Goal: Task Accomplishment & Management: Complete application form

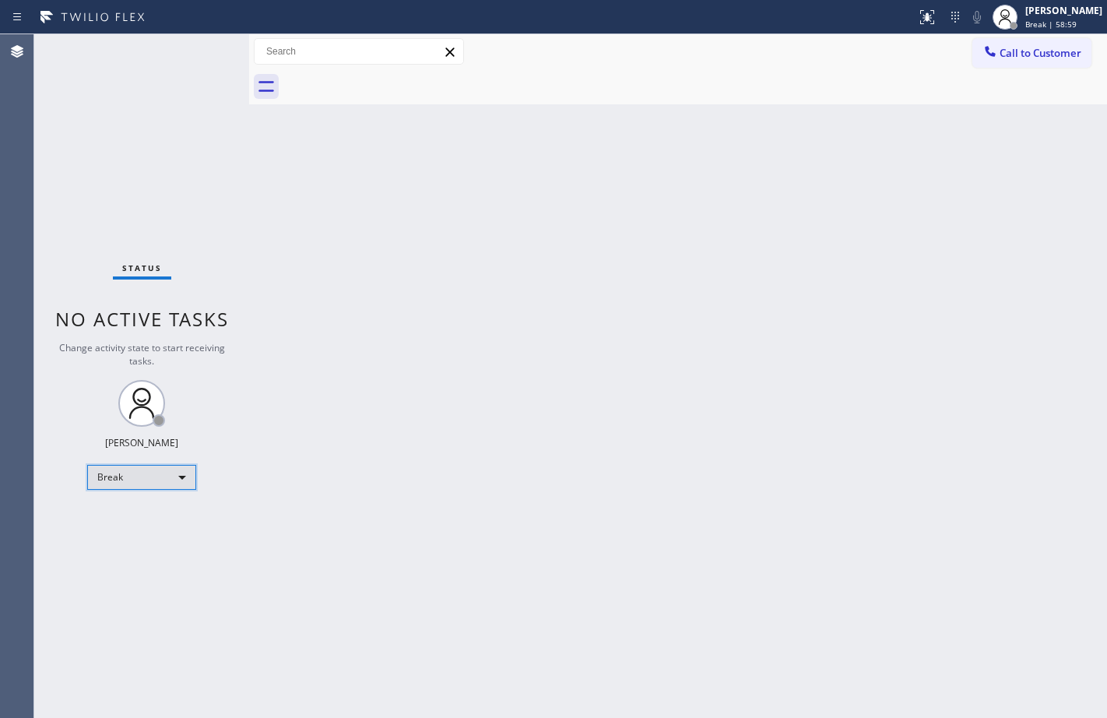
click at [108, 474] on div "Break" at bounding box center [141, 477] width 109 height 25
click at [133, 525] on li "Available" at bounding box center [141, 518] width 106 height 19
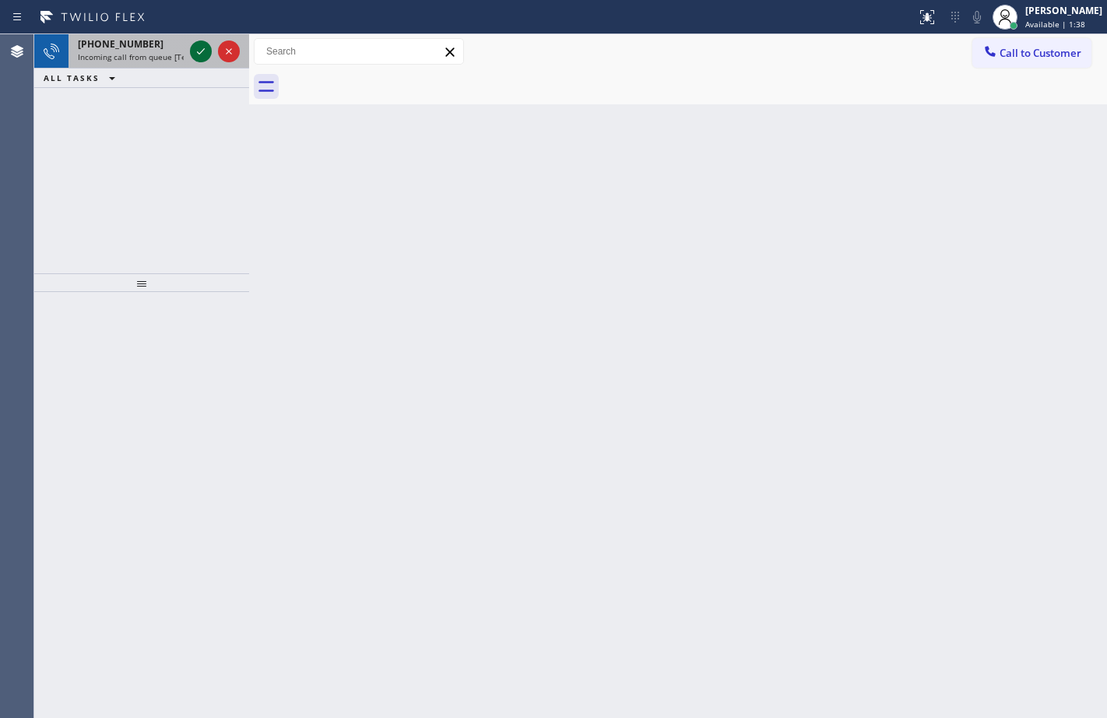
click at [197, 56] on icon at bounding box center [201, 51] width 19 height 19
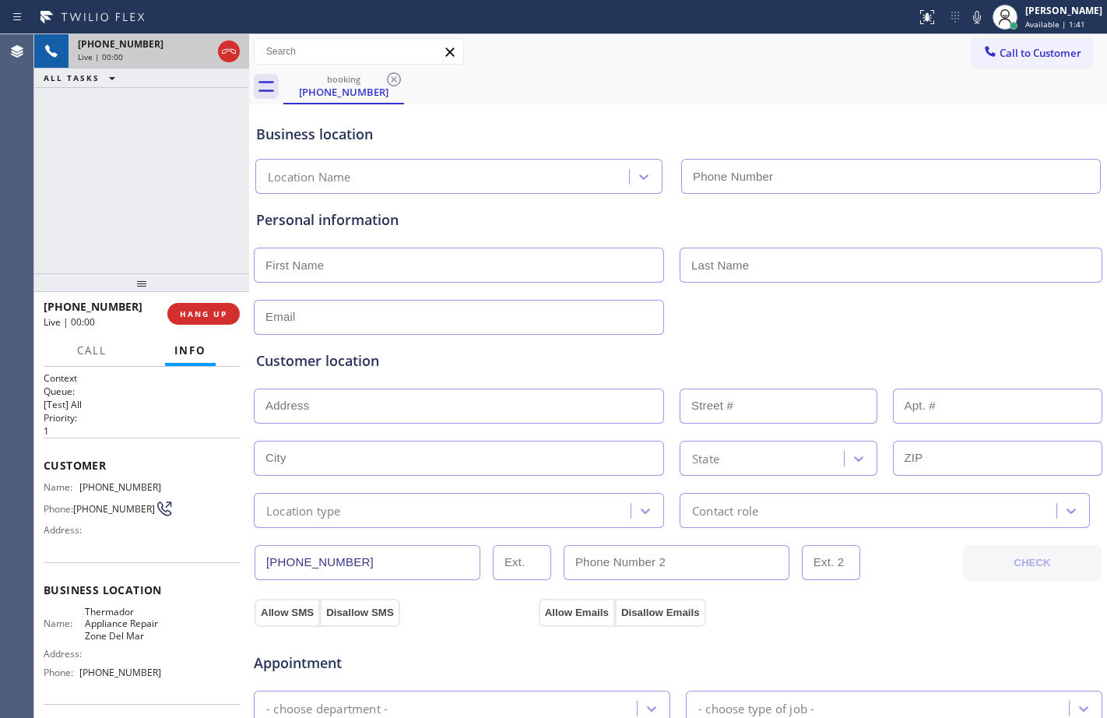
type input "(858) 923-4665"
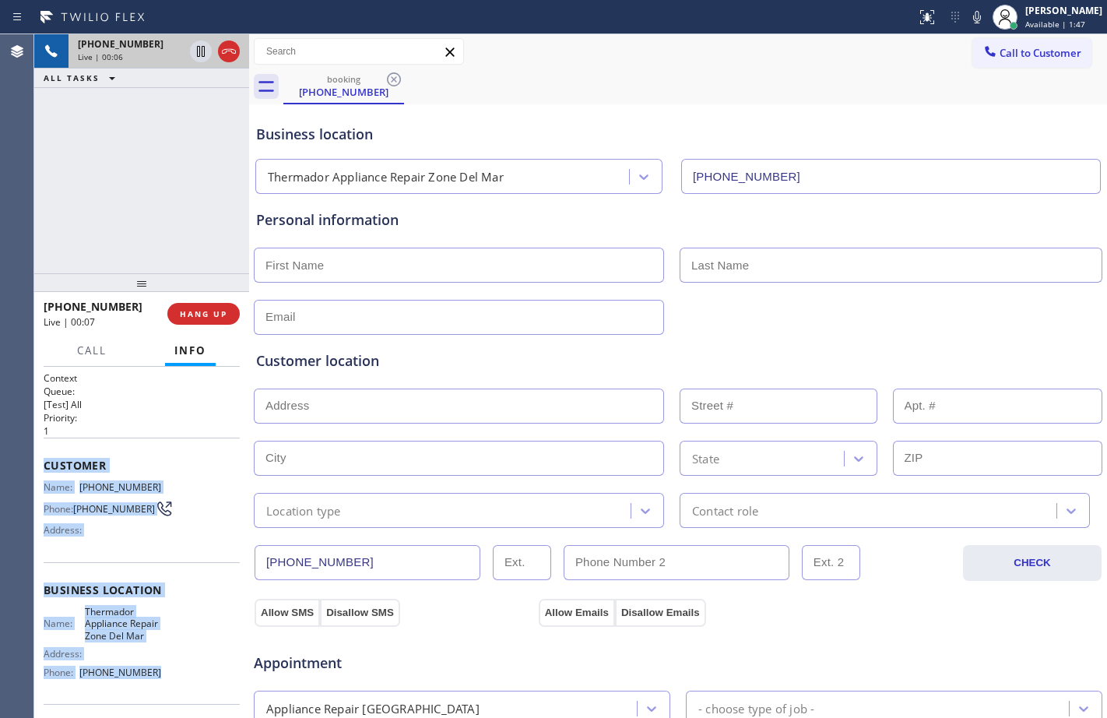
drag, startPoint x: 47, startPoint y: 465, endPoint x: 179, endPoint y: 688, distance: 259.8
click at [179, 688] on div "Context Queue: [Test] All Priority: 1 Customer Name: (303) 808-2948 Phone: (303…" at bounding box center [142, 596] width 196 height 451
copy div "Customer Name: (303) 808-2948 Phone: (303) 808-2948 Address: Business location …"
click at [198, 53] on icon at bounding box center [201, 51] width 8 height 11
click at [968, 10] on icon at bounding box center [977, 17] width 19 height 19
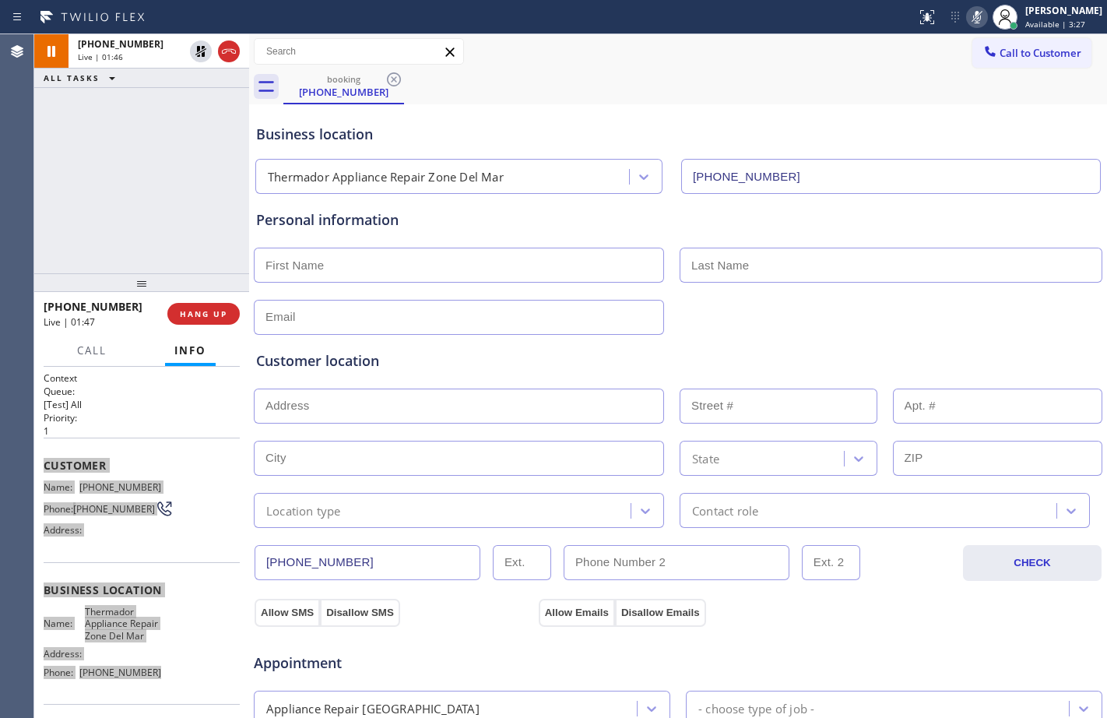
scroll to position [489, 0]
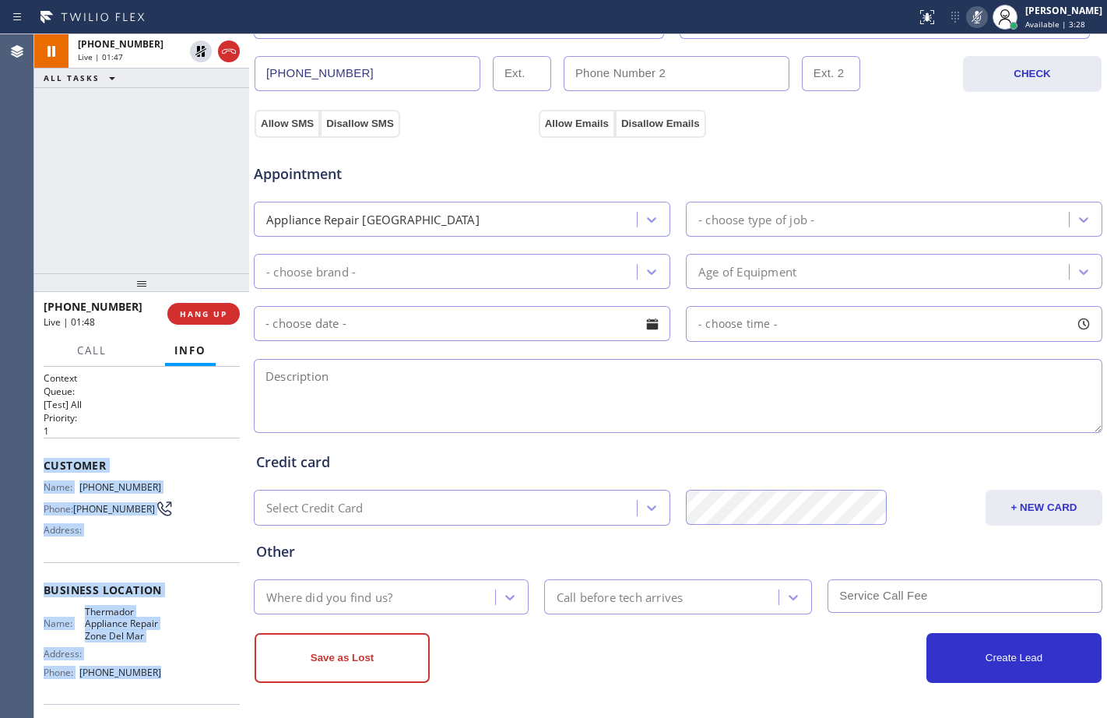
click at [759, 231] on div "- choose type of job -" at bounding box center [880, 219] width 378 height 27
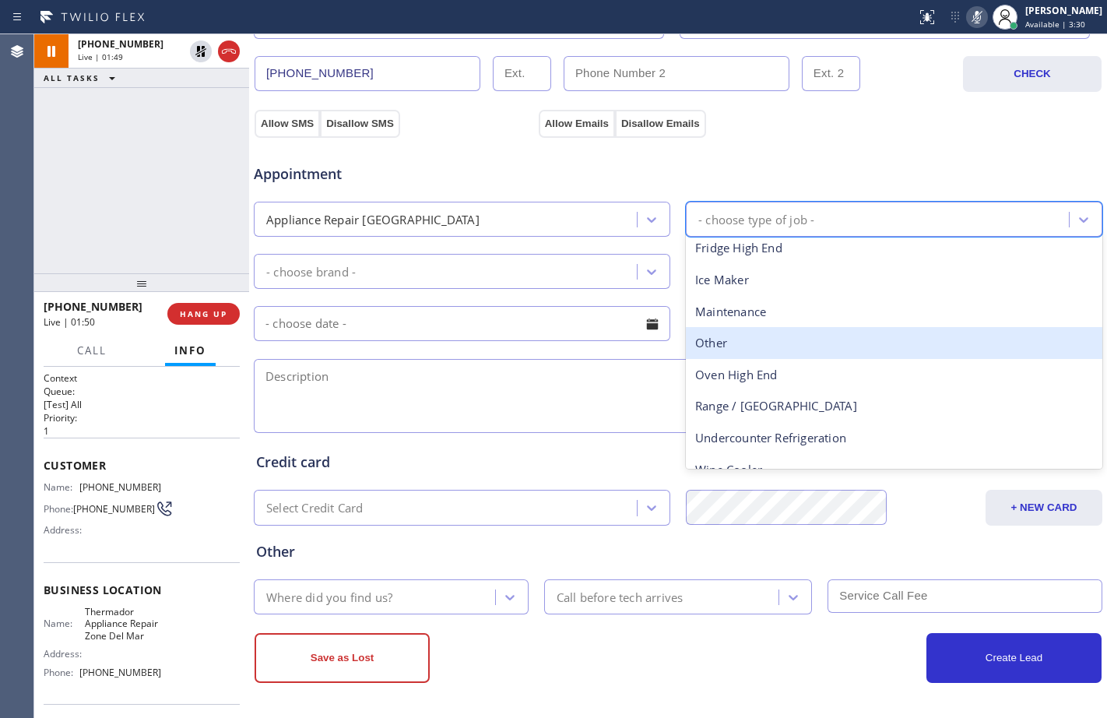
scroll to position [57, 0]
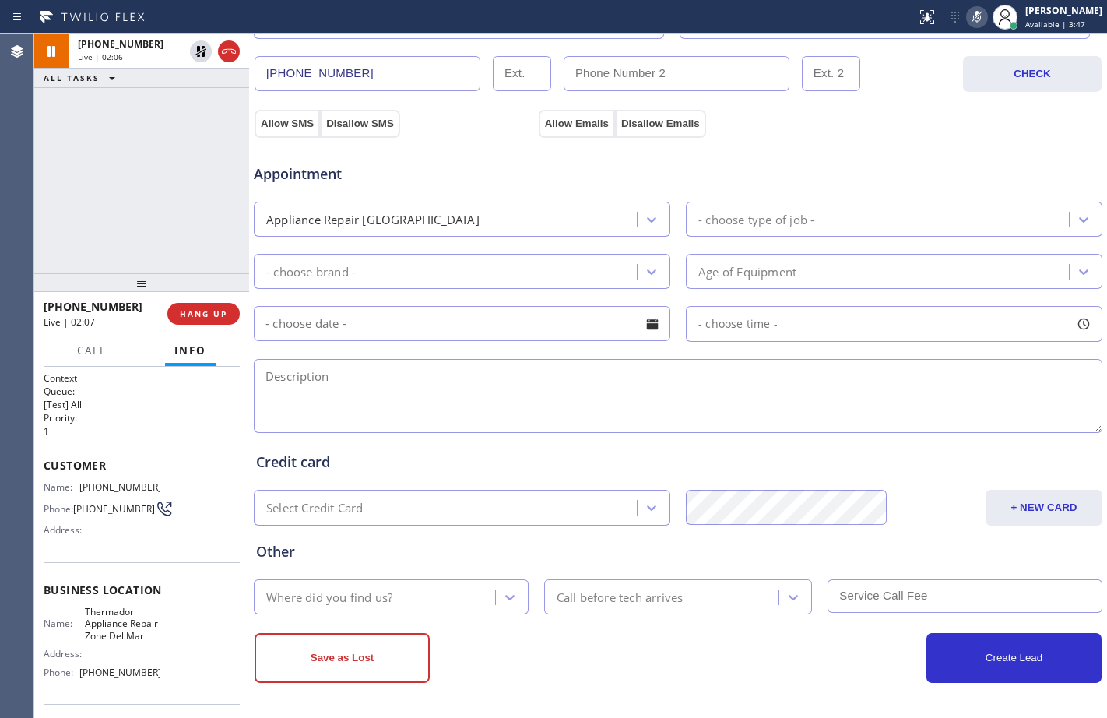
drag, startPoint x: 202, startPoint y: 51, endPoint x: 378, endPoint y: 51, distance: 176.0
click at [202, 51] on icon at bounding box center [201, 51] width 19 height 19
click at [968, 15] on icon at bounding box center [977, 17] width 19 height 19
drag, startPoint x: 199, startPoint y: 48, endPoint x: 759, endPoint y: 81, distance: 560.9
click at [199, 48] on icon at bounding box center [201, 51] width 8 height 11
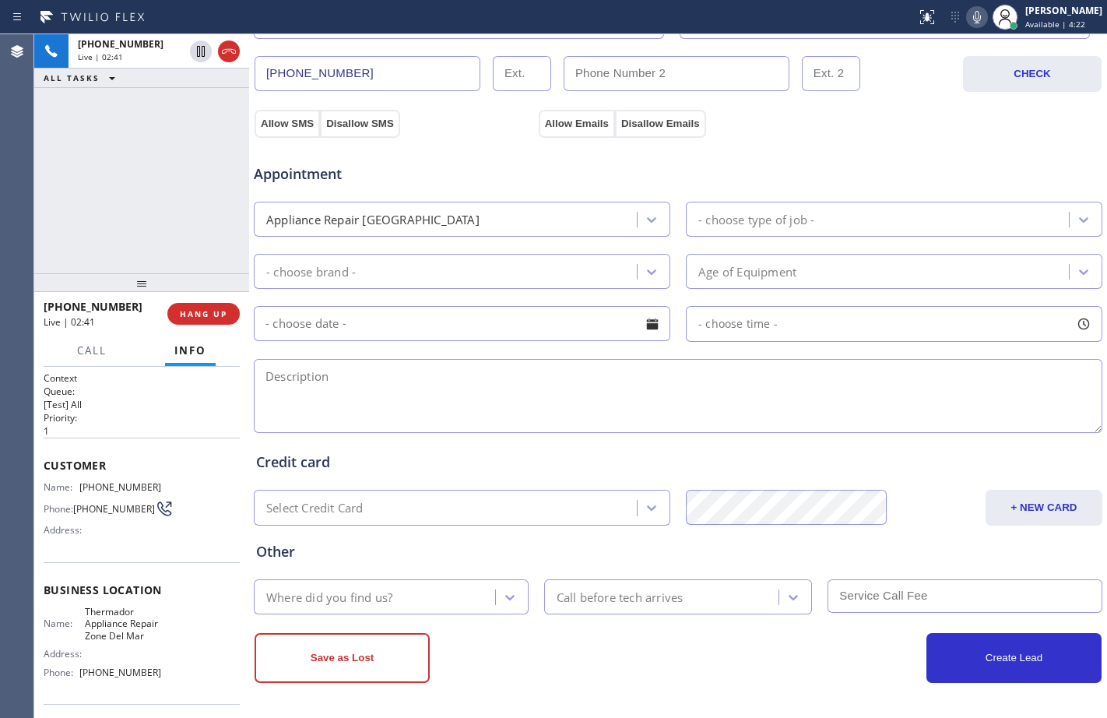
click at [974, 22] on icon at bounding box center [977, 17] width 19 height 19
click at [202, 56] on icon at bounding box center [200, 51] width 11 height 11
click at [968, 22] on icon at bounding box center [977, 17] width 19 height 19
click at [150, 172] on div "+13038082948 Live | 09:27 ALL TASKS ALL TASKS ACTIVE TASKS TASKS IN WRAP UP" at bounding box center [141, 153] width 215 height 239
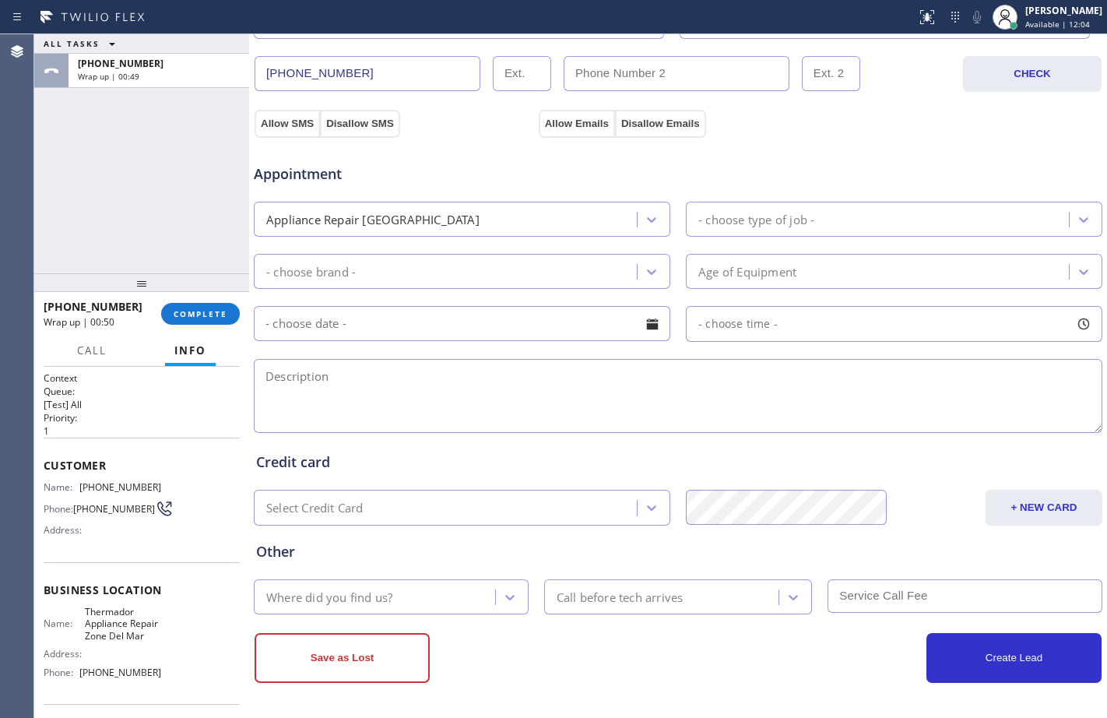
scroll to position [0, 0]
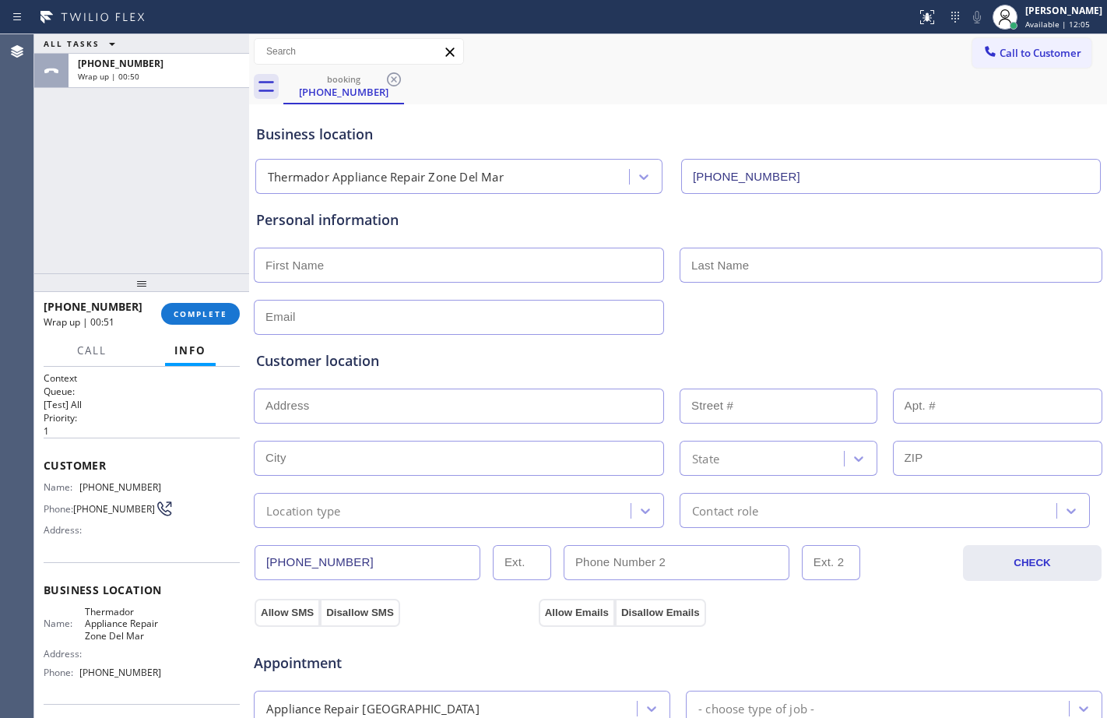
click at [364, 399] on input "text" at bounding box center [459, 406] width 410 height 35
paste input "7333 Melodia Ter, Carlsbad, CA 92011"
type input "7333 Melodia Terrace"
type input "7333"
type input "Carlsbad"
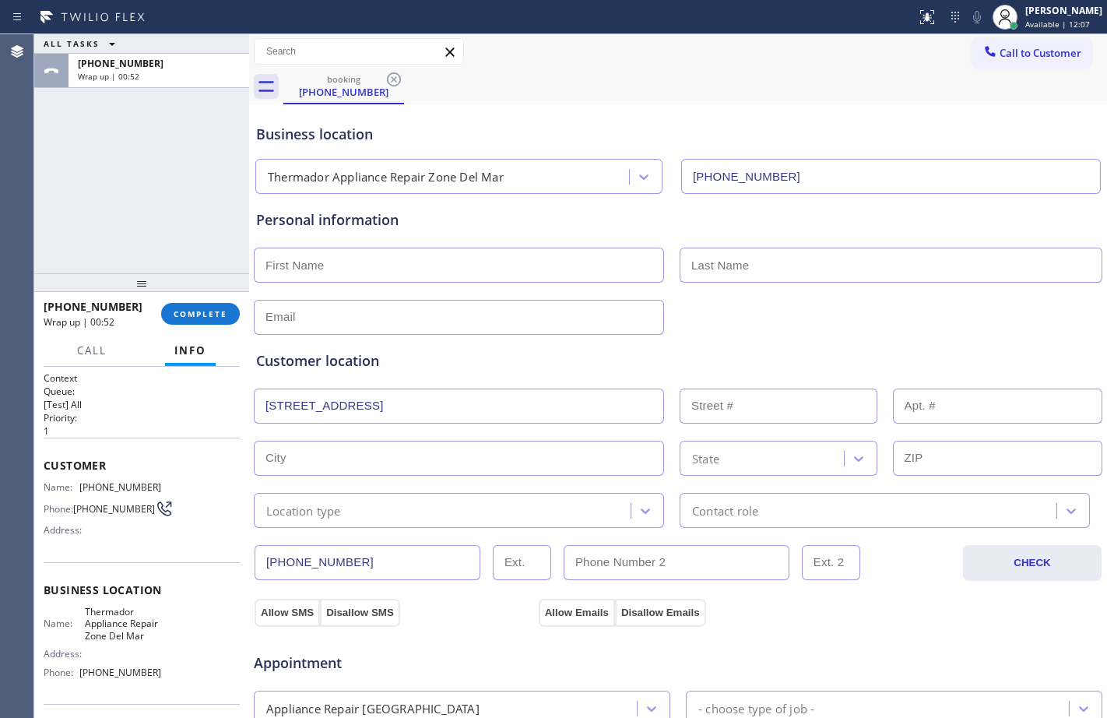
type input "92011"
click at [375, 254] on input "text" at bounding box center [459, 265] width 410 height 35
paste input "Thomas"
type input "Thomas"
click at [744, 266] on input "text" at bounding box center [891, 265] width 423 height 35
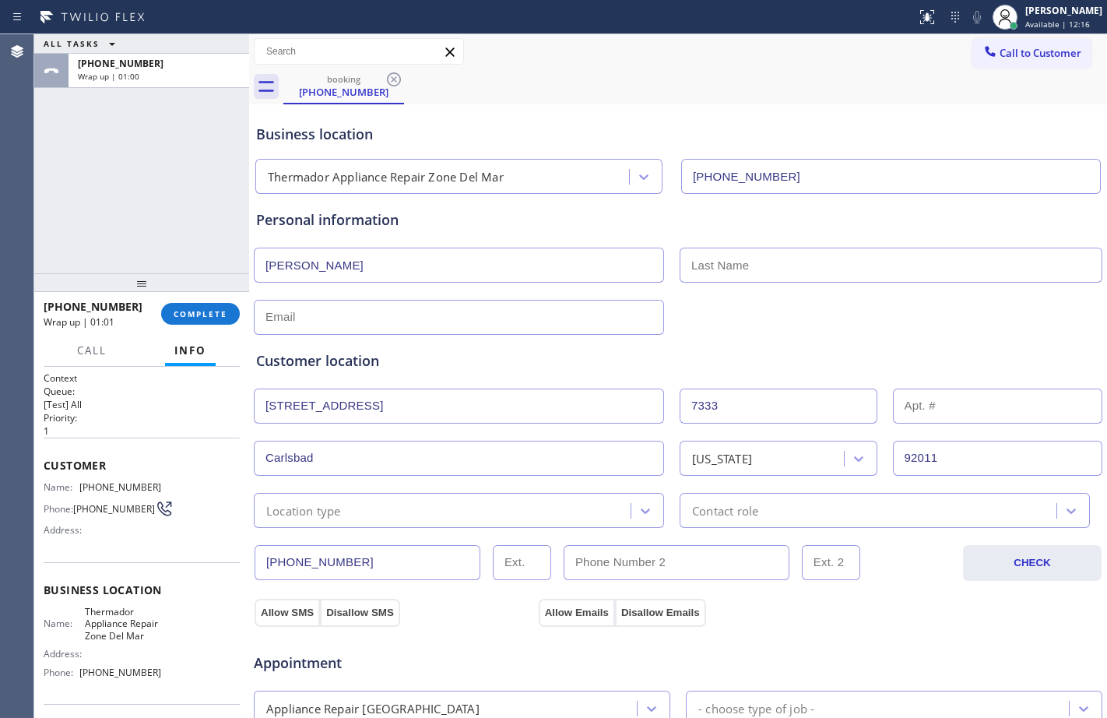
paste input "Kurzepa"
type input "Kurzepa"
click at [504, 312] on input "text" at bounding box center [459, 317] width 410 height 35
paste input "tkurzepa@gmail.comm"
type input "tkurzepa@gmail.comm"
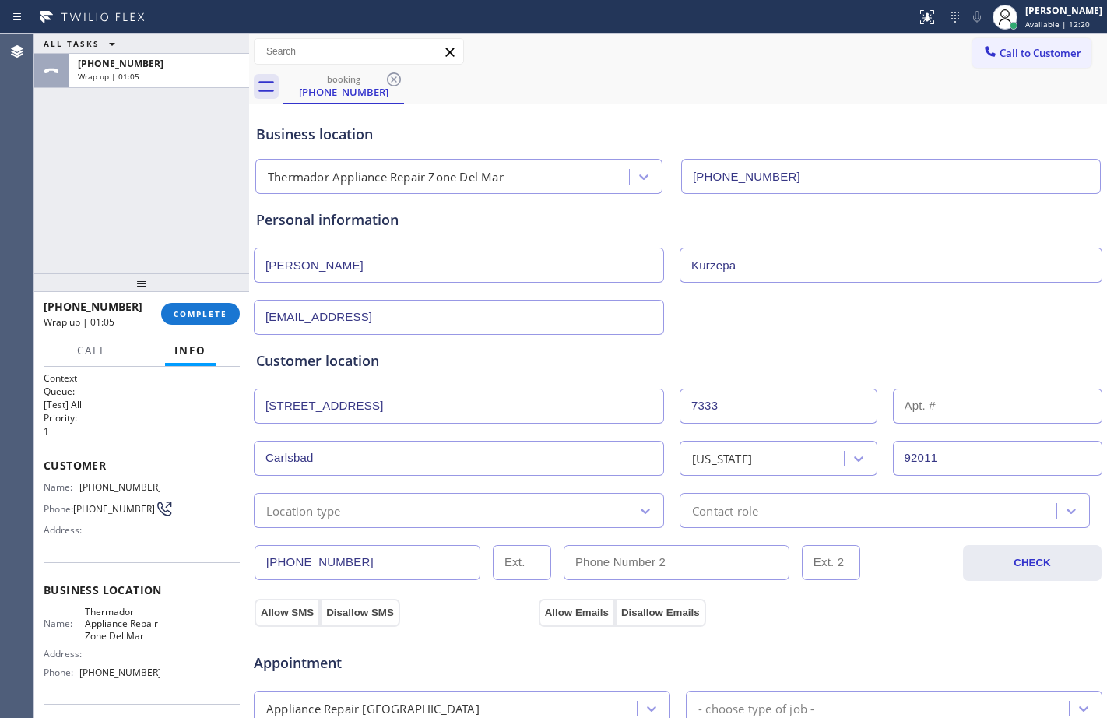
click at [330, 518] on div "Location type" at bounding box center [303, 511] width 75 height 18
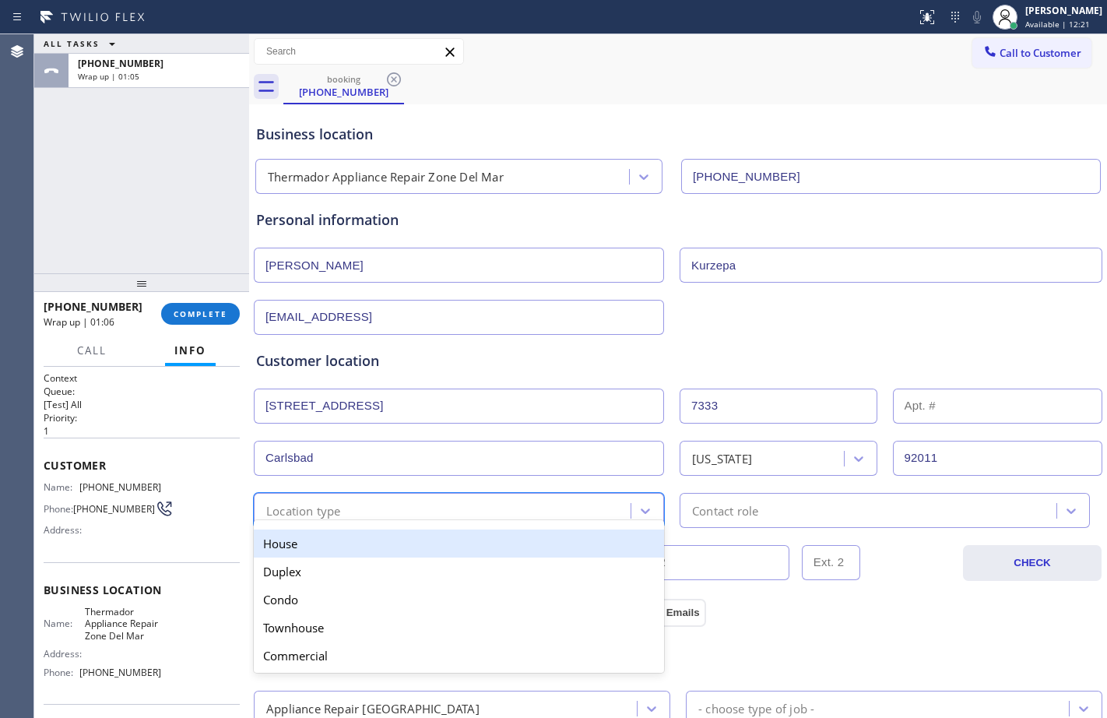
drag, startPoint x: 324, startPoint y: 536, endPoint x: 760, endPoint y: 532, distance: 436.1
click at [324, 537] on div "House" at bounding box center [459, 544] width 410 height 28
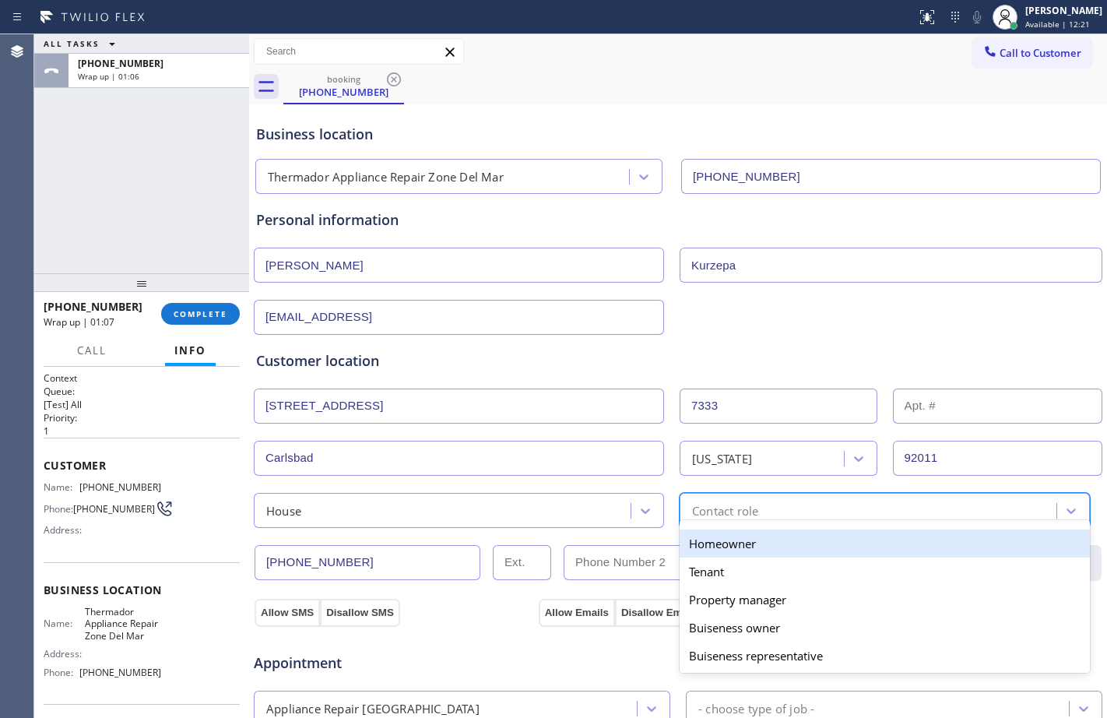
click at [819, 505] on div "Contact role" at bounding box center [871, 510] width 372 height 27
click at [725, 543] on div "Homeowner" at bounding box center [885, 544] width 410 height 28
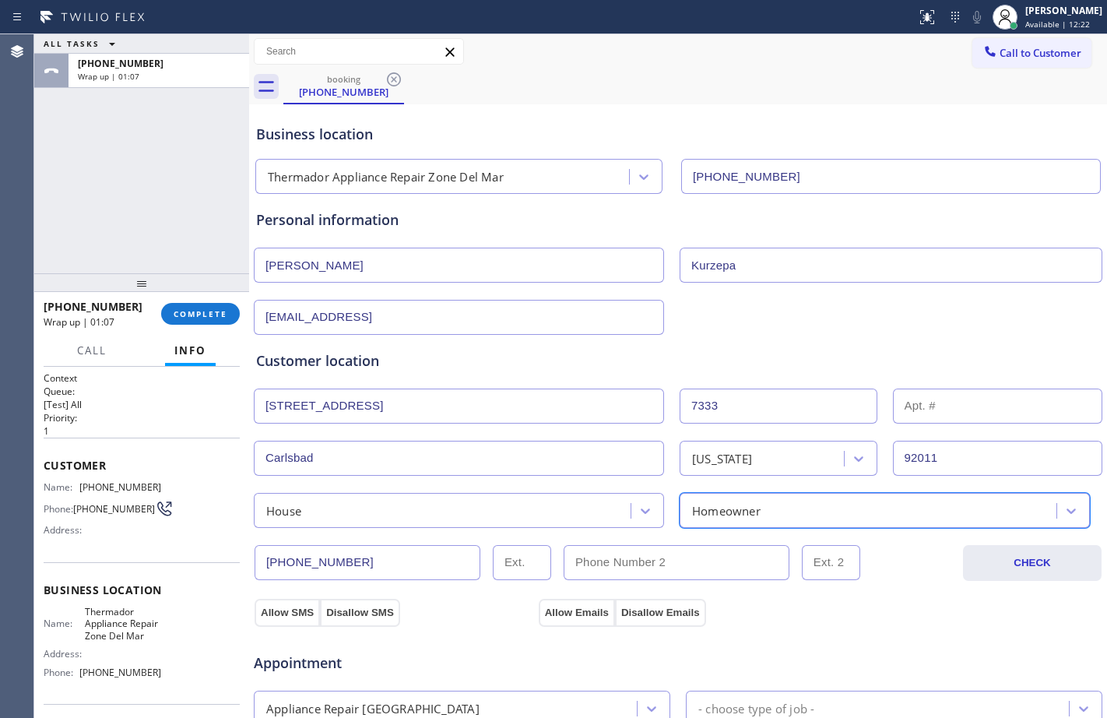
scroll to position [489, 0]
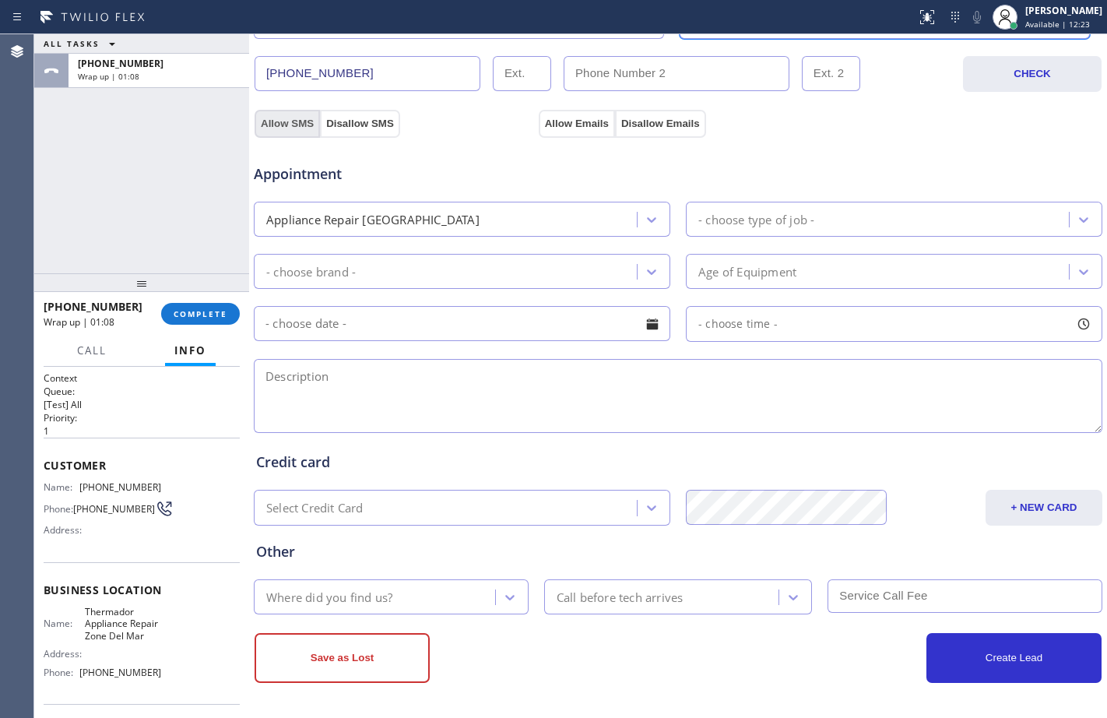
click at [303, 118] on button "Allow SMS" at bounding box center [287, 124] width 65 height 28
click at [571, 129] on button "Allow Emails" at bounding box center [577, 124] width 76 height 28
click at [68, 178] on div "ALL TASKS ALL TASKS ACTIVE TASKS TASKS IN WRAP UP +13038082948 Wrap up | 01:38" at bounding box center [141, 153] width 215 height 239
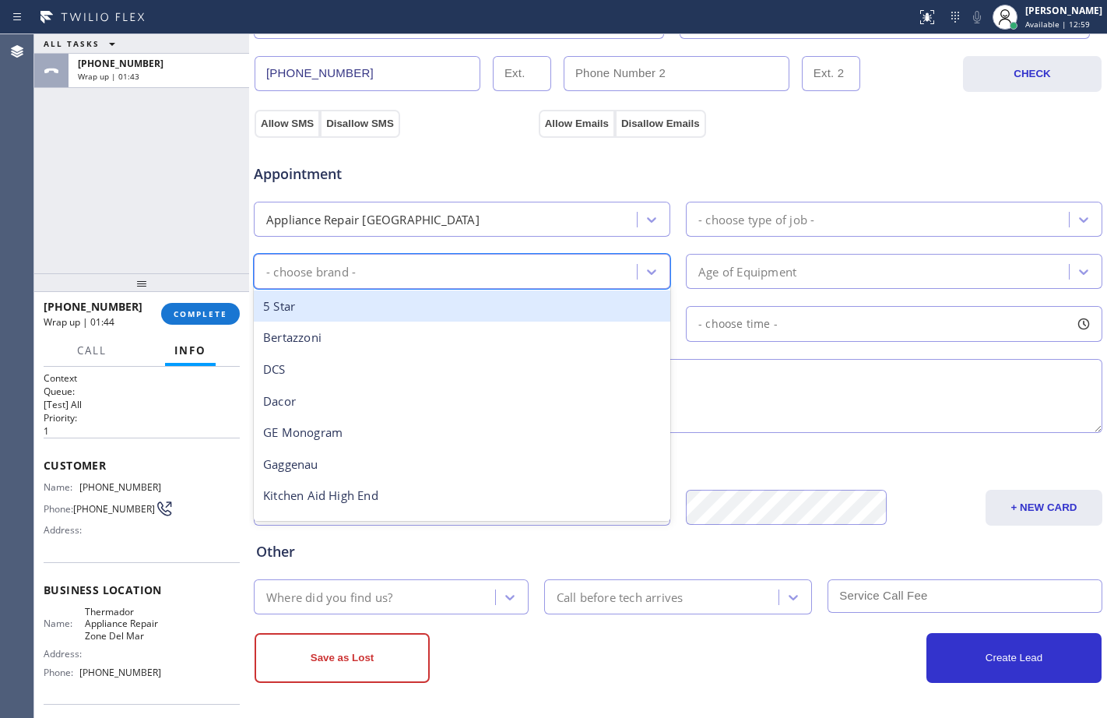
click at [472, 266] on div "- choose brand -" at bounding box center [448, 271] width 378 height 27
type input "the"
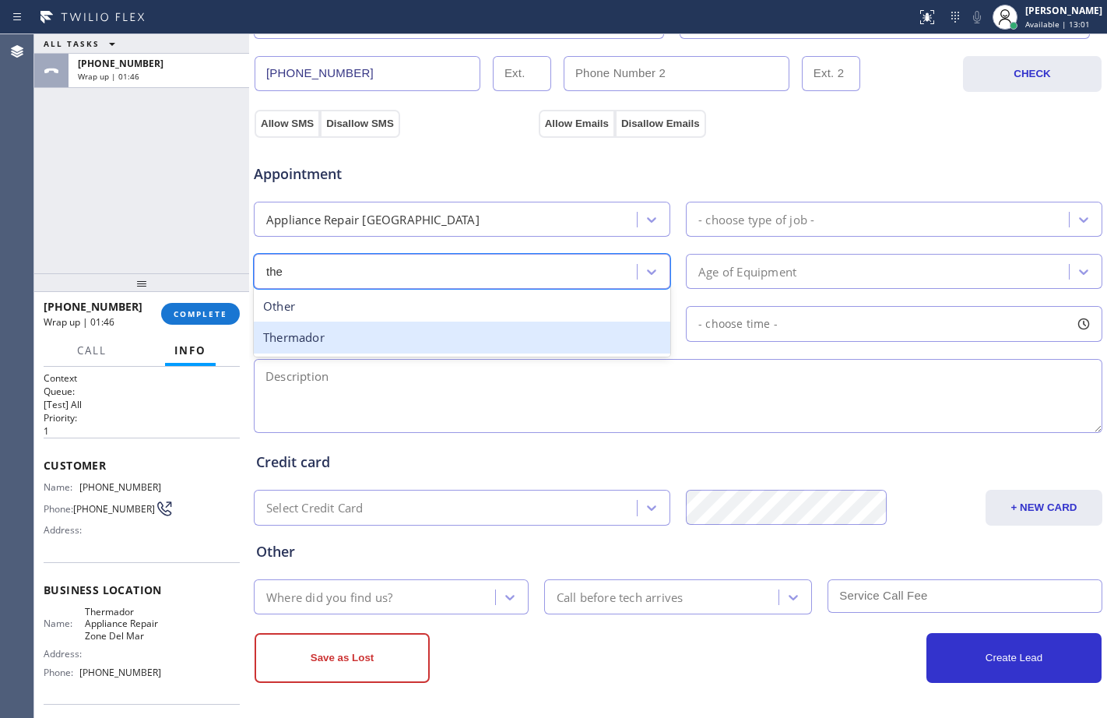
click at [389, 348] on div "Thermador" at bounding box center [462, 338] width 417 height 32
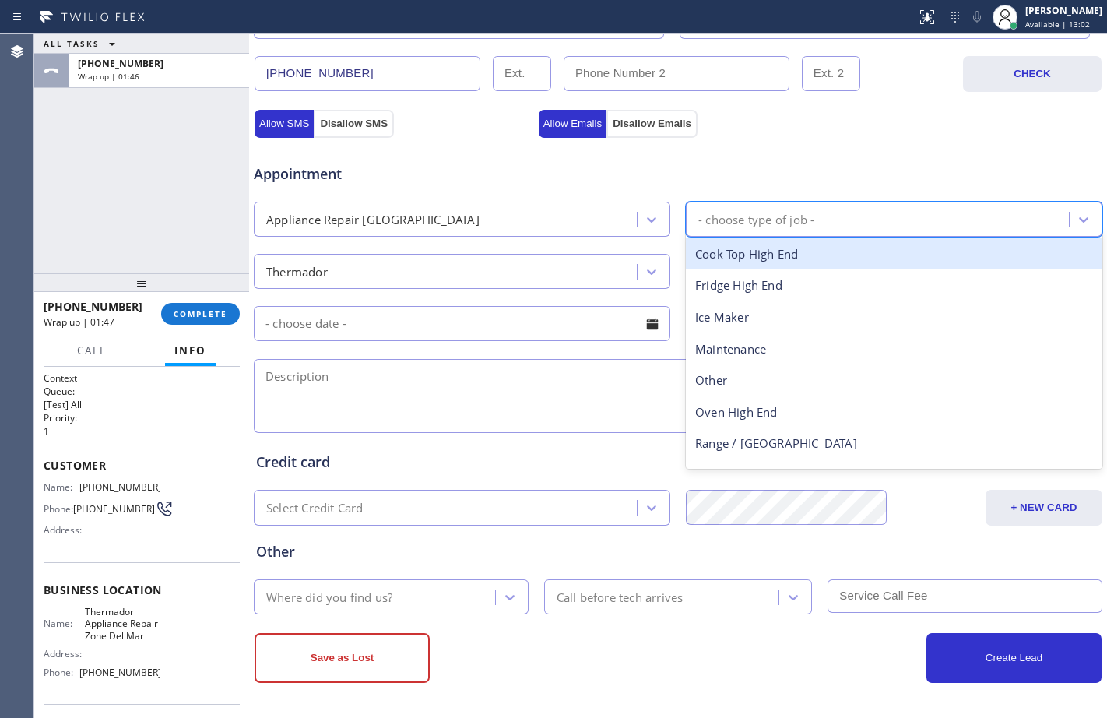
click at [805, 213] on div "- choose type of job -" at bounding box center [757, 219] width 116 height 18
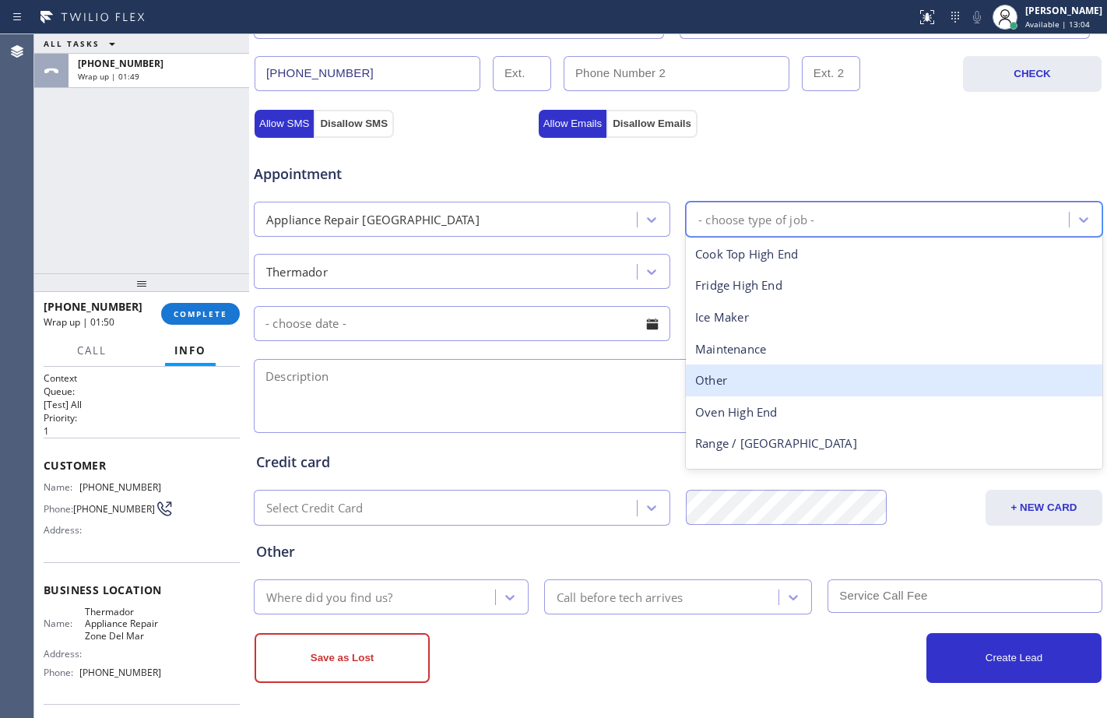
click at [717, 378] on div "Other" at bounding box center [894, 380] width 417 height 32
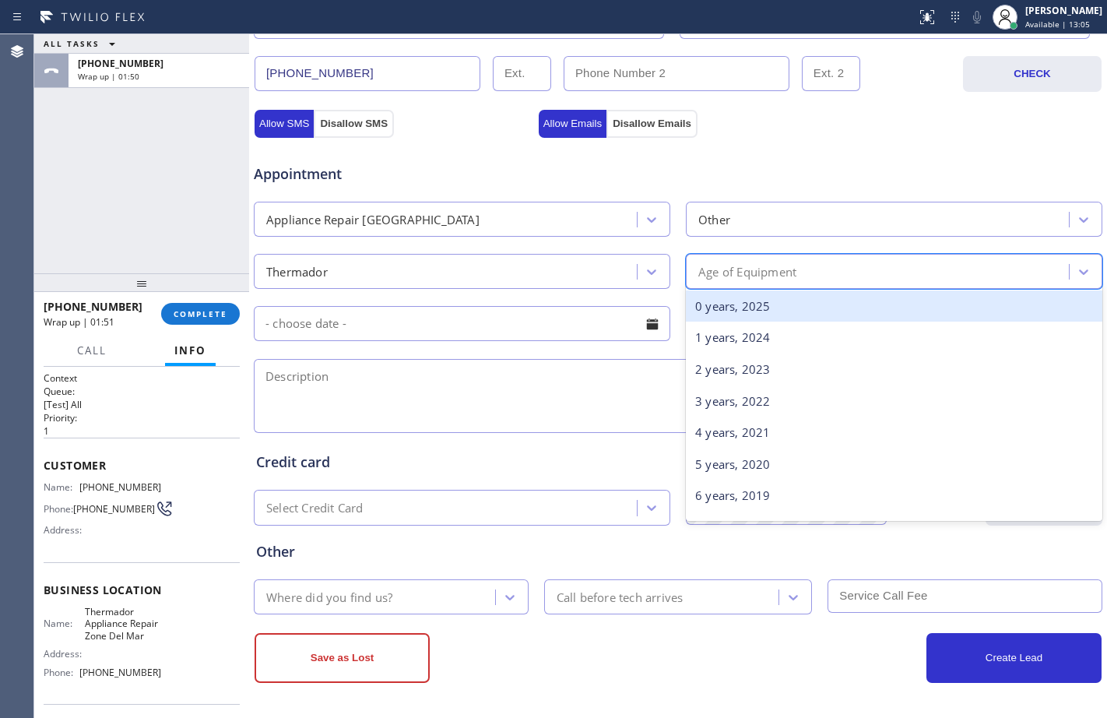
click at [740, 279] on div "Age of Equipment" at bounding box center [748, 271] width 98 height 18
type input "10"
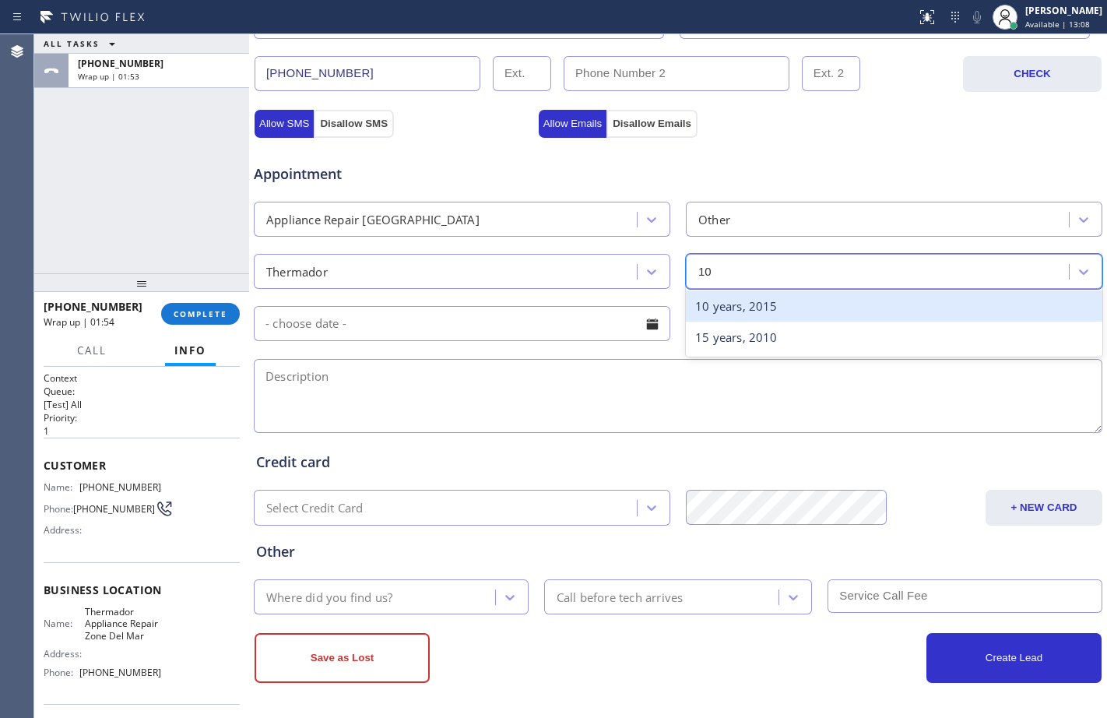
click at [713, 315] on div "10 years, 2015" at bounding box center [894, 306] width 417 height 32
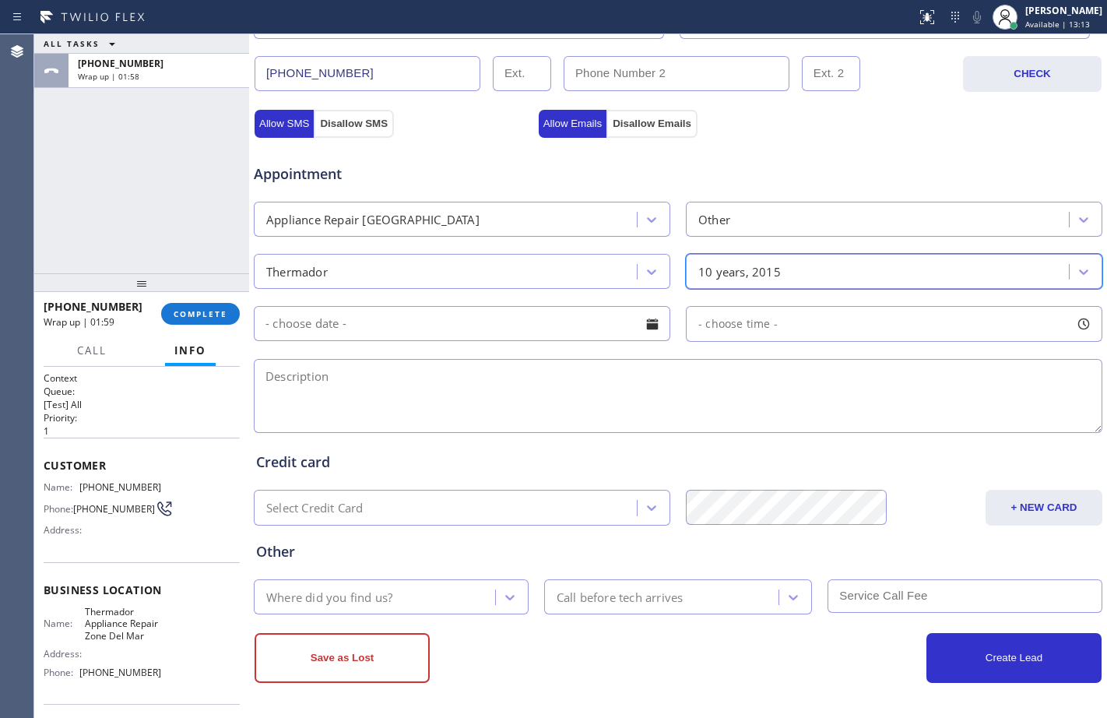
click at [451, 325] on input "text" at bounding box center [462, 323] width 417 height 35
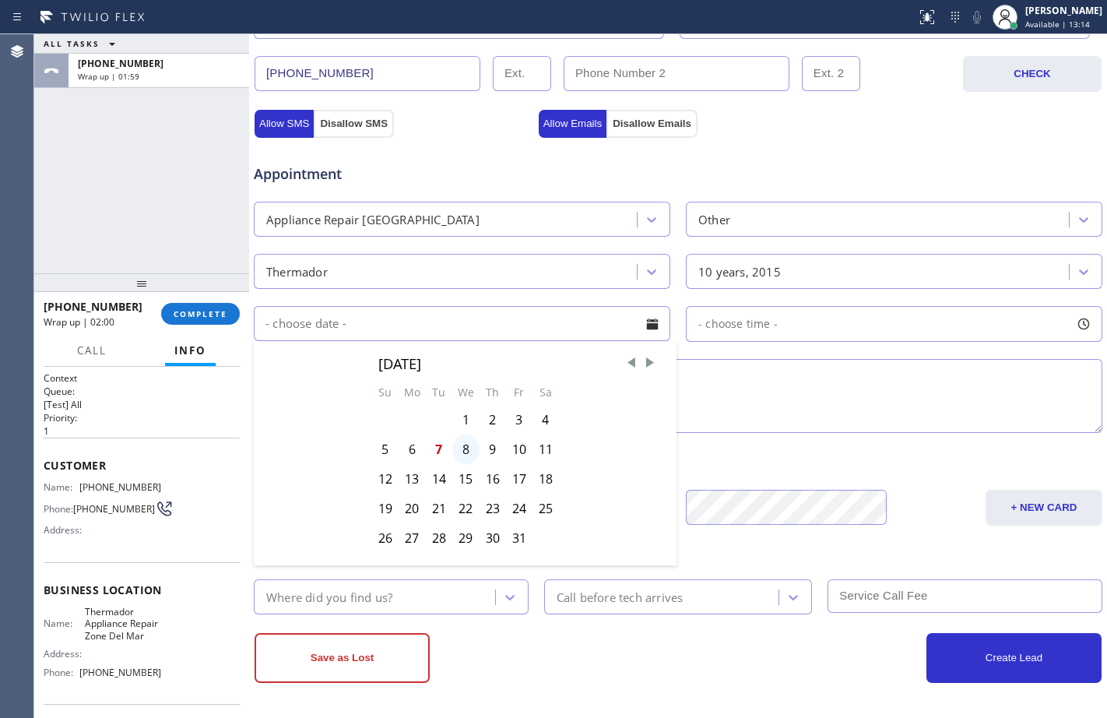
click at [463, 451] on div "8" at bounding box center [465, 450] width 27 height 30
type input "10/08/2025"
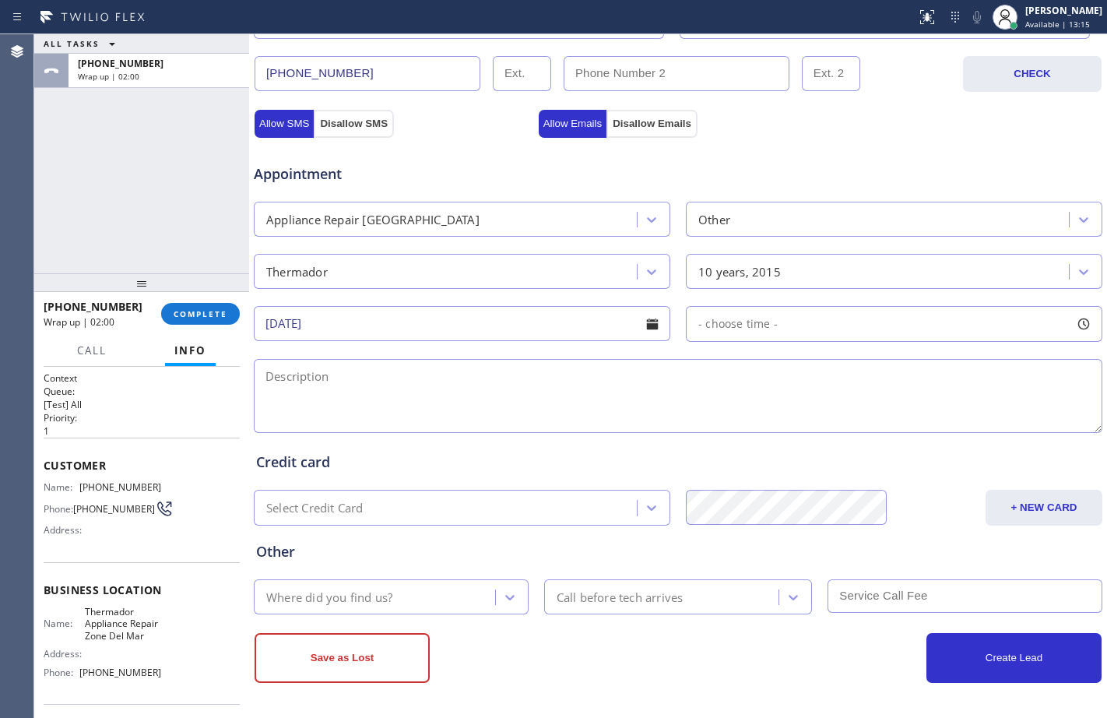
click at [906, 339] on div "- choose time -" at bounding box center [894, 324] width 417 height 36
drag, startPoint x: 699, startPoint y: 413, endPoint x: 899, endPoint y: 415, distance: 200.1
click at [901, 415] on div at bounding box center [910, 419] width 19 height 33
click at [125, 228] on div "ALL TASKS ALL TASKS ACTIVE TASKS TASKS IN WRAP UP +13038082948 Wrap up | 02:16" at bounding box center [141, 153] width 215 height 239
click at [734, 343] on div "Appointment Appliance Repair High End Other Thermador 10 years, 2015 10/08/2025…" at bounding box center [678, 290] width 844 height 291
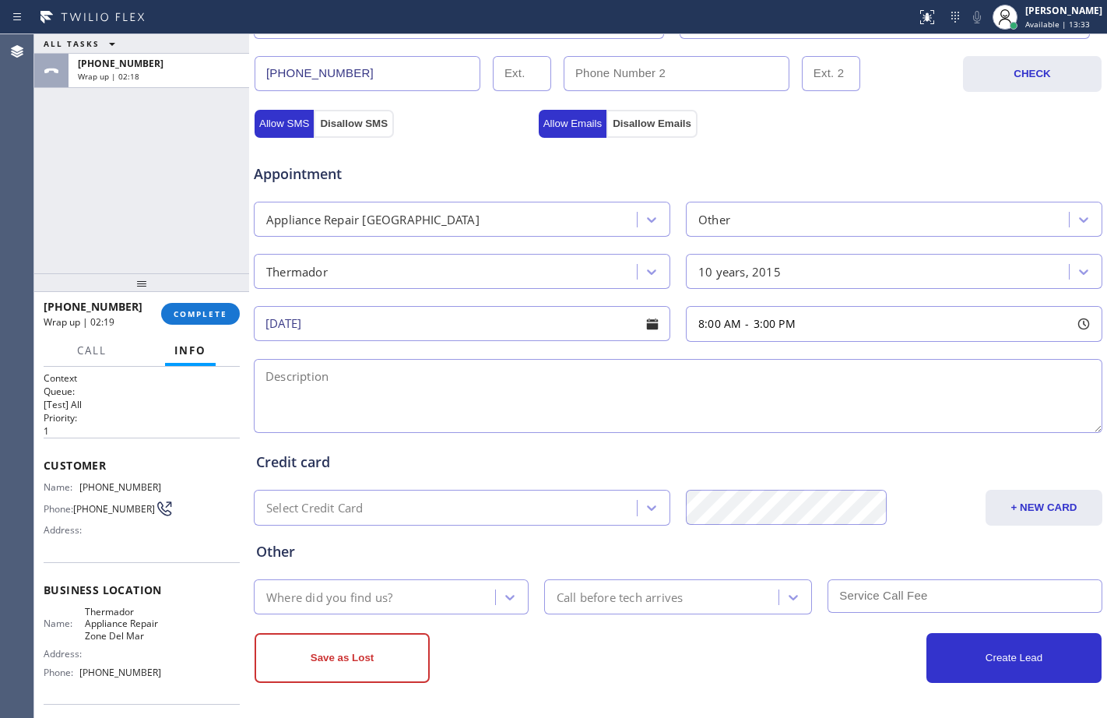
click at [730, 325] on span "8:00 AM" at bounding box center [720, 323] width 43 height 15
drag, startPoint x: 697, startPoint y: 421, endPoint x: 808, endPoint y: 430, distance: 111.0
click at [811, 430] on div at bounding box center [820, 419] width 19 height 33
click at [540, 389] on textarea at bounding box center [678, 396] width 849 height 74
click at [519, 385] on textarea "12-3/$105/" at bounding box center [678, 396] width 849 height 74
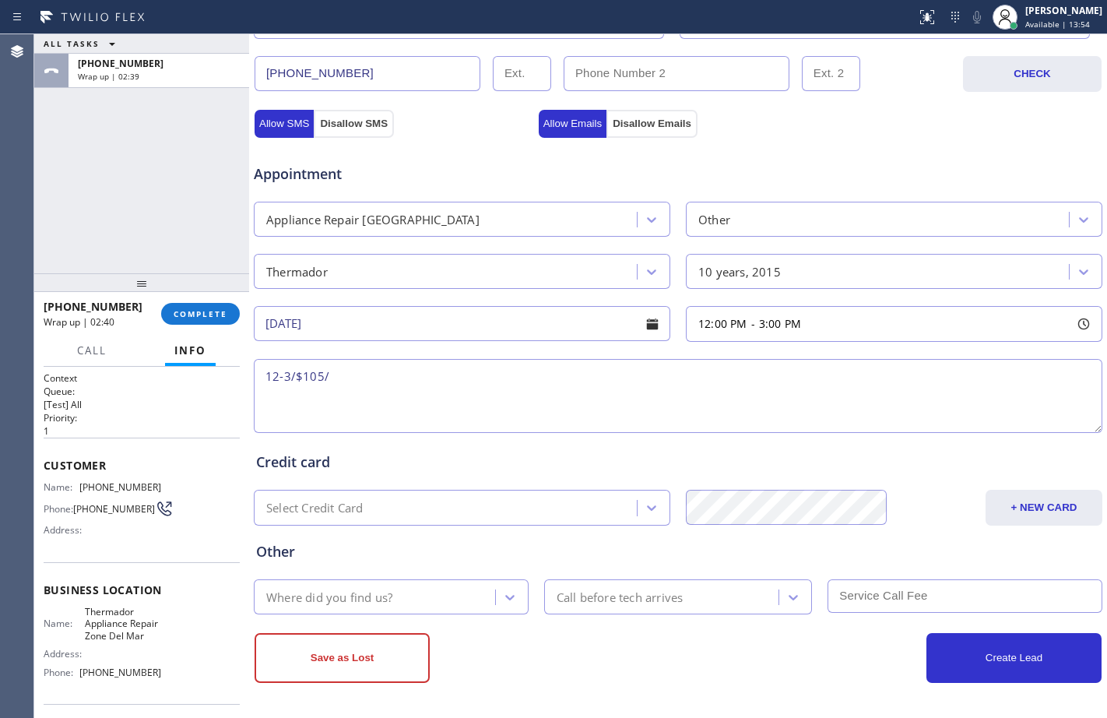
paste textarea "Thermador freezer-stand alone and Thermador hood vent/both not turning on"
paste textarea "7333 Melodia Ter, Carlsbad, CA 92011"
click at [389, 400] on textarea "12-3/$105/Thermador freezer-stand alone and Thermador hood vent/both not turnin…" at bounding box center [678, 396] width 849 height 74
paste textarea "Thermador Appliance Repair Zone Del Mar"
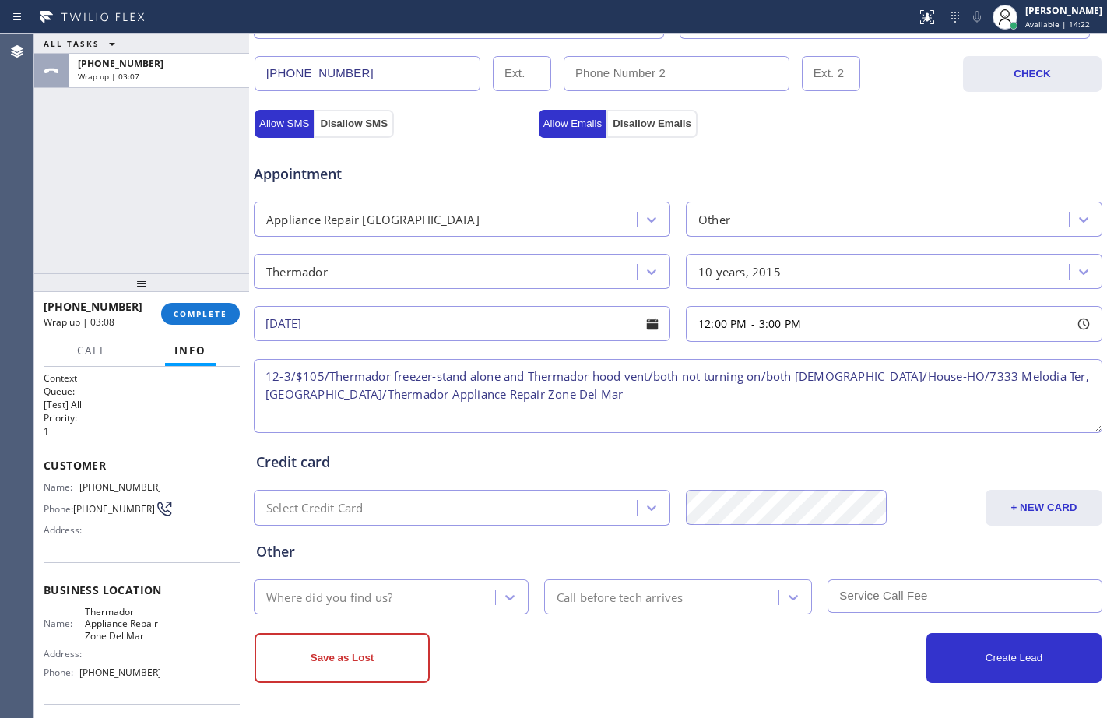
click at [625, 403] on textarea "12-3/$105/Thermador freezer-stand alone and Thermador hood vent/both not turnin…" at bounding box center [678, 396] width 849 height 74
paste textarea "Please call customer 30 minutes prior to arrival"
click at [933, 393] on textarea "12-3/$105/Thermador freezer-stand alone and Thermador hood vent/both not turnin…" at bounding box center [678, 396] width 849 height 74
paste textarea "#2435"
click at [912, 396] on textarea "12-3/$105/Thermador freezer-stand alone and Thermador hood vent/both not turnin…" at bounding box center [678, 396] width 849 height 74
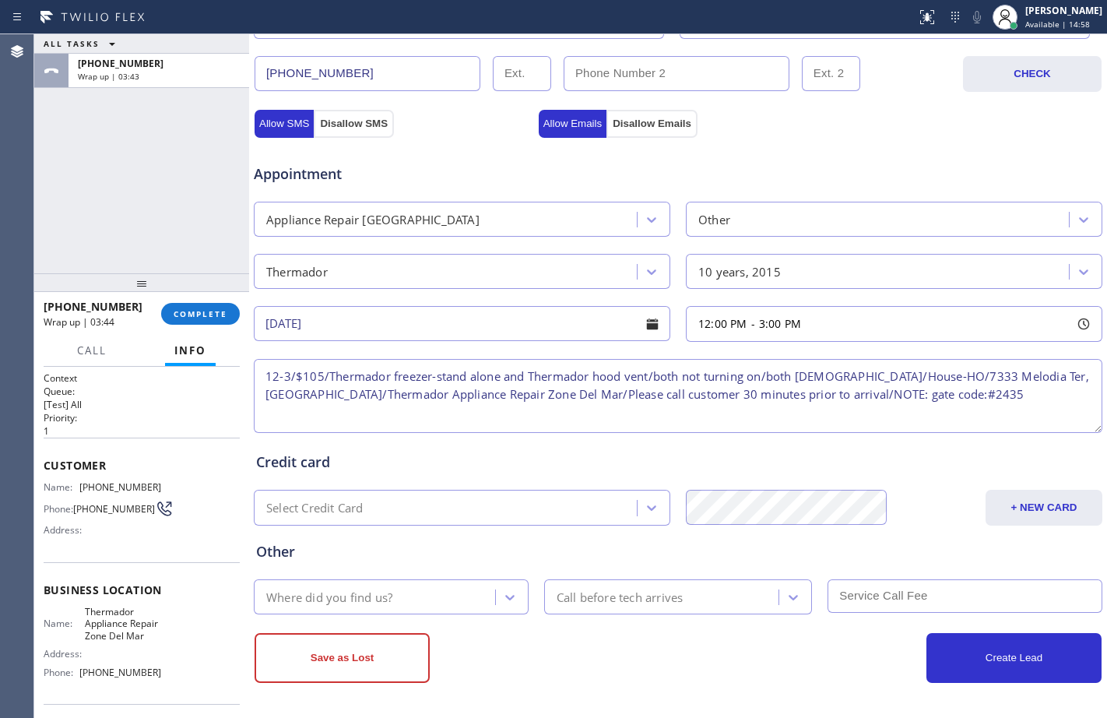
type textarea "12-3/$105/Thermador freezer-stand alone and Thermador hood vent/both not turnin…"
click at [378, 603] on div "Where did you find us?" at bounding box center [329, 597] width 126 height 18
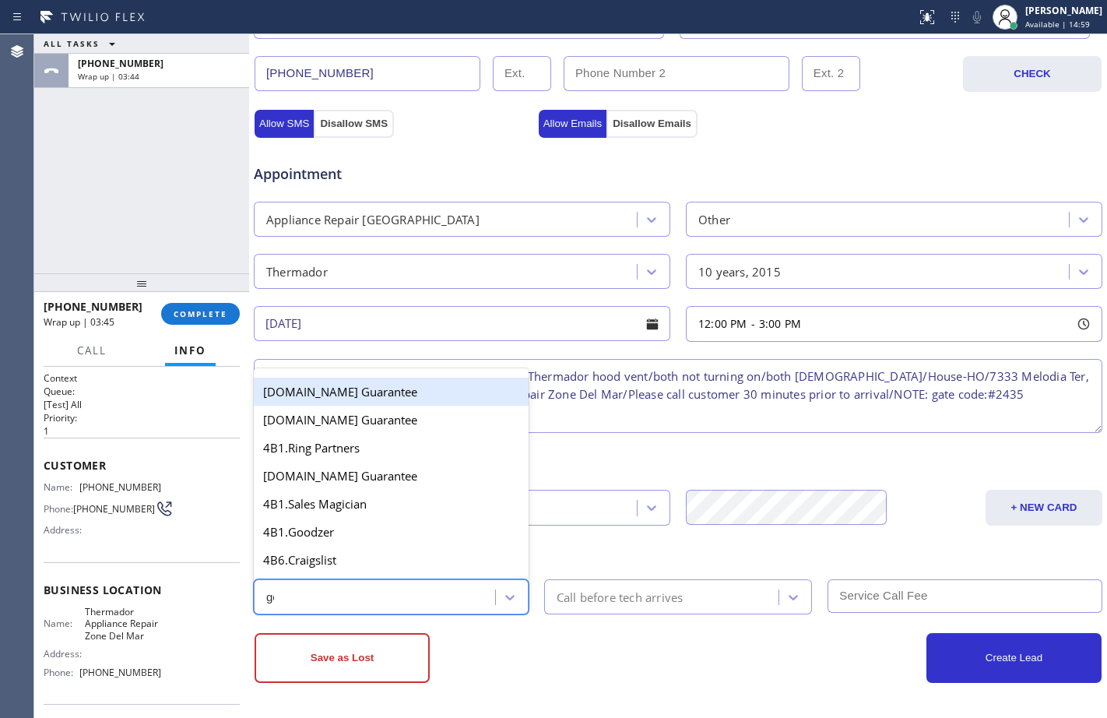
type input "goo"
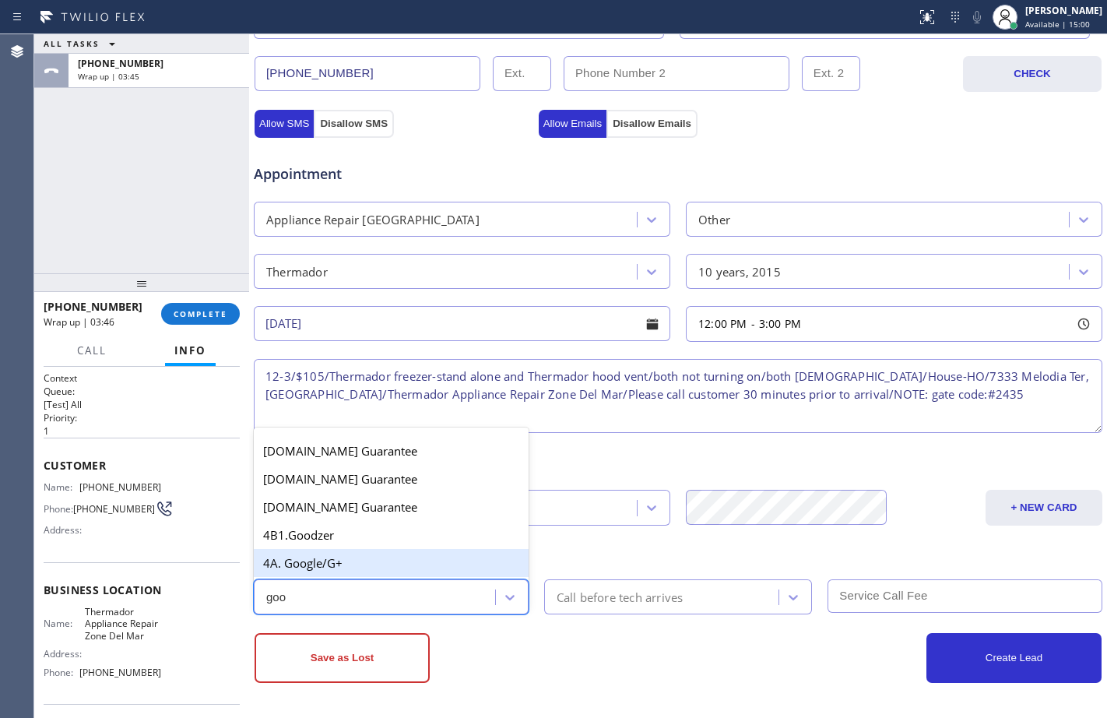
click at [374, 561] on div "4A. Google/G+" at bounding box center [391, 563] width 275 height 28
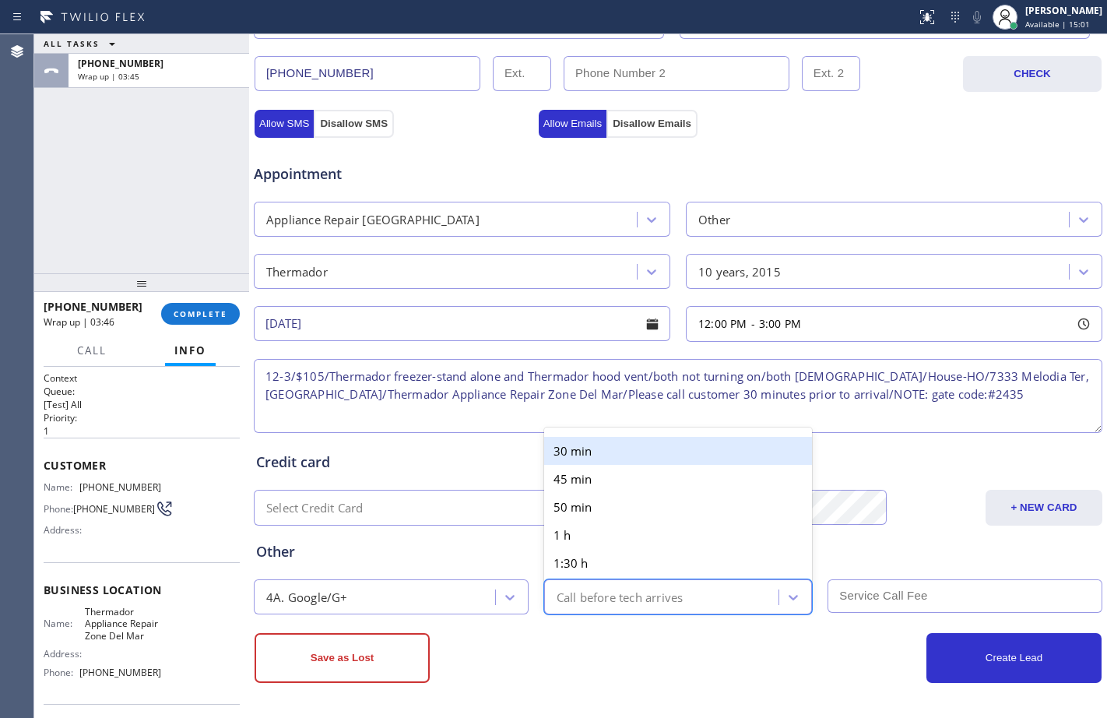
click at [594, 593] on div "Call before tech arrives" at bounding box center [620, 597] width 127 height 18
click at [584, 460] on div "30 min" at bounding box center [678, 451] width 269 height 28
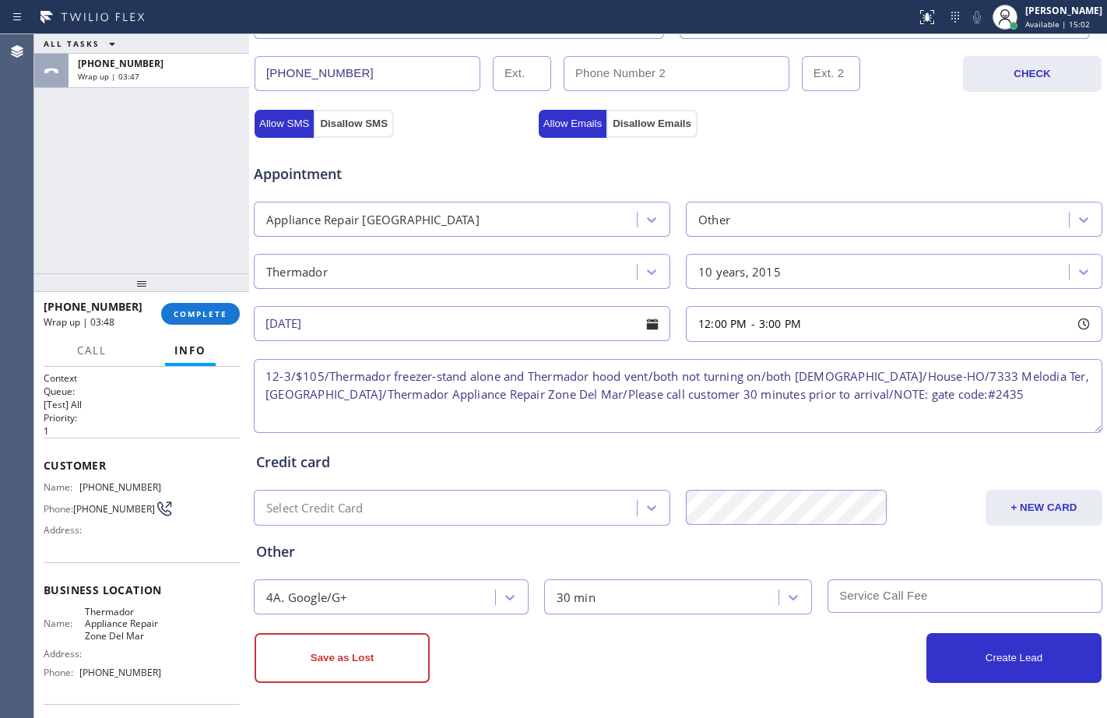
click at [857, 600] on input "text" at bounding box center [965, 595] width 275 height 33
type input "105"
click at [999, 673] on button "Create Lead" at bounding box center [1014, 658] width 175 height 50
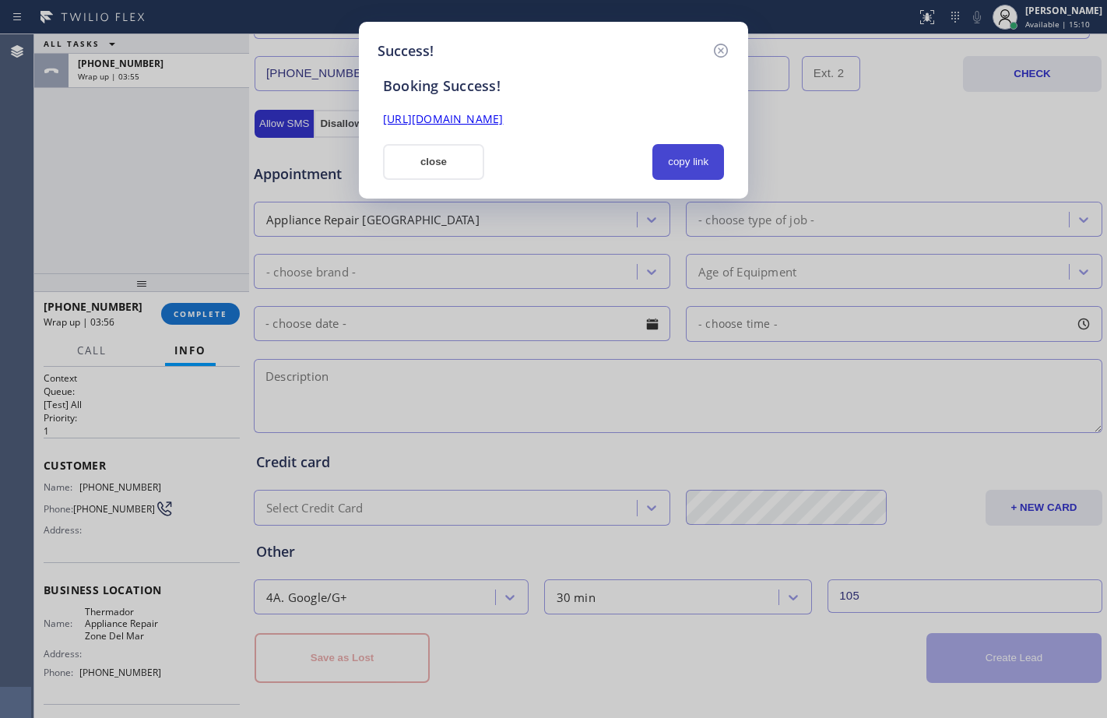
click at [695, 150] on button "copy link" at bounding box center [689, 162] width 72 height 36
click at [503, 120] on link "https://erp.apollosoft.co/customer/766185#portlet_lead" at bounding box center [443, 118] width 120 height 15
click at [462, 177] on button "close" at bounding box center [433, 162] width 101 height 36
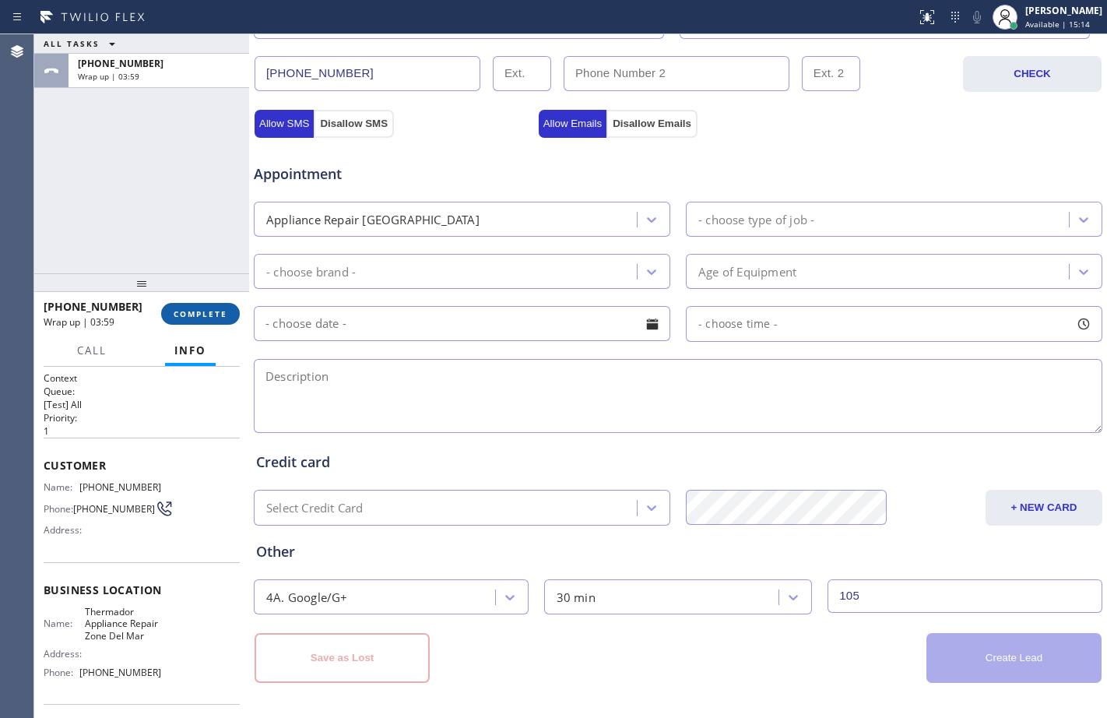
click at [212, 308] on button "COMPLETE" at bounding box center [200, 314] width 79 height 22
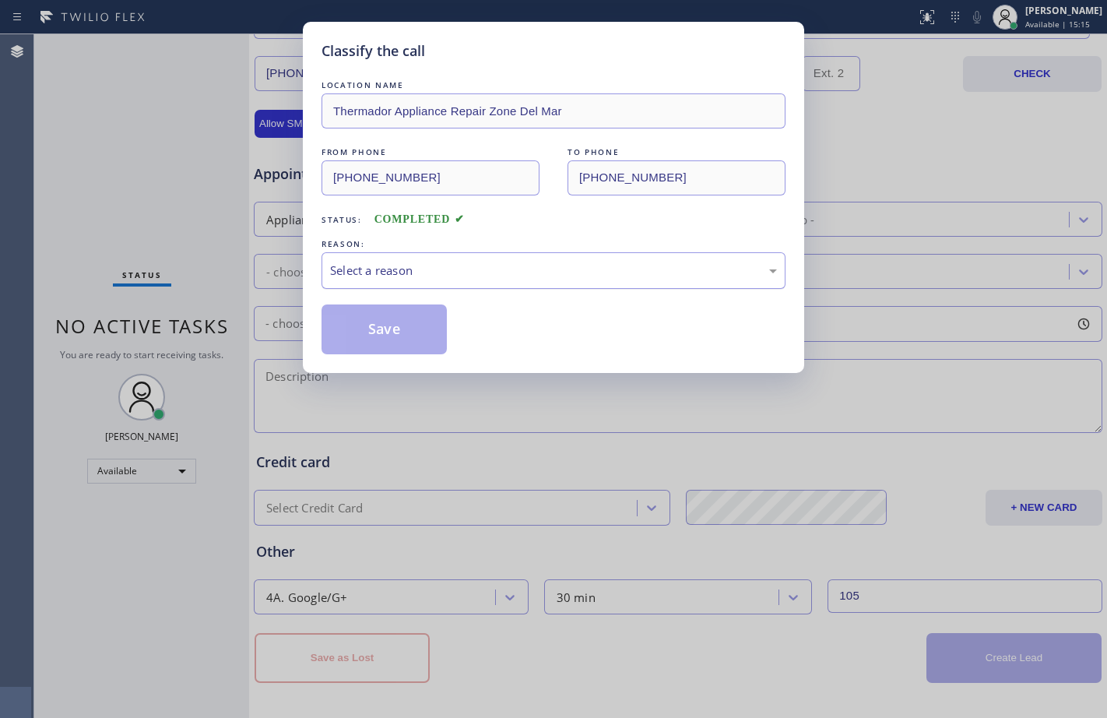
click at [502, 256] on div "Select a reason" at bounding box center [554, 270] width 464 height 37
click at [420, 321] on button "Save" at bounding box center [384, 329] width 125 height 50
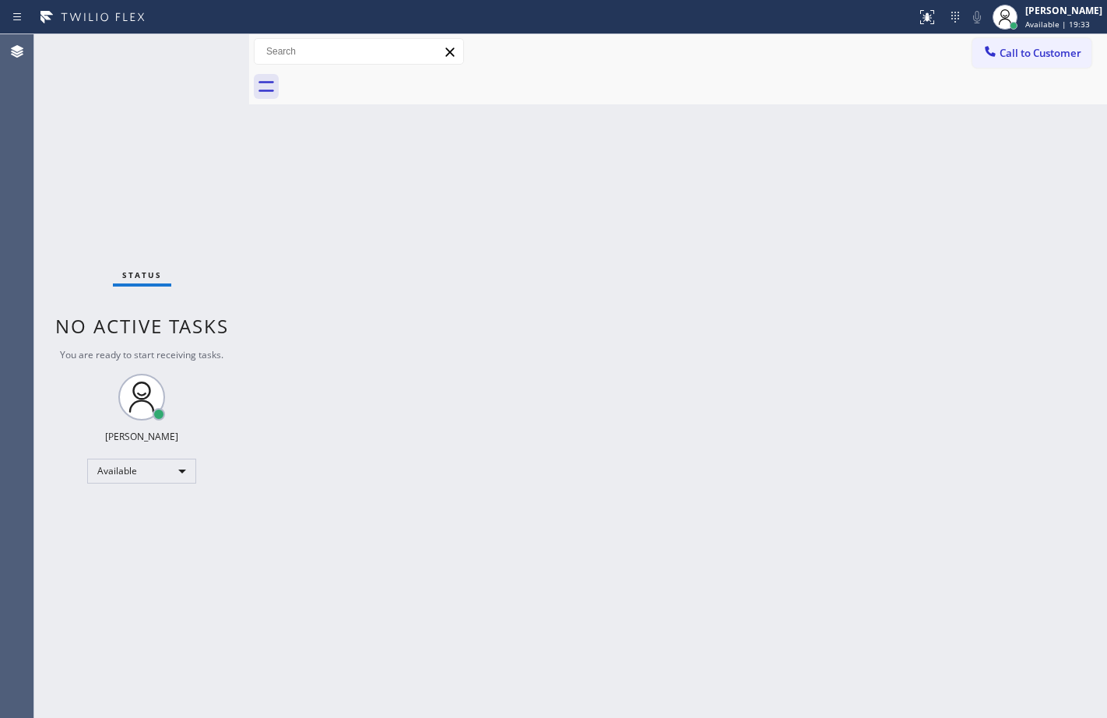
click at [281, 224] on div "Back to Dashboard Change Sender ID Customers Technicians Select a contact Outbo…" at bounding box center [678, 376] width 858 height 684
click at [244, 203] on div "Status No active tasks You are ready to start receiving tasks. Megan Rose Paluc…" at bounding box center [141, 376] width 215 height 684
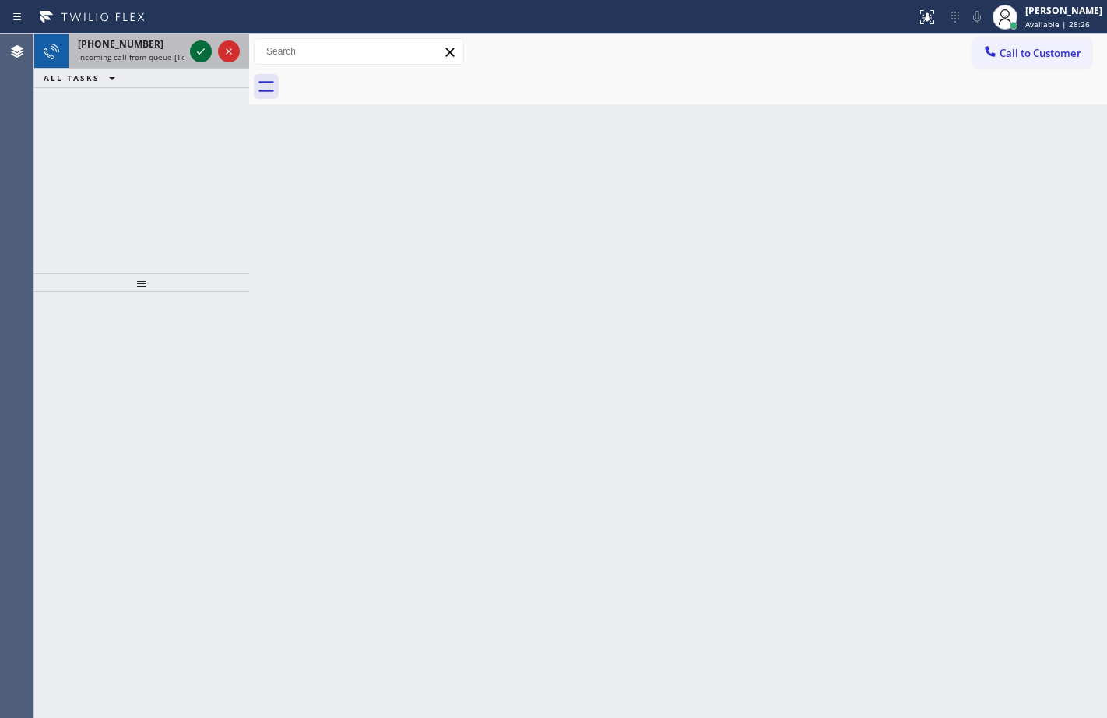
click at [206, 53] on icon at bounding box center [201, 51] width 19 height 19
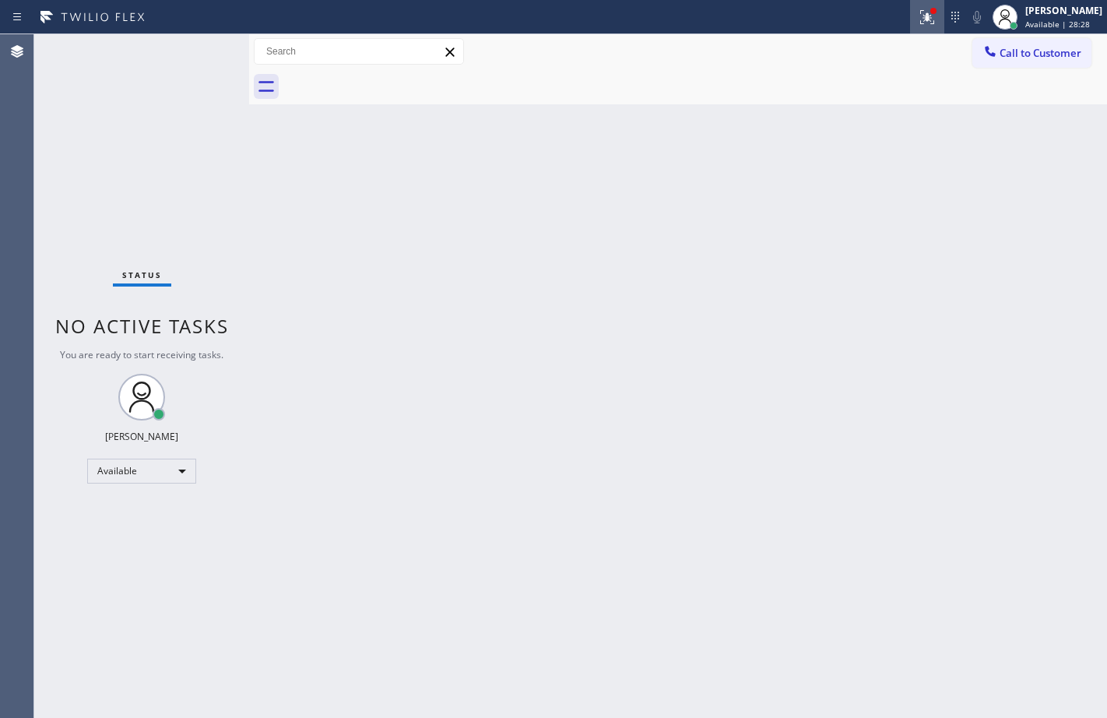
click at [921, 20] on icon at bounding box center [927, 17] width 19 height 19
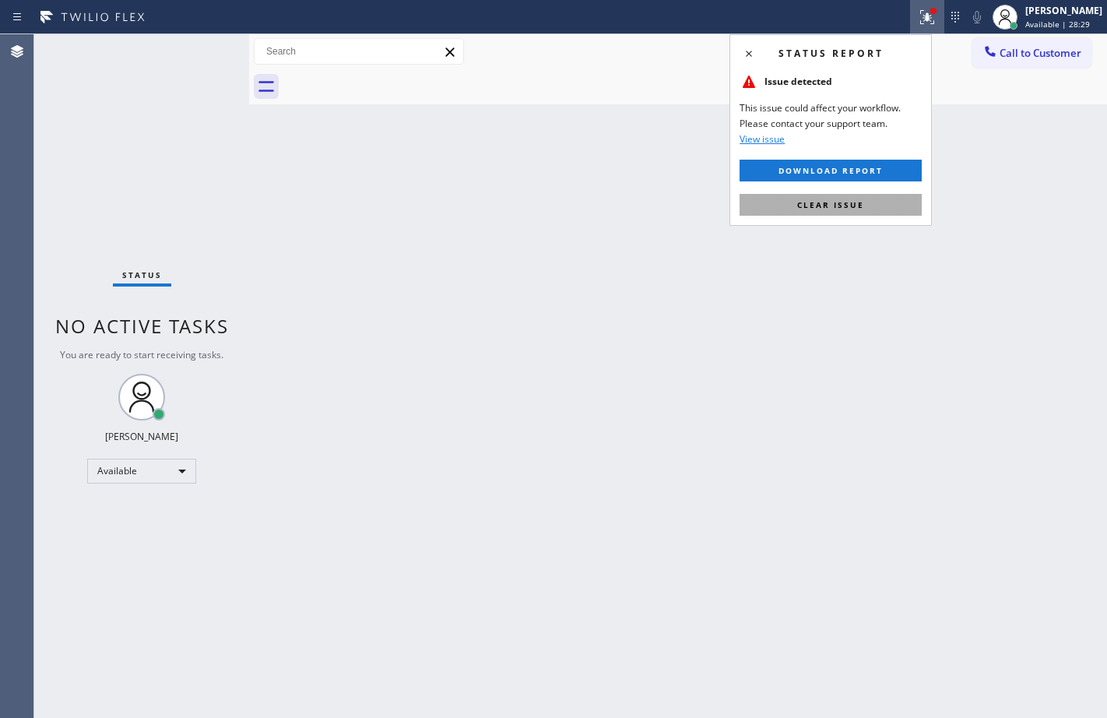
click at [852, 209] on span "Clear issue" at bounding box center [830, 204] width 67 height 11
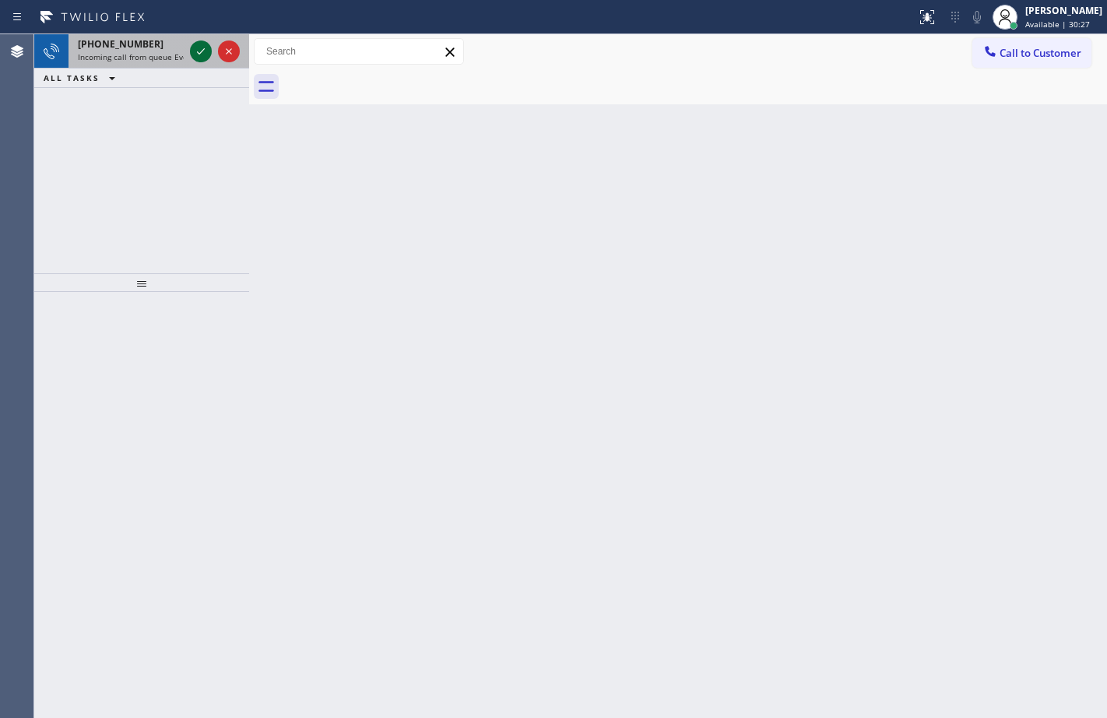
click at [202, 55] on icon at bounding box center [201, 51] width 19 height 19
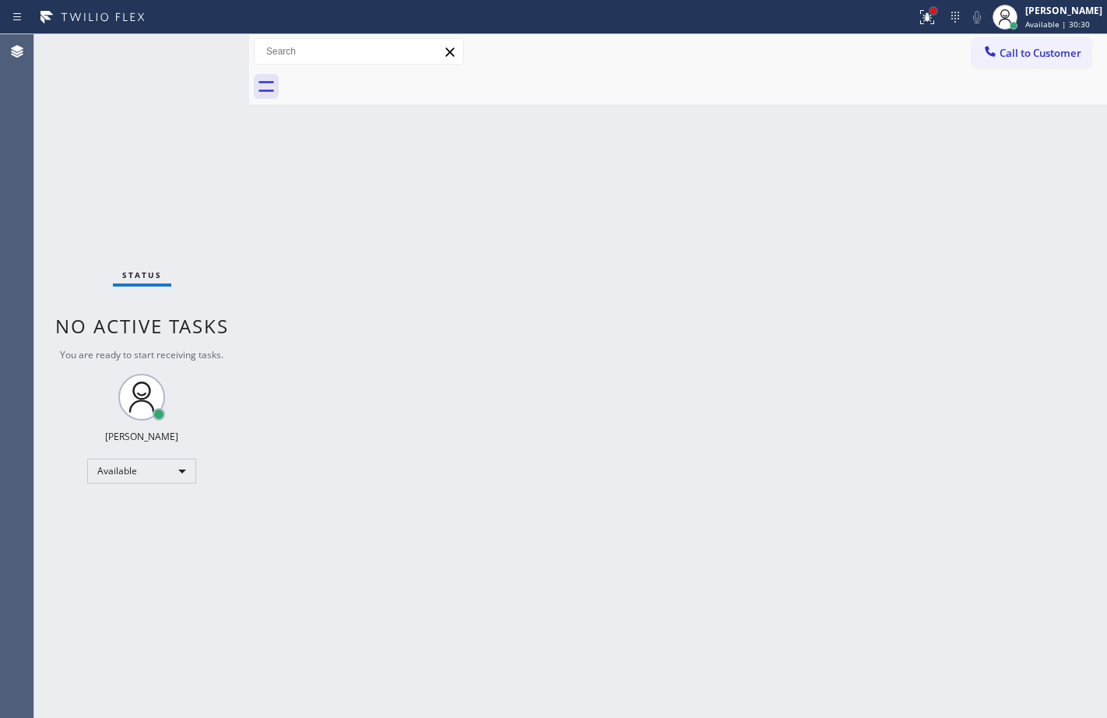
click at [931, 12] on div at bounding box center [934, 11] width 6 height 6
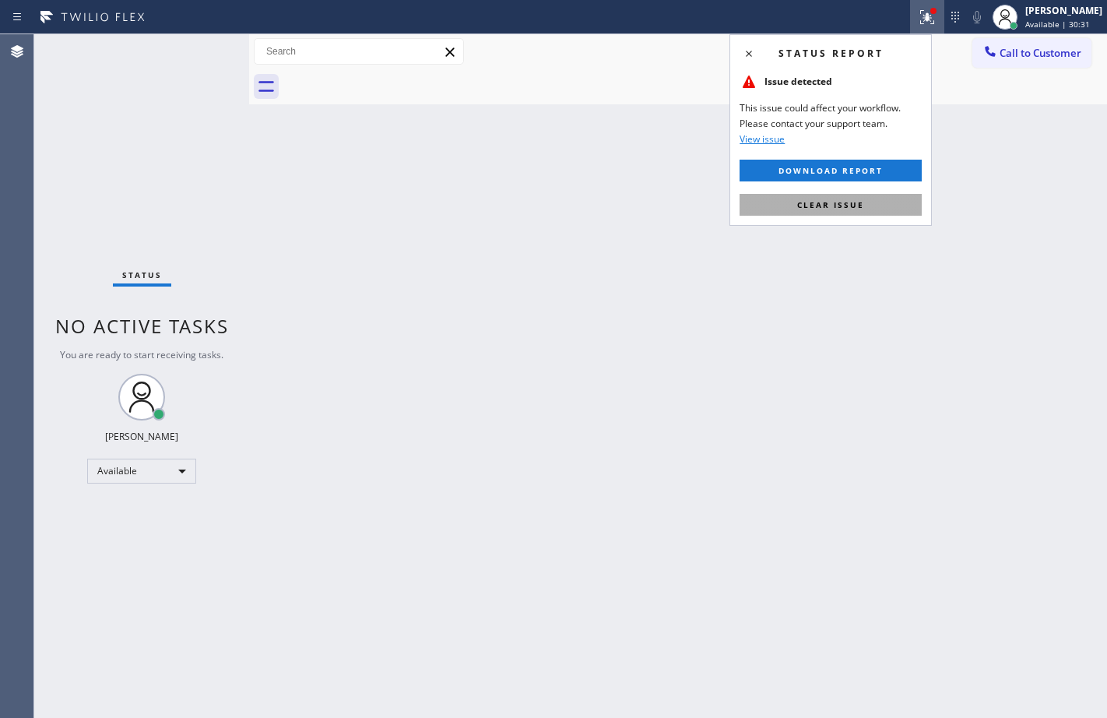
click at [861, 196] on button "Clear issue" at bounding box center [831, 205] width 182 height 22
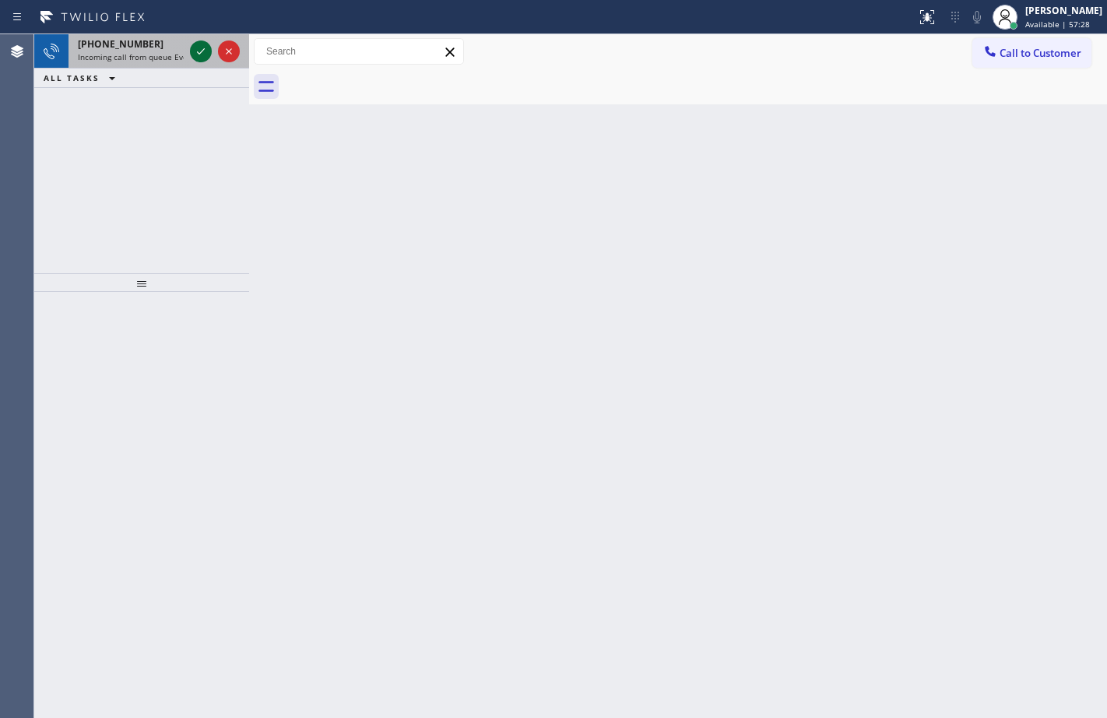
click at [204, 51] on icon at bounding box center [201, 51] width 19 height 19
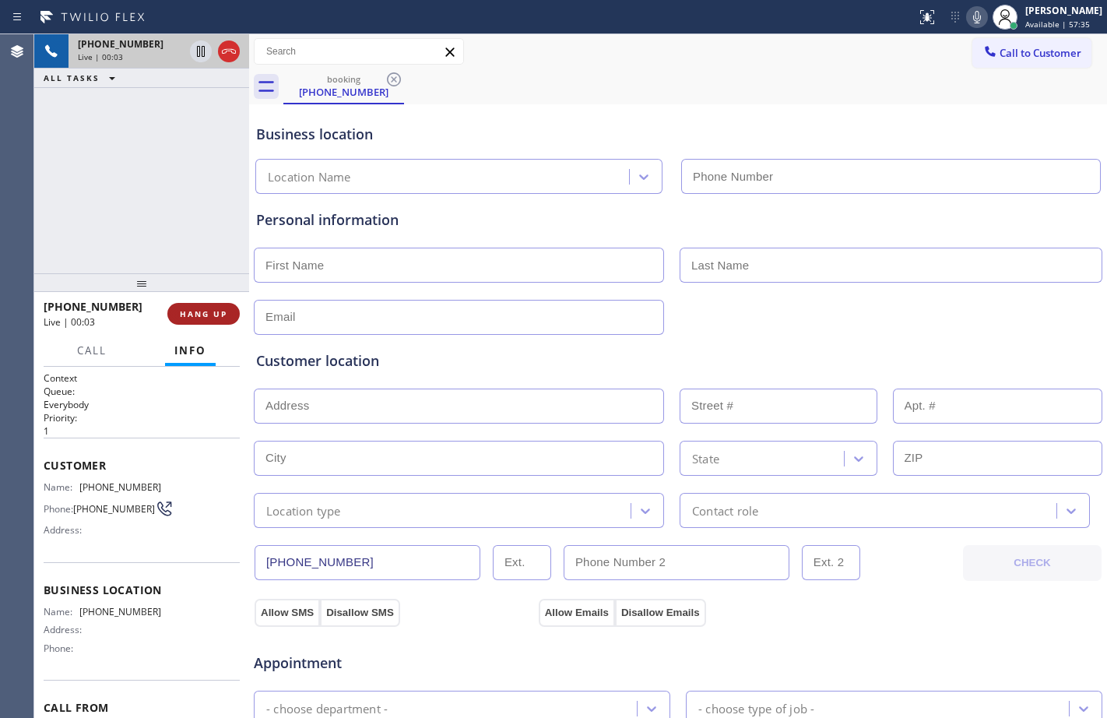
click at [216, 307] on button "HANG UP" at bounding box center [203, 314] width 72 height 22
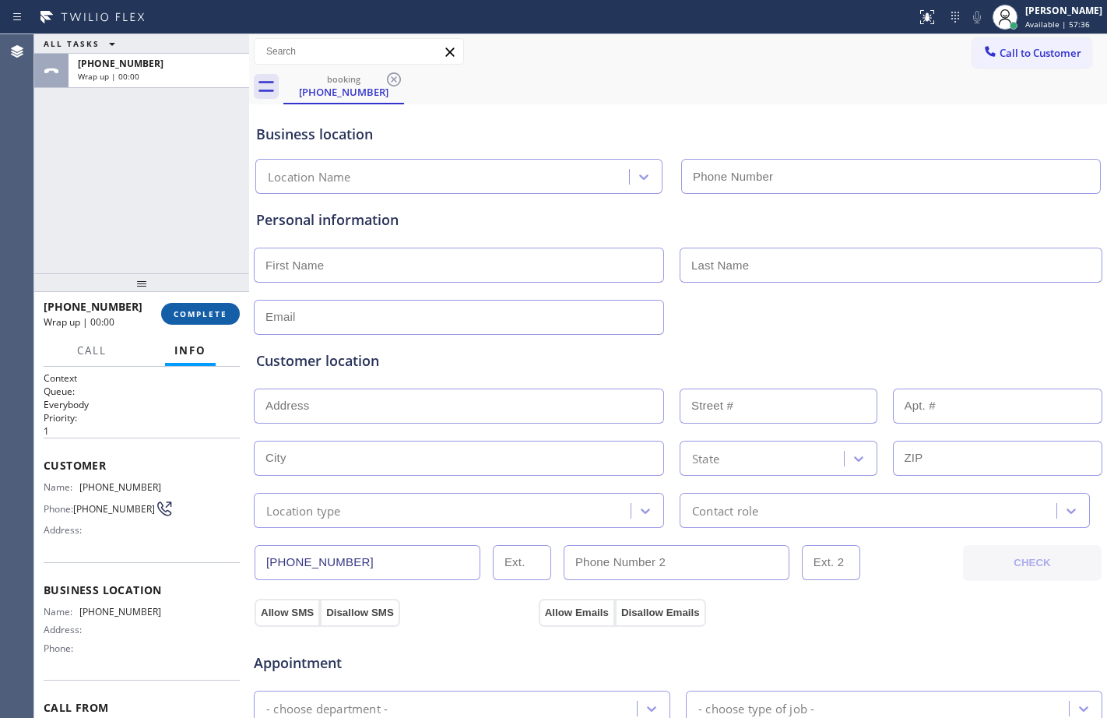
click at [216, 307] on button "COMPLETE" at bounding box center [200, 314] width 79 height 22
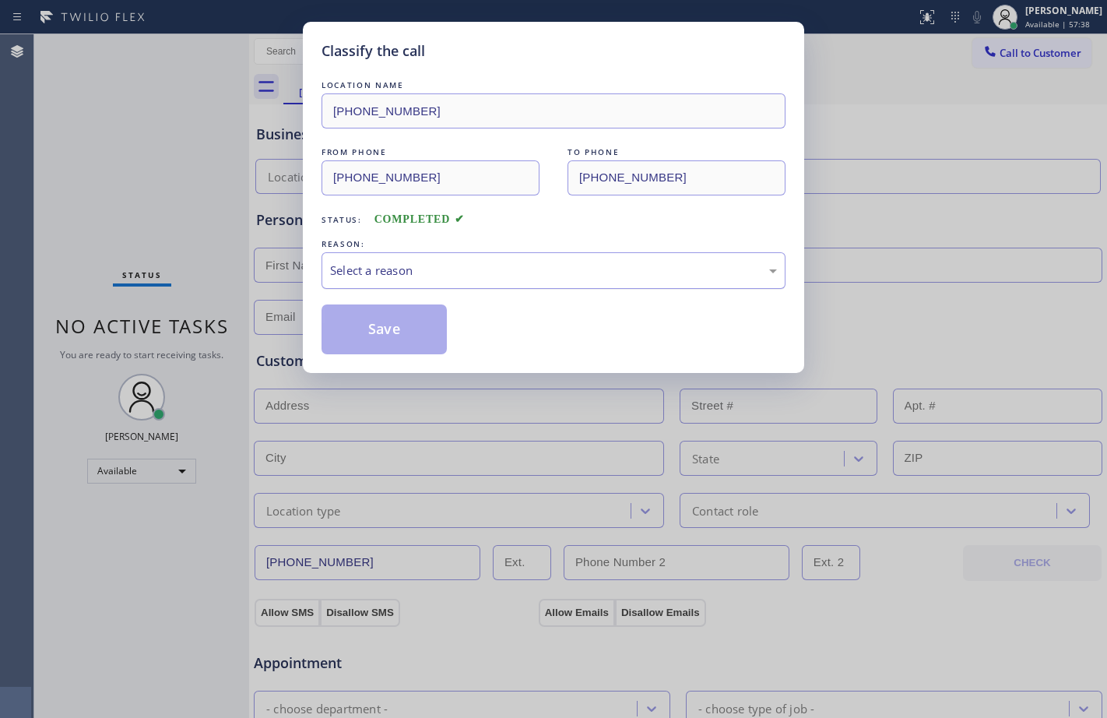
click at [415, 273] on div "Select a reason" at bounding box center [553, 271] width 447 height 18
click at [389, 343] on button "Save" at bounding box center [384, 329] width 125 height 50
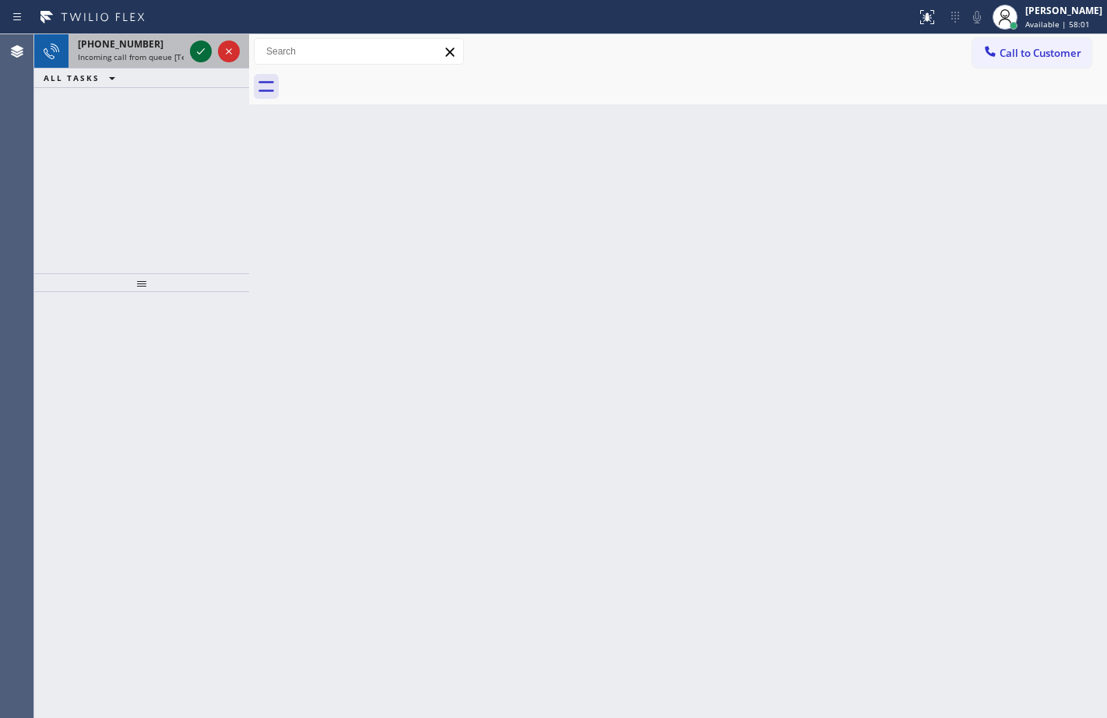
click at [202, 54] on icon at bounding box center [201, 51] width 19 height 19
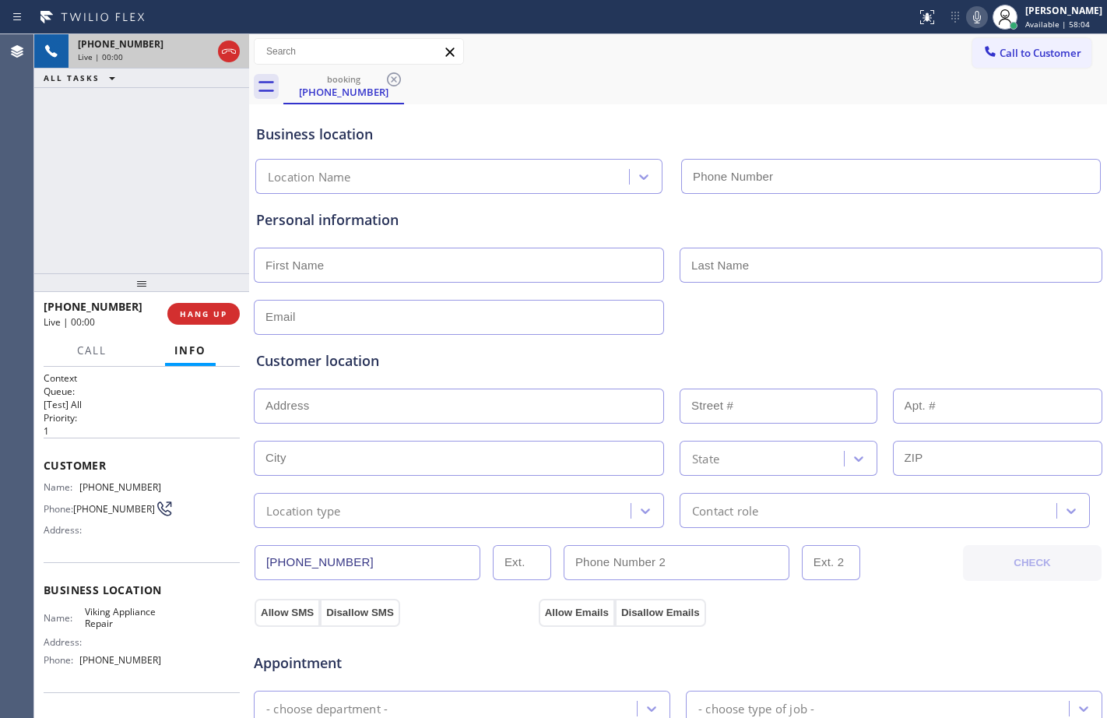
type input "(855) 393-3634"
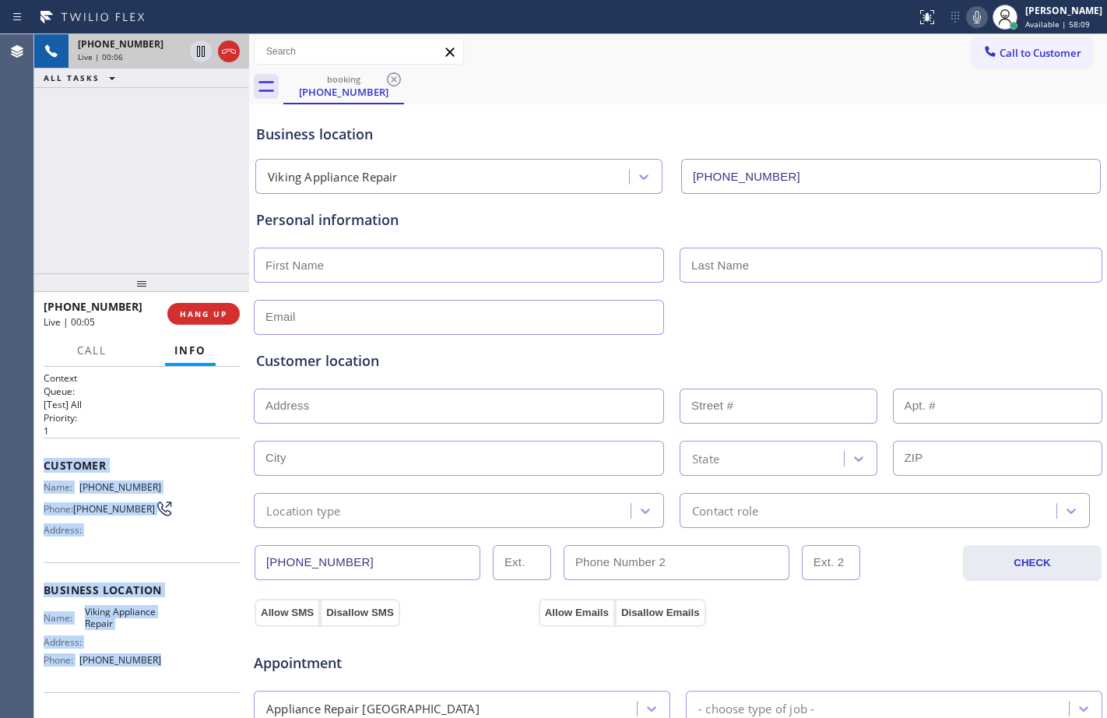
drag, startPoint x: 40, startPoint y: 461, endPoint x: 195, endPoint y: 683, distance: 271.1
click at [195, 683] on div "Context Queue: [Test] All Priority: 1 Customer Name: (341) 231-3809 Phone: (341…" at bounding box center [141, 542] width 215 height 351
copy div "Customer Name: (341) 231-3809 Phone: (341) 231-3809 Address: Business location …"
click at [202, 50] on icon at bounding box center [201, 51] width 8 height 11
click at [968, 21] on icon at bounding box center [977, 17] width 19 height 19
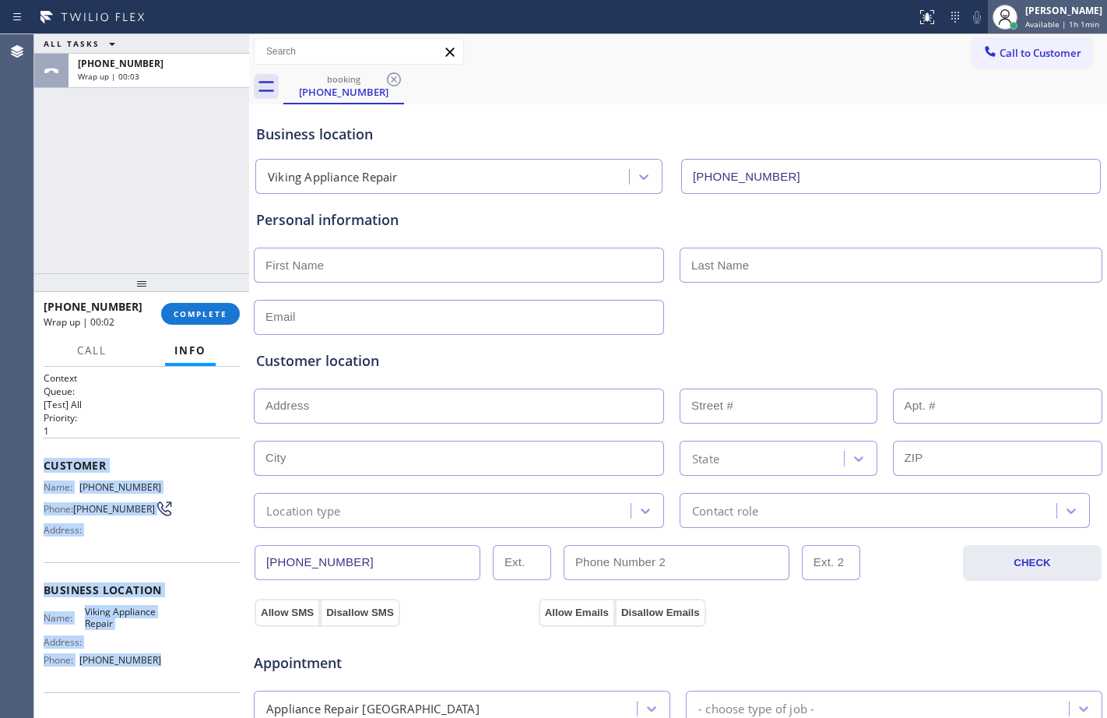
click at [1041, 9] on div "Megan Rose Paluca" at bounding box center [1064, 10] width 77 height 13
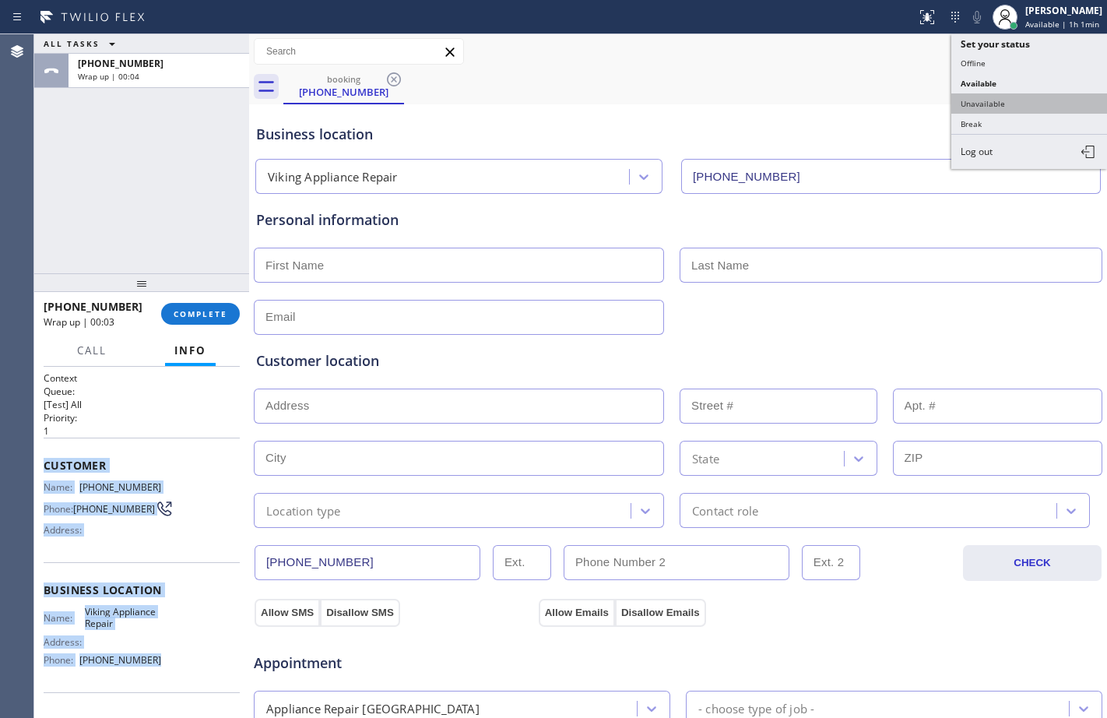
click at [1012, 105] on button "Unavailable" at bounding box center [1030, 103] width 156 height 20
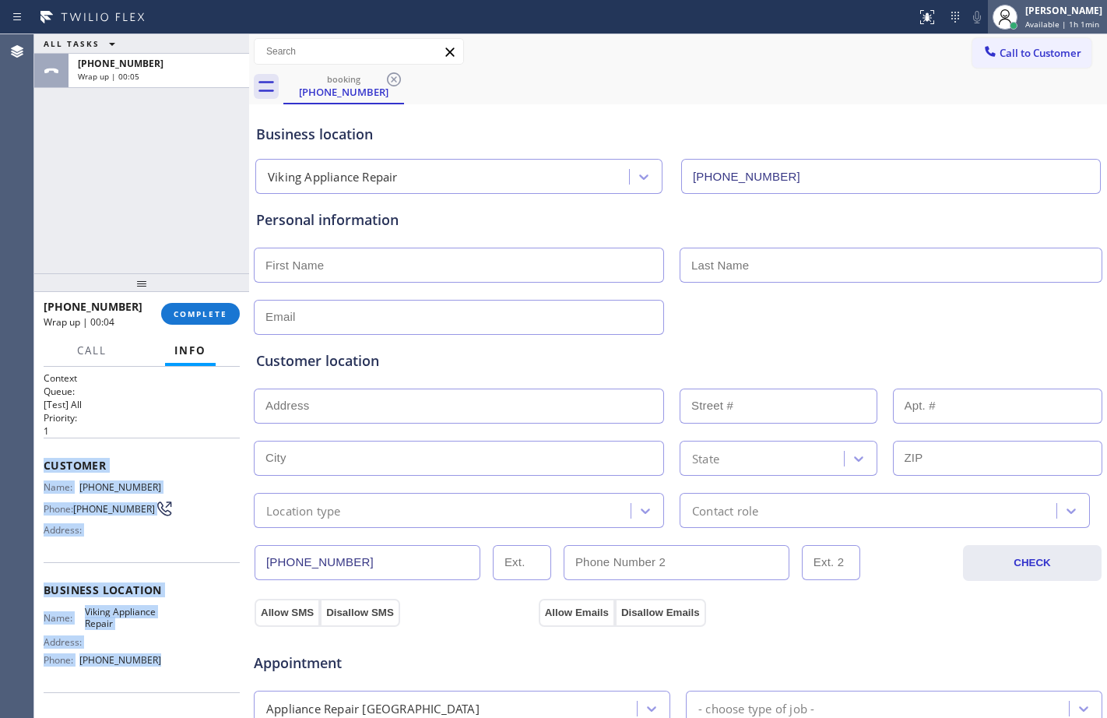
click at [1049, 23] on span "Available | 1h 1min" at bounding box center [1063, 24] width 74 height 11
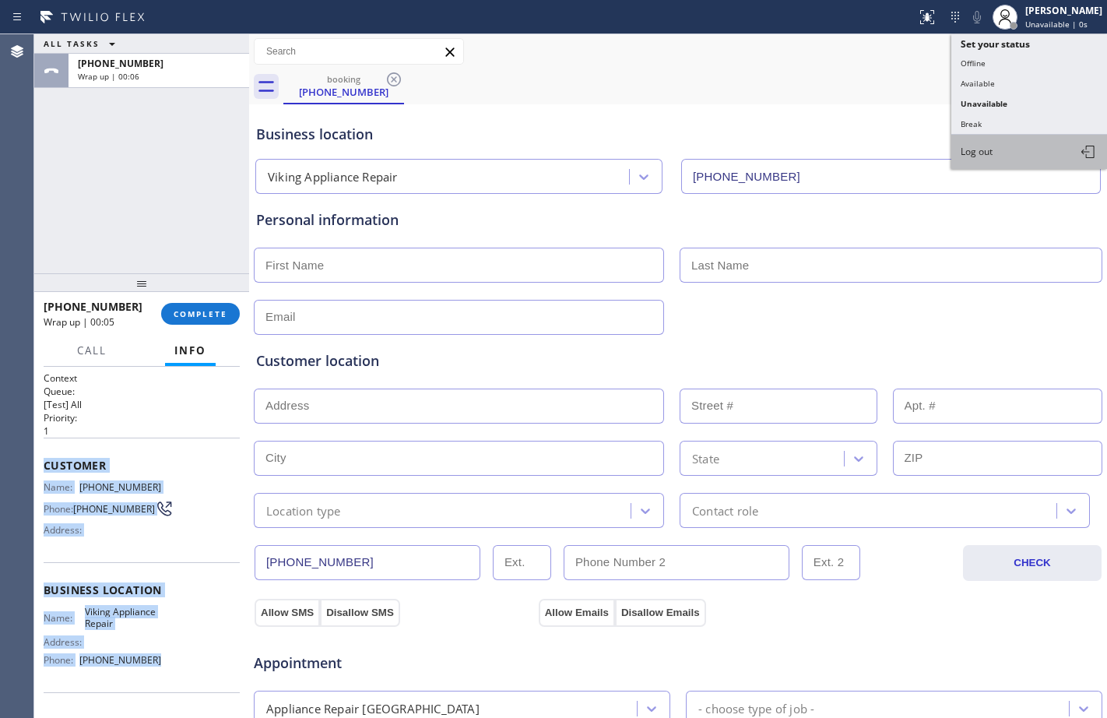
click at [1002, 147] on button "Log out" at bounding box center [1030, 152] width 156 height 34
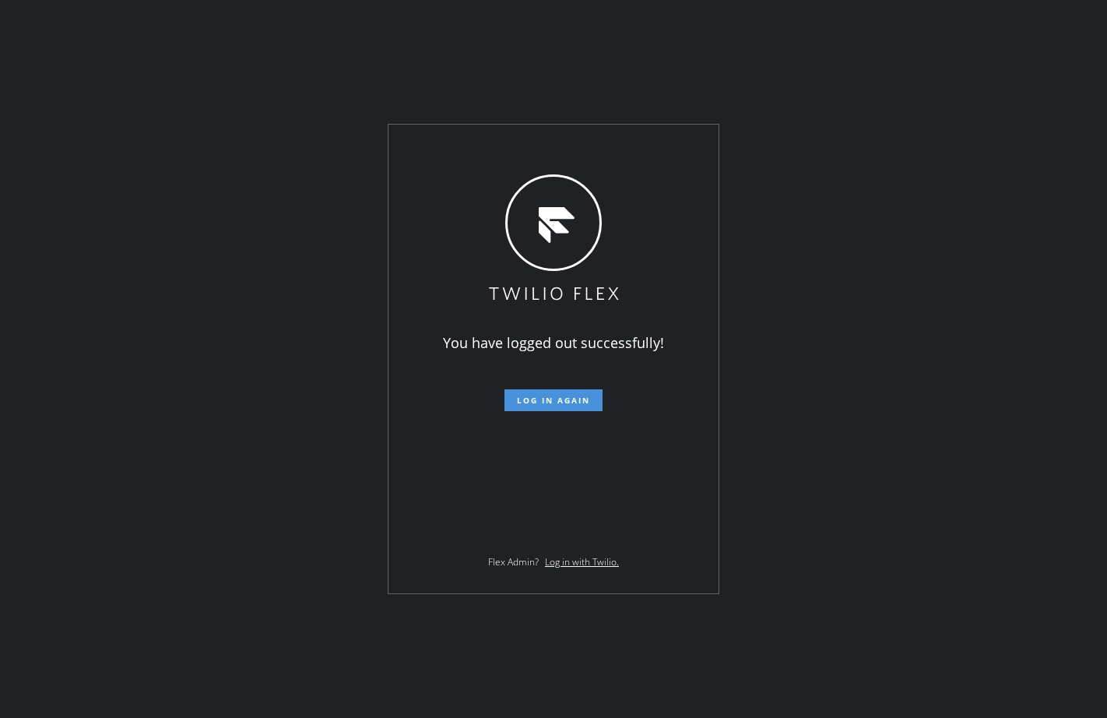
click at [577, 392] on button "Log in again" at bounding box center [554, 400] width 98 height 22
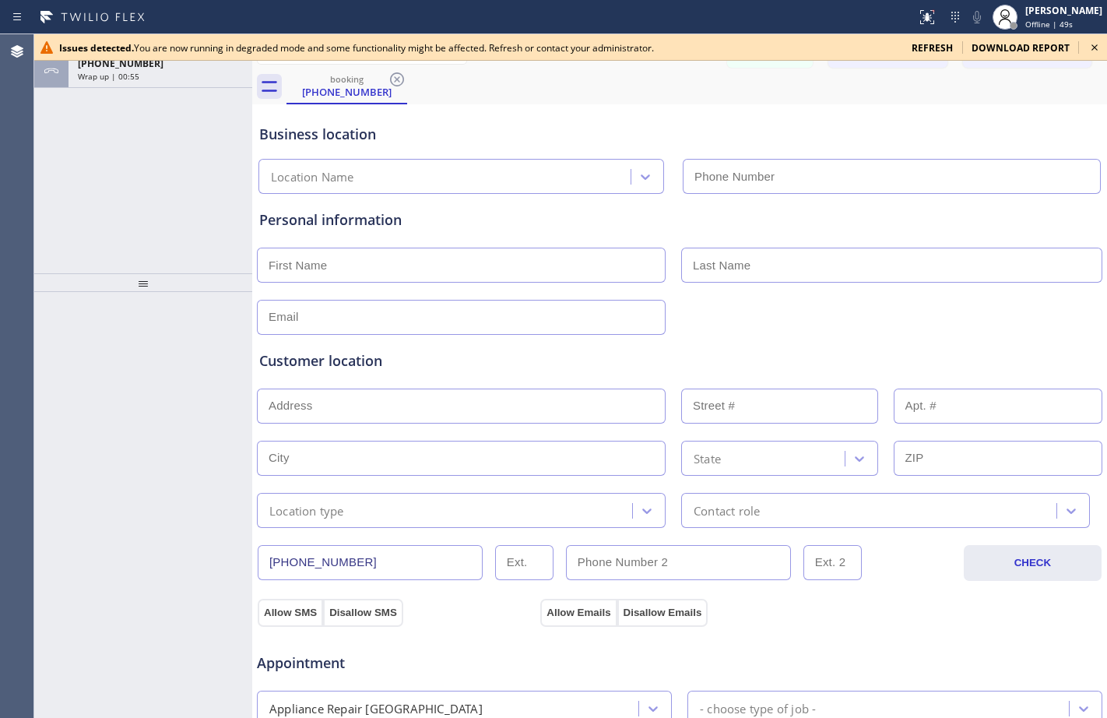
click at [172, 465] on div at bounding box center [143, 505] width 218 height 426
click at [947, 49] on span "refresh" at bounding box center [932, 47] width 41 height 13
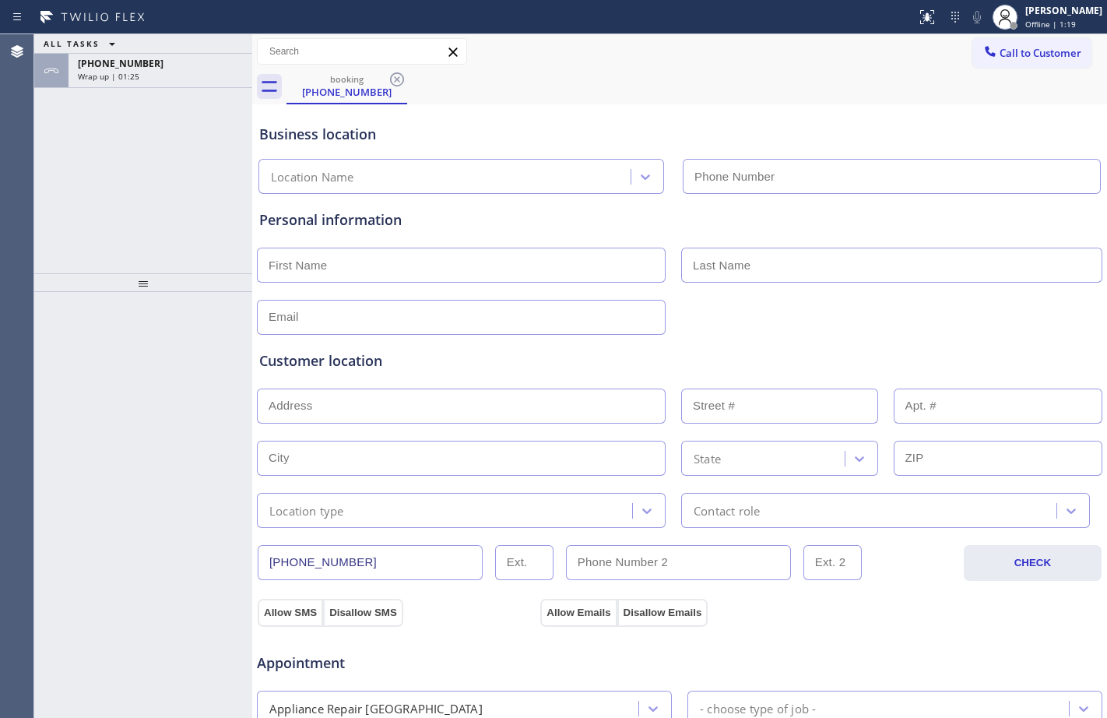
click at [151, 146] on div "ALL TASKS ALL TASKS ACTIVE TASKS TASKS IN WRAP UP +13412313809 Wrap up | 01:25" at bounding box center [143, 153] width 218 height 239
click at [190, 52] on div "ALL TASKS ALL TASKS ACTIVE TASKS TASKS IN WRAP UP" at bounding box center [143, 43] width 218 height 19
click at [208, 79] on div "Wrap up | 01:27" at bounding box center [160, 76] width 165 height 11
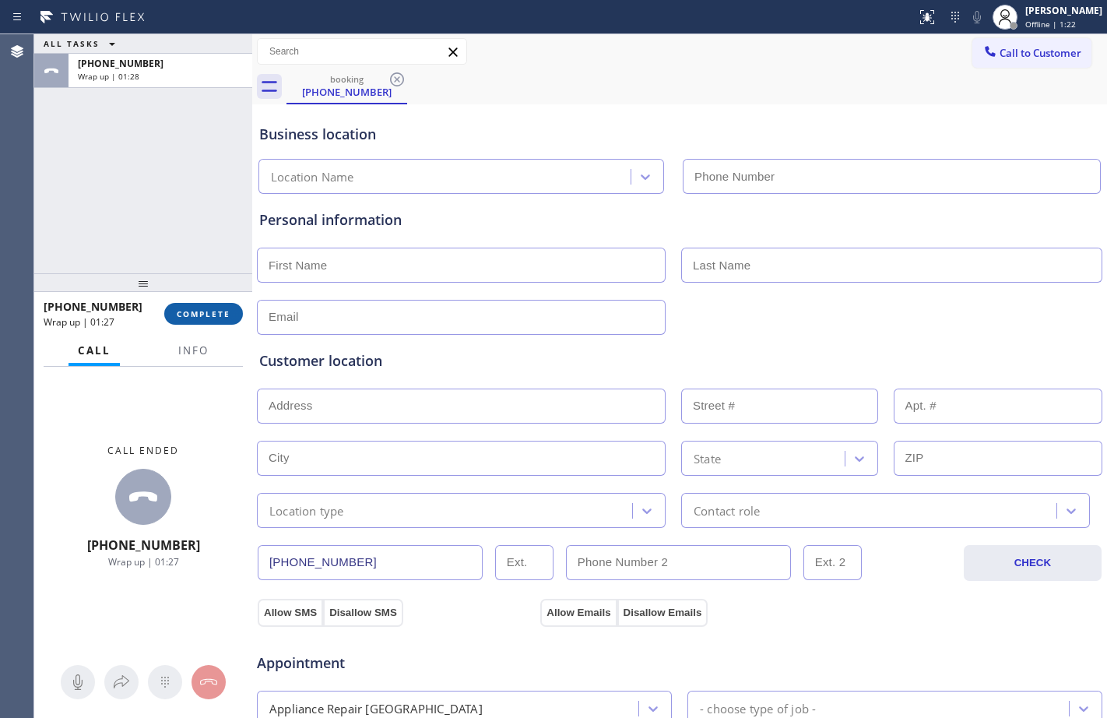
click at [222, 322] on button "COMPLETE" at bounding box center [203, 314] width 79 height 22
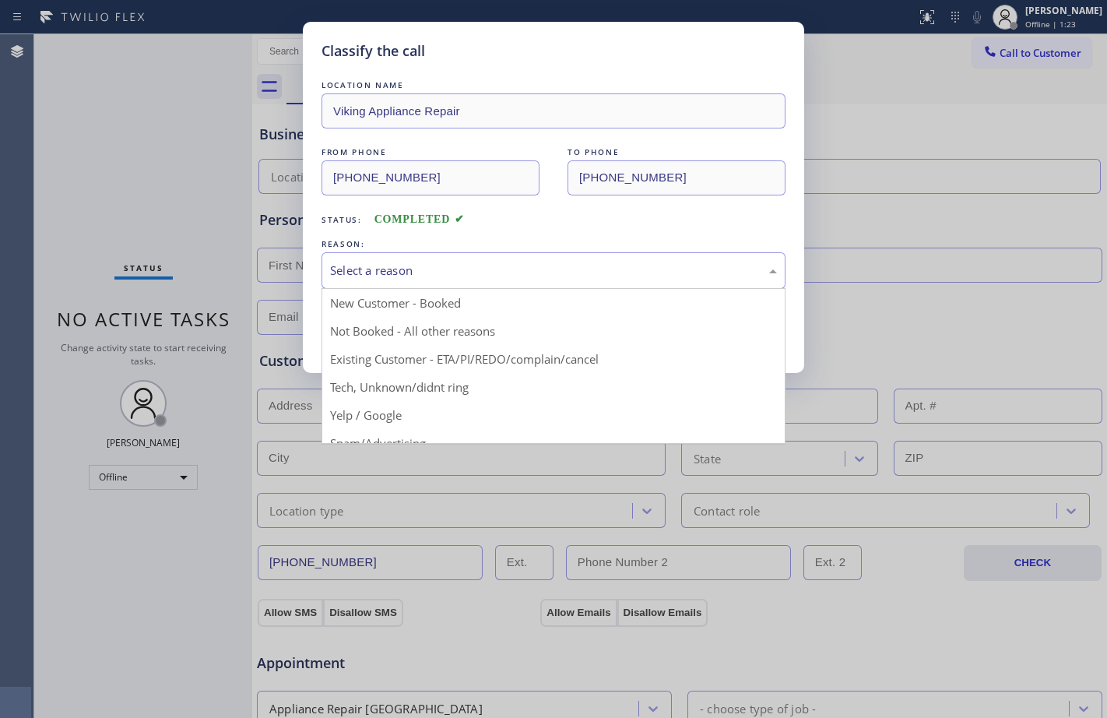
click at [409, 270] on div "Select a reason" at bounding box center [553, 271] width 447 height 18
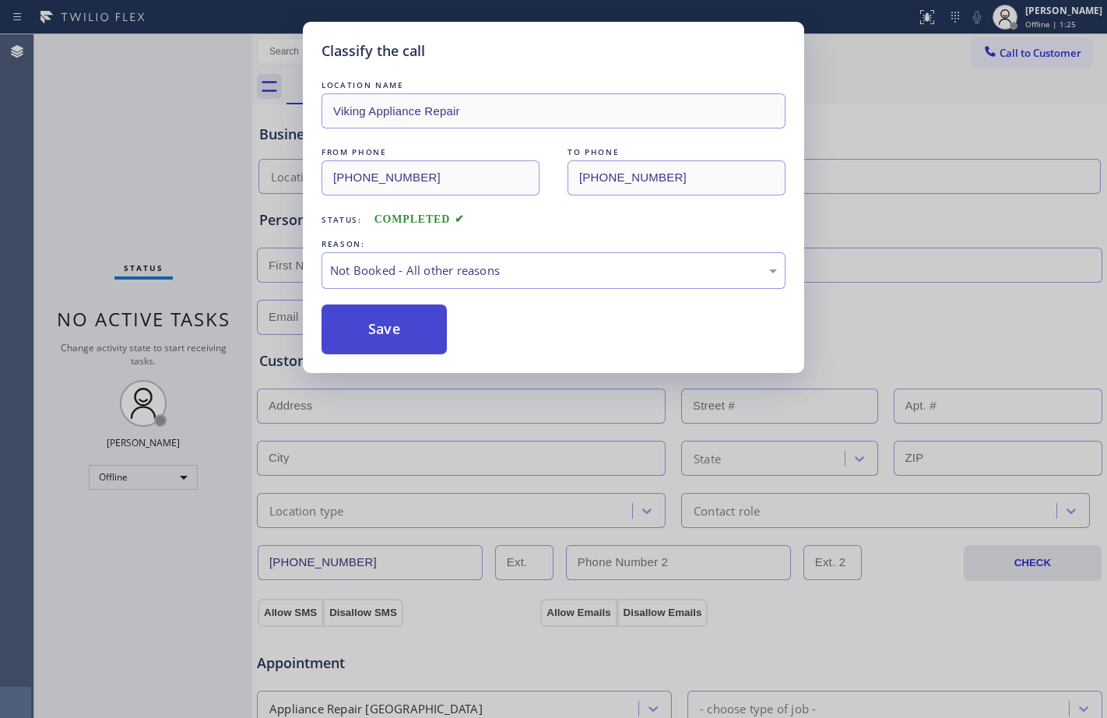
click at [375, 323] on button "Save" at bounding box center [384, 329] width 125 height 50
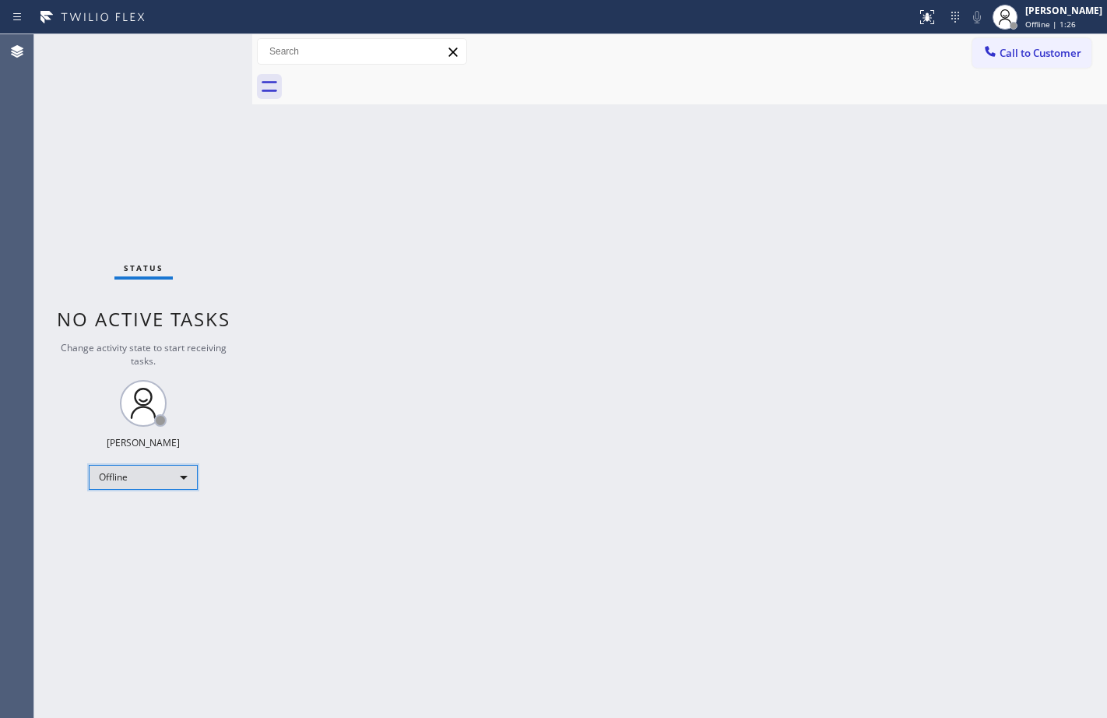
click at [181, 476] on div "Offline" at bounding box center [143, 477] width 109 height 25
click at [164, 542] on li "Unavailable" at bounding box center [143, 538] width 106 height 19
click at [1037, 64] on button "Call to Customer" at bounding box center [1032, 53] width 119 height 30
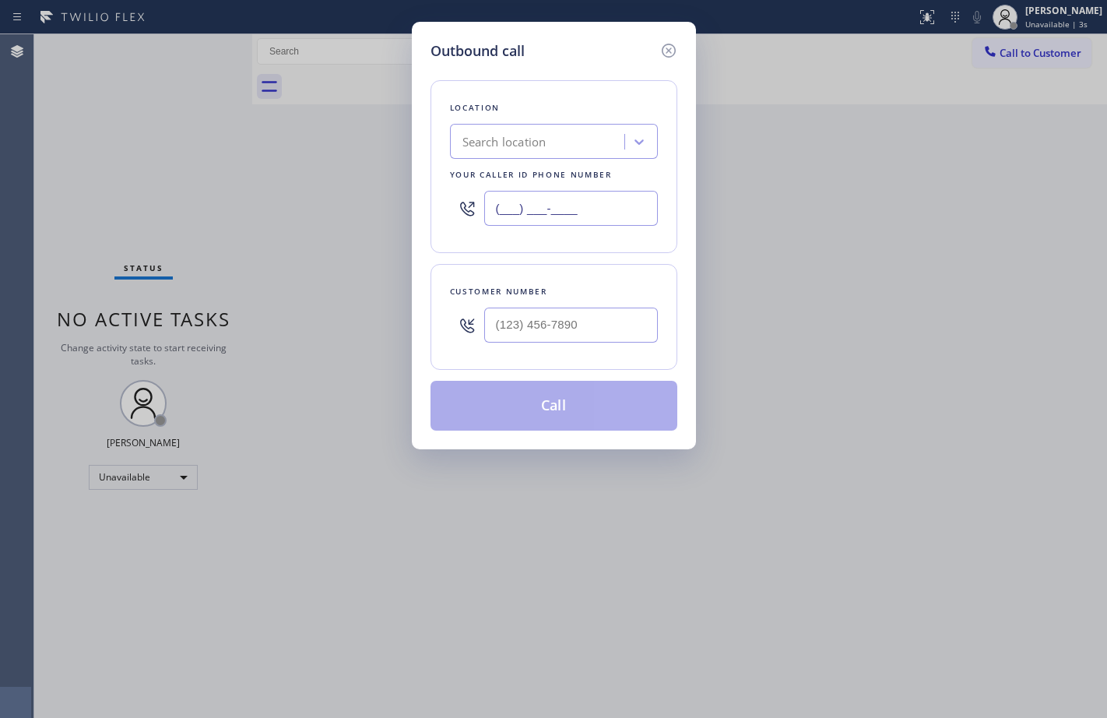
drag, startPoint x: 629, startPoint y: 208, endPoint x: 846, endPoint y: 269, distance: 225.6
click at [628, 209] on input "(___) ___-____" at bounding box center [571, 208] width 174 height 35
paste input "855) 393-3634"
type input "(855) 393-3634"
click at [588, 329] on input "text" at bounding box center [571, 325] width 174 height 35
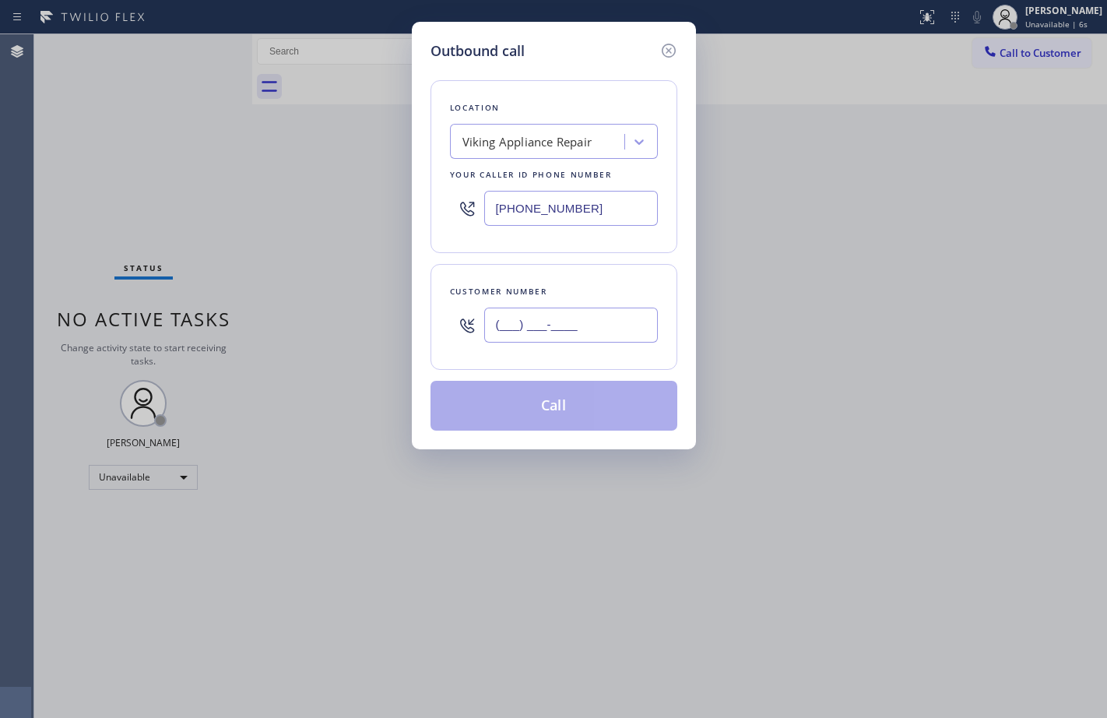
paste input "341) 231-3809"
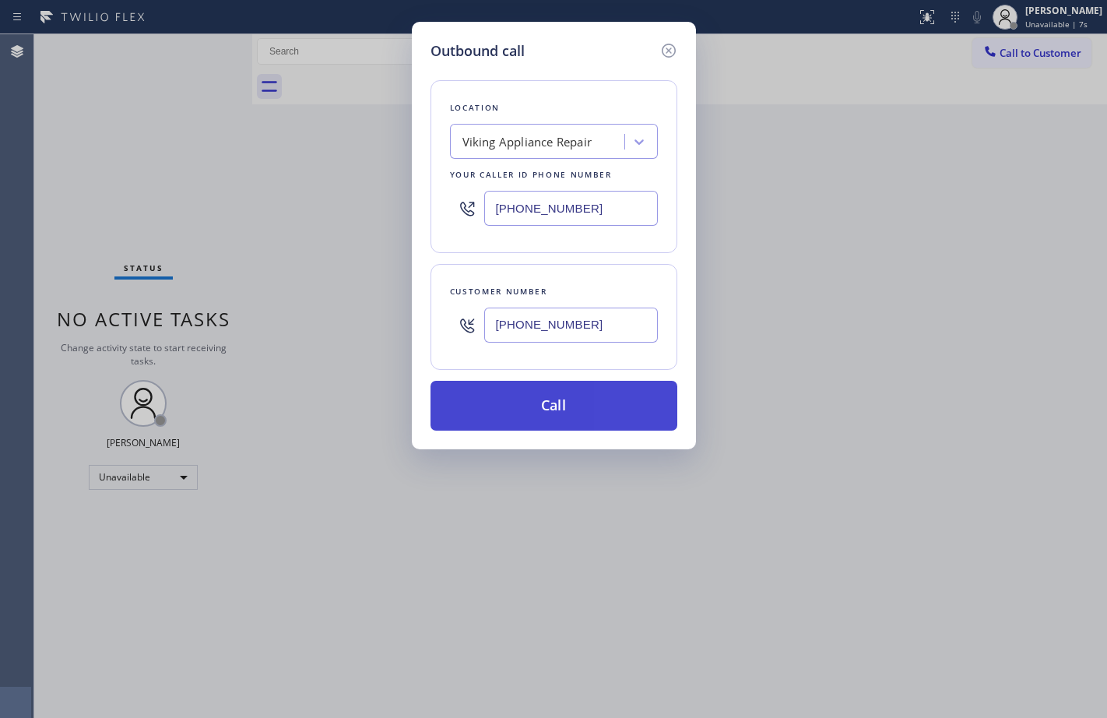
type input "(341) 231-3809"
click at [515, 414] on button "Call" at bounding box center [554, 406] width 247 height 50
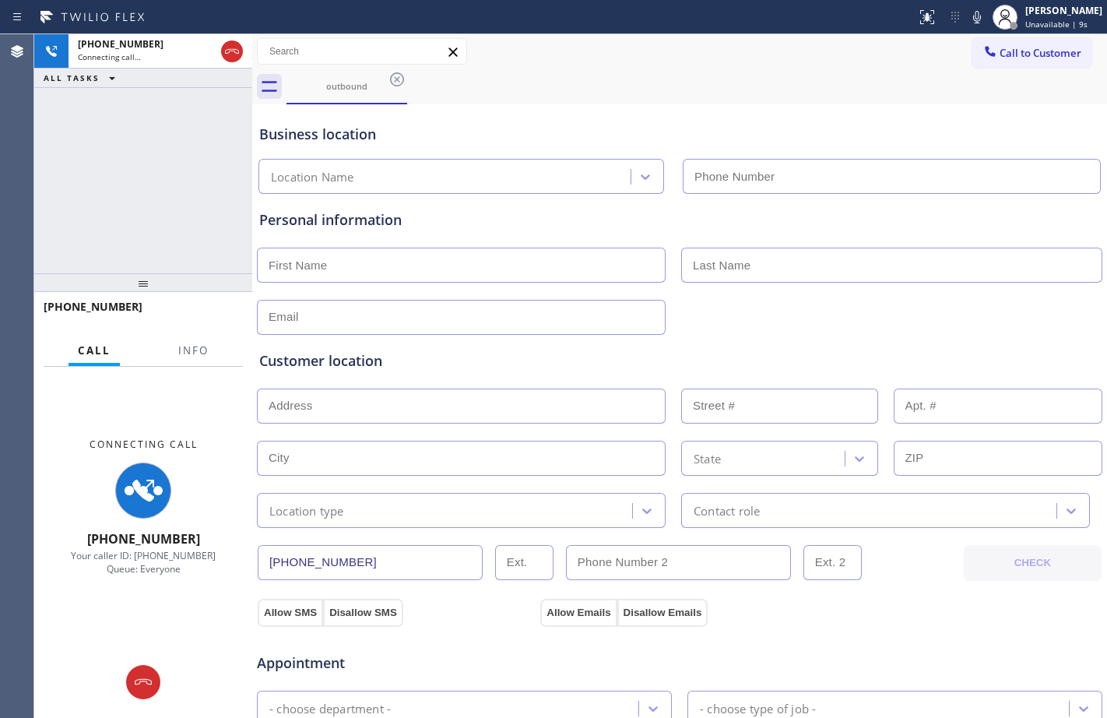
type input "(855) 393-3634"
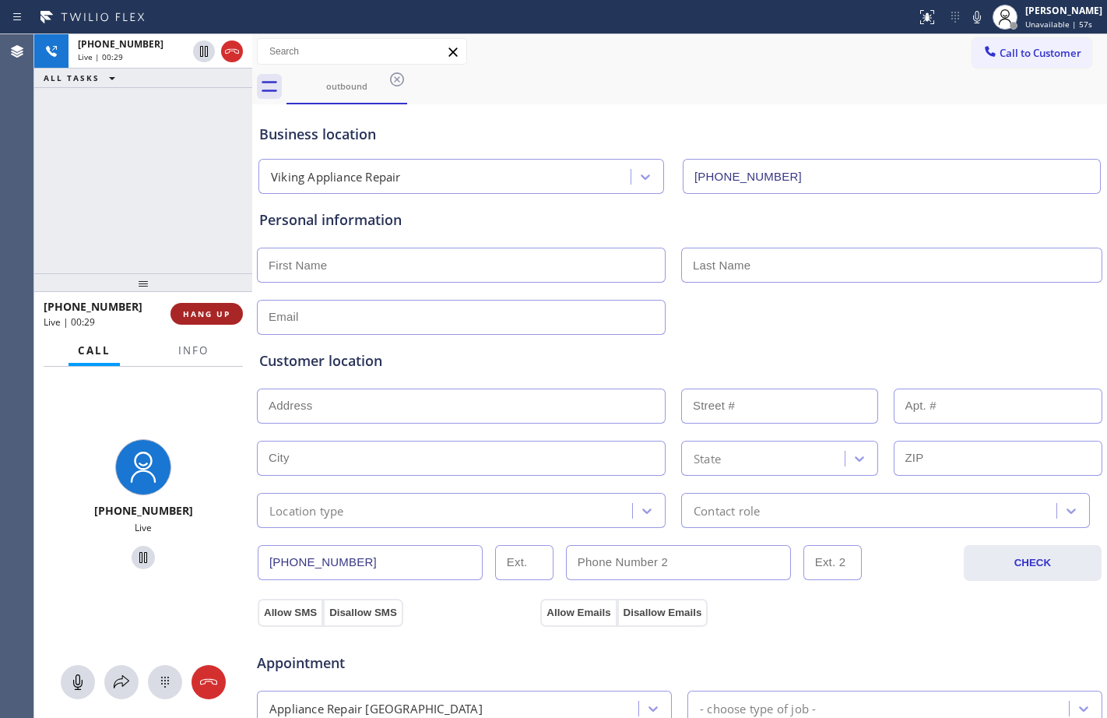
click at [186, 309] on span "HANG UP" at bounding box center [207, 313] width 48 height 11
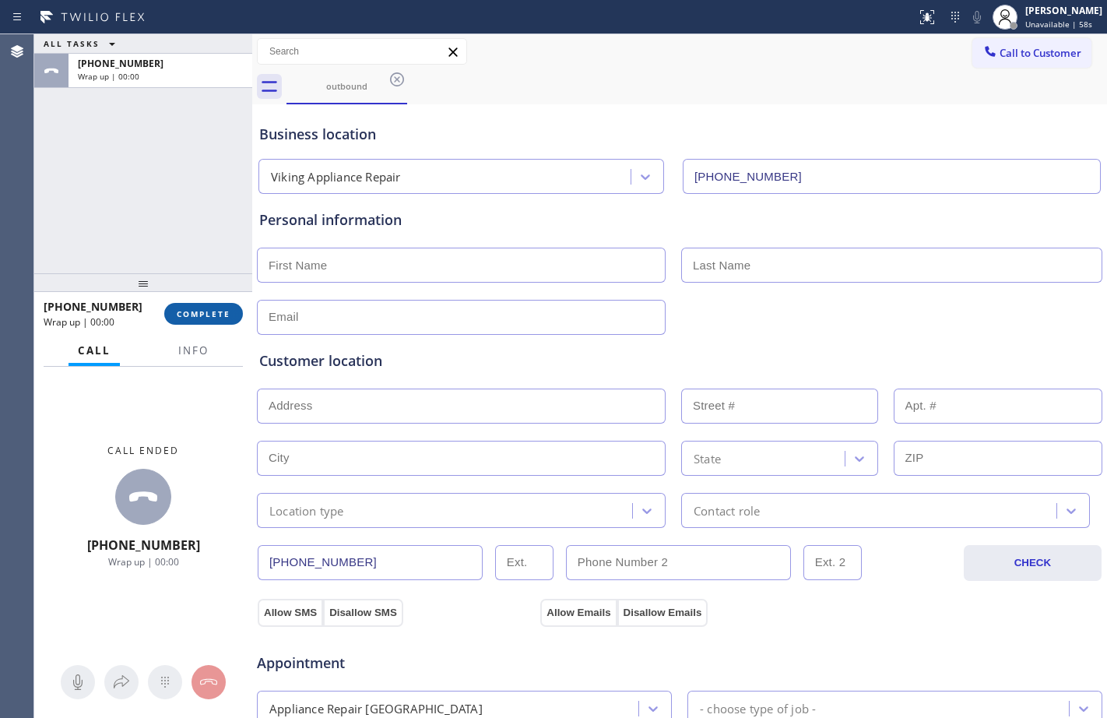
click at [202, 319] on span "COMPLETE" at bounding box center [204, 313] width 54 height 11
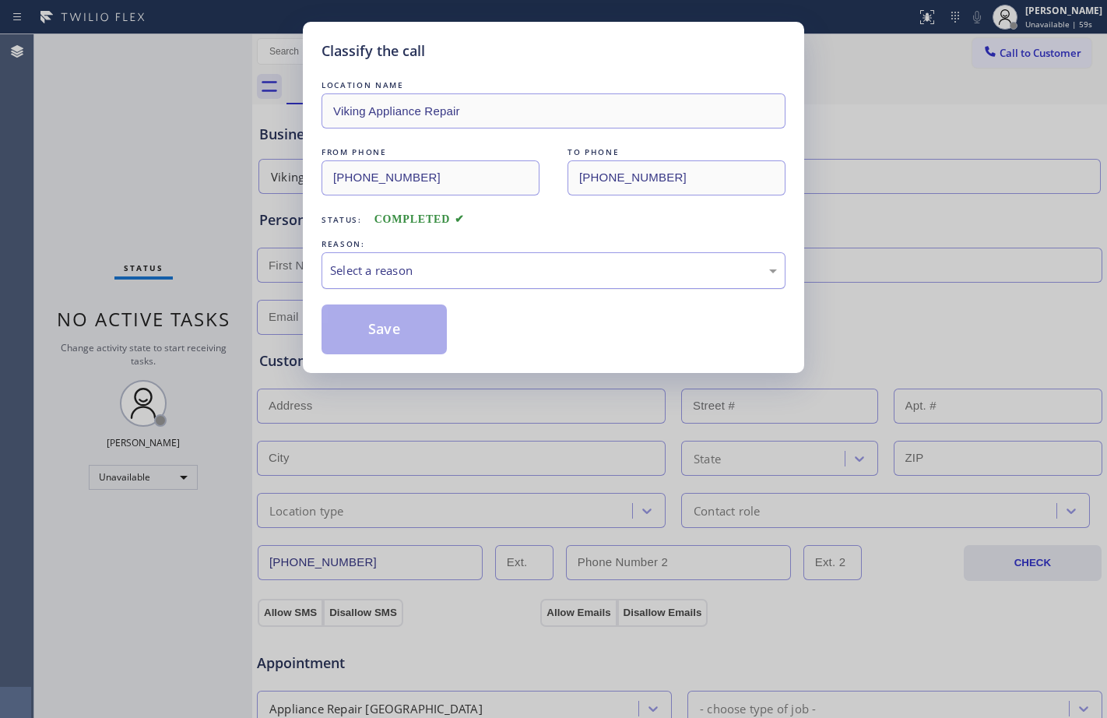
click at [507, 269] on div "Select a reason" at bounding box center [553, 271] width 447 height 18
click at [380, 327] on button "Save" at bounding box center [384, 329] width 125 height 50
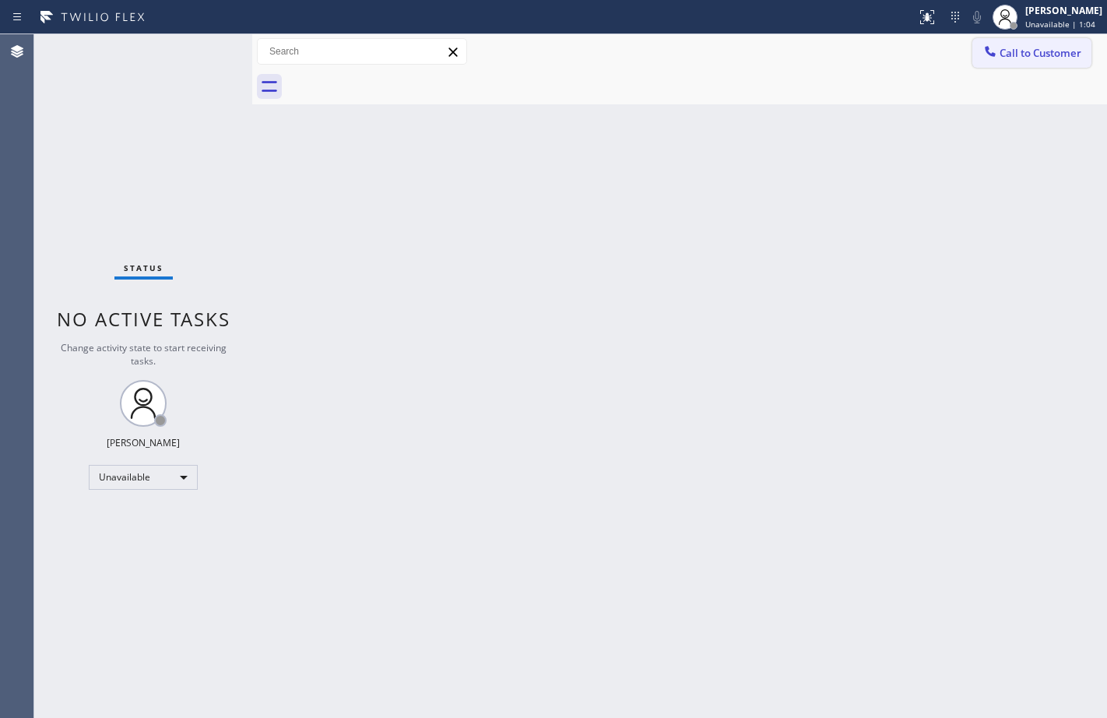
click at [1056, 60] on button "Call to Customer" at bounding box center [1032, 53] width 119 height 30
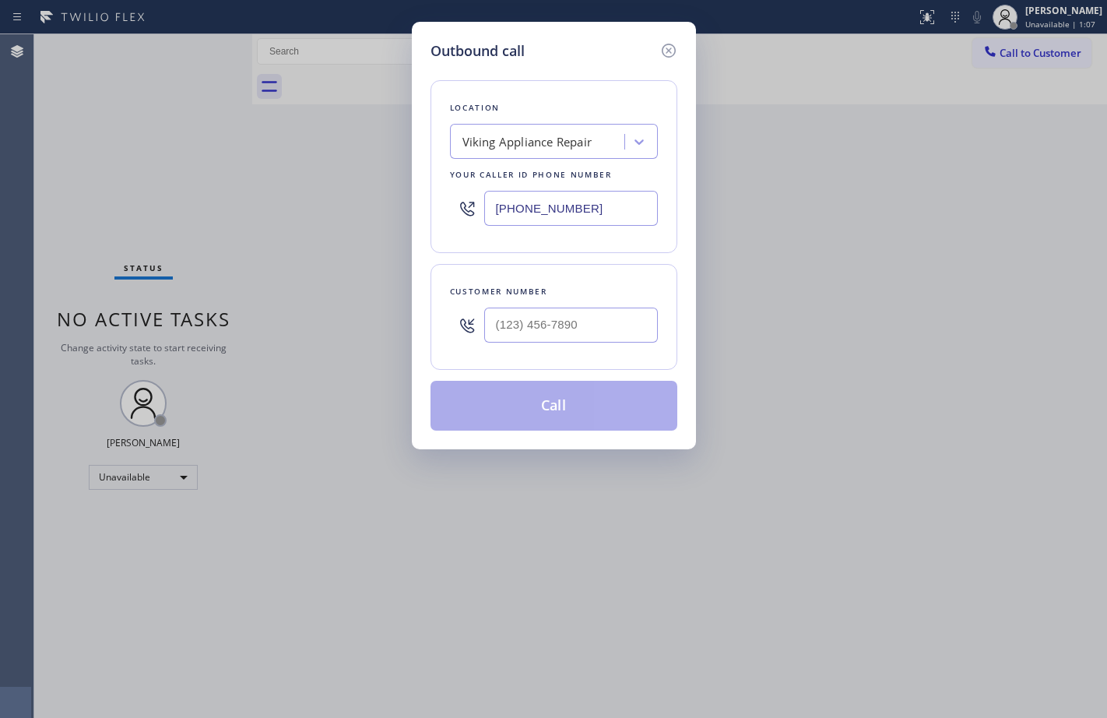
click at [610, 319] on input "text" at bounding box center [571, 325] width 174 height 35
paste input "341) 231-3809"
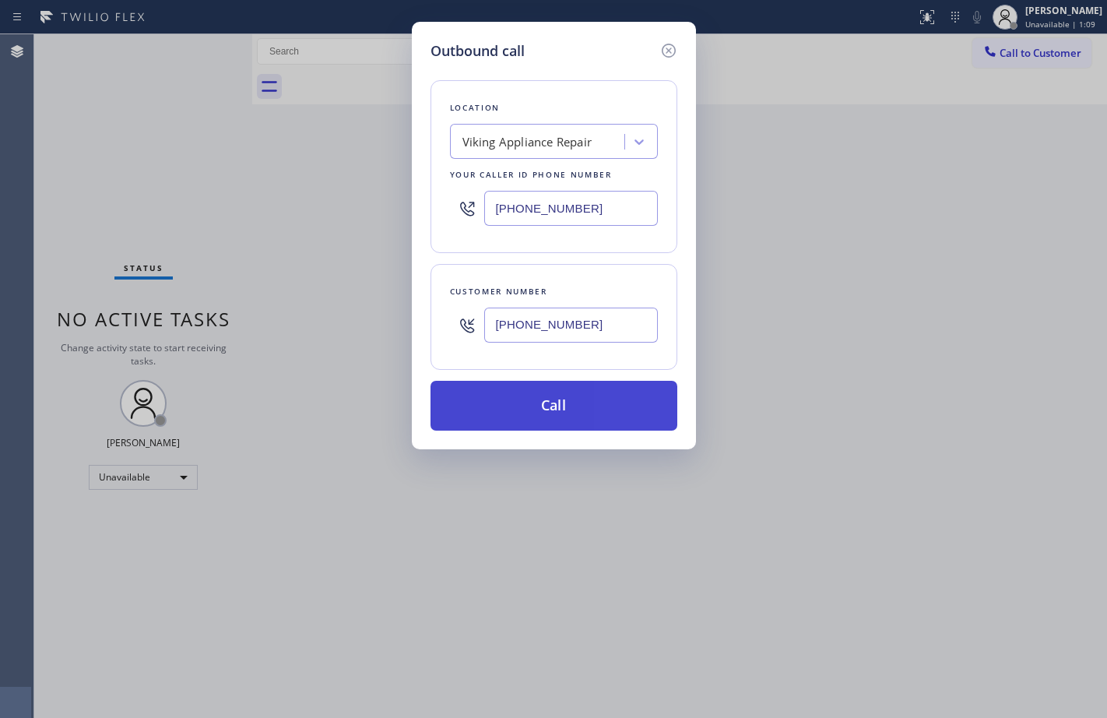
type input "(341) 231-3809"
click at [552, 409] on button "Call" at bounding box center [554, 406] width 247 height 50
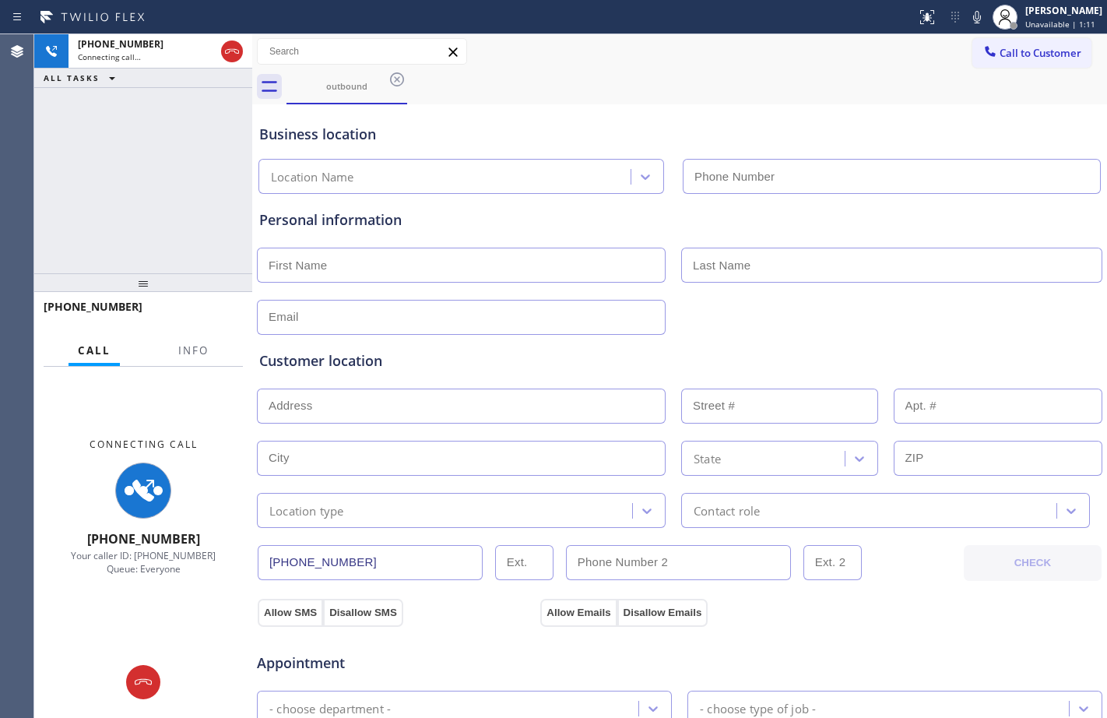
type input "(855) 393-3634"
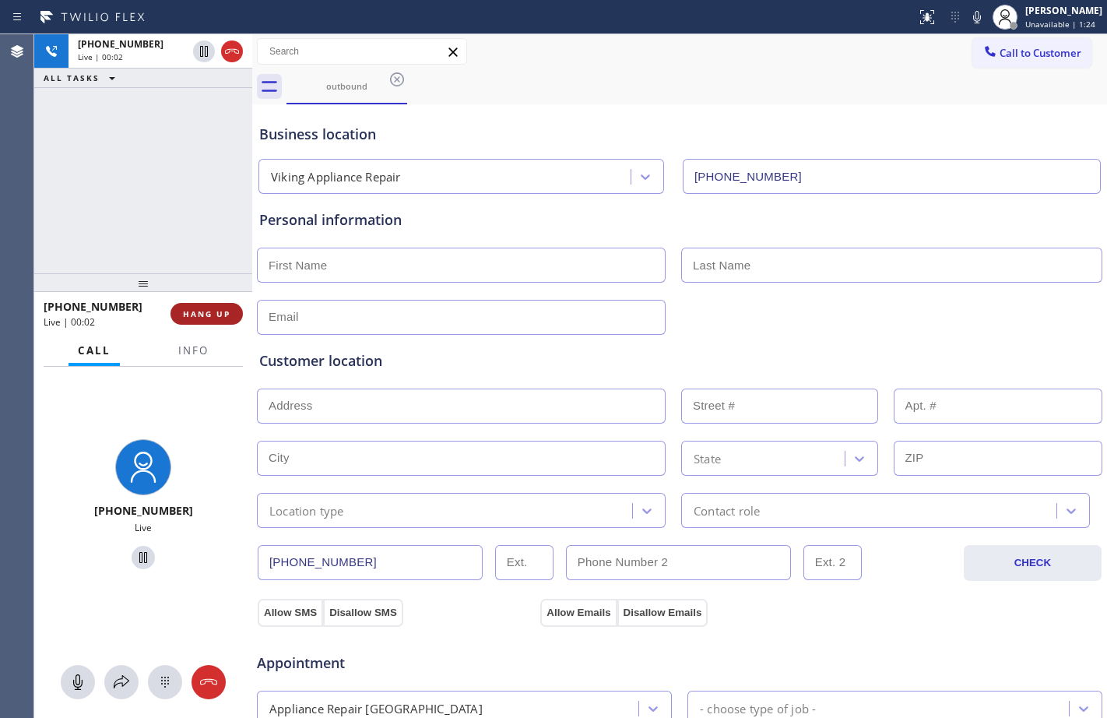
click at [227, 315] on span "HANG UP" at bounding box center [207, 313] width 48 height 11
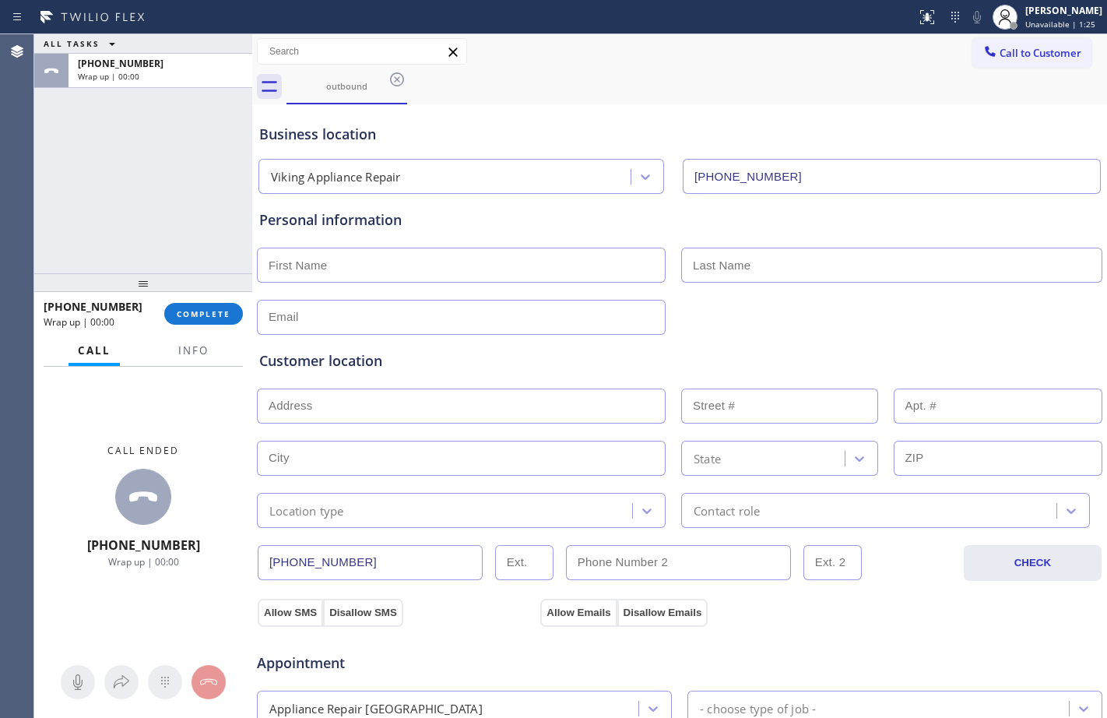
click at [333, 280] on input "text" at bounding box center [461, 265] width 409 height 35
type input "Ms."
type input "Elisa"
click at [438, 326] on input "text" at bounding box center [461, 317] width 409 height 35
type input "no@gmail.com"
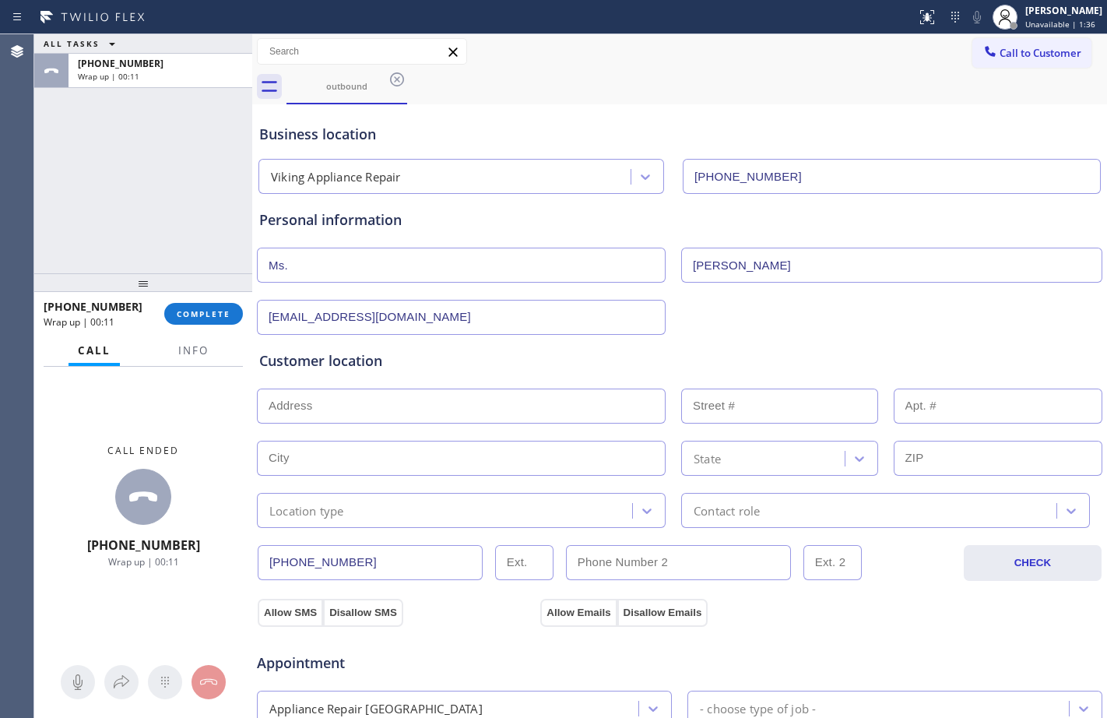
click at [499, 414] on input "text" at bounding box center [461, 406] width 409 height 35
click at [414, 385] on div at bounding box center [679, 404] width 849 height 38
click at [416, 392] on input "text" at bounding box center [461, 406] width 409 height 35
paste input "San Francisco, CA 94109"
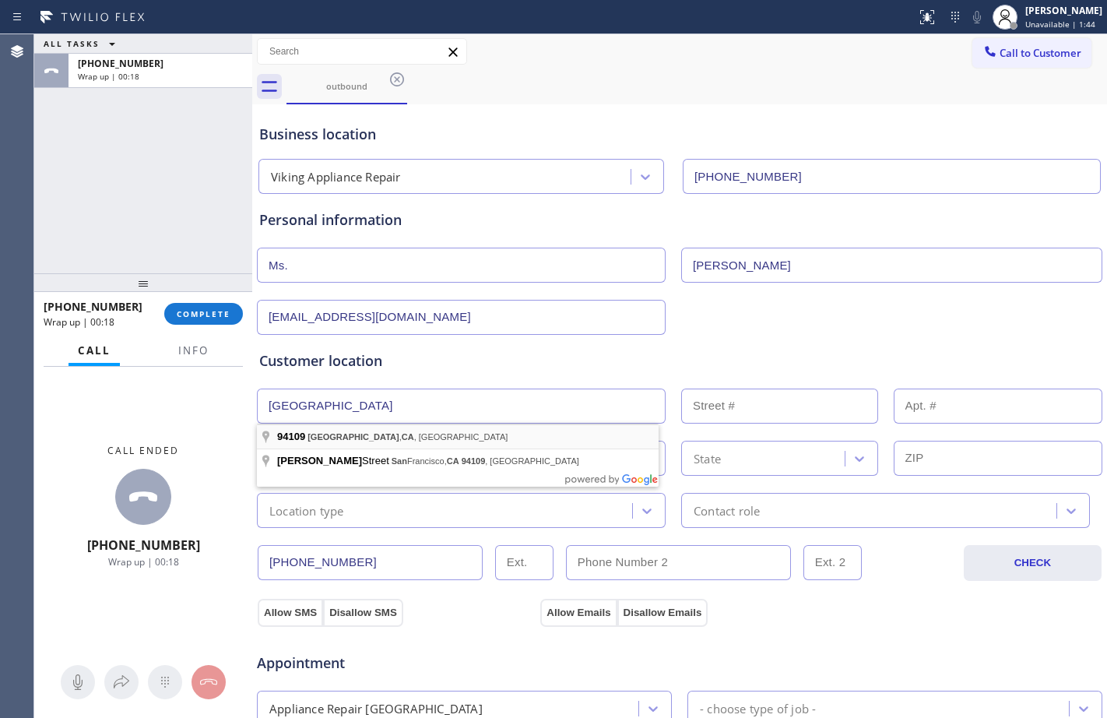
type input "San Francisco, CA 94109, USA"
type input "San Francisco"
type input "94109"
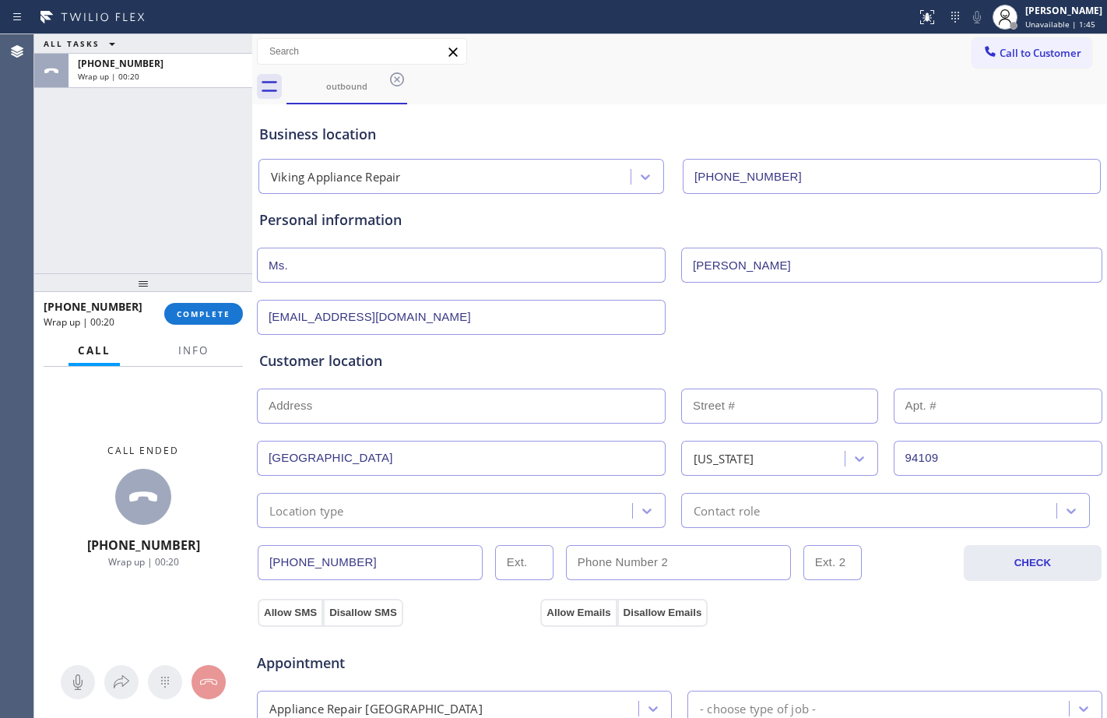
click at [385, 396] on input "text" at bounding box center [461, 406] width 409 height 35
type input "1"
click at [348, 504] on div "Location type" at bounding box center [447, 510] width 371 height 27
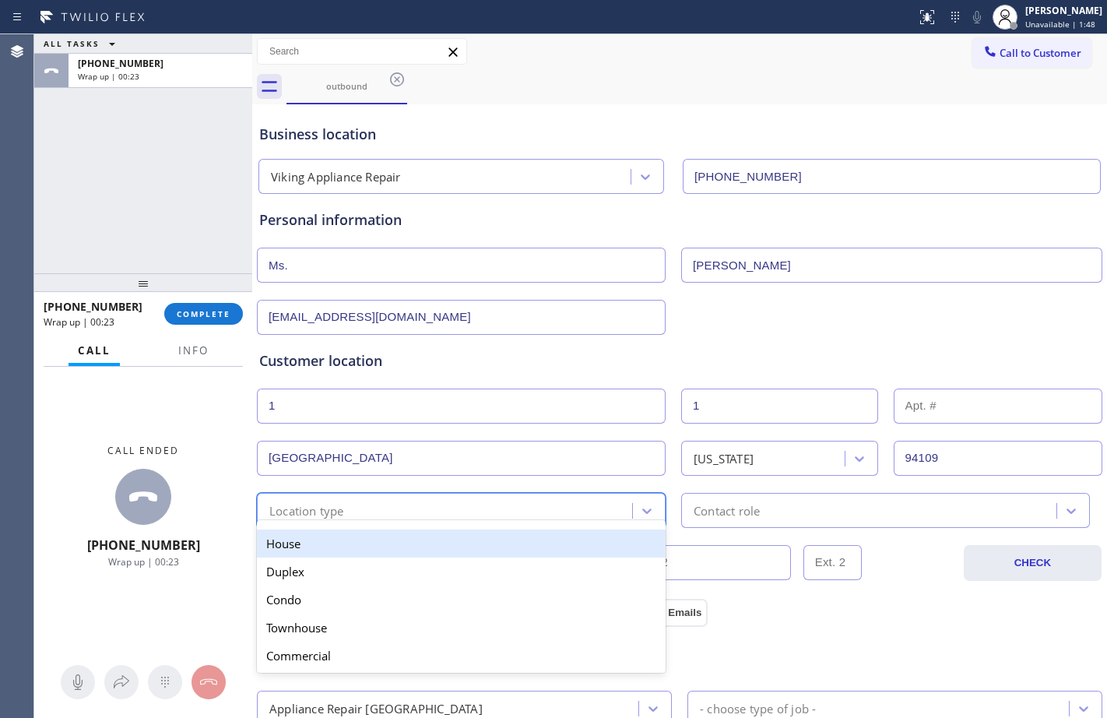
click at [330, 548] on div "House" at bounding box center [461, 544] width 409 height 28
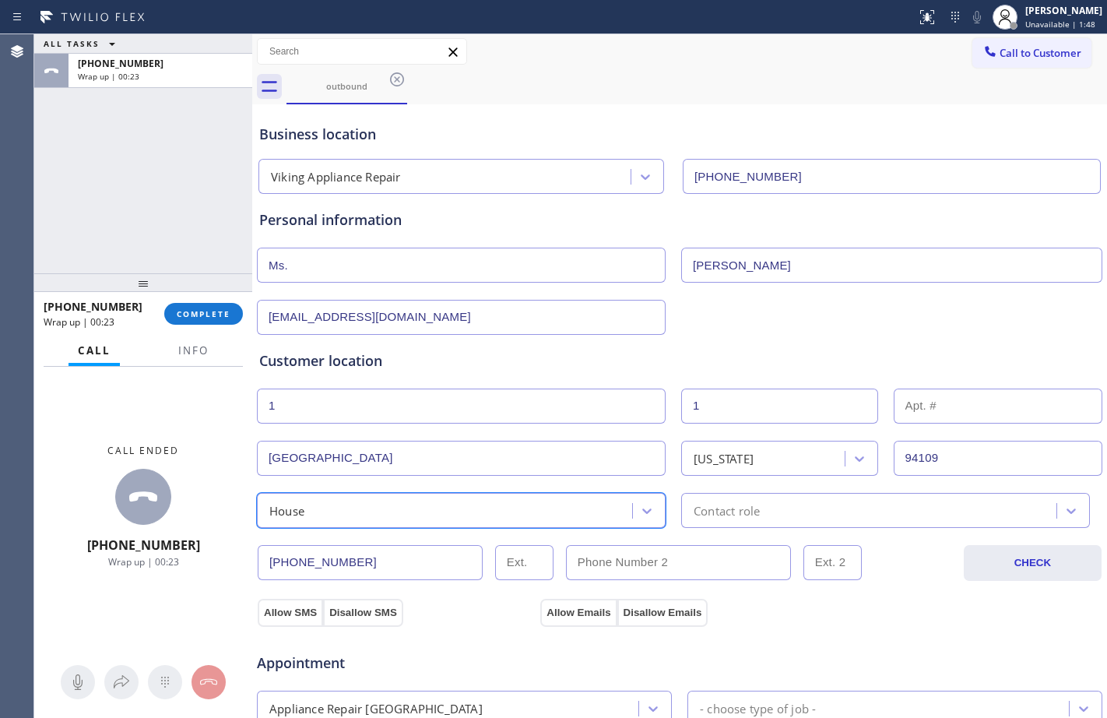
click at [729, 515] on div "Contact role" at bounding box center [727, 511] width 66 height 18
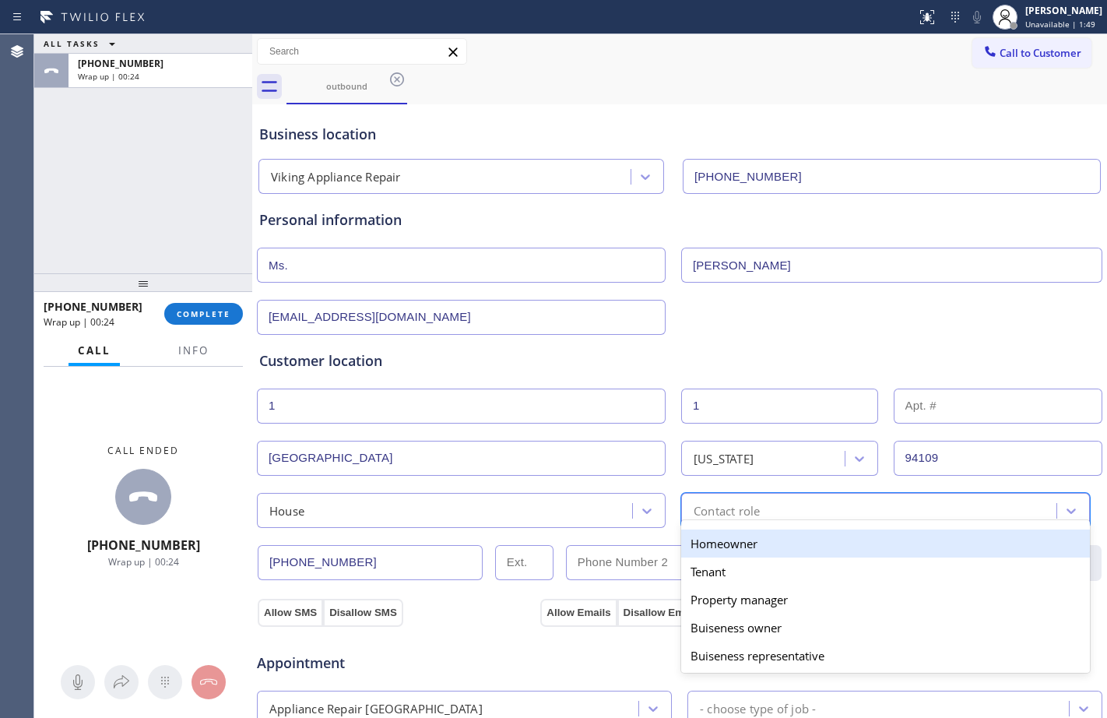
click at [702, 544] on div "Homeowner" at bounding box center [885, 544] width 409 height 28
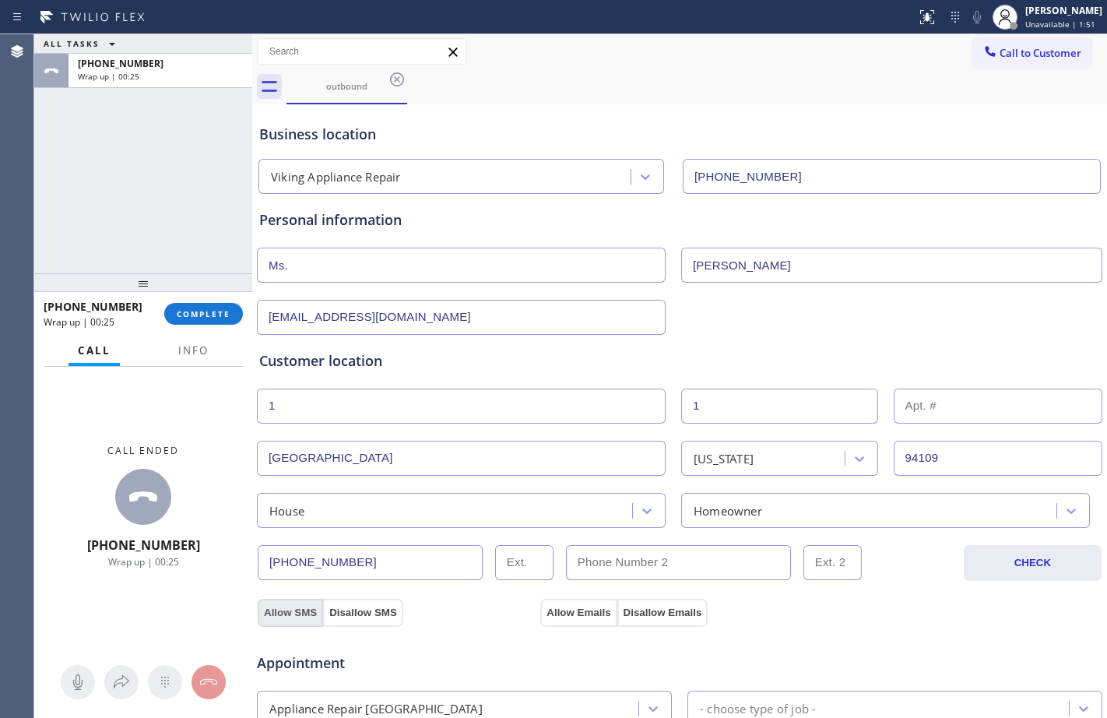
click at [302, 616] on button "Allow SMS" at bounding box center [290, 613] width 65 height 28
click at [584, 613] on button "Allow Emails" at bounding box center [578, 613] width 76 height 28
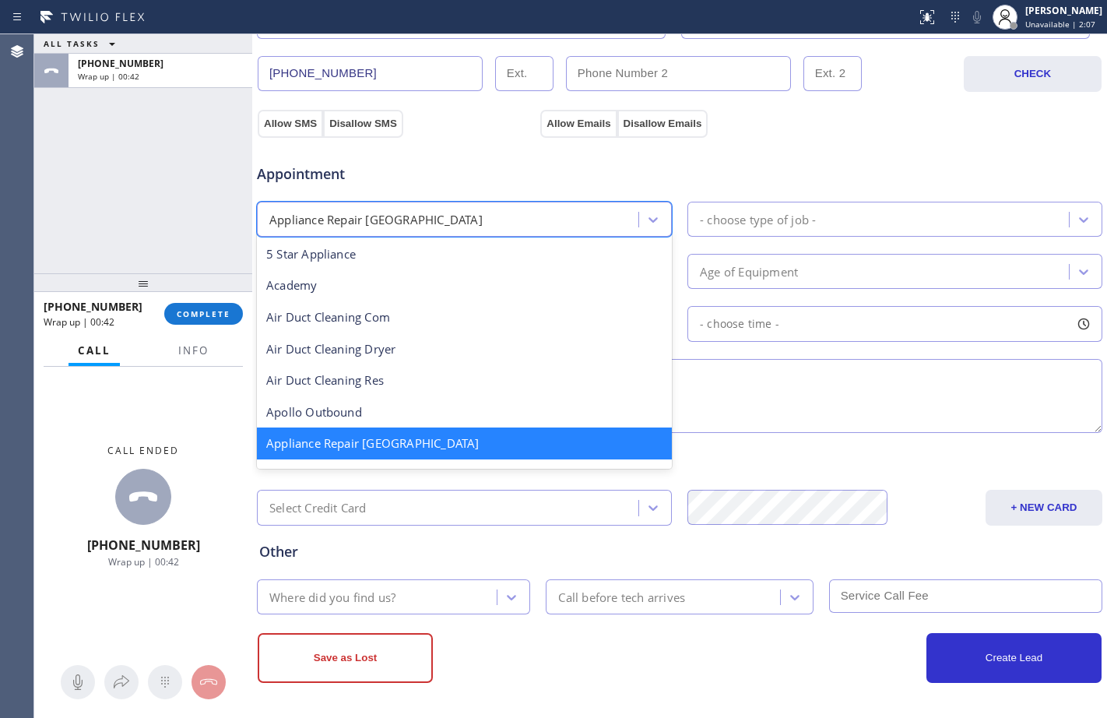
click at [552, 220] on div "Appliance Repair High End" at bounding box center [450, 219] width 377 height 27
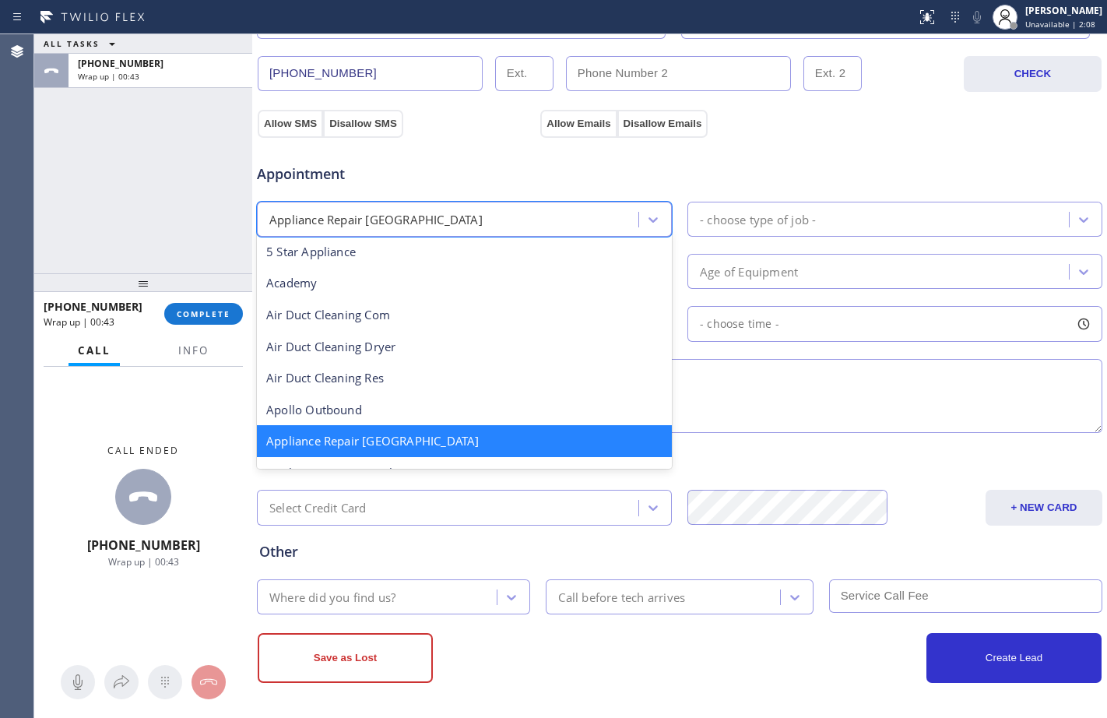
click at [755, 215] on div "- choose type of job -" at bounding box center [758, 219] width 116 height 18
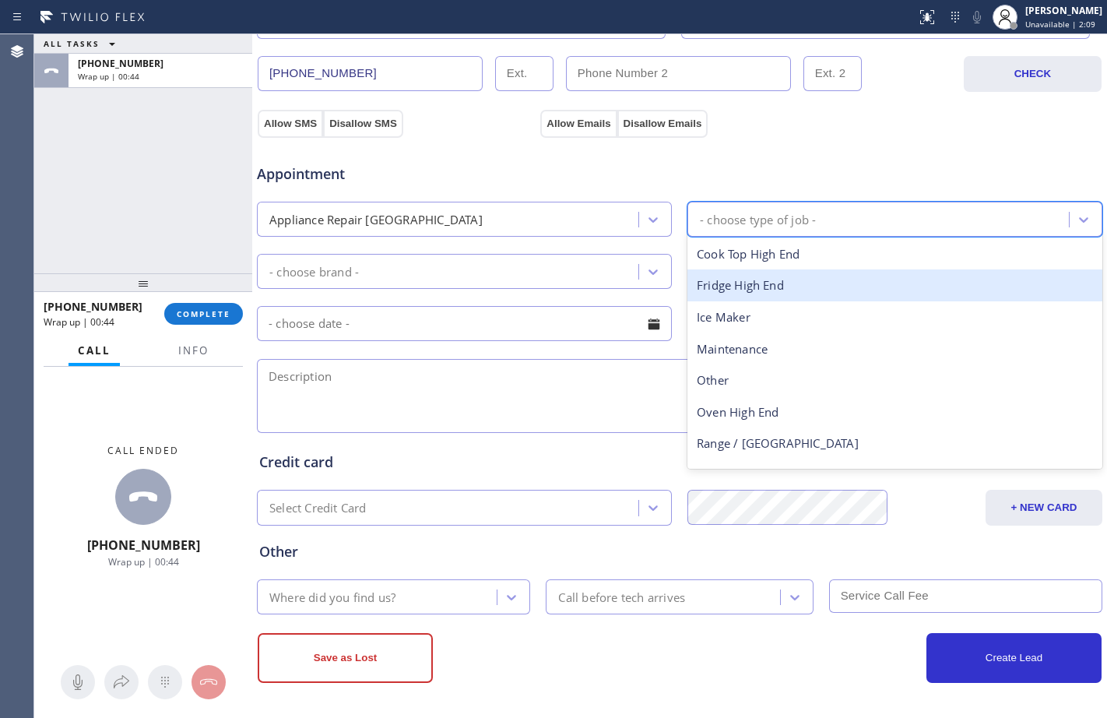
click at [744, 295] on div "Fridge High End" at bounding box center [895, 285] width 415 height 32
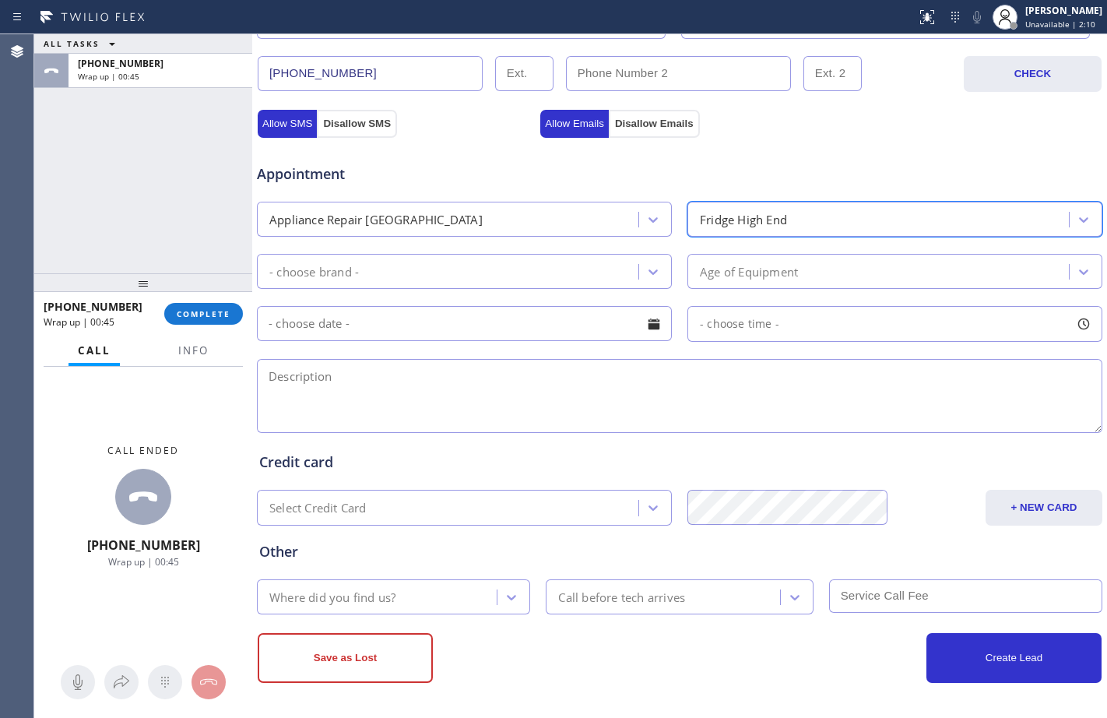
click at [537, 282] on div "- choose brand -" at bounding box center [450, 271] width 377 height 27
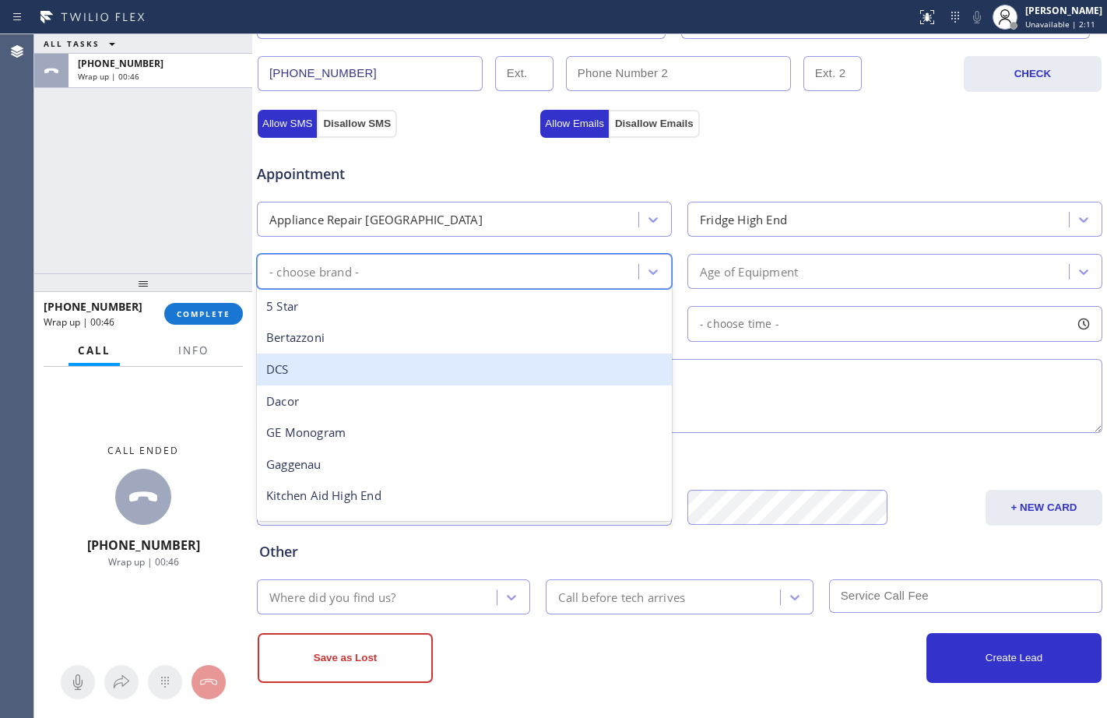
type input "v"
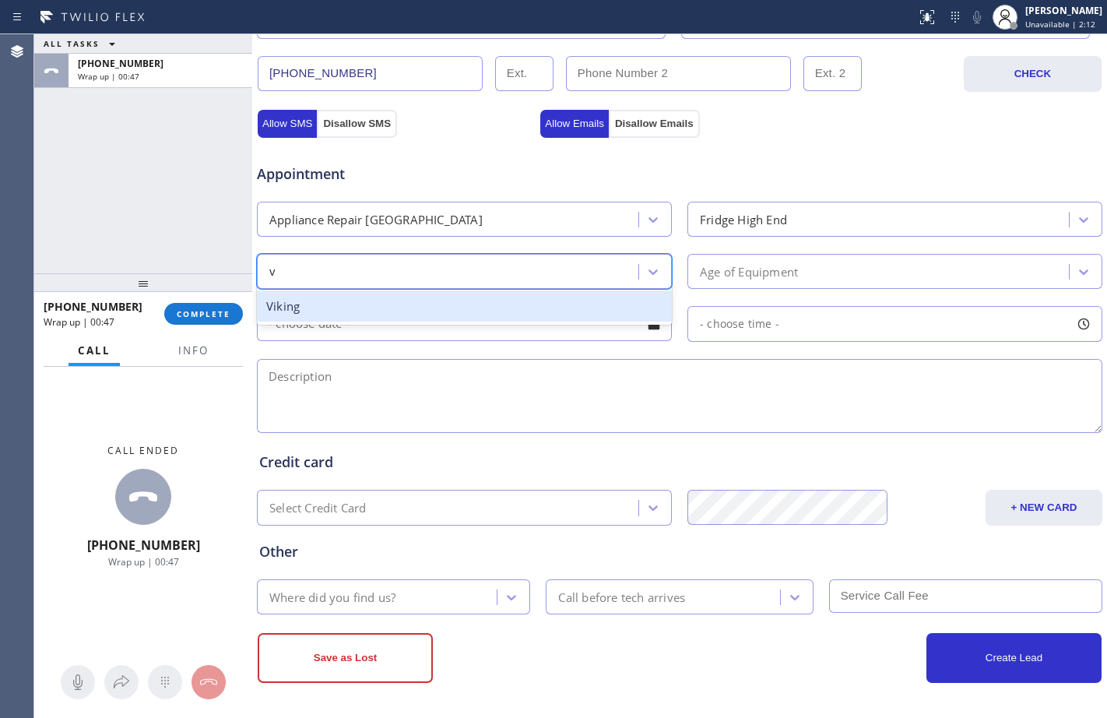
click at [329, 314] on div "Viking" at bounding box center [464, 306] width 415 height 32
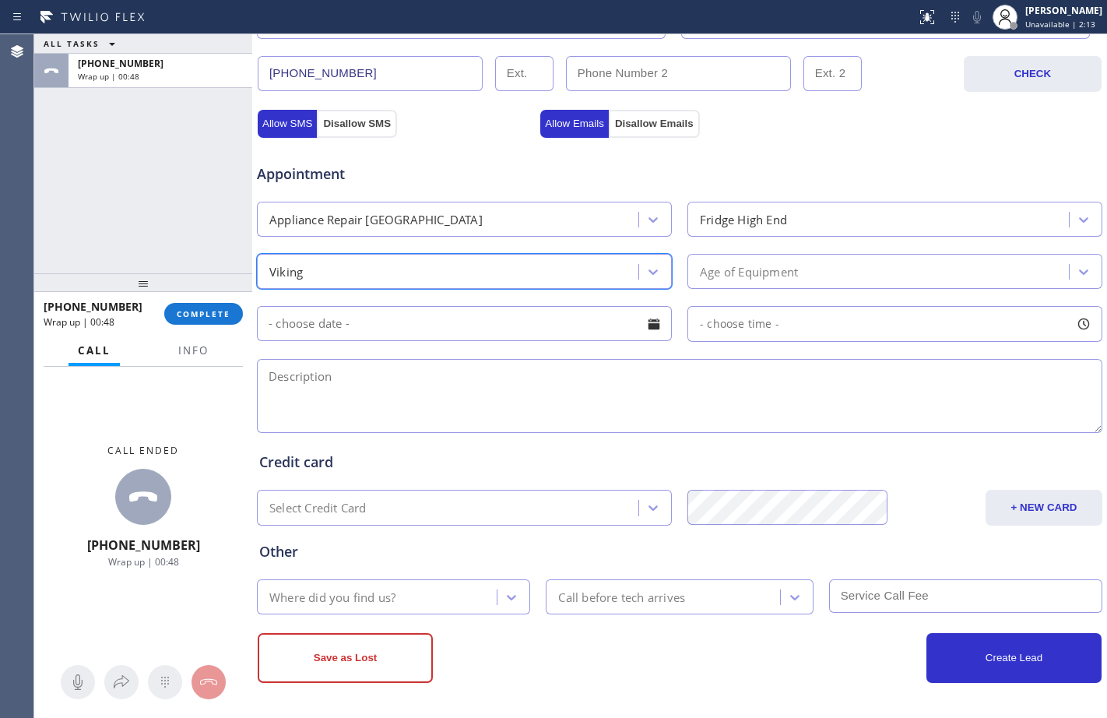
click at [840, 273] on div "Age of Equipment" at bounding box center [880, 271] width 377 height 27
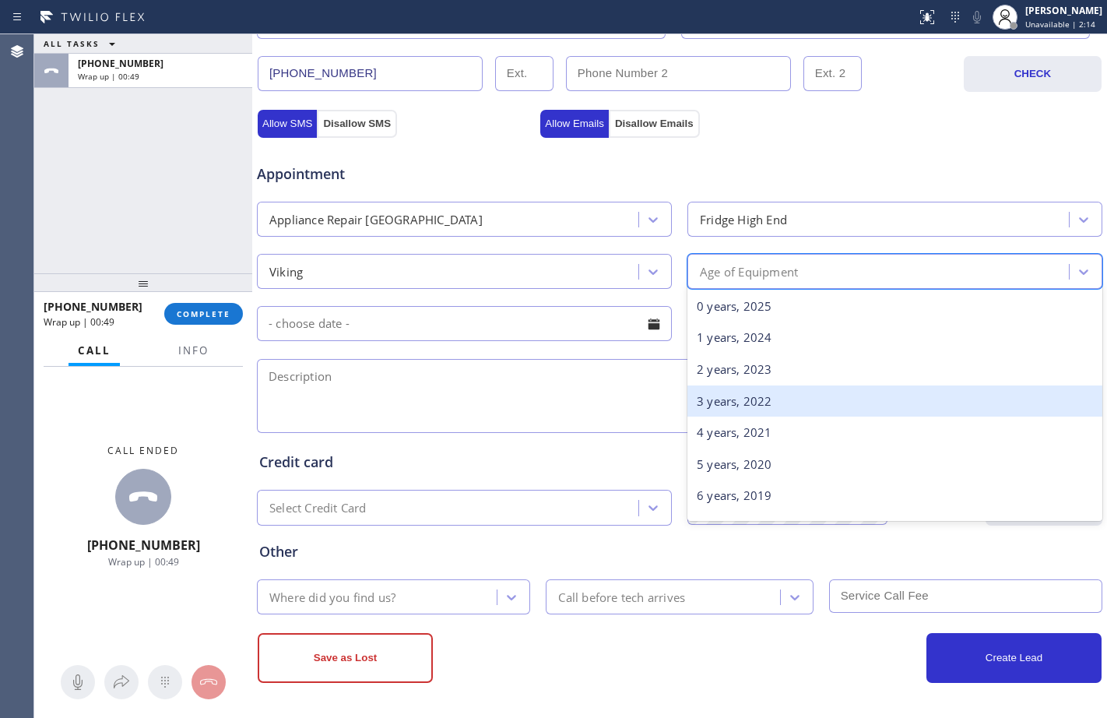
click at [758, 396] on div "3 years, 2022" at bounding box center [895, 401] width 415 height 32
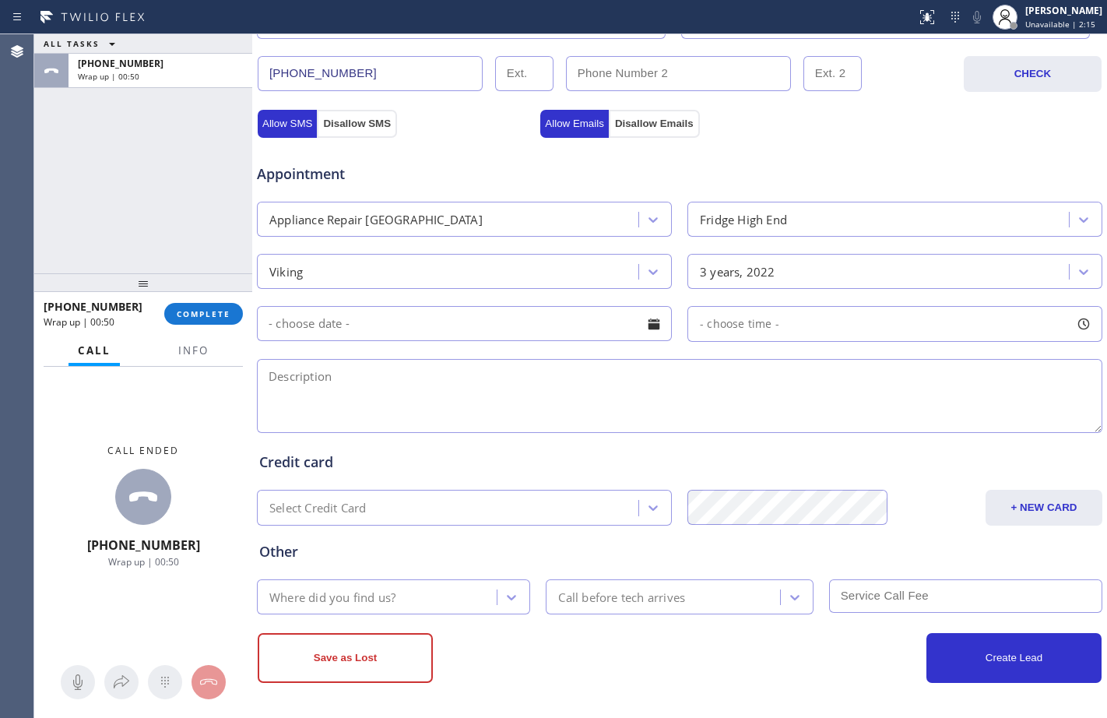
click at [469, 386] on textarea at bounding box center [680, 396] width 846 height 74
click at [368, 390] on textarea at bounding box center [680, 396] width 846 height 74
click at [90, 190] on div "ALL TASKS ALL TASKS ACTIVE TASKS TASKS IN WRAP UP +13412313809 Wrap up | 01:34" at bounding box center [143, 153] width 218 height 239
click at [222, 317] on span "COMPLETE" at bounding box center [204, 313] width 54 height 11
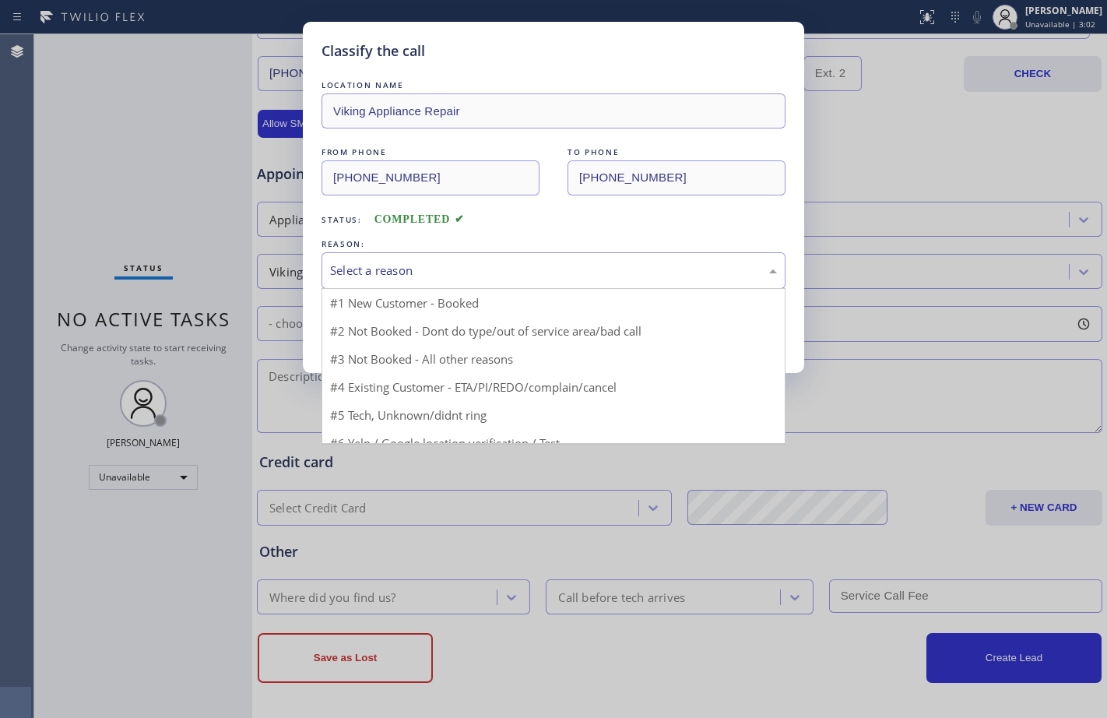
click at [428, 270] on div "Select a reason" at bounding box center [553, 271] width 447 height 18
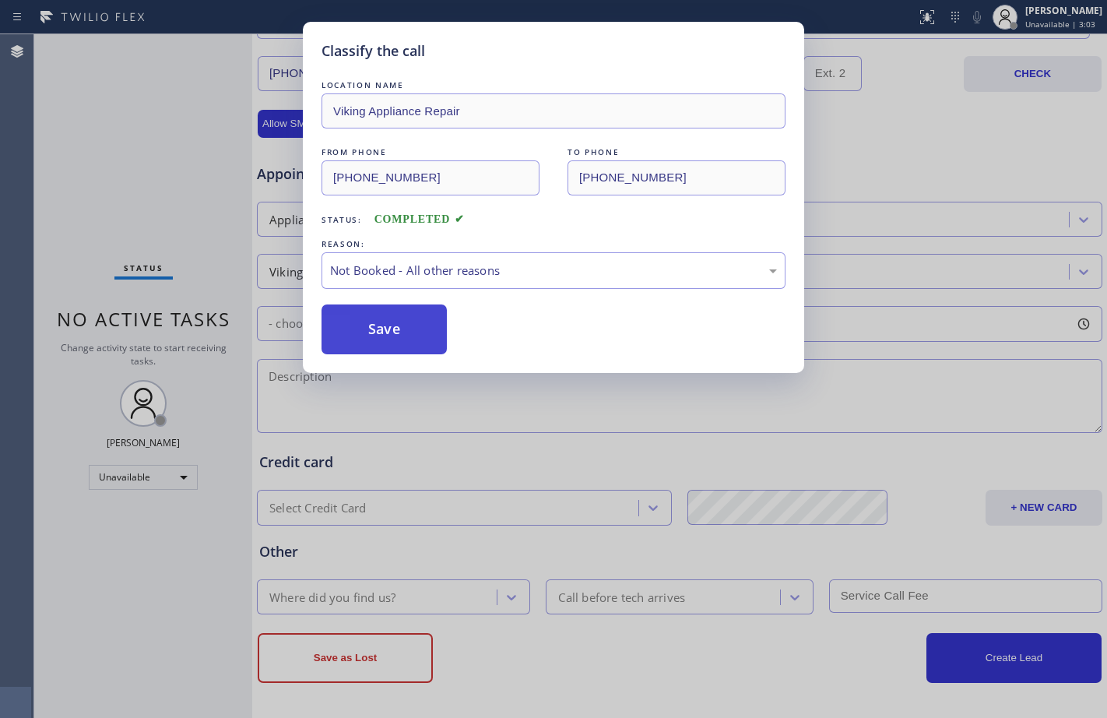
click at [380, 320] on button "Save" at bounding box center [384, 329] width 125 height 50
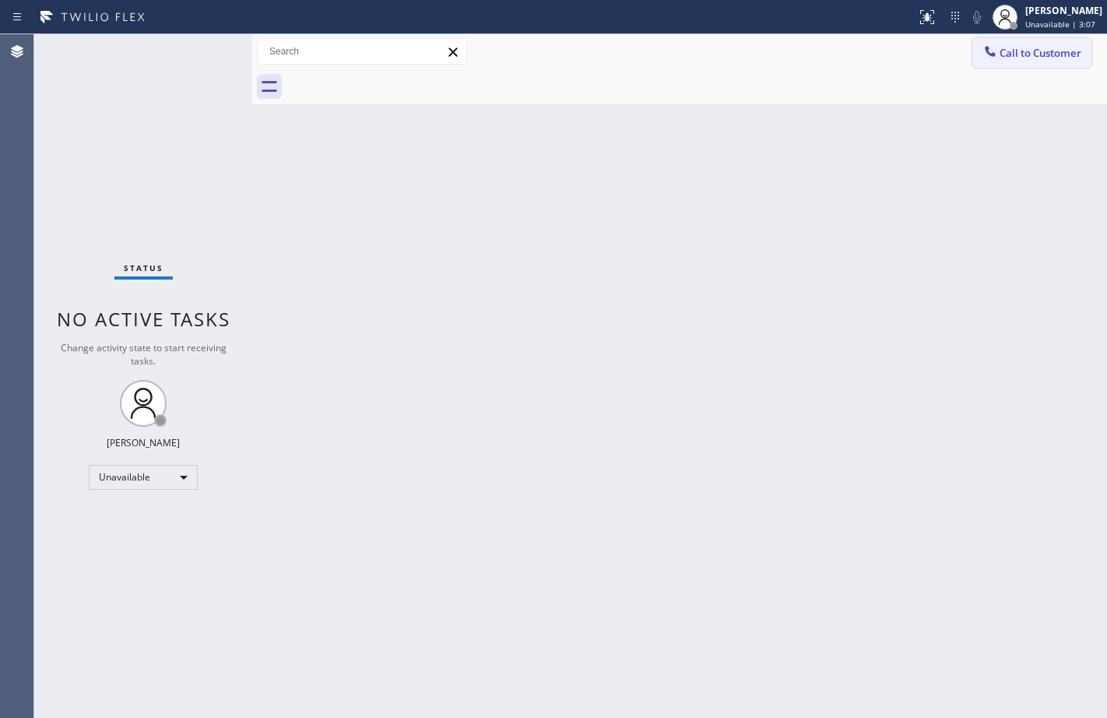
click at [1045, 49] on span "Call to Customer" at bounding box center [1041, 53] width 82 height 14
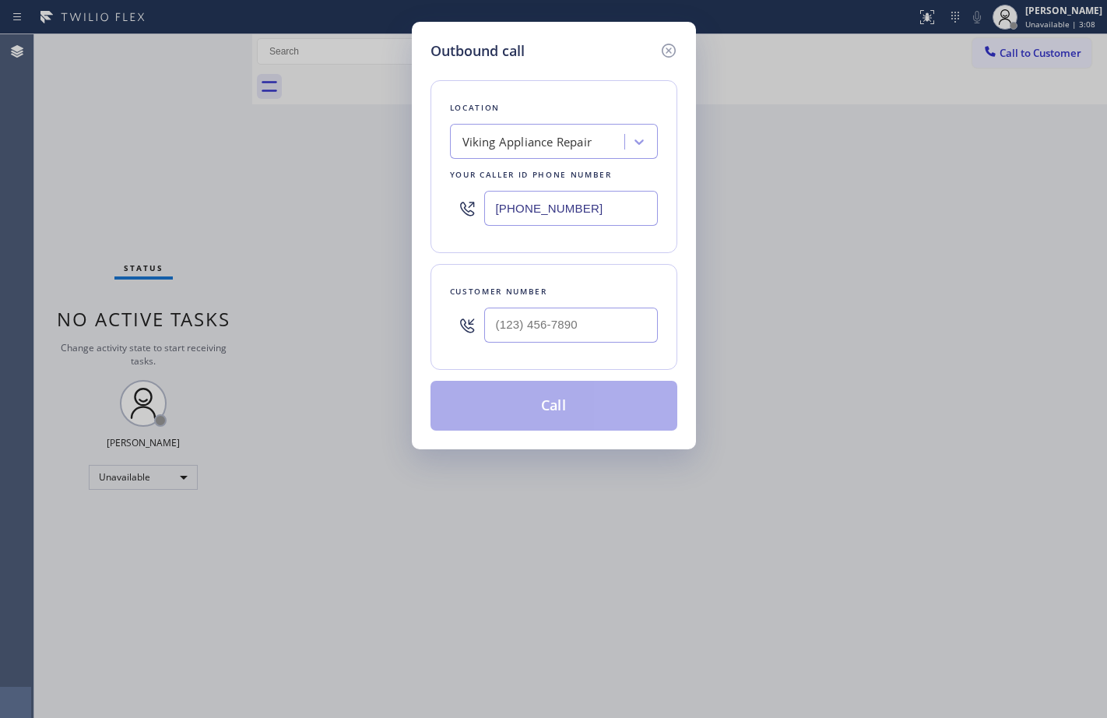
click at [574, 319] on input "text" at bounding box center [571, 325] width 174 height 35
paste input "341) 231-3809"
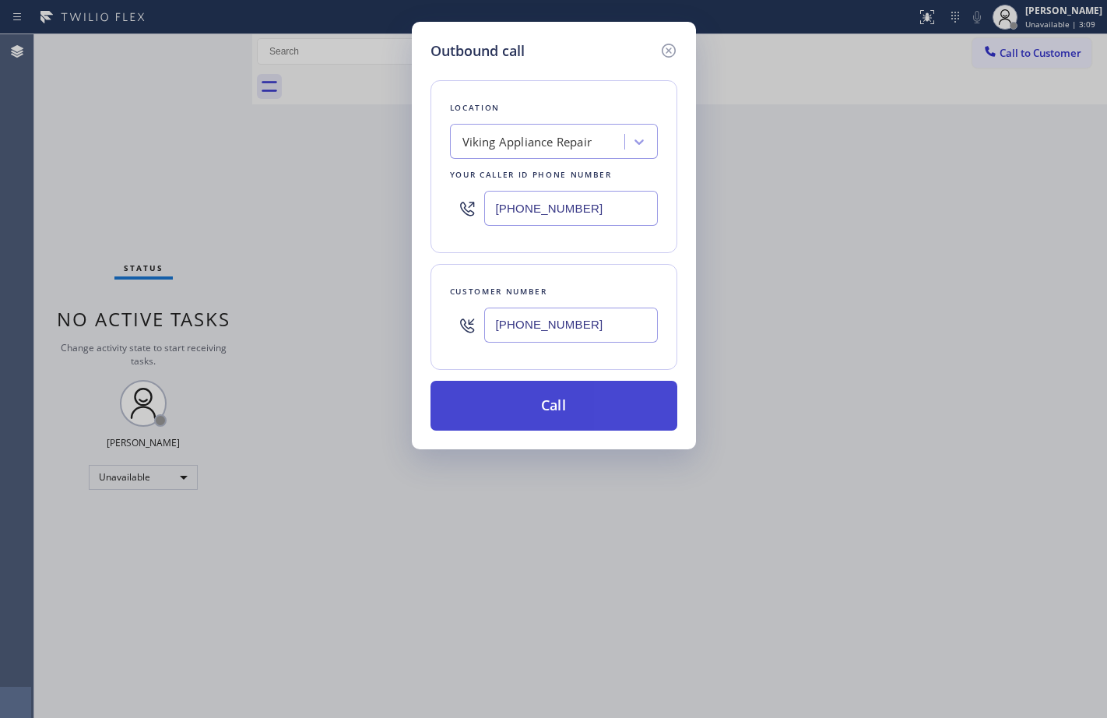
type input "(341) 231-3809"
click at [581, 419] on button "Call" at bounding box center [554, 406] width 247 height 50
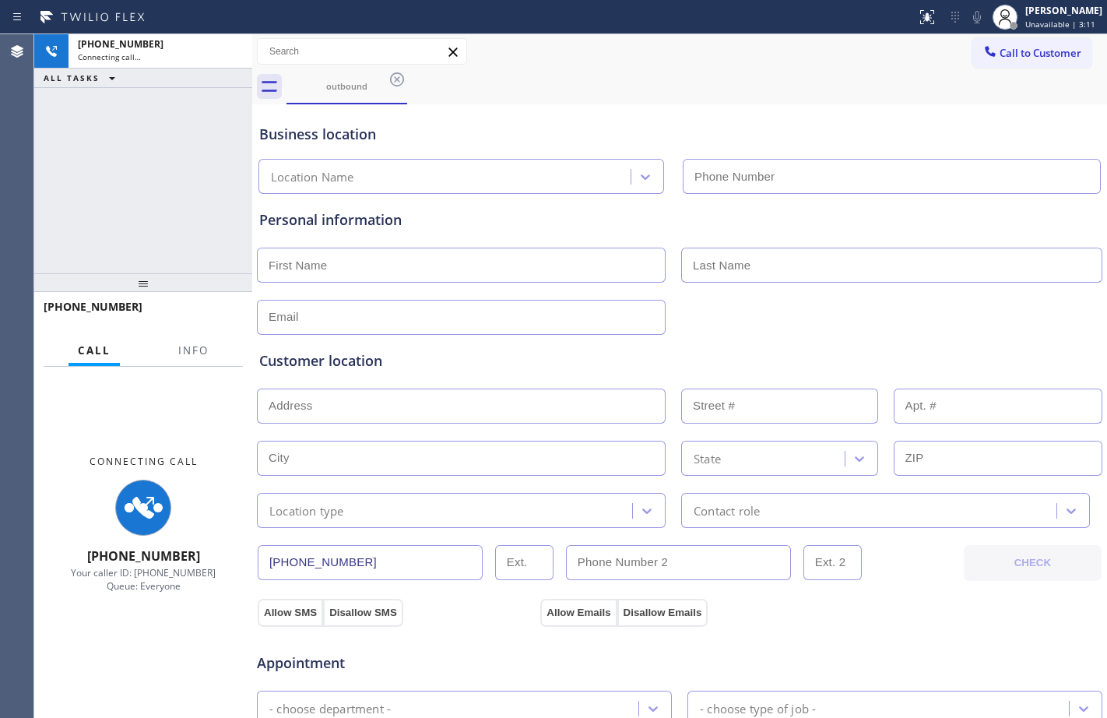
type input "(855) 393-3634"
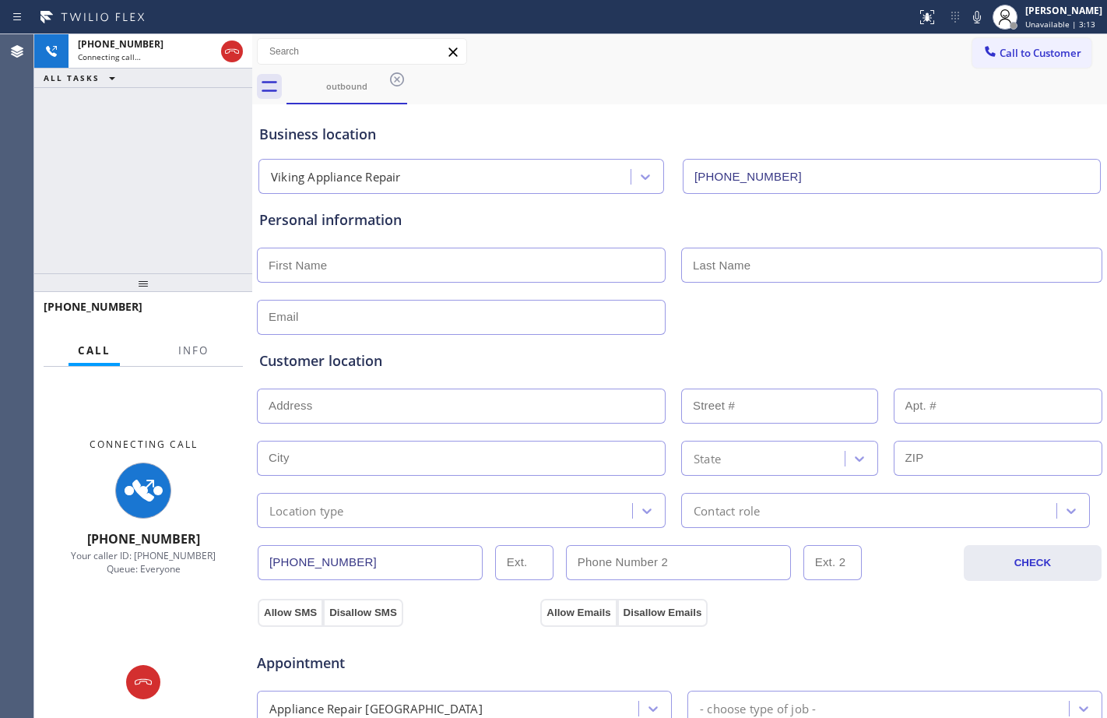
click at [326, 261] on input "text" at bounding box center [461, 265] width 409 height 35
type input "Ms."
type input "Elisa"
click at [370, 324] on input "text" at bounding box center [461, 317] width 409 height 35
type input "no@gmail.com"
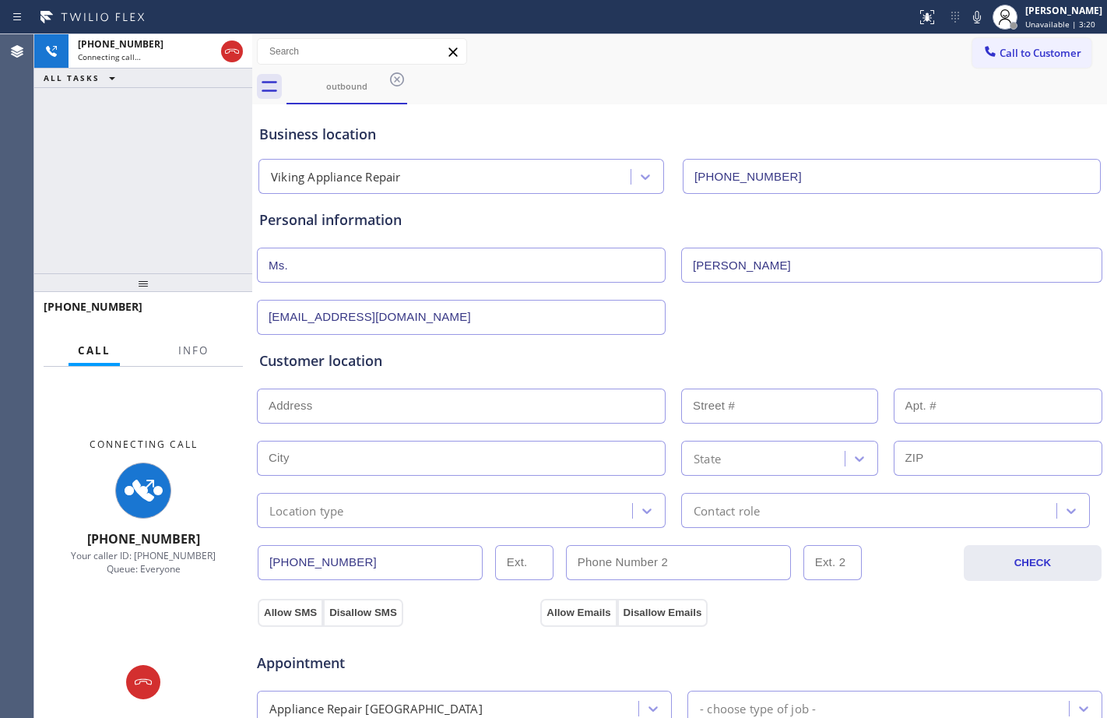
click at [389, 389] on input "text" at bounding box center [461, 406] width 409 height 35
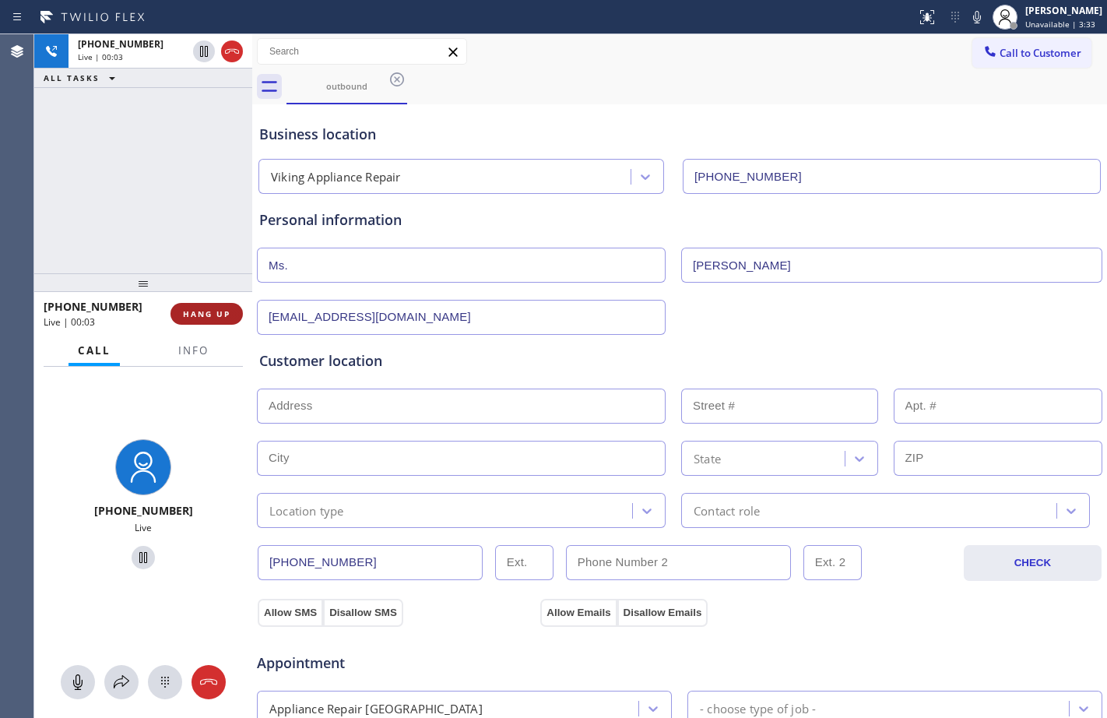
click at [211, 308] on span "HANG UP" at bounding box center [207, 313] width 48 height 11
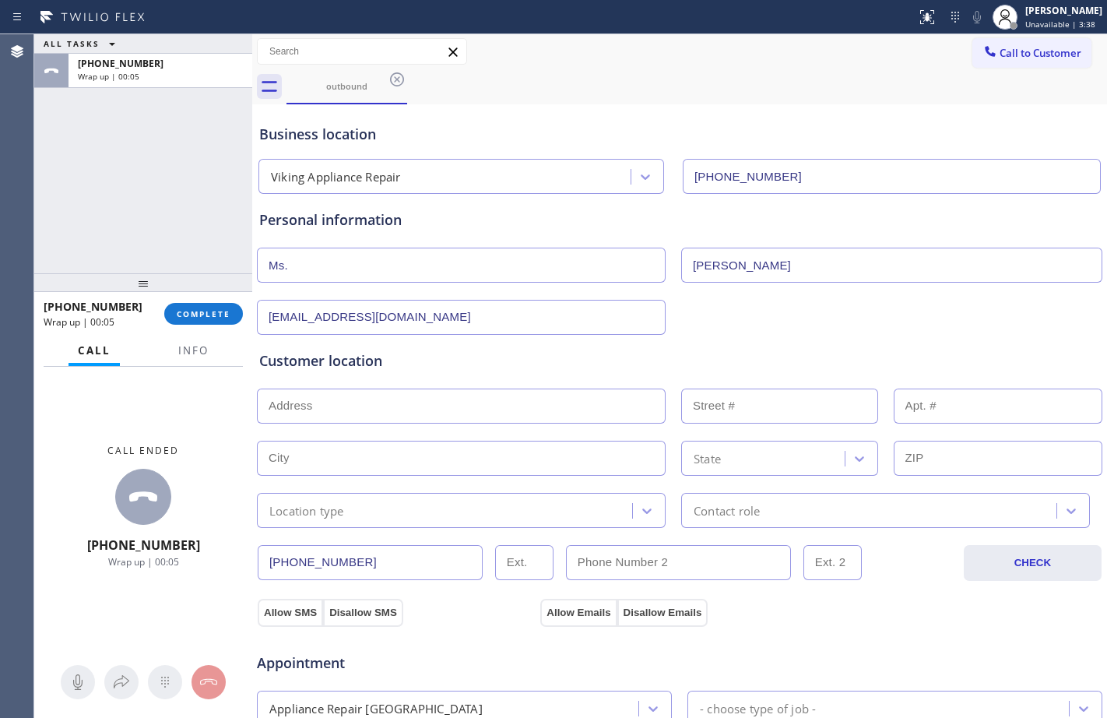
click at [390, 404] on input "text" at bounding box center [461, 406] width 409 height 35
click at [399, 390] on input "text" at bounding box center [461, 406] width 409 height 35
paste input "San Francisco, CA 94109"
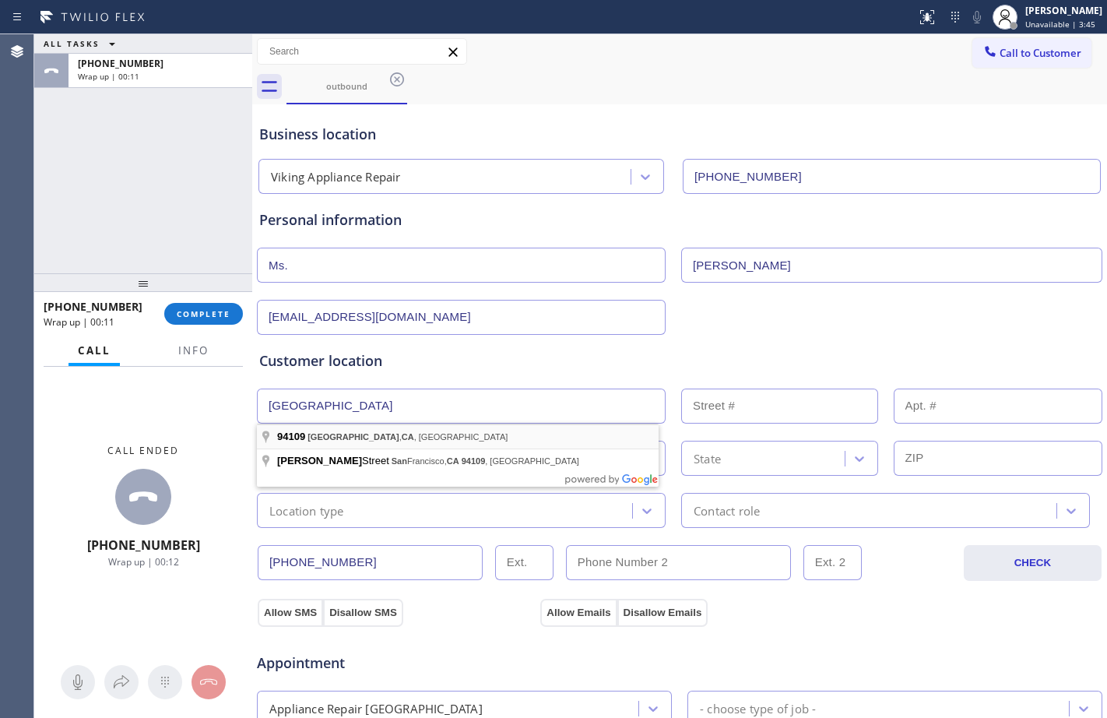
type input "San Francisco, CA 94109, USA"
type input "San Francisco"
type input "94109"
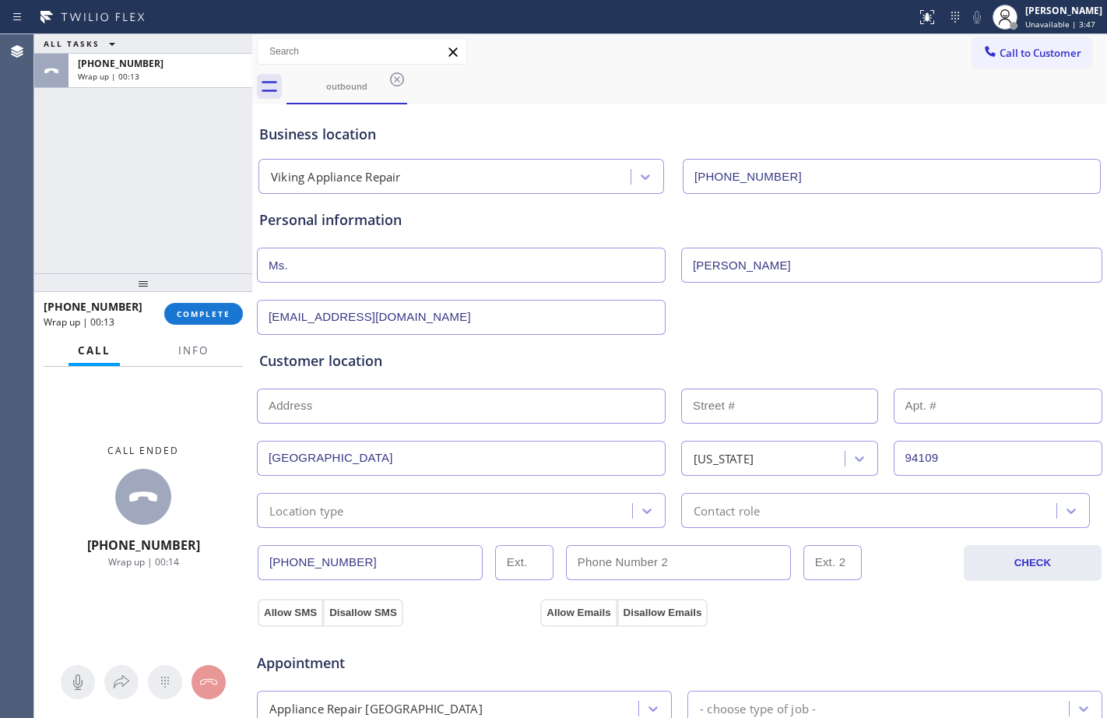
click at [435, 407] on input "text" at bounding box center [461, 406] width 409 height 35
type input "1"
click at [361, 533] on div "(341) 231-3809 CHECK" at bounding box center [679, 554] width 847 height 53
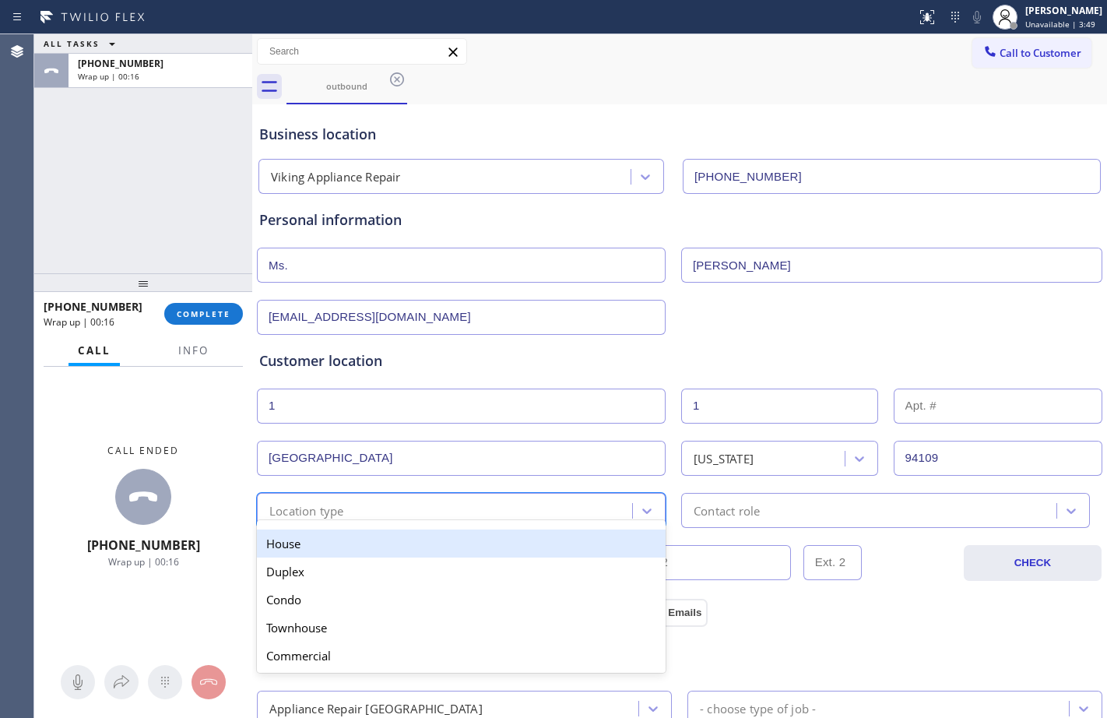
click at [356, 521] on div "option House focused, 1 of 5. 5 results available. Use Up and Down to choose op…" at bounding box center [461, 510] width 409 height 35
click at [349, 535] on div "House" at bounding box center [461, 544] width 409 height 28
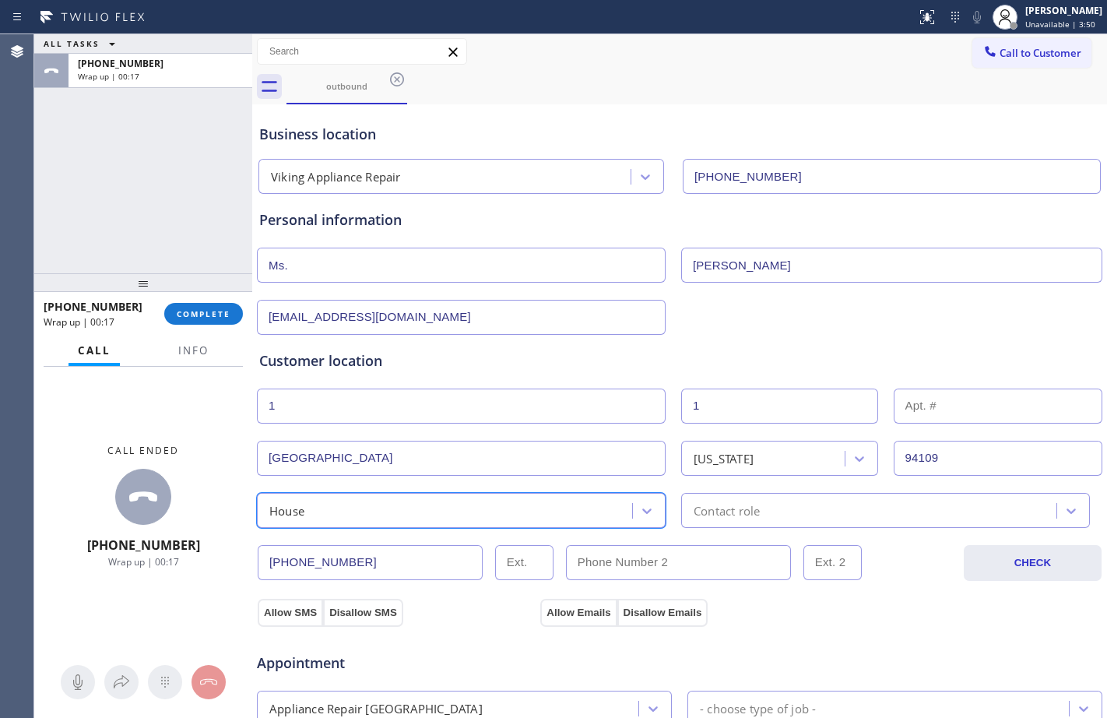
click at [745, 504] on div "Contact role" at bounding box center [727, 511] width 66 height 18
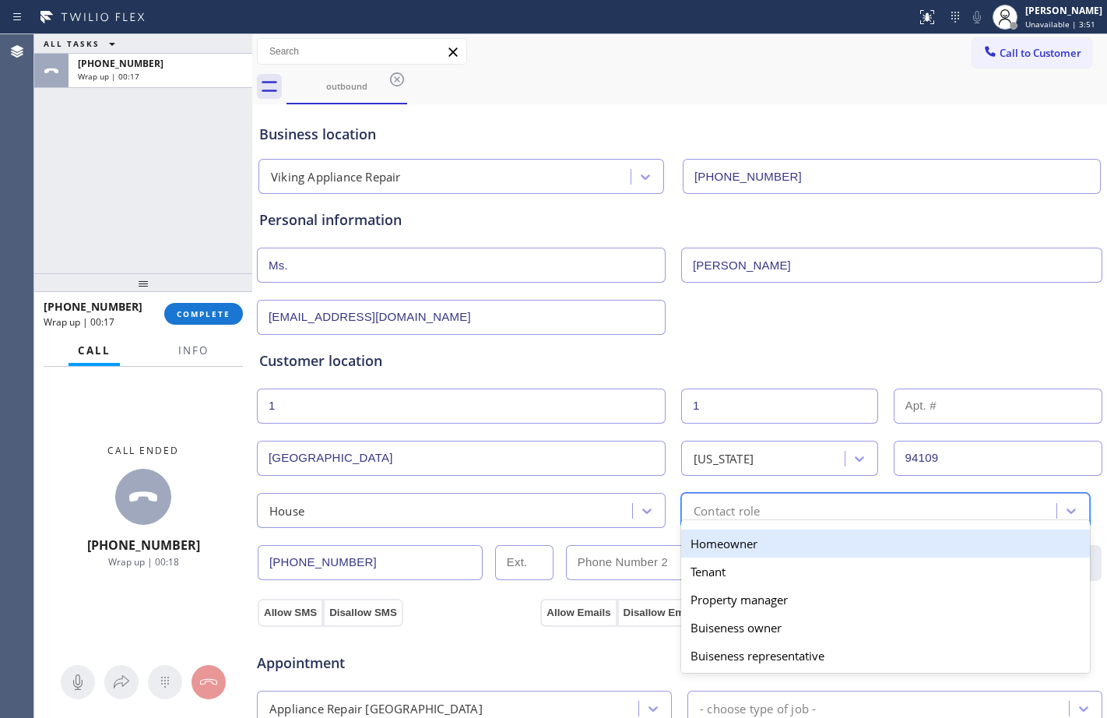
click at [734, 537] on div "Homeowner" at bounding box center [885, 544] width 409 height 28
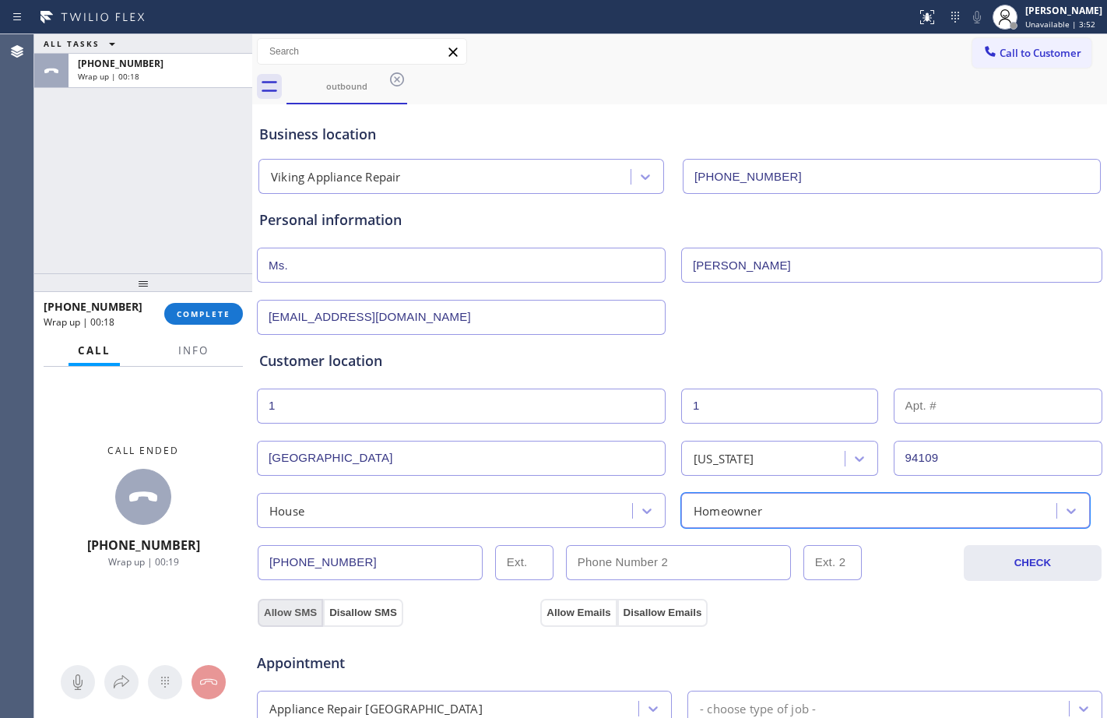
click at [308, 604] on button "Allow SMS" at bounding box center [290, 613] width 65 height 28
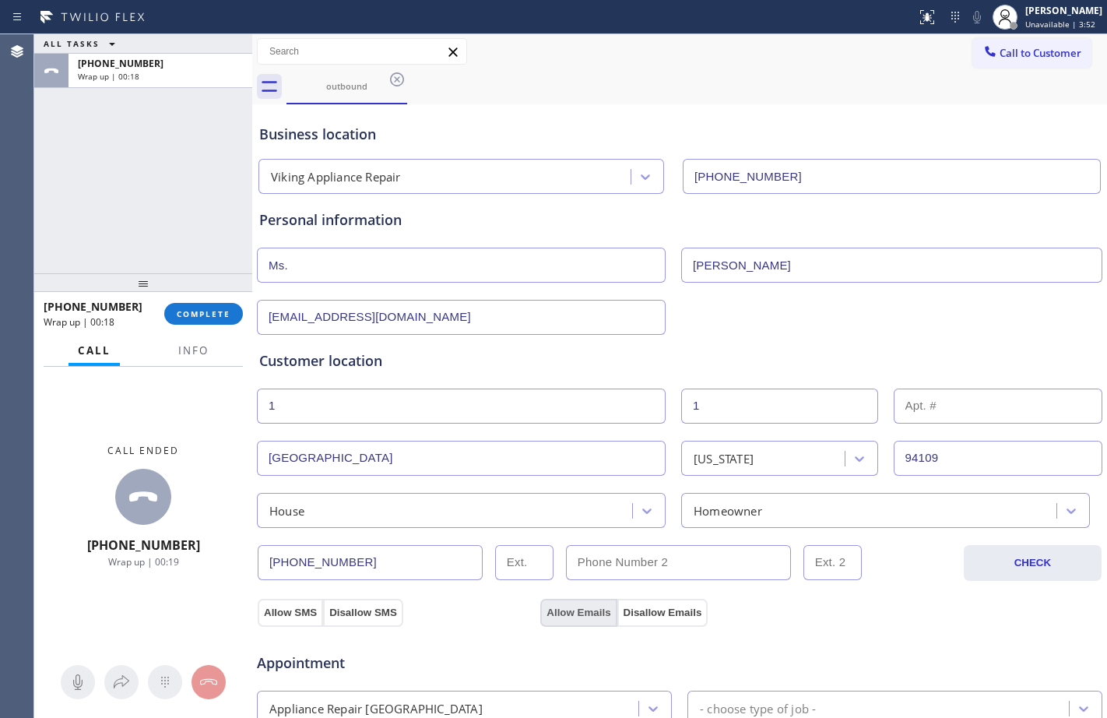
click at [576, 610] on button "Allow Emails" at bounding box center [578, 613] width 76 height 28
click at [308, 616] on button "Allow SMS" at bounding box center [290, 613] width 65 height 28
click at [551, 615] on button "Allow Emails" at bounding box center [578, 613] width 76 height 28
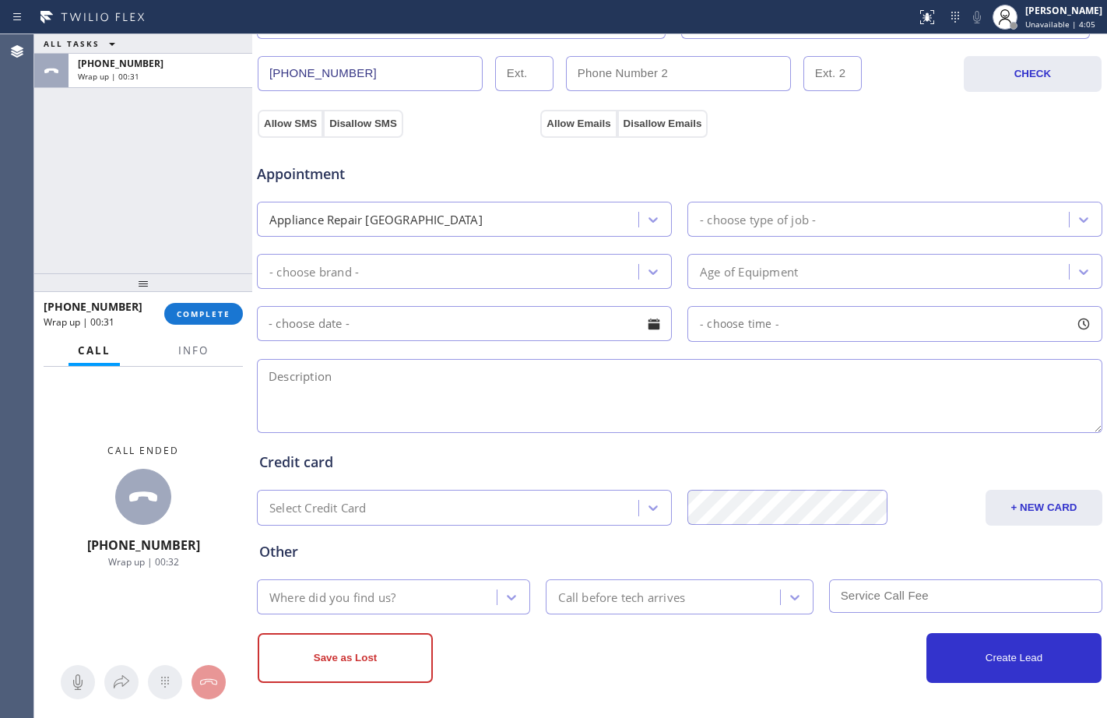
click at [794, 225] on div "- choose type of job -" at bounding box center [758, 219] width 116 height 18
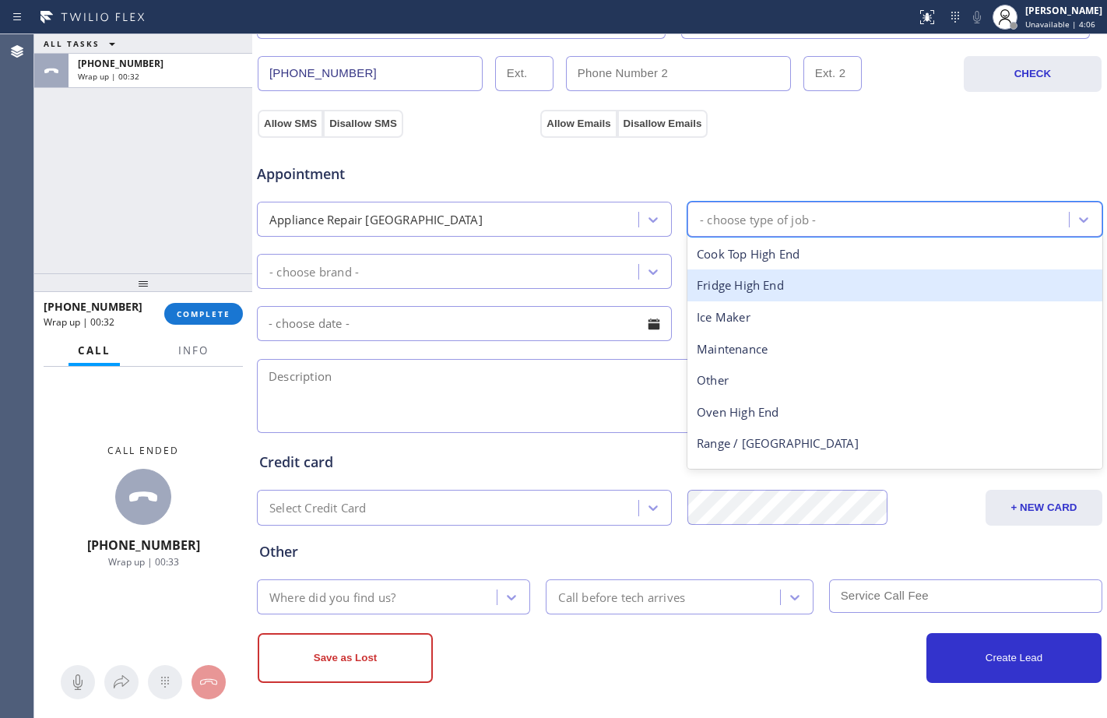
click at [749, 285] on div "Fridge High End" at bounding box center [895, 285] width 415 height 32
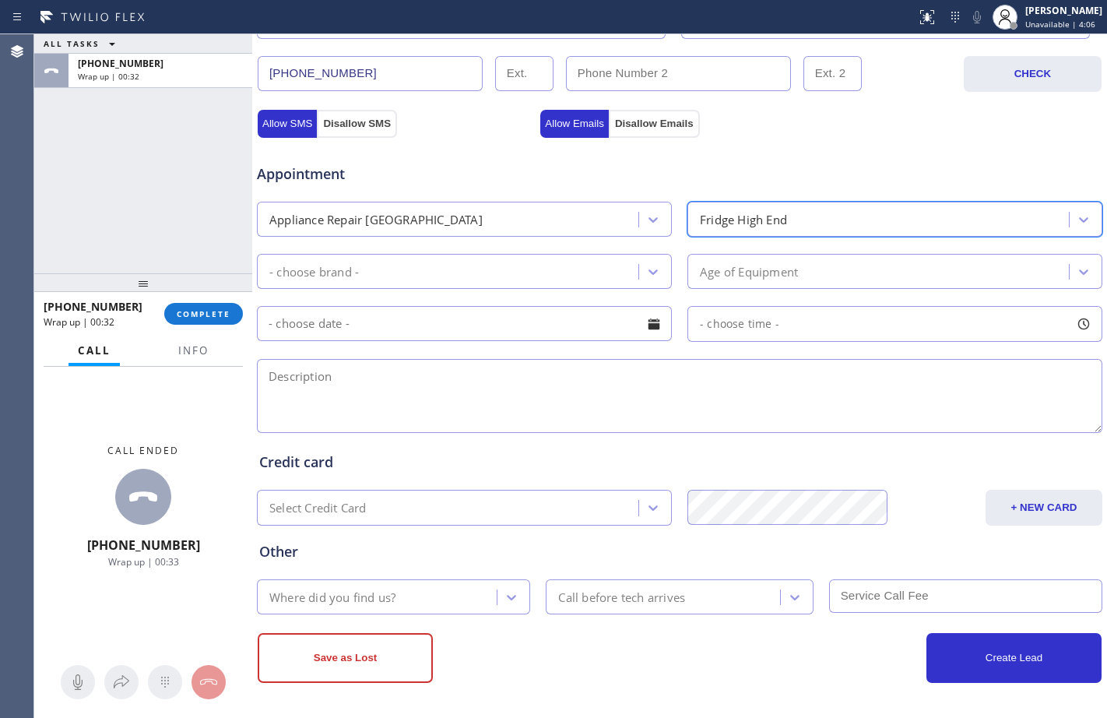
click at [483, 284] on div "- choose brand -" at bounding box center [450, 271] width 377 height 27
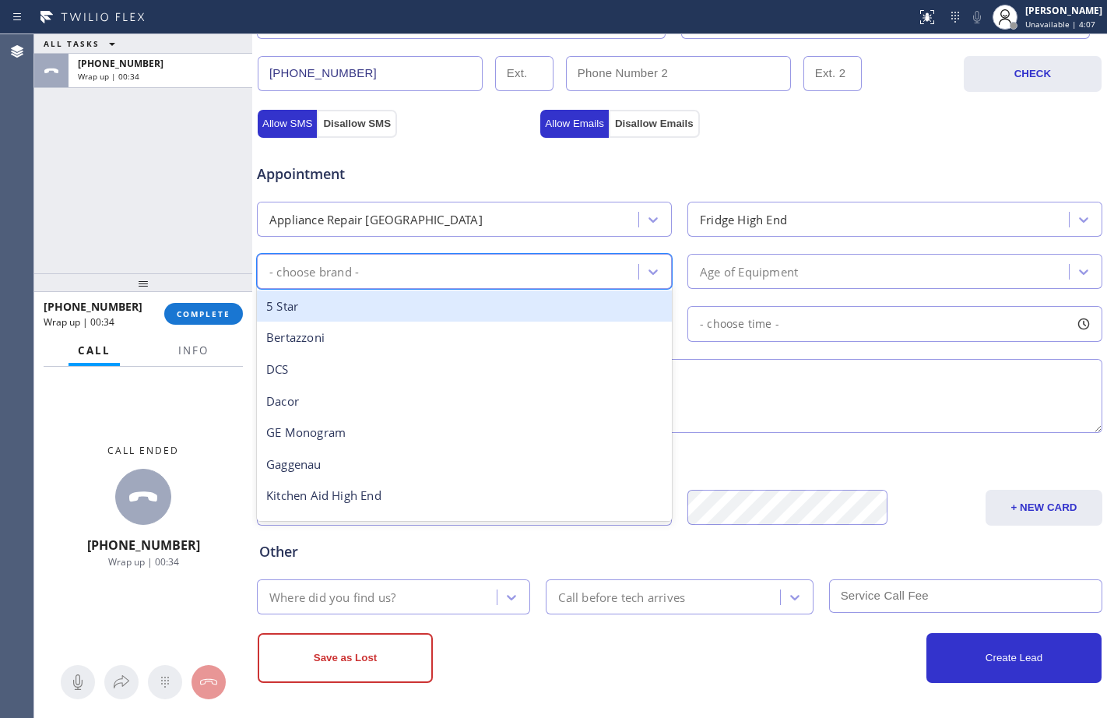
type input "v"
click at [421, 297] on div "Viking" at bounding box center [464, 306] width 415 height 32
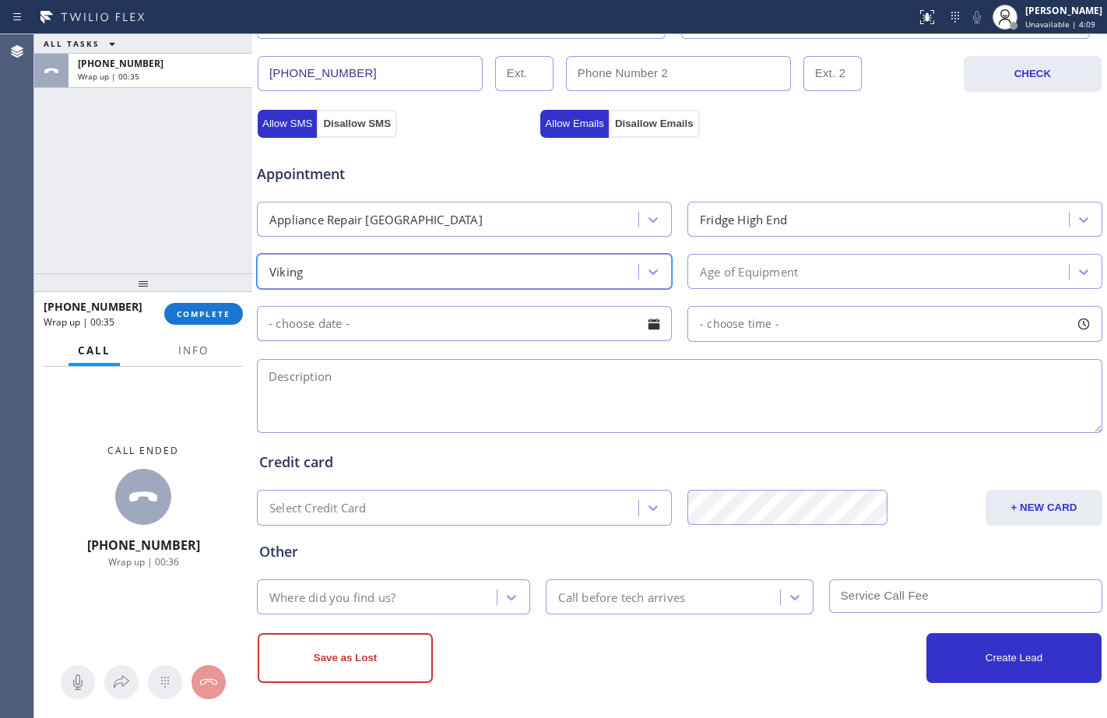
click at [808, 276] on div "Age of Equipment" at bounding box center [880, 271] width 377 height 27
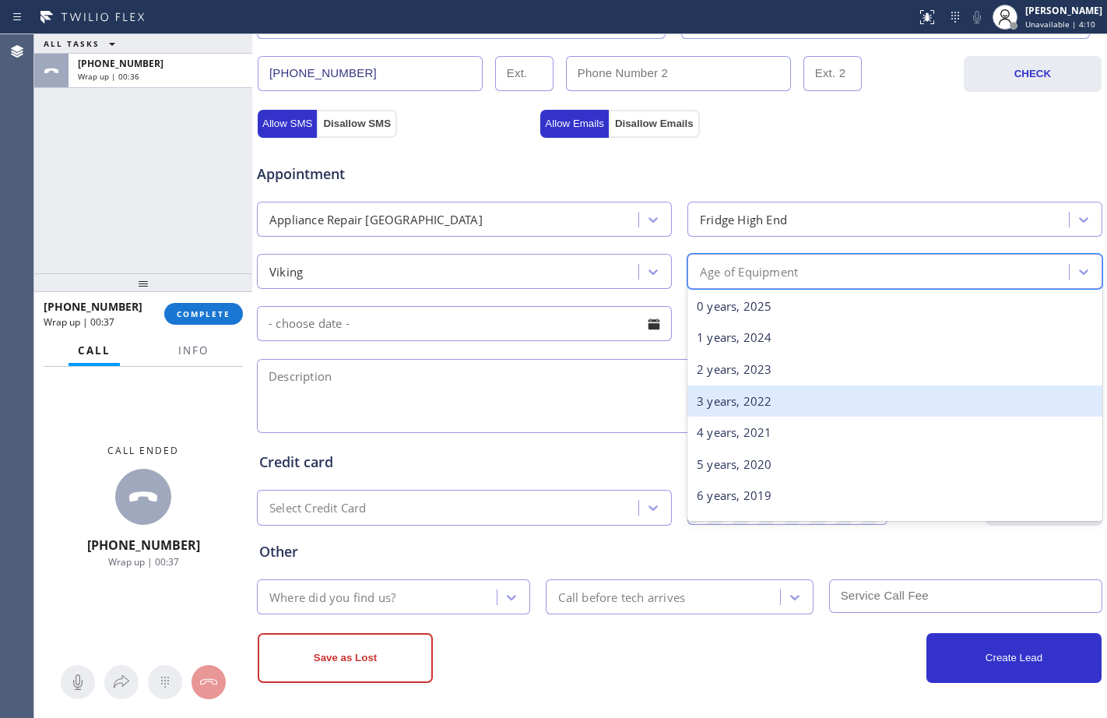
click at [761, 396] on div "3 years, 2022" at bounding box center [895, 401] width 415 height 32
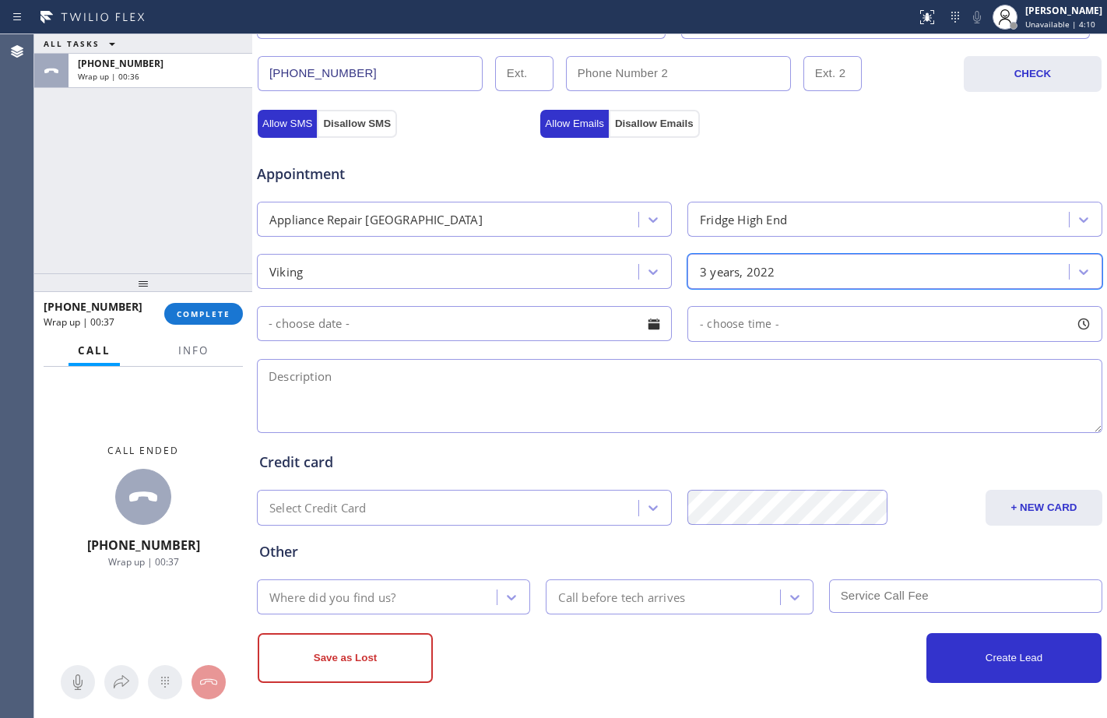
click at [446, 381] on textarea at bounding box center [680, 396] width 846 height 74
click at [428, 386] on textarea at bounding box center [680, 396] width 846 height 74
paste textarea "Viking/BI/fridge freezer/below/the lining is not adhering properly when it clos…"
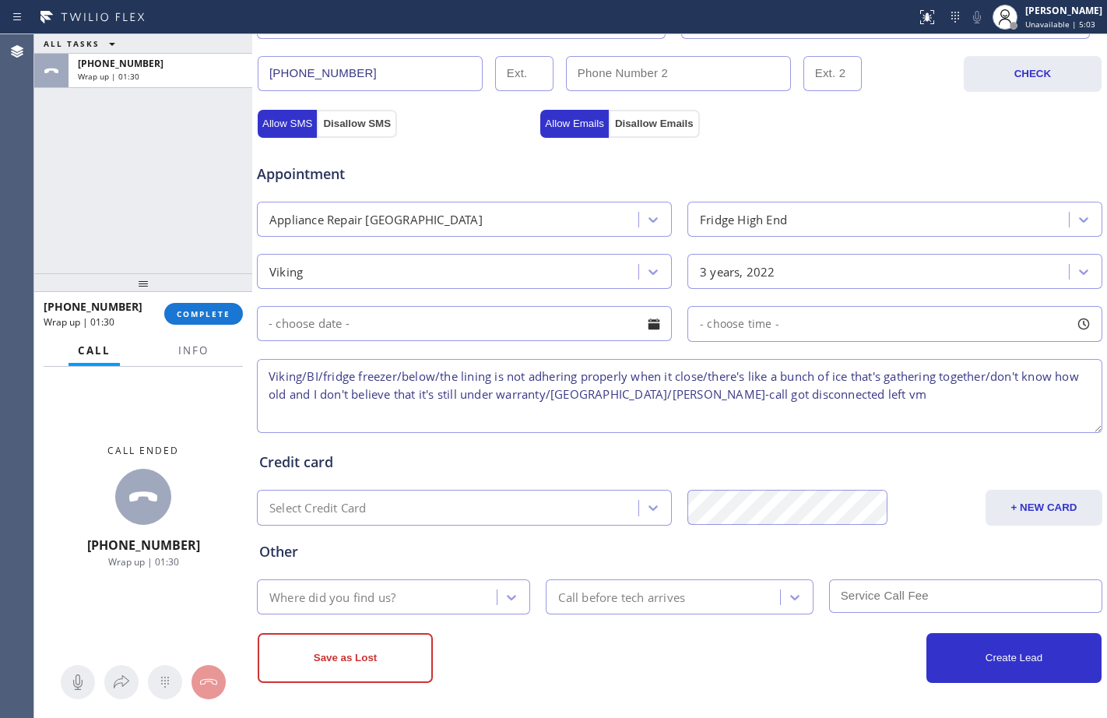
type textarea "Viking/BI/fridge freezer/below/the lining is not adhering properly when it clos…"
click at [421, 586] on div "Where did you find us?" at bounding box center [379, 596] width 235 height 27
type input "goog"
click at [990, 394] on textarea "Viking/BI/fridge freezer/below/the lining is not adhering properly when it clos…" at bounding box center [680, 396] width 846 height 74
drag, startPoint x: 986, startPoint y: 396, endPoint x: 720, endPoint y: 403, distance: 265.6
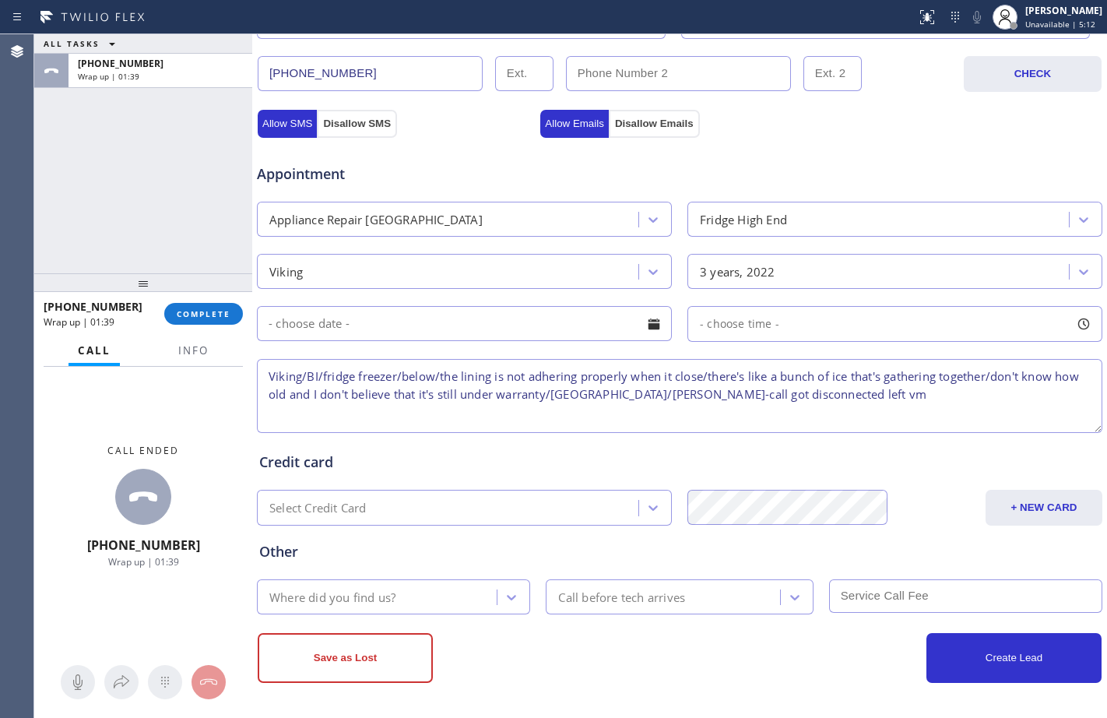
click at [720, 403] on textarea "Viking/BI/fridge freezer/below/the lining is not adhering properly when it clos…" at bounding box center [680, 396] width 846 height 74
click at [188, 315] on span "COMPLETE" at bounding box center [204, 313] width 54 height 11
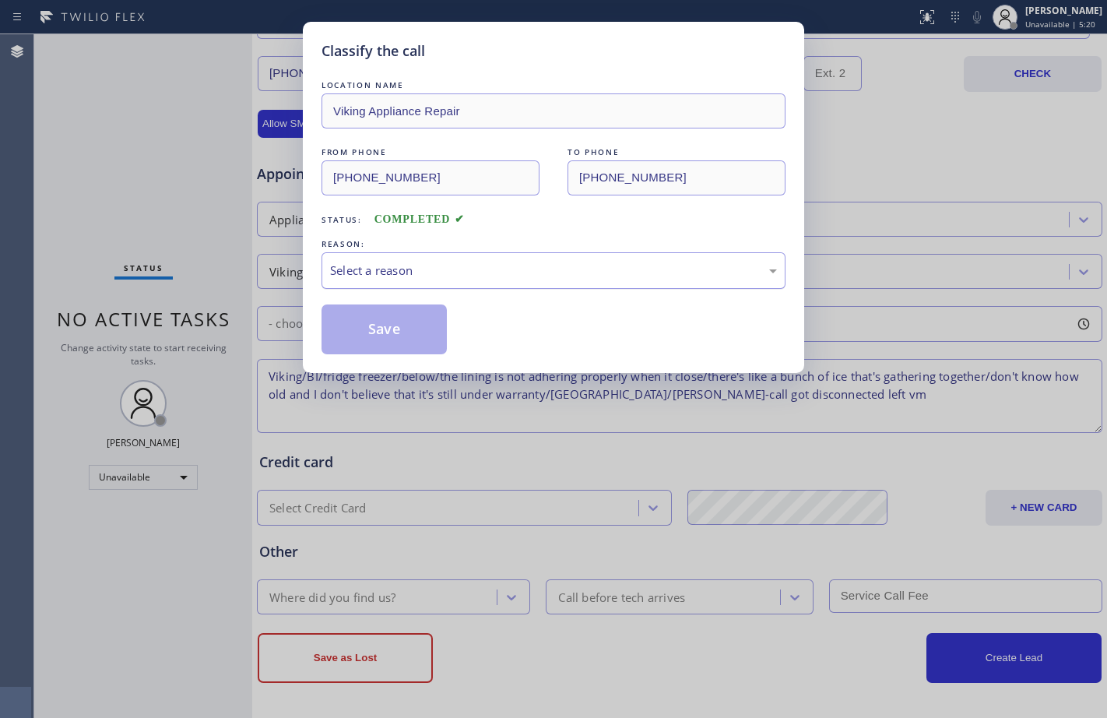
click at [509, 275] on div "Select a reason" at bounding box center [553, 271] width 447 height 18
click at [427, 322] on button "Save" at bounding box center [384, 329] width 125 height 50
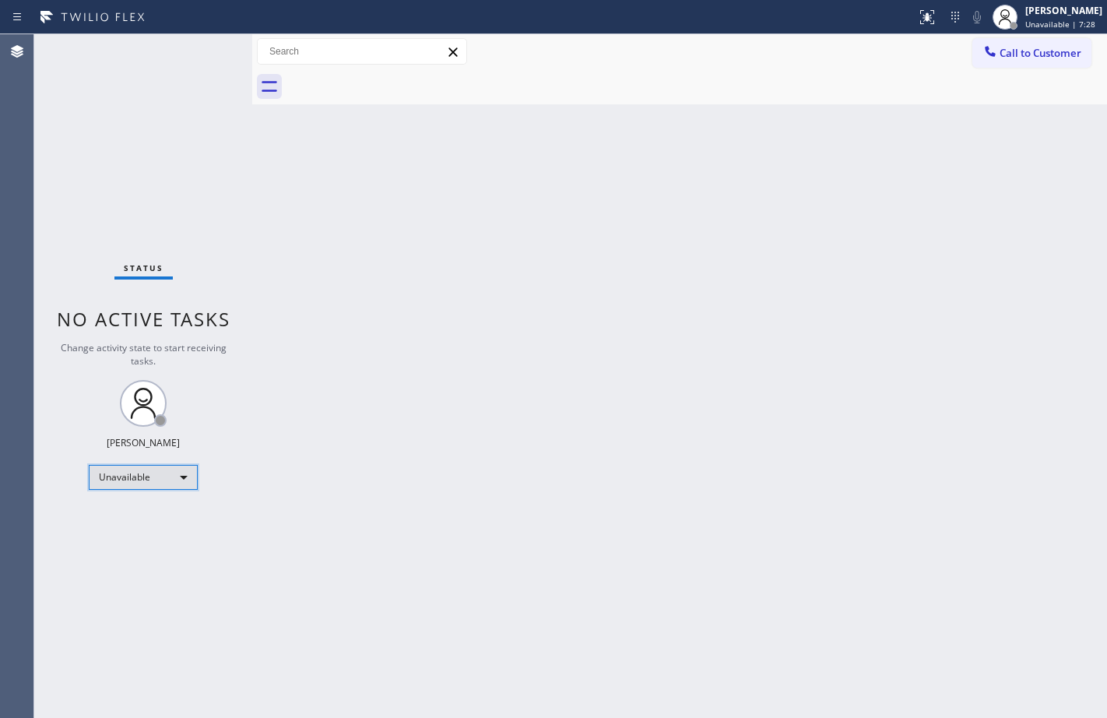
click at [169, 483] on div "Unavailable" at bounding box center [143, 477] width 109 height 25
click at [141, 521] on li "Available" at bounding box center [143, 518] width 106 height 19
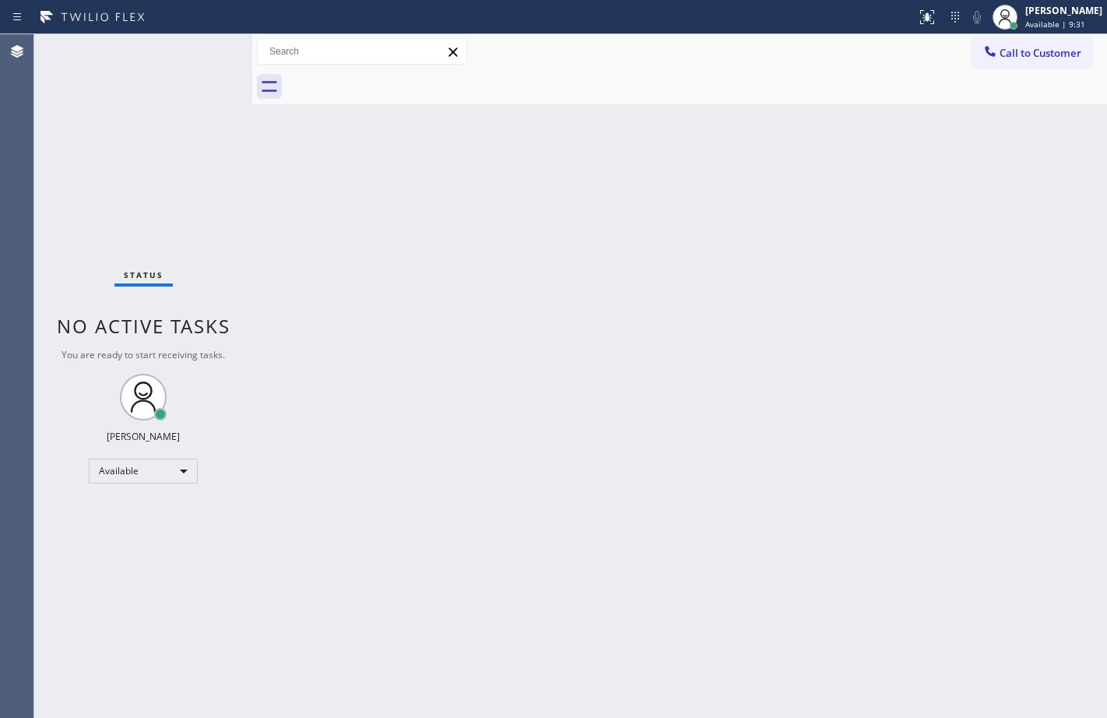
click at [72, 219] on div "Status No active tasks You are ready to start receiving tasks. Megan Rose Paluc…" at bounding box center [143, 376] width 218 height 684
click at [1043, 67] on button "Call to Customer" at bounding box center [1032, 53] width 119 height 30
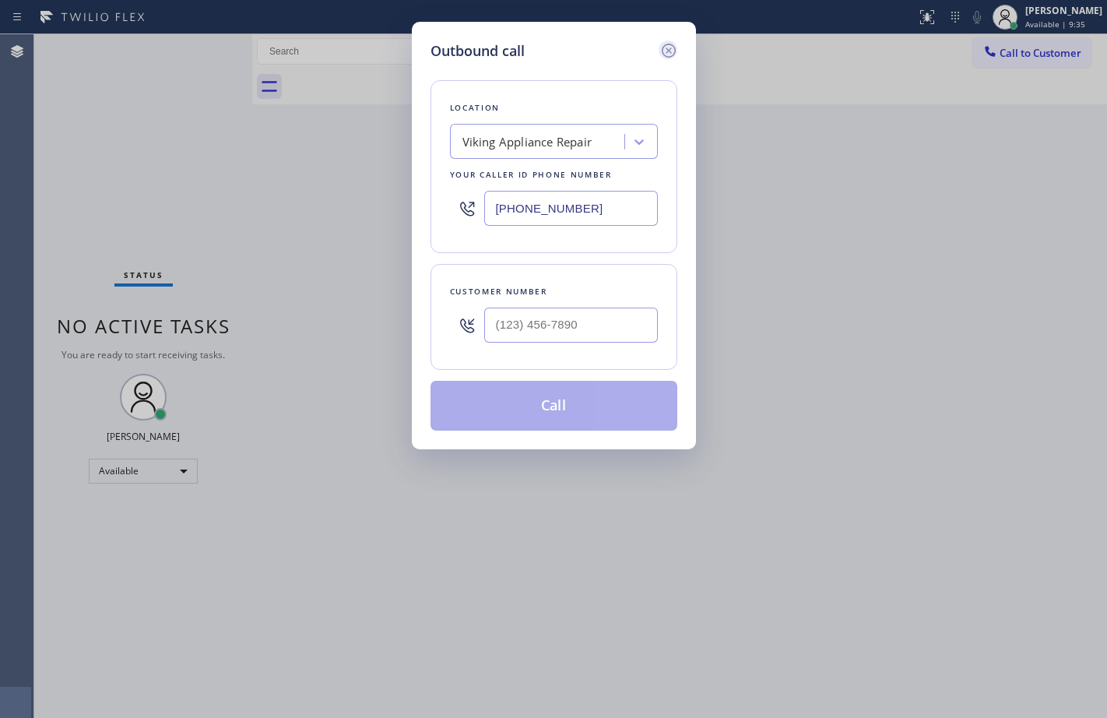
click at [677, 52] on icon at bounding box center [669, 50] width 19 height 19
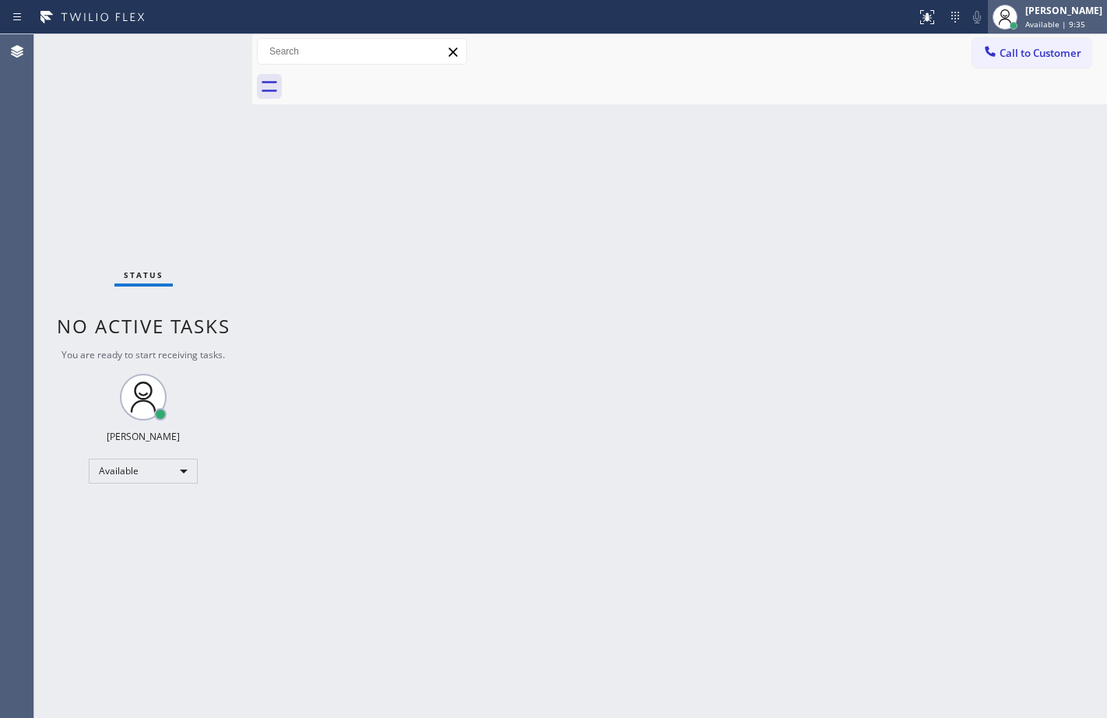
click at [1043, 9] on div "Megan Rose Paluca" at bounding box center [1064, 10] width 77 height 13
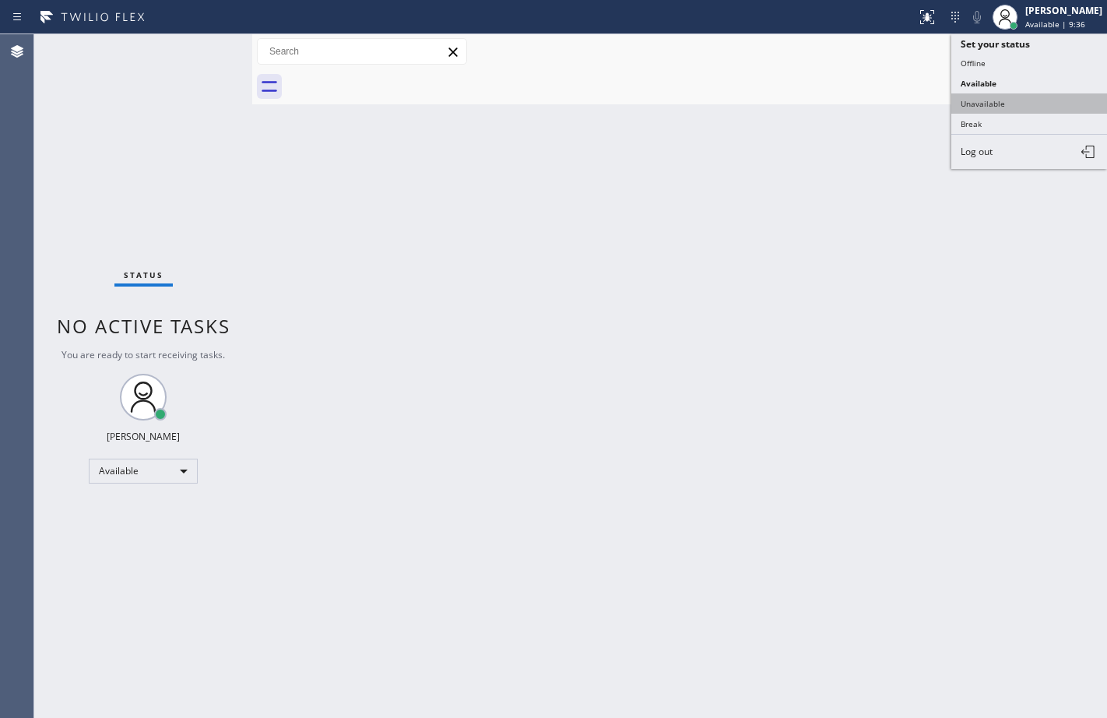
click at [998, 100] on button "Unavailable" at bounding box center [1030, 103] width 156 height 20
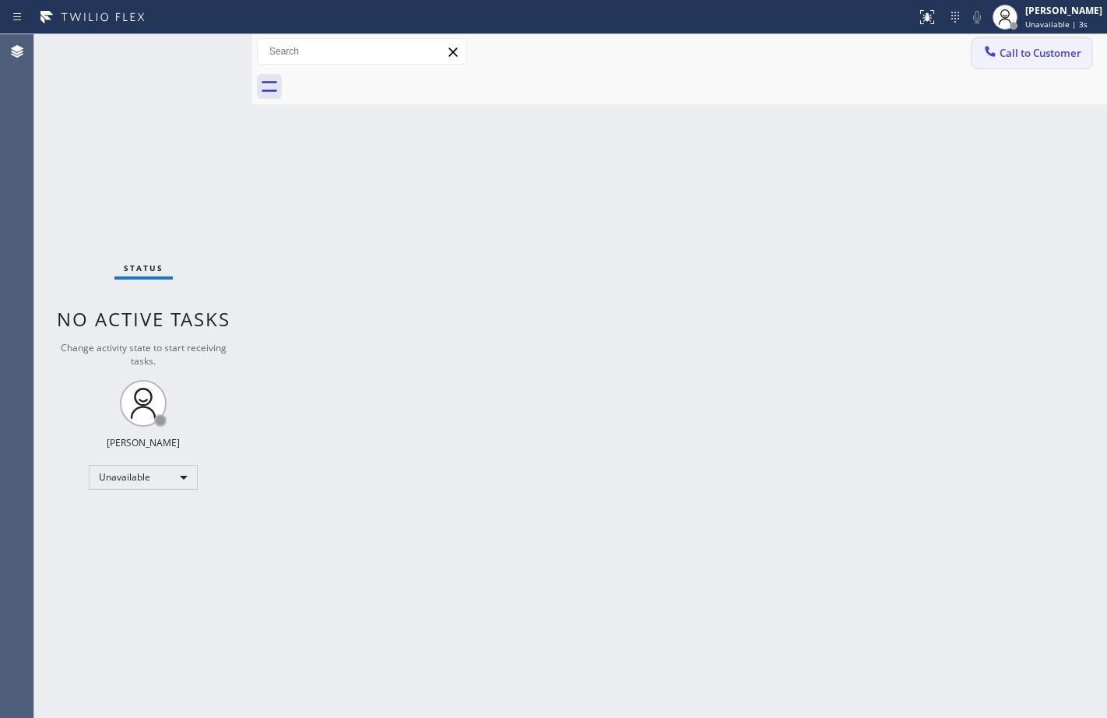
click at [1029, 44] on button "Call to Customer" at bounding box center [1032, 53] width 119 height 30
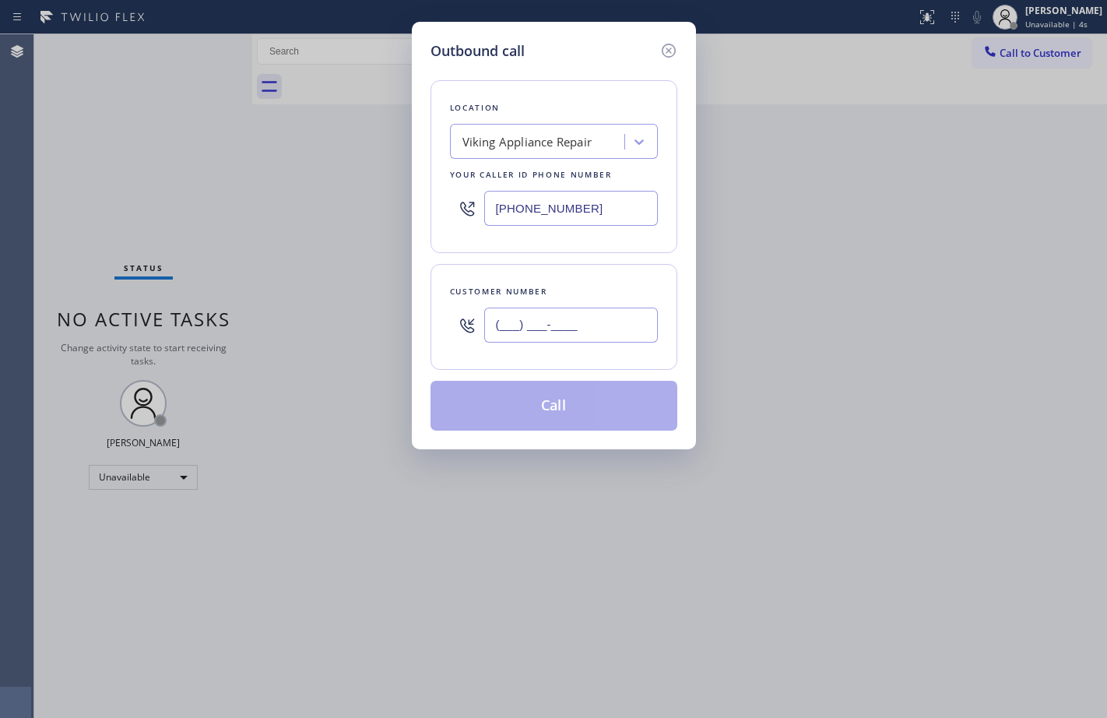
click at [561, 308] on input "(___) ___-____" at bounding box center [571, 325] width 174 height 35
paste input "341) 231-3809"
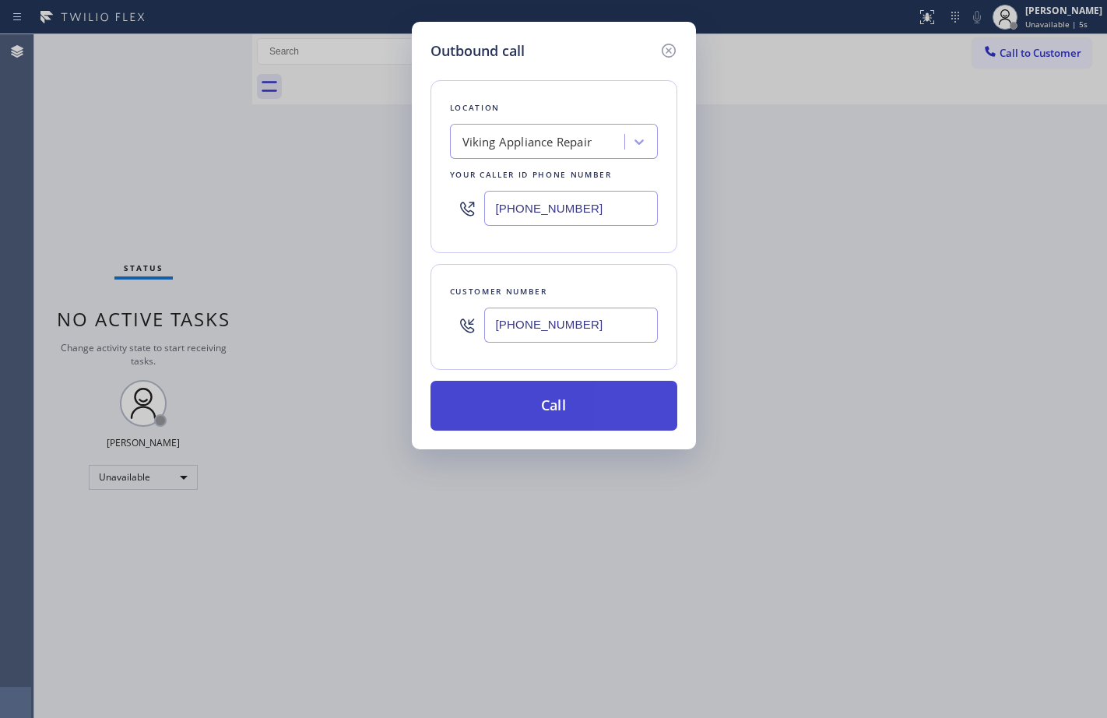
type input "(341) 231-3809"
click at [544, 415] on button "Call" at bounding box center [554, 406] width 247 height 50
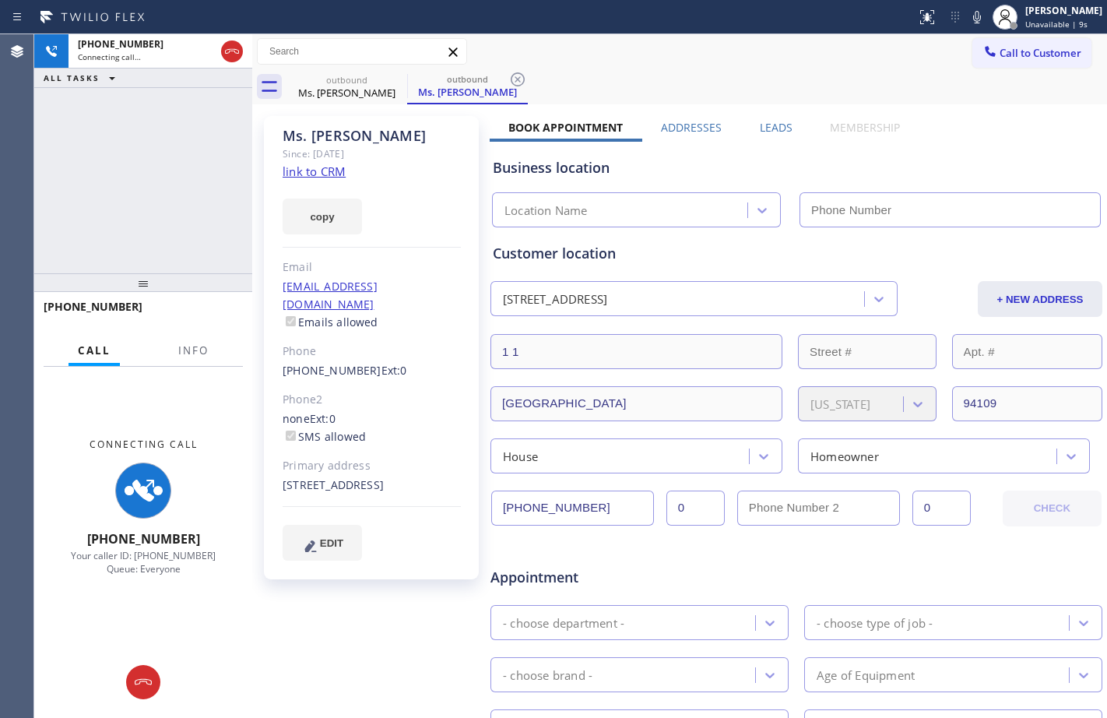
type input "(855) 393-3634"
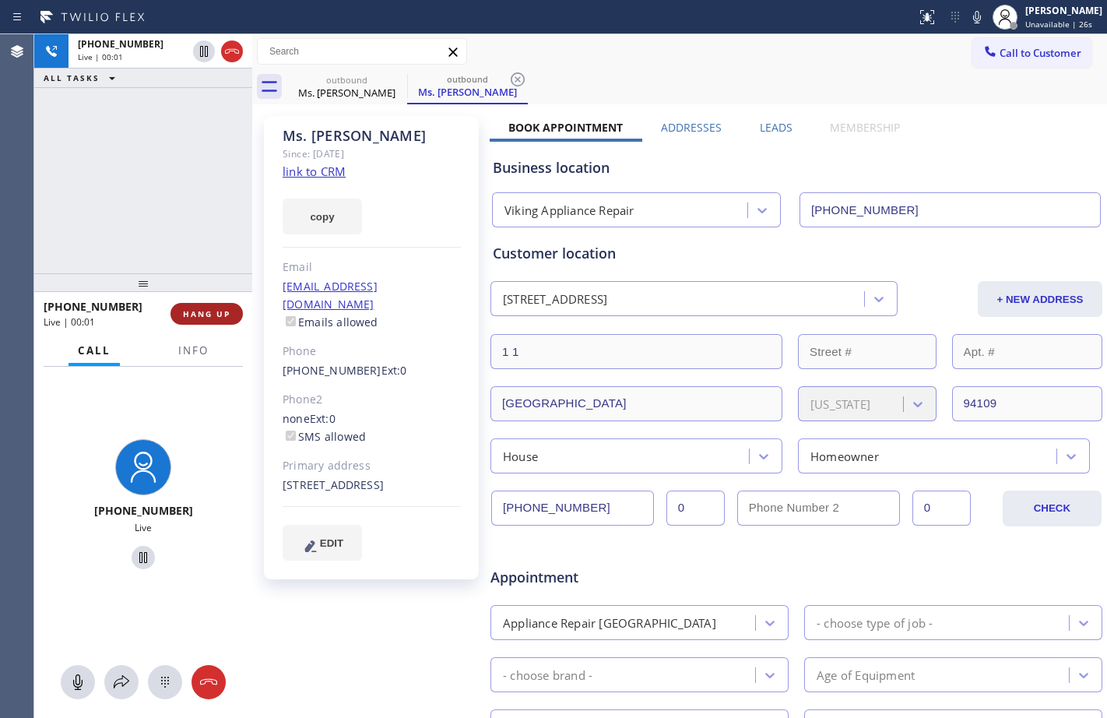
click at [210, 322] on button "HANG UP" at bounding box center [207, 314] width 72 height 22
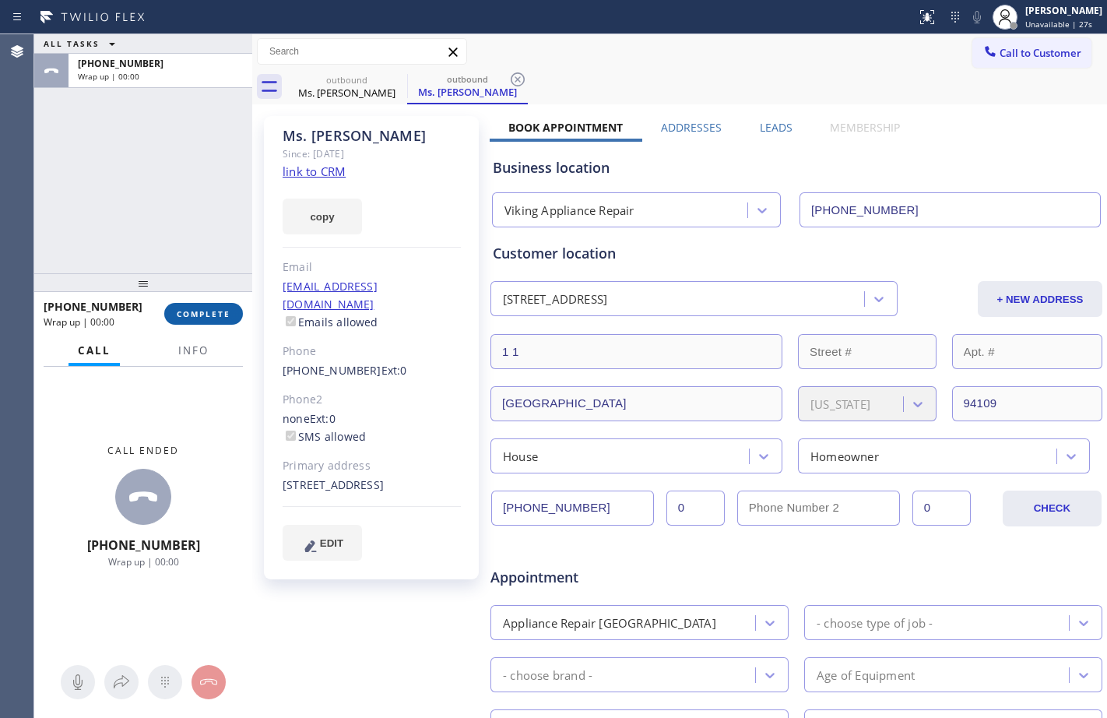
click at [210, 319] on span "COMPLETE" at bounding box center [204, 313] width 54 height 11
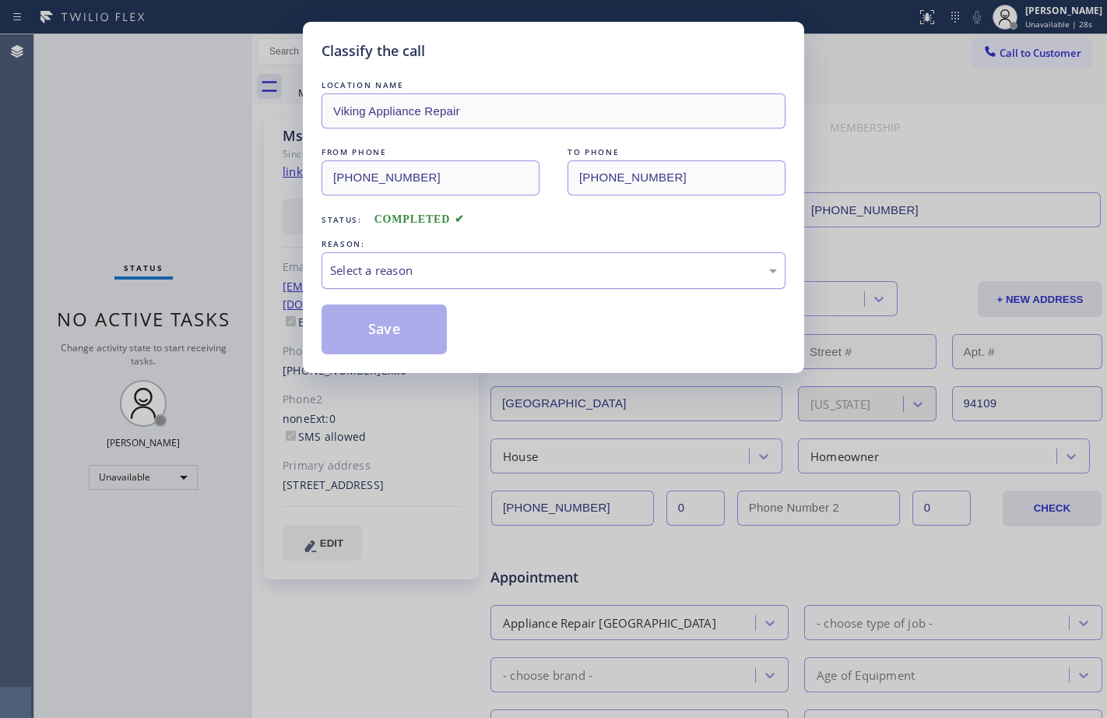
click at [568, 262] on div "Select a reason" at bounding box center [553, 271] width 447 height 18
click at [400, 343] on button "Save" at bounding box center [384, 329] width 125 height 50
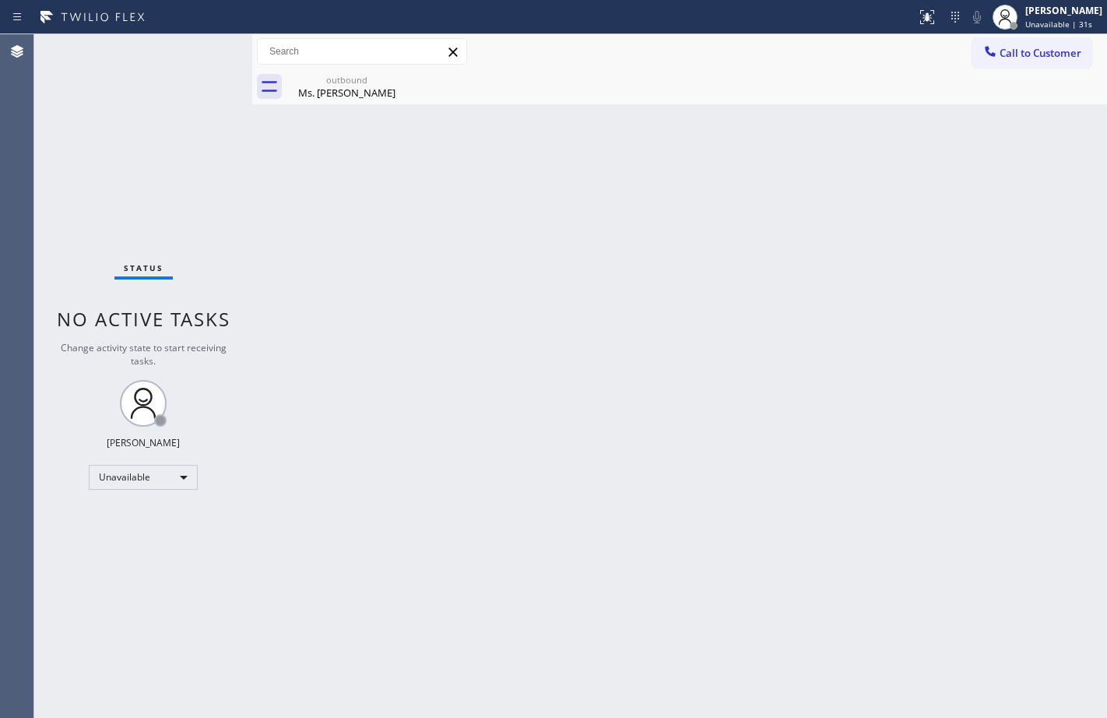
click at [150, 498] on div "Status No active tasks Change activity state to start receiving tasks. Megan Ro…" at bounding box center [143, 376] width 218 height 684
click at [140, 465] on div "Unavailable" at bounding box center [143, 477] width 109 height 25
click at [154, 512] on li "Available" at bounding box center [143, 518] width 106 height 19
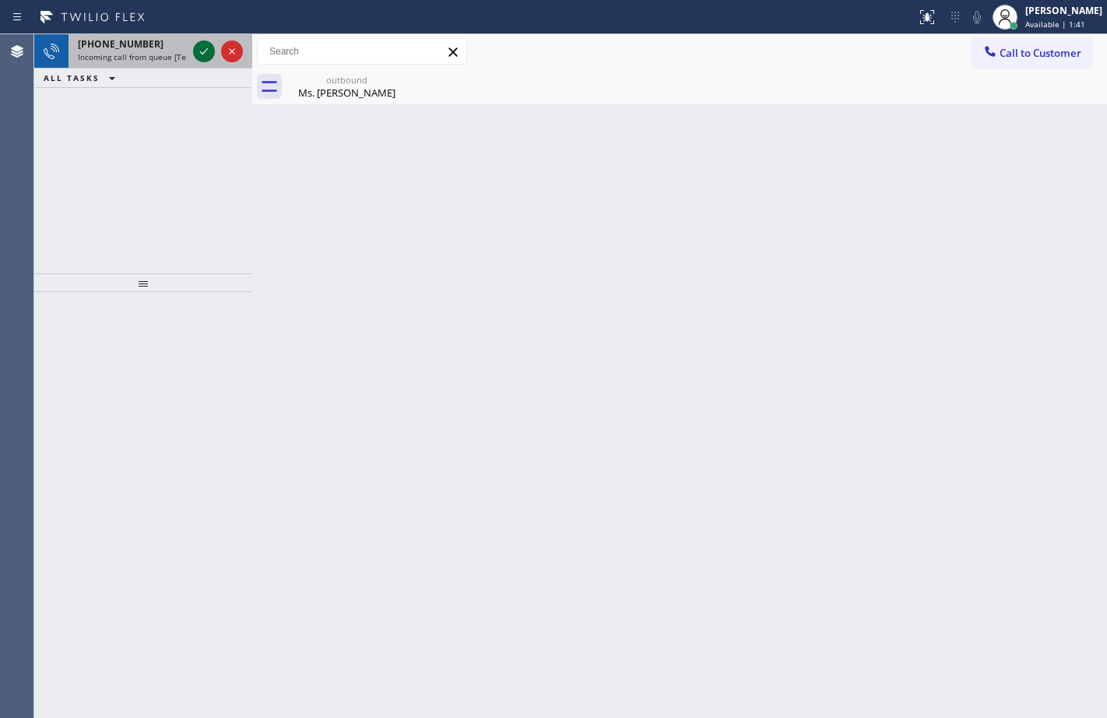
click at [210, 58] on icon at bounding box center [204, 51] width 19 height 19
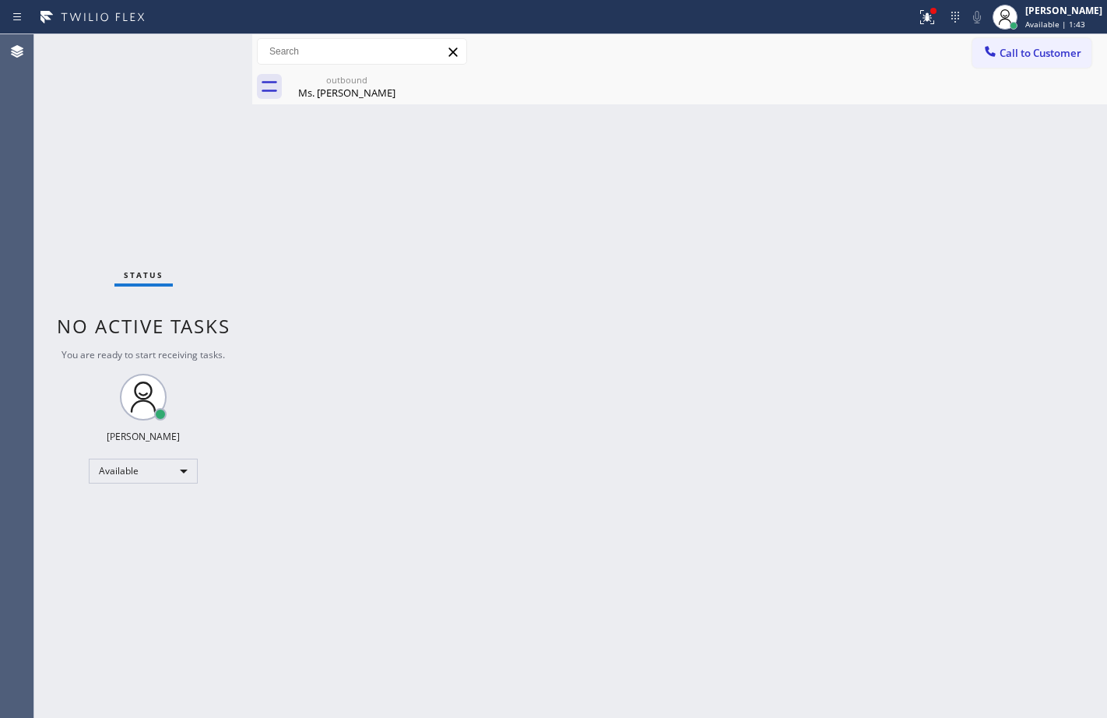
click at [350, 105] on div "Back to Dashboard Change Sender ID Customers Technicians Select a contact Outbo…" at bounding box center [679, 376] width 855 height 684
click at [350, 92] on div "Ms. Elisa" at bounding box center [347, 93] width 118 height 14
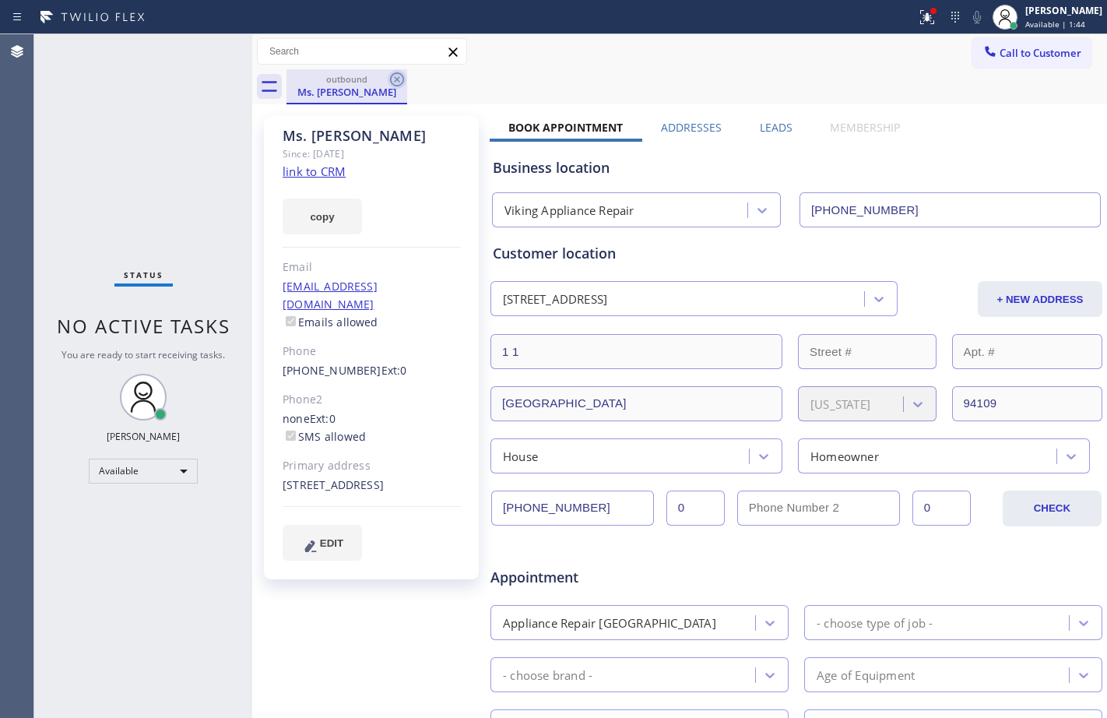
click at [403, 81] on icon at bounding box center [397, 79] width 19 height 19
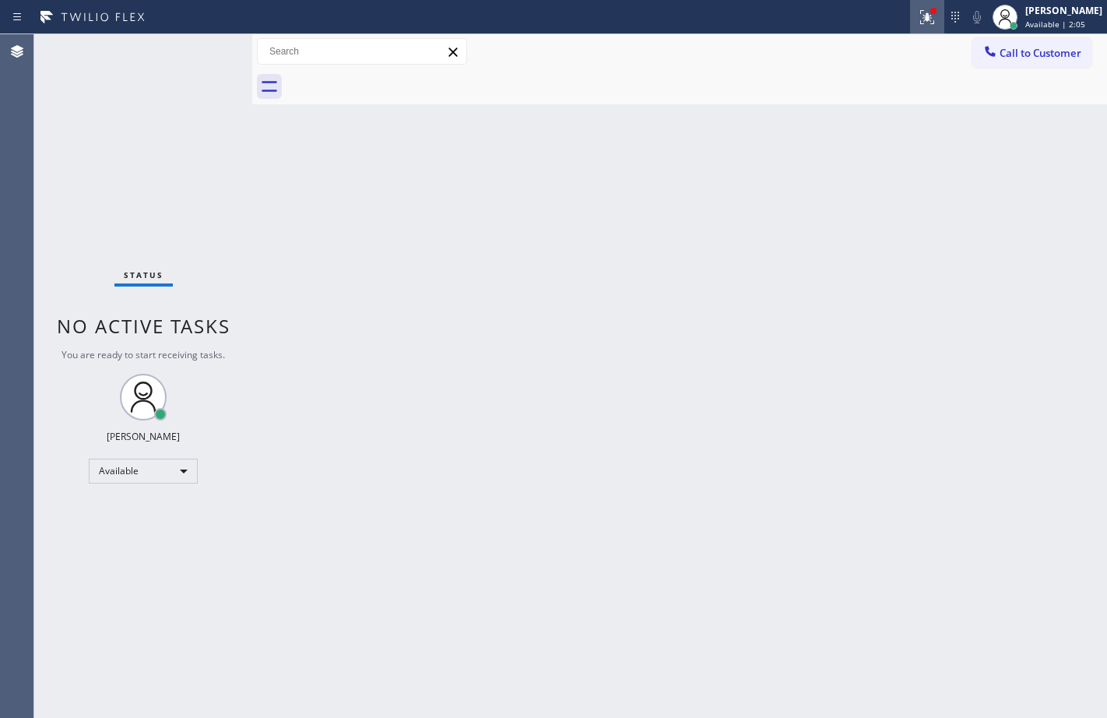
click at [918, 8] on icon at bounding box center [927, 17] width 19 height 19
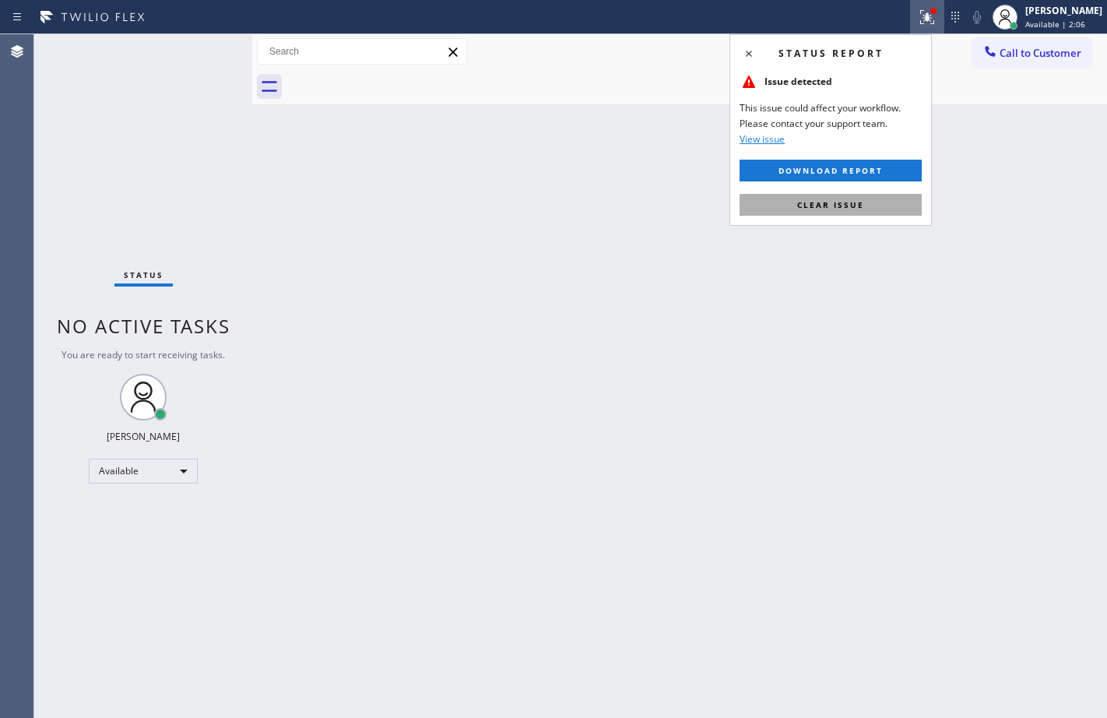
click at [853, 200] on span "Clear issue" at bounding box center [830, 204] width 67 height 11
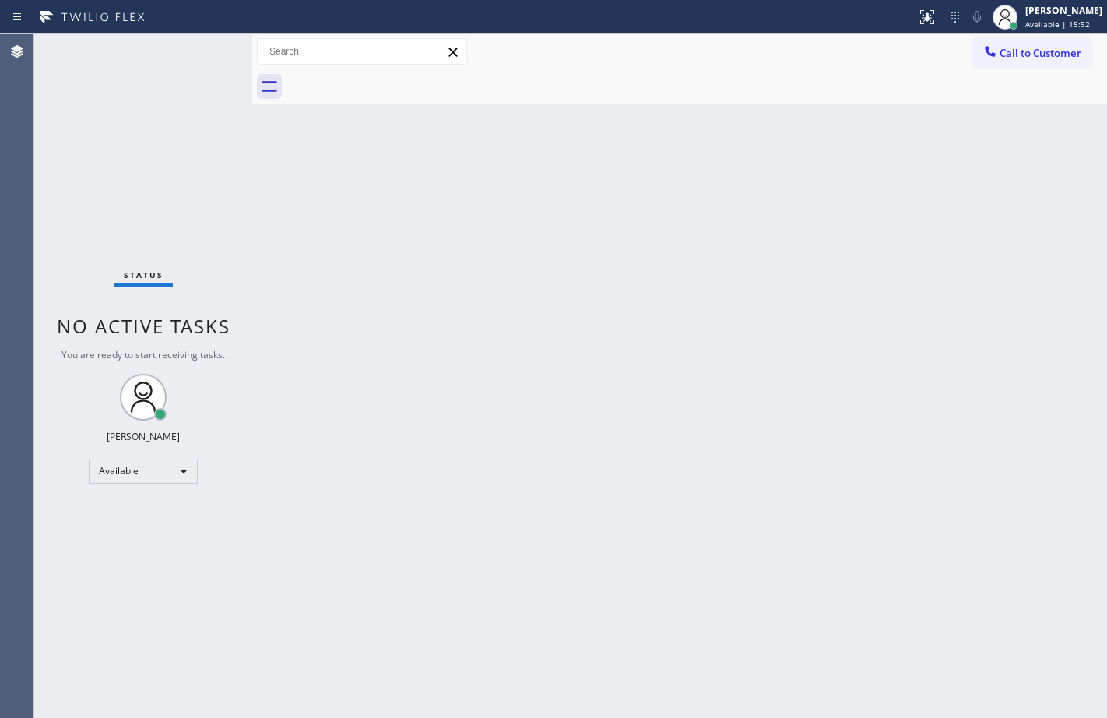
drag, startPoint x: 207, startPoint y: 55, endPoint x: 195, endPoint y: 48, distance: 14.3
click at [195, 48] on div "Status No active tasks You are ready to start receiving tasks. Megan Rose Paluc…" at bounding box center [143, 376] width 218 height 684
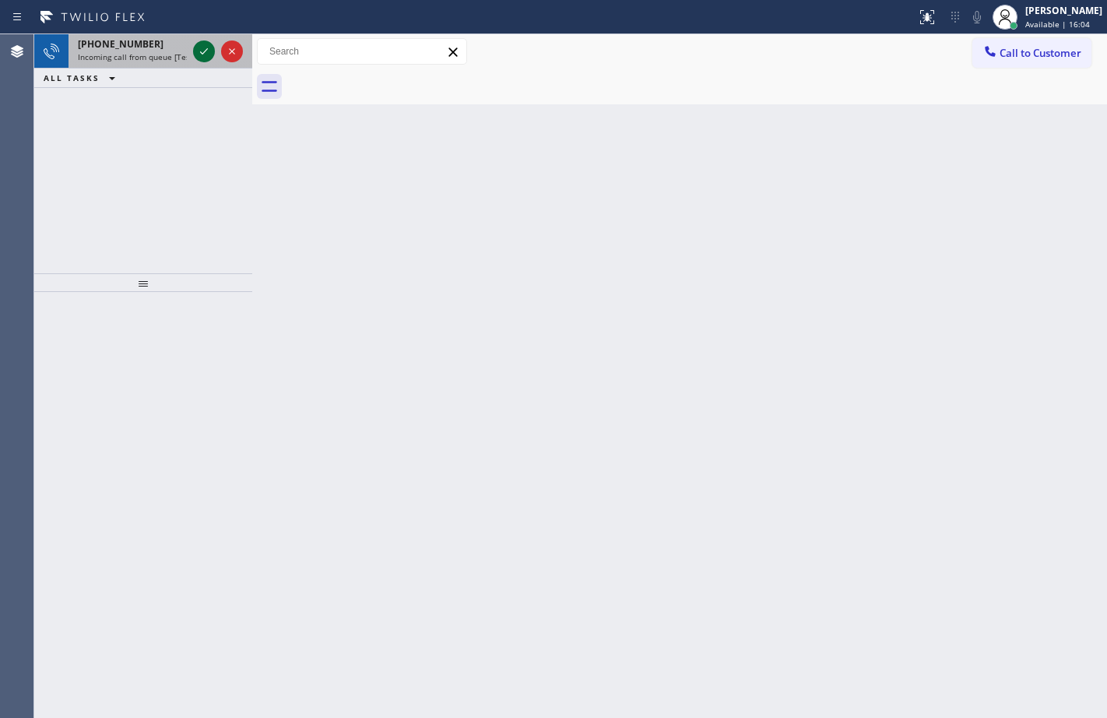
click at [200, 50] on icon at bounding box center [204, 51] width 19 height 19
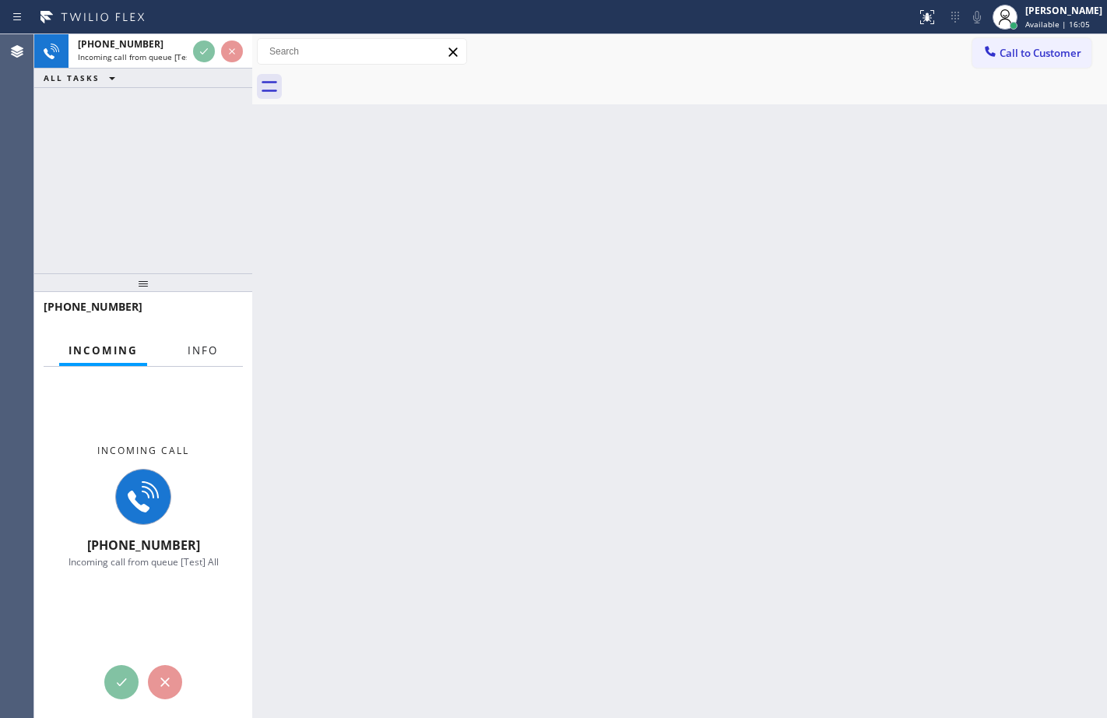
click at [216, 351] on span "Info" at bounding box center [203, 350] width 30 height 14
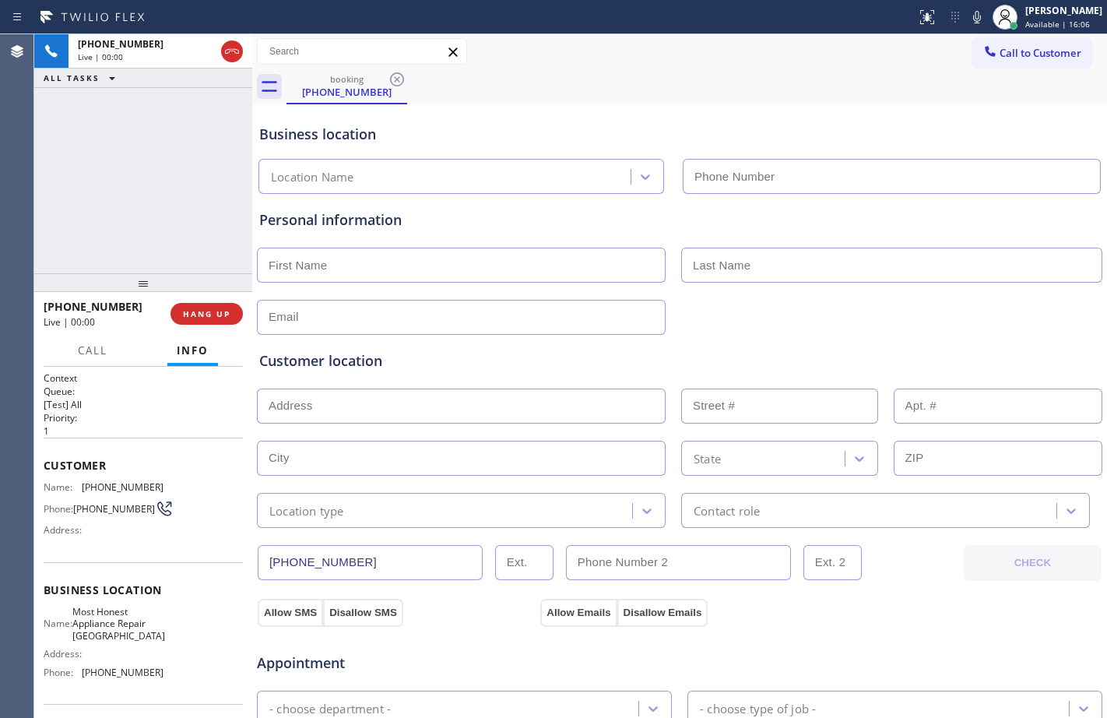
type input "(562) 278-0808"
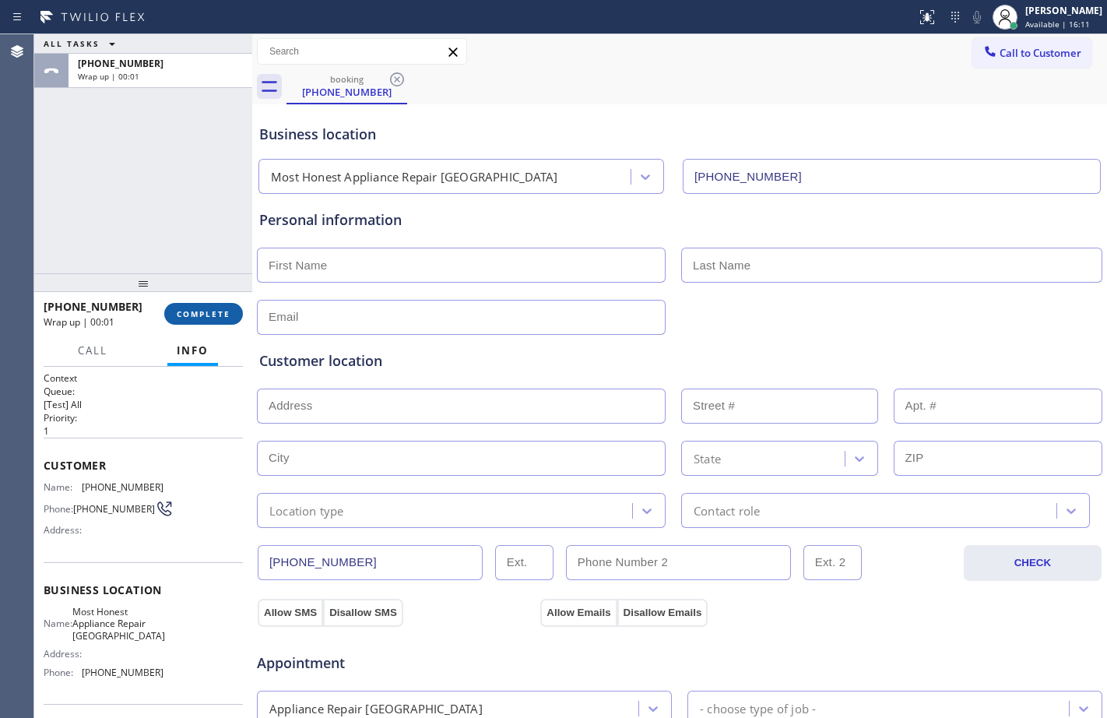
click at [211, 305] on button "COMPLETE" at bounding box center [203, 314] width 79 height 22
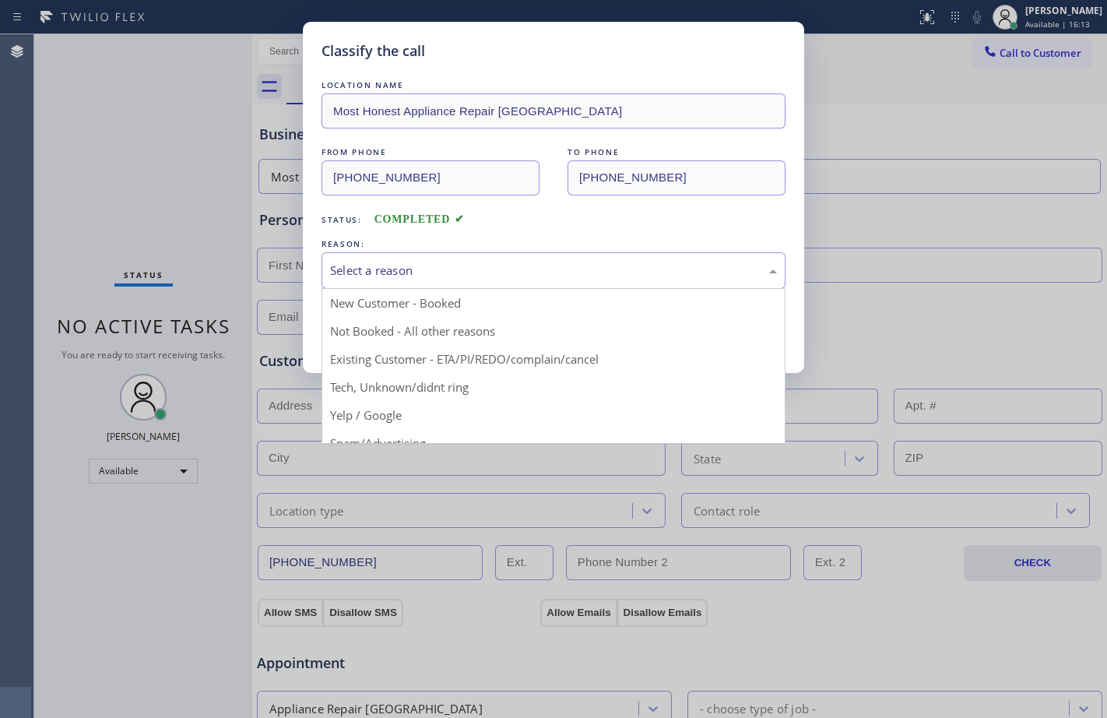
click at [452, 266] on div "Select a reason" at bounding box center [553, 271] width 447 height 18
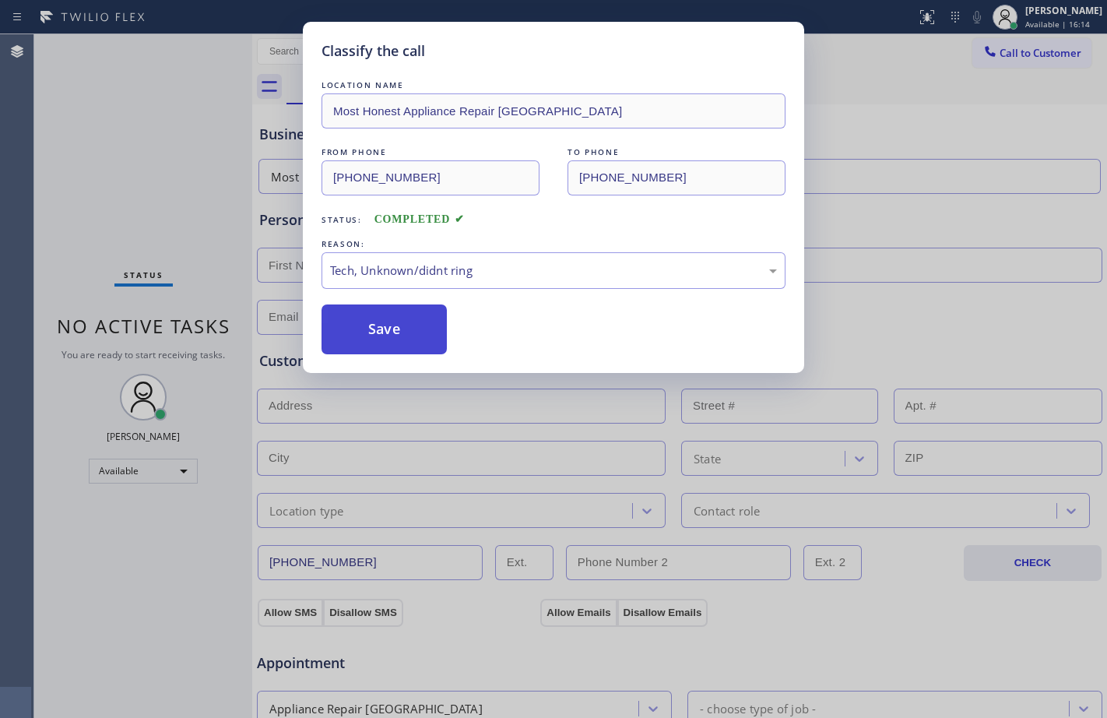
click at [382, 327] on button "Save" at bounding box center [384, 329] width 125 height 50
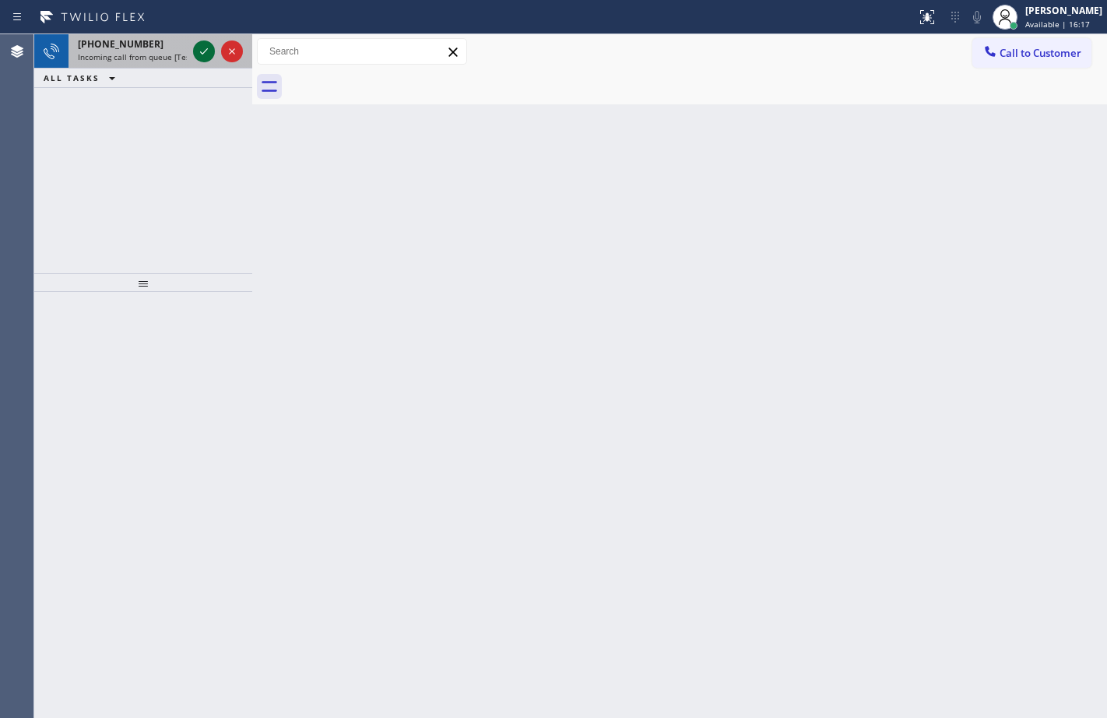
click at [199, 51] on icon at bounding box center [204, 51] width 19 height 19
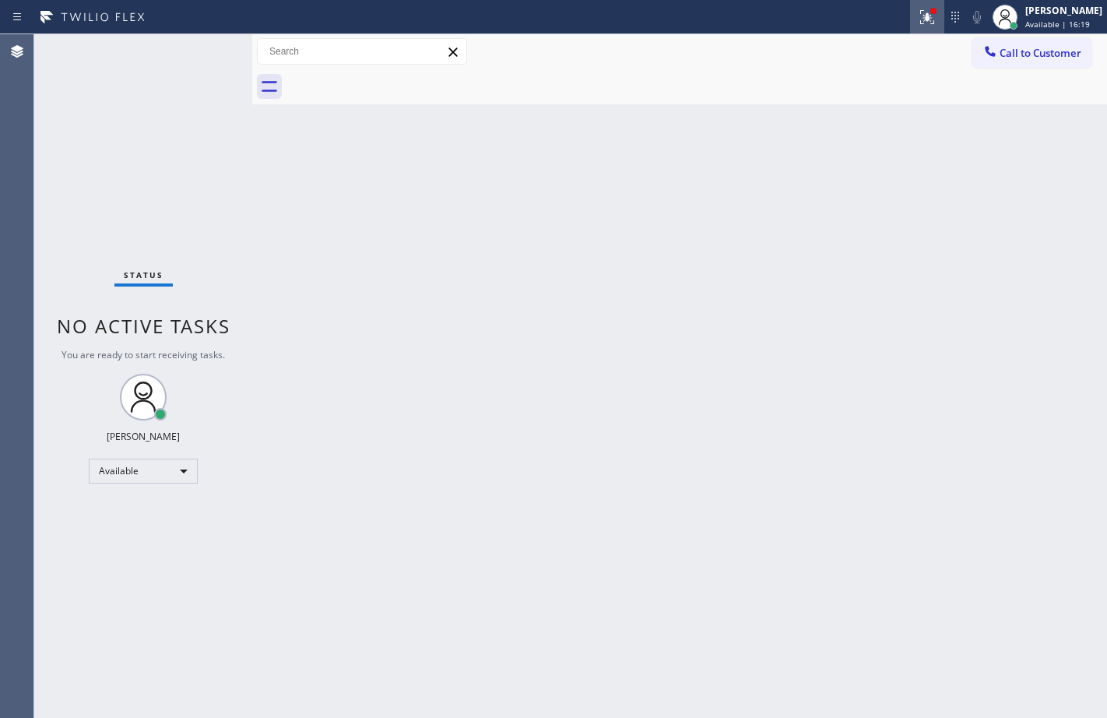
click at [920, 18] on icon at bounding box center [924, 15] width 9 height 11
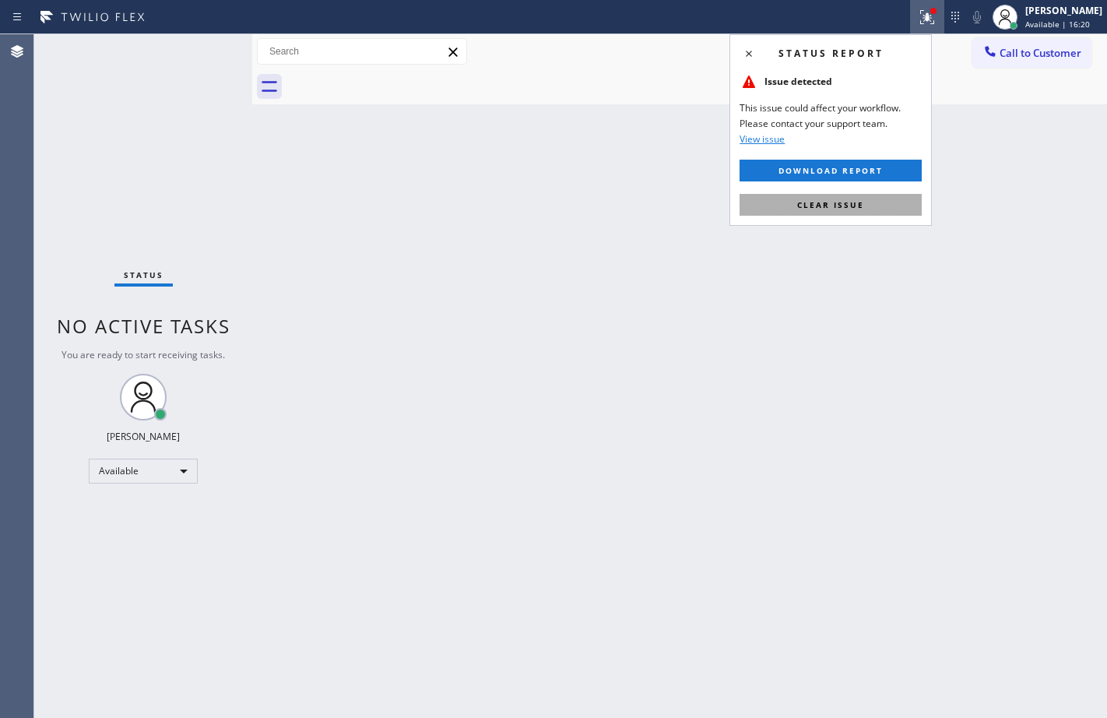
click at [867, 200] on button "Clear issue" at bounding box center [831, 205] width 182 height 22
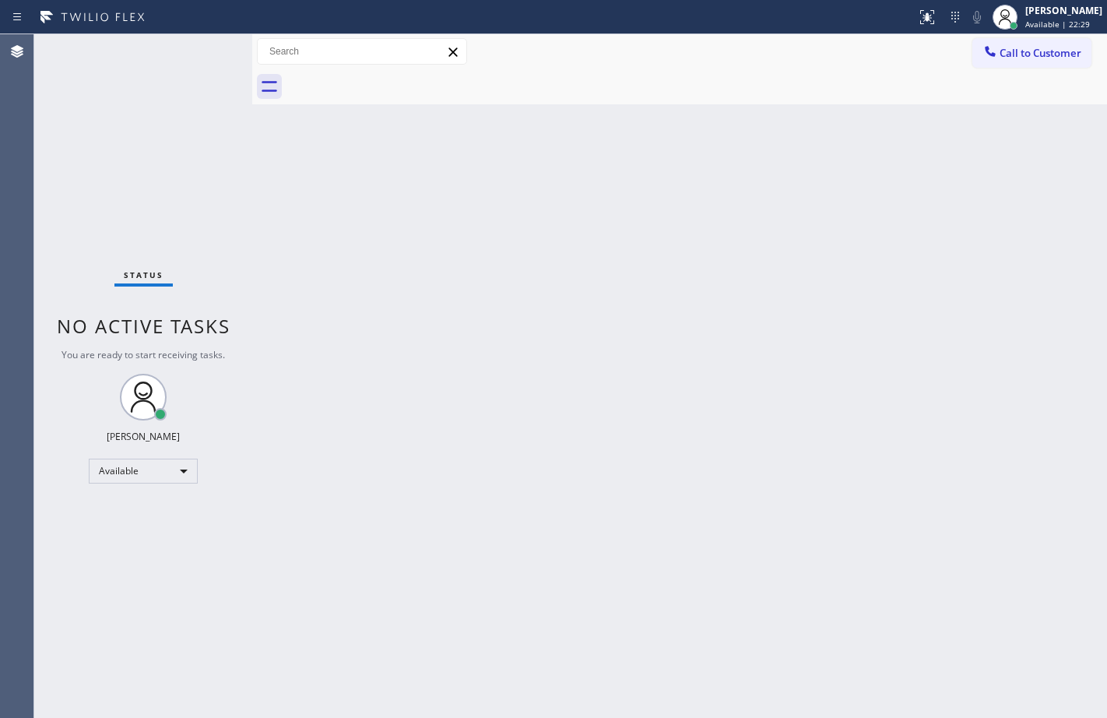
click at [245, 196] on div "Status No active tasks You are ready to start receiving tasks. Megan Rose Paluc…" at bounding box center [143, 376] width 218 height 684
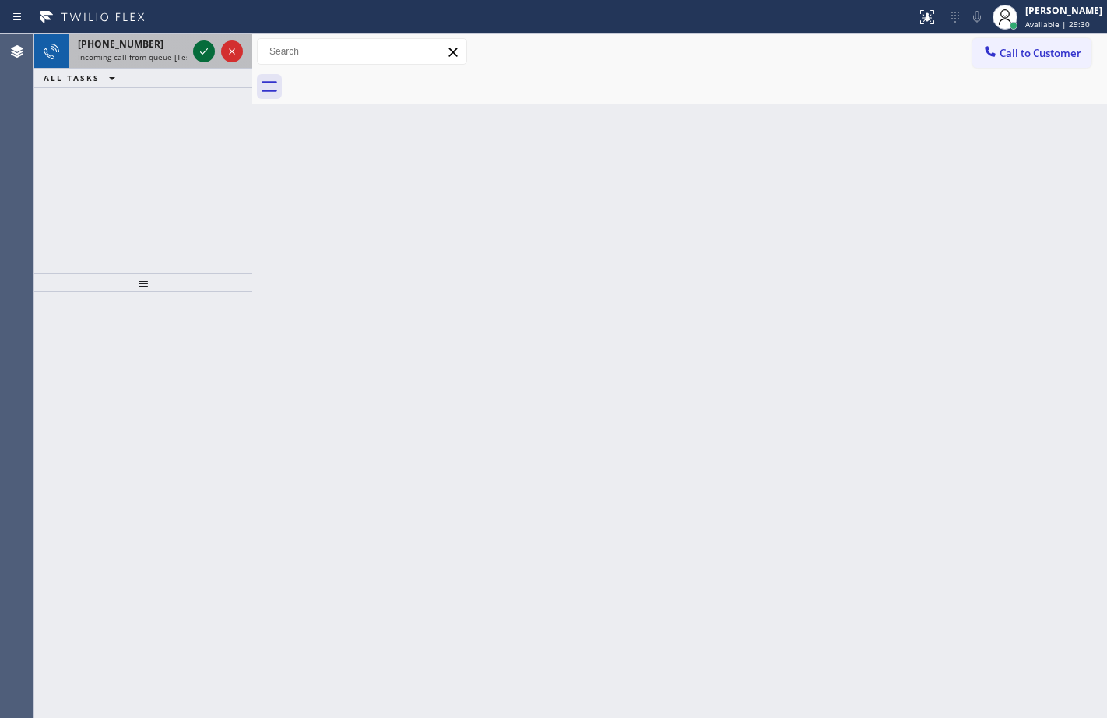
click at [207, 55] on icon at bounding box center [204, 51] width 19 height 19
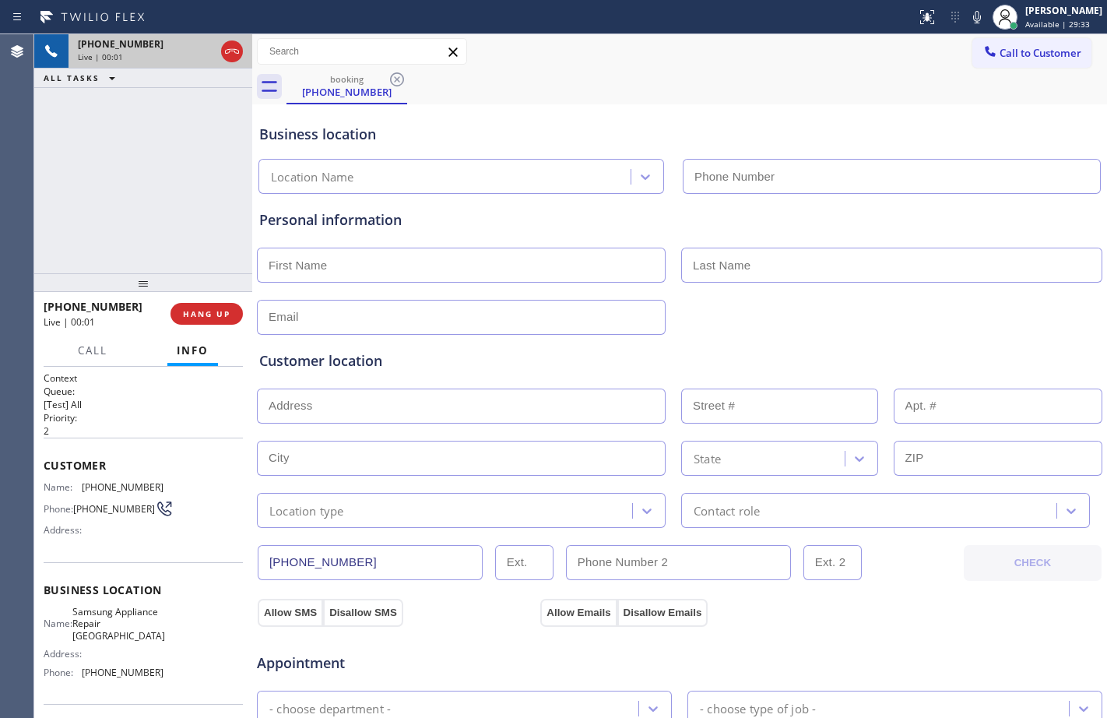
type input "(720) 902-9496"
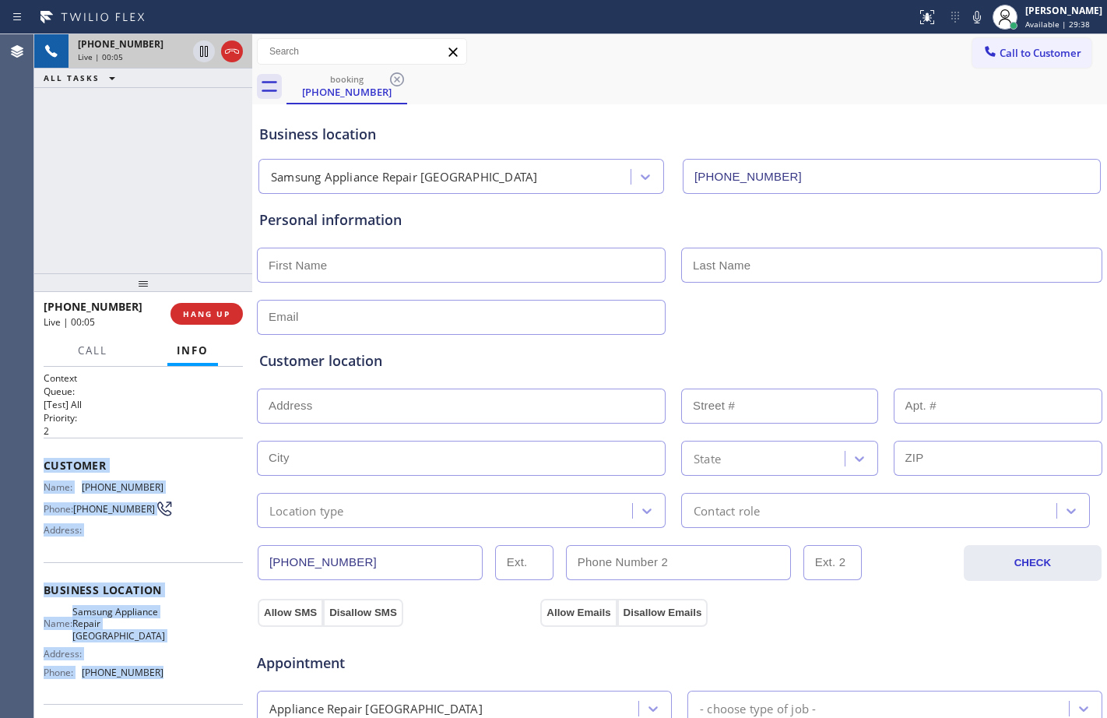
drag, startPoint x: 44, startPoint y: 460, endPoint x: 190, endPoint y: 677, distance: 260.9
click at [190, 677] on div "Context Queue: [Test] All Priority: 2 Customer Name: (844) 439-1383 Phone: (844…" at bounding box center [143, 596] width 199 height 451
copy div "Customer Name: (844) 439-1383 Phone: (844) 439-1383 Address: Business location …"
click at [220, 316] on span "HANG UP" at bounding box center [207, 313] width 48 height 11
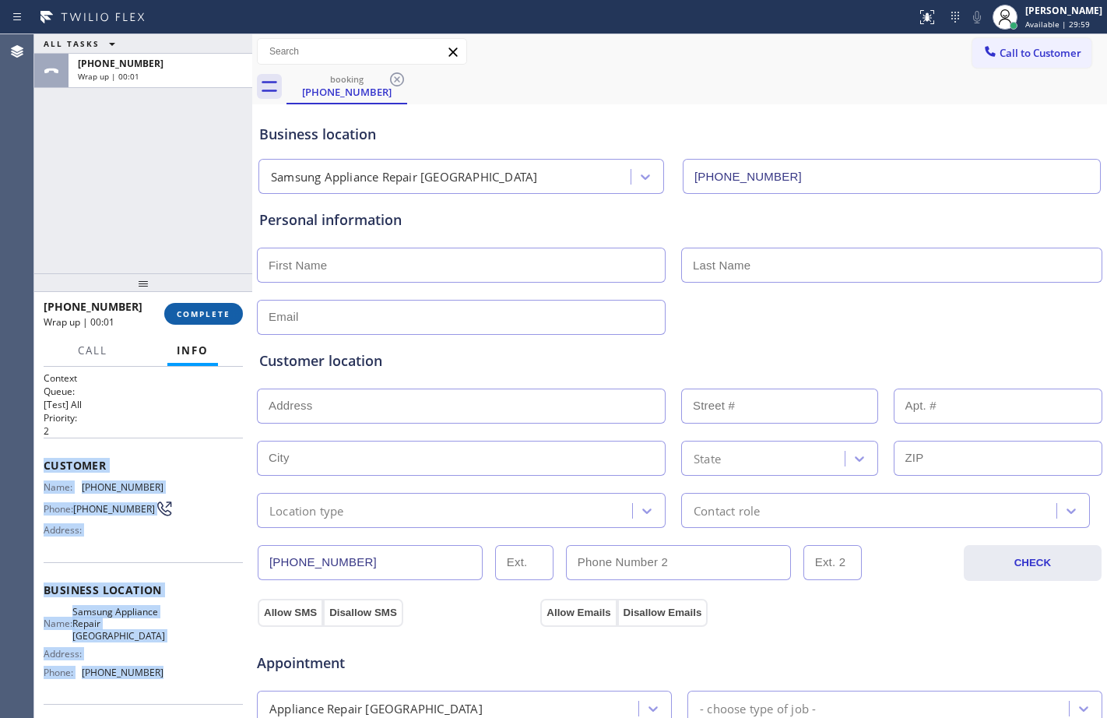
click at [220, 316] on span "COMPLETE" at bounding box center [204, 313] width 54 height 11
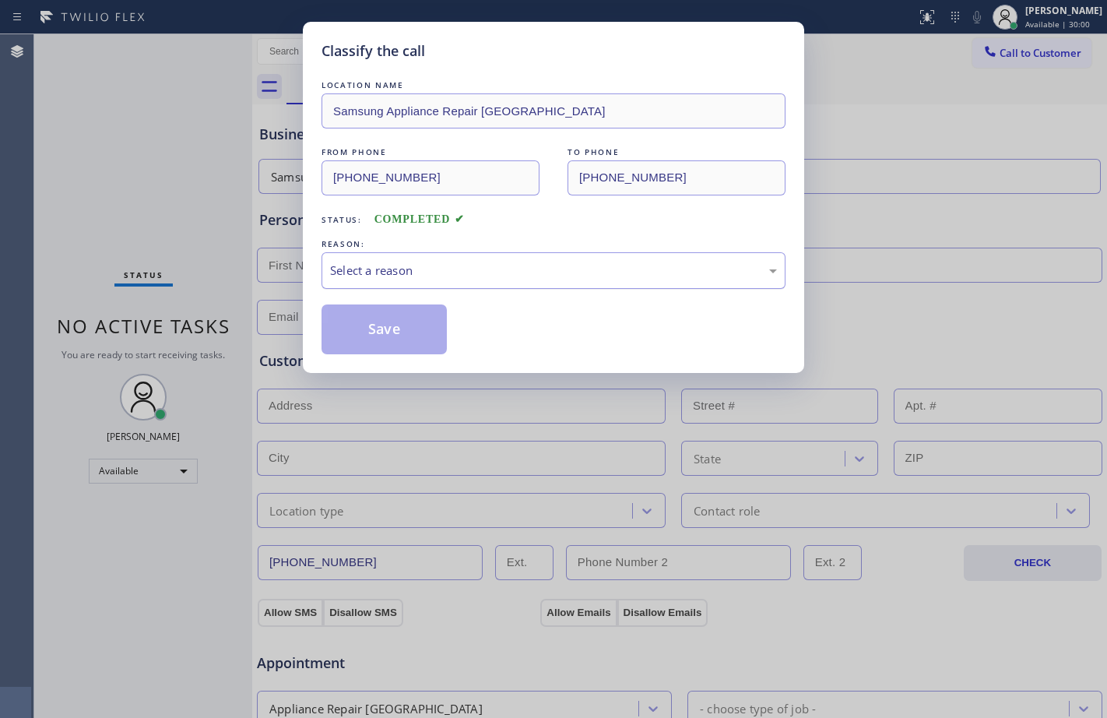
click at [590, 276] on div "Select a reason" at bounding box center [553, 271] width 447 height 18
click at [345, 338] on button "Save" at bounding box center [384, 329] width 125 height 50
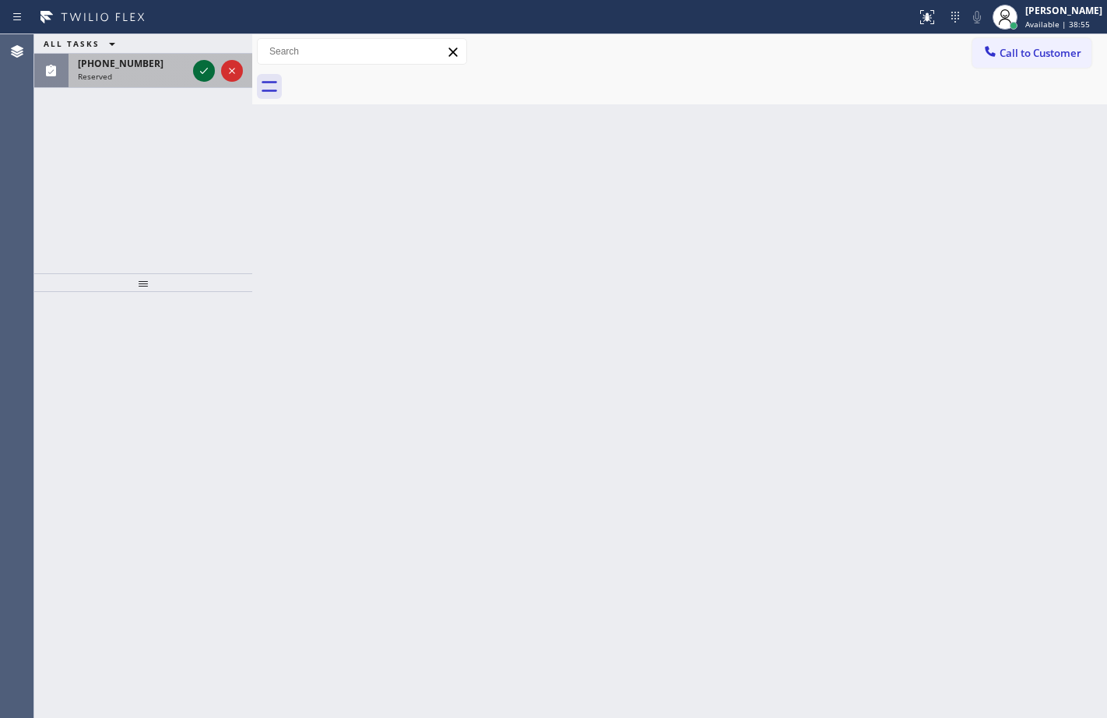
click at [205, 73] on icon at bounding box center [204, 71] width 19 height 19
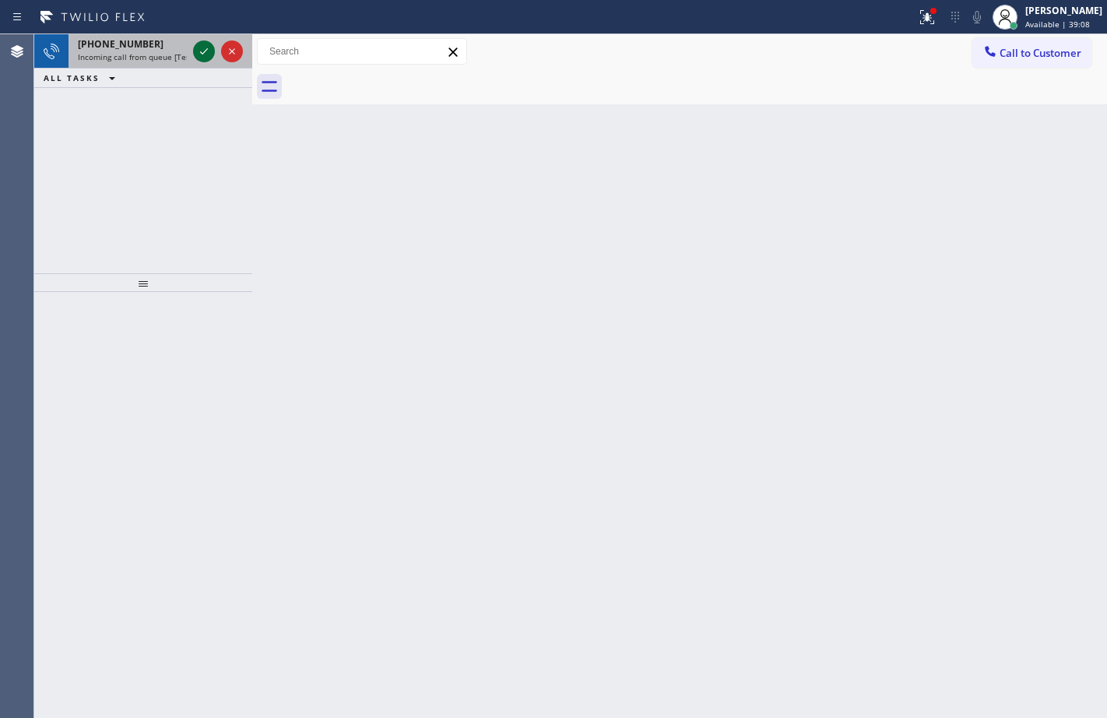
click at [206, 56] on icon at bounding box center [204, 51] width 19 height 19
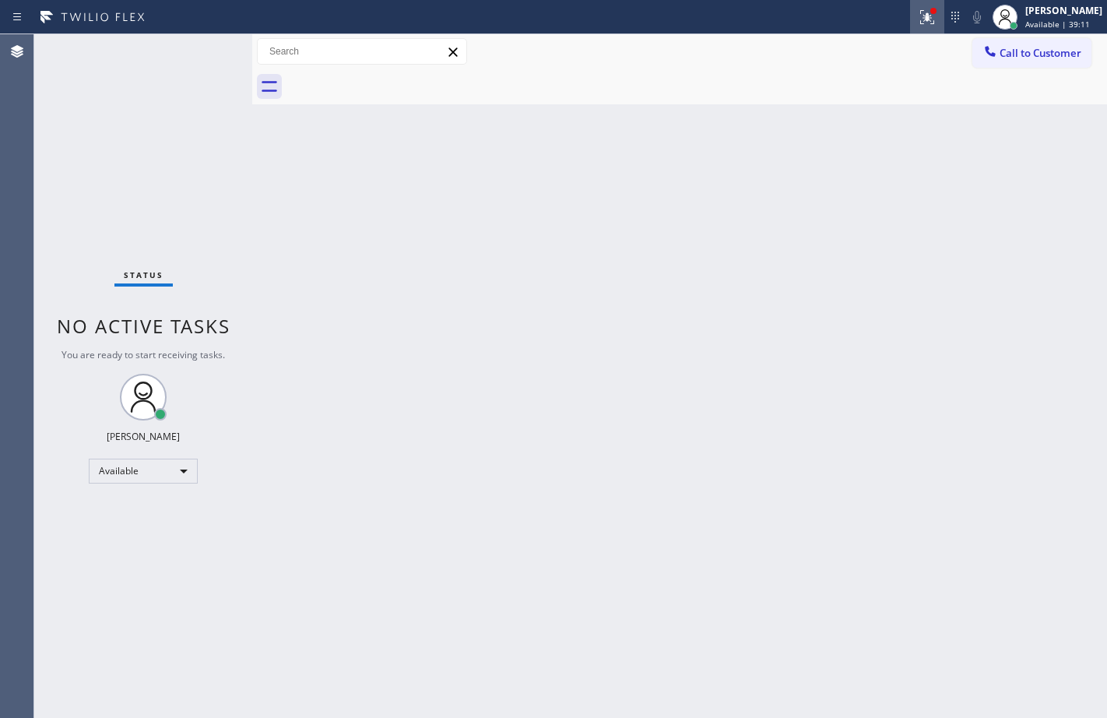
click at [918, 20] on icon at bounding box center [927, 17] width 19 height 19
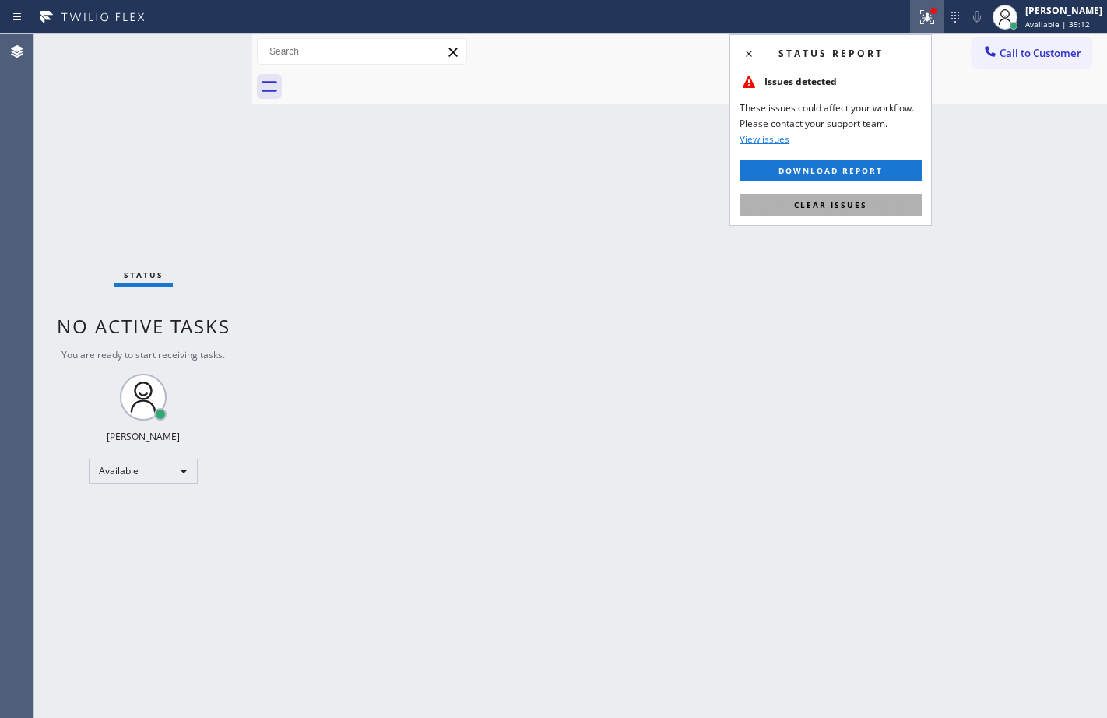
click at [853, 202] on span "Clear issues" at bounding box center [830, 204] width 73 height 11
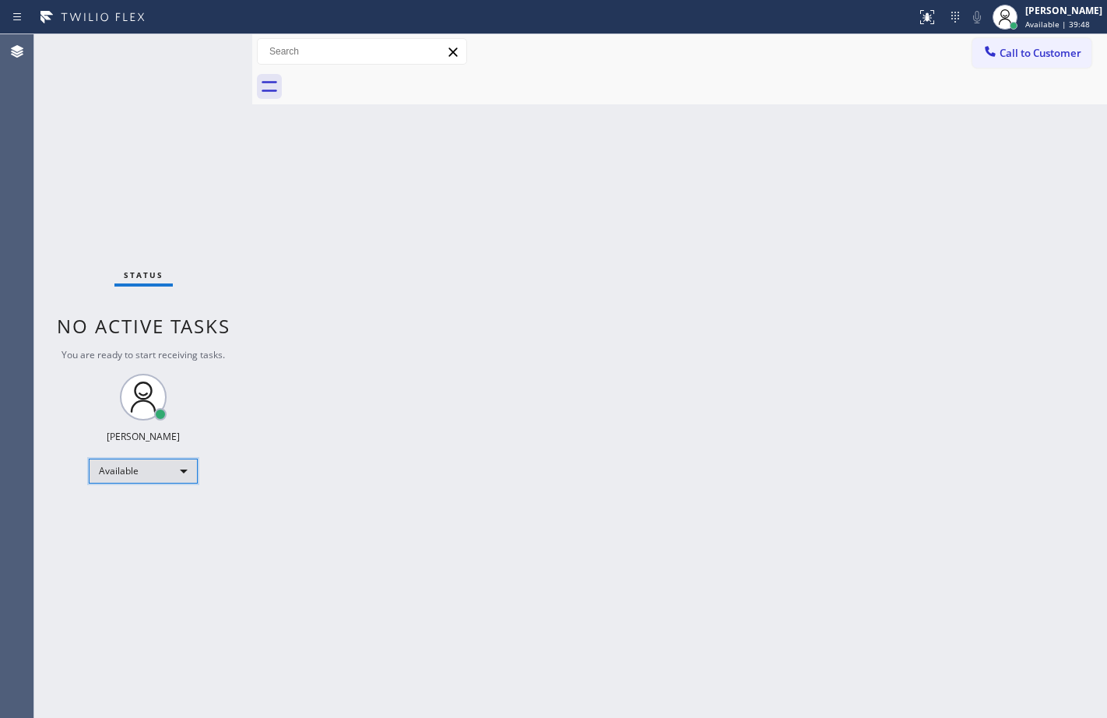
click at [160, 464] on div "Available" at bounding box center [143, 471] width 109 height 25
click at [128, 552] on li "Break" at bounding box center [143, 551] width 106 height 19
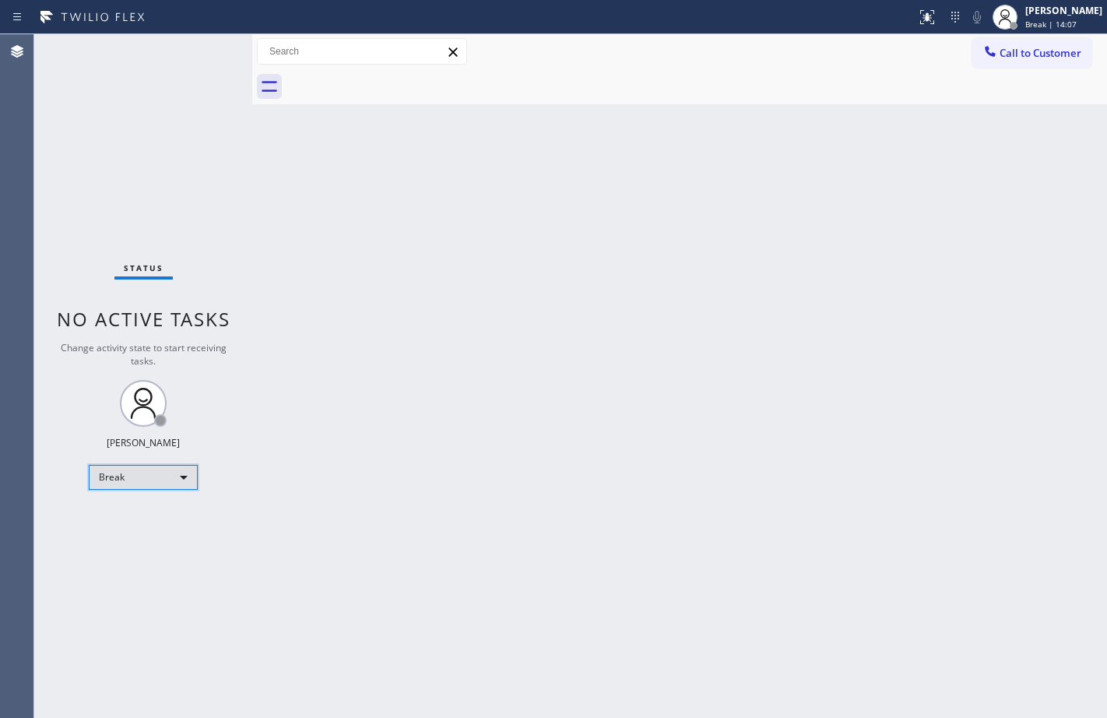
click at [145, 489] on div "Break" at bounding box center [143, 477] width 109 height 25
click at [141, 521] on li "Available" at bounding box center [143, 518] width 106 height 19
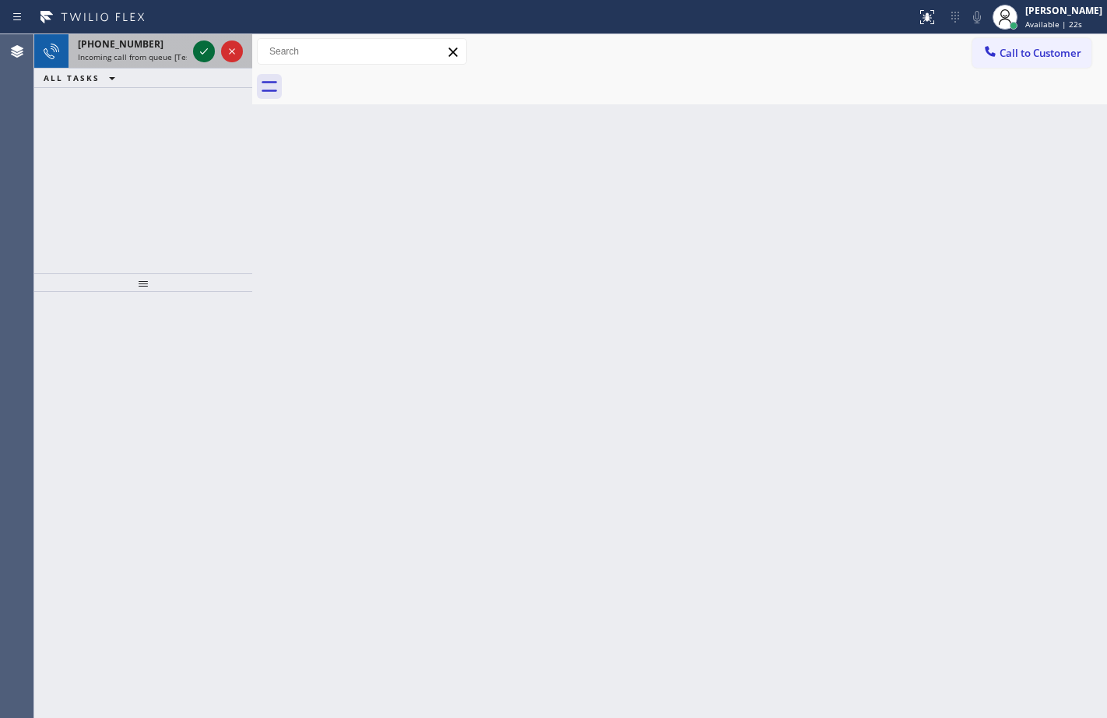
click at [197, 52] on icon at bounding box center [204, 51] width 19 height 19
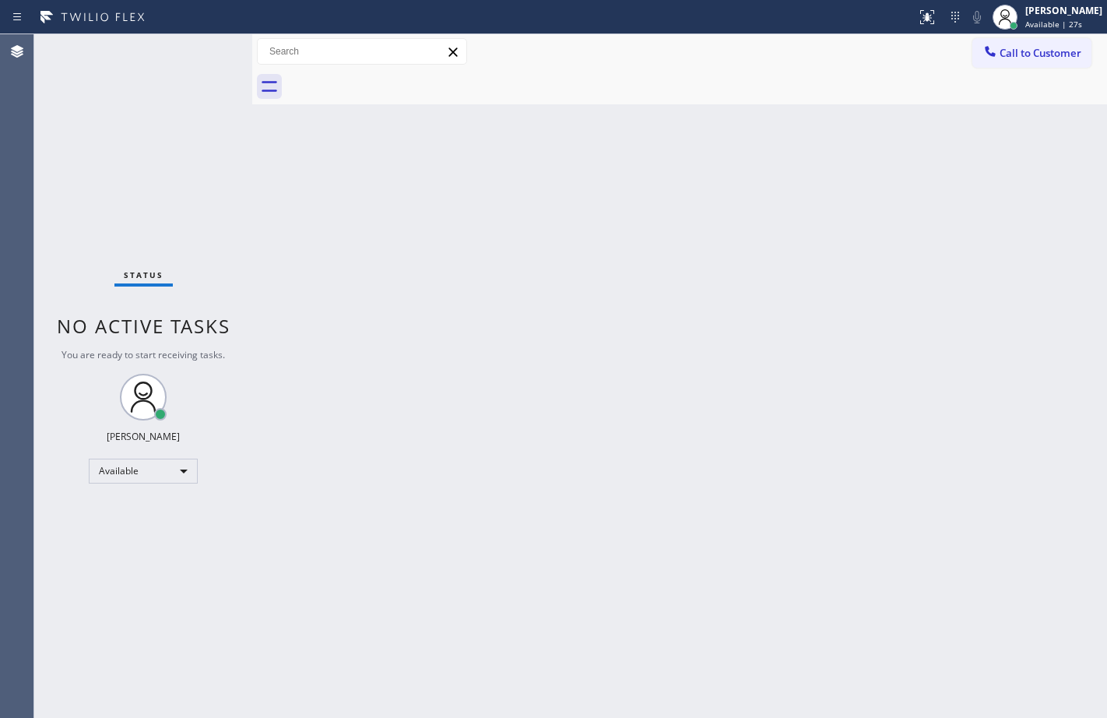
click at [205, 77] on div "Status No active tasks You are ready to start receiving tasks. Megan Rose Paluc…" at bounding box center [143, 376] width 218 height 684
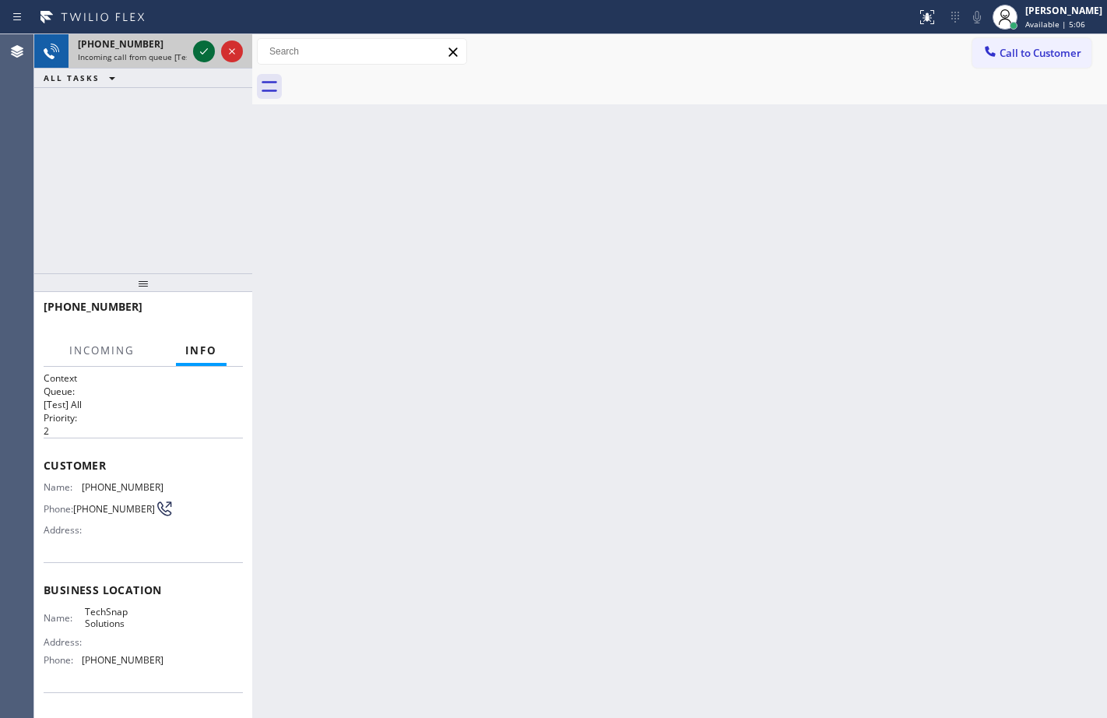
click at [197, 54] on icon at bounding box center [204, 51] width 19 height 19
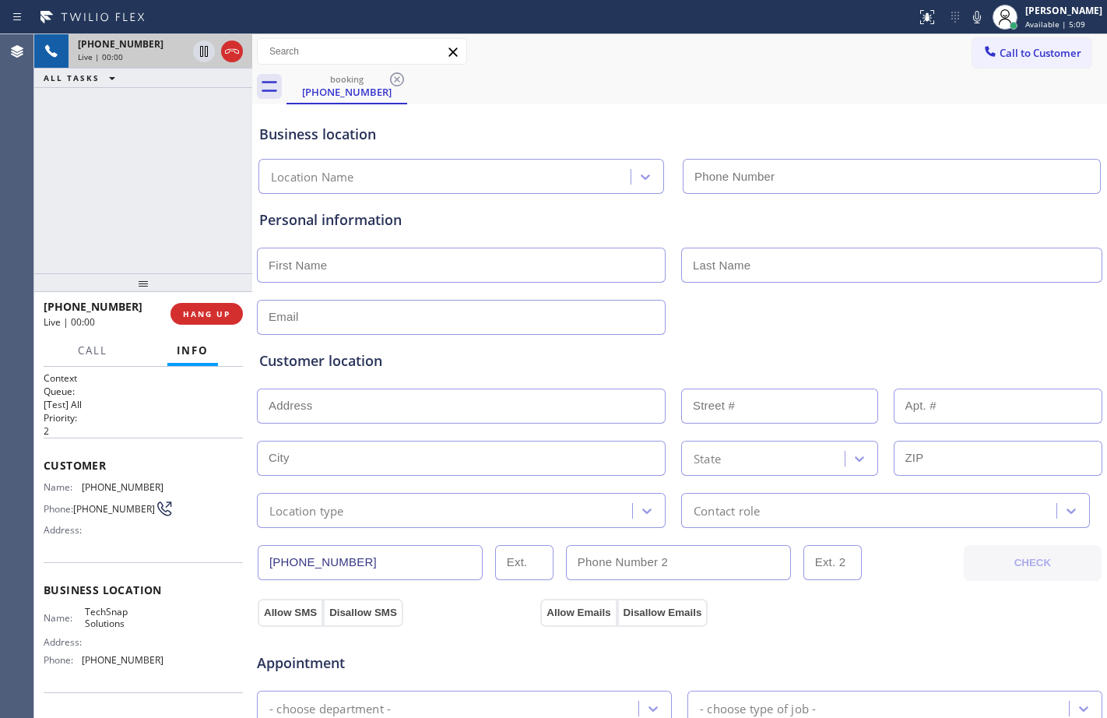
type input "(786) 474-9718"
click at [44, 463] on span "Customer" at bounding box center [143, 465] width 199 height 15
click at [86, 494] on div "Name: (786) 371-8866 Phone: (786) 371-8866 Address:" at bounding box center [104, 512] width 120 height 62
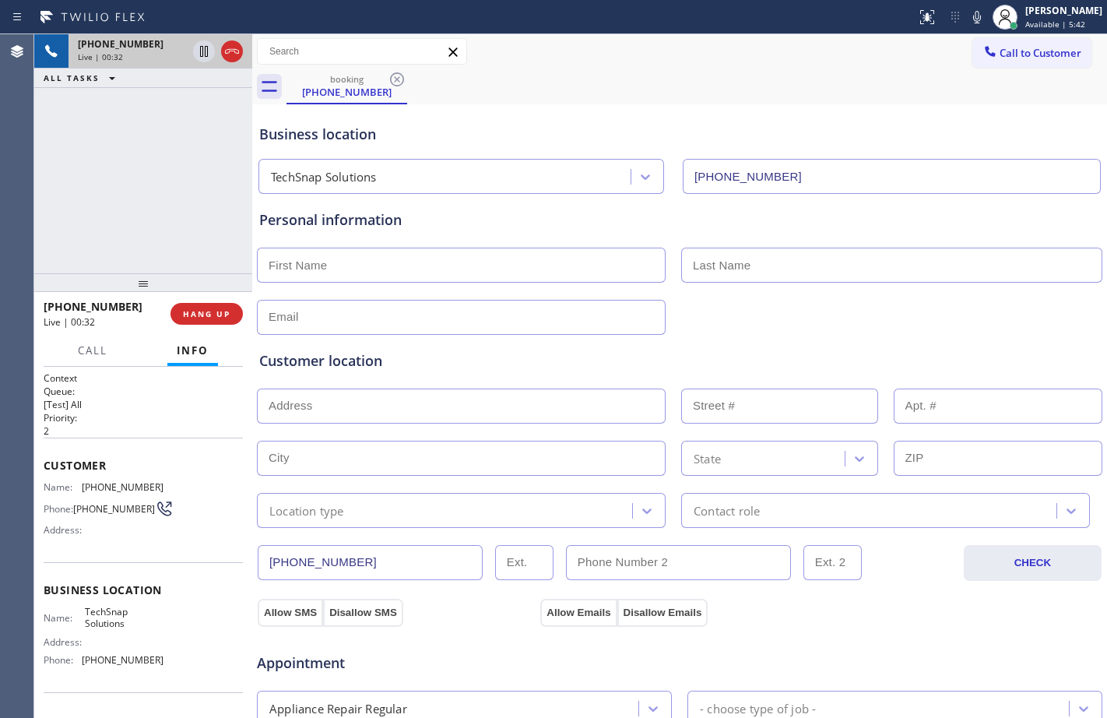
click at [83, 489] on span "(786) 371-8866" at bounding box center [123, 487] width 82 height 12
drag, startPoint x: 83, startPoint y: 489, endPoint x: 132, endPoint y: 484, distance: 48.5
click at [132, 484] on span "(786) 371-8866" at bounding box center [123, 487] width 82 height 12
copy span "(786) 371-8866"
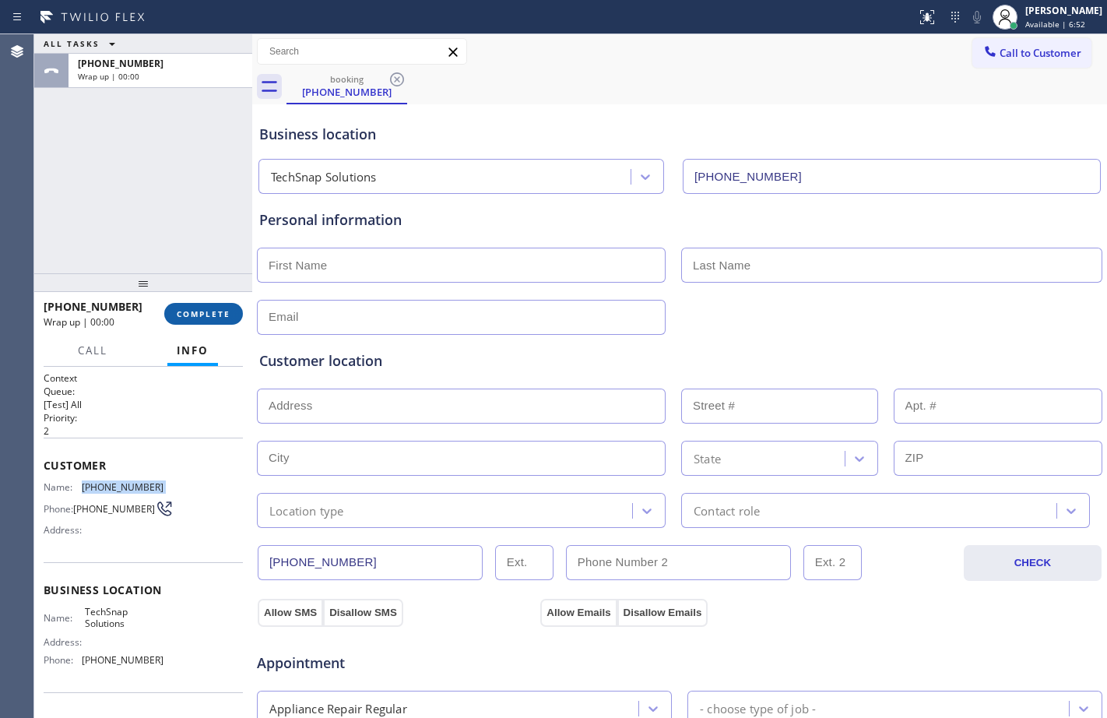
click at [221, 313] on span "COMPLETE" at bounding box center [204, 313] width 54 height 11
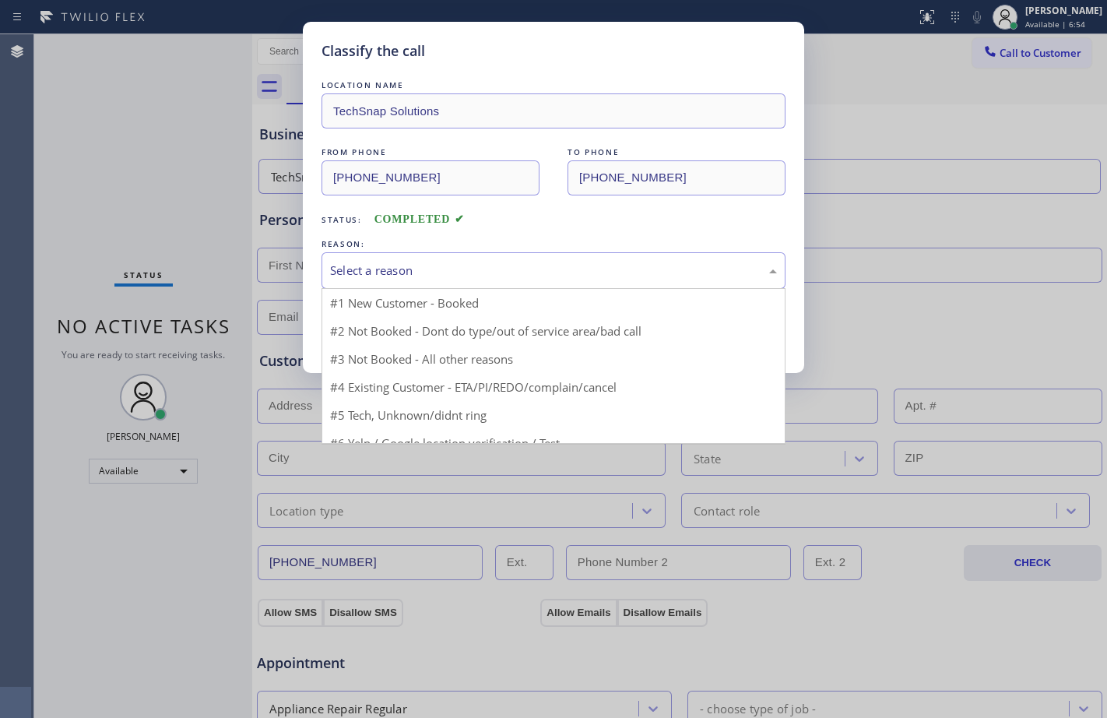
click at [516, 280] on div "Select a reason" at bounding box center [554, 270] width 464 height 37
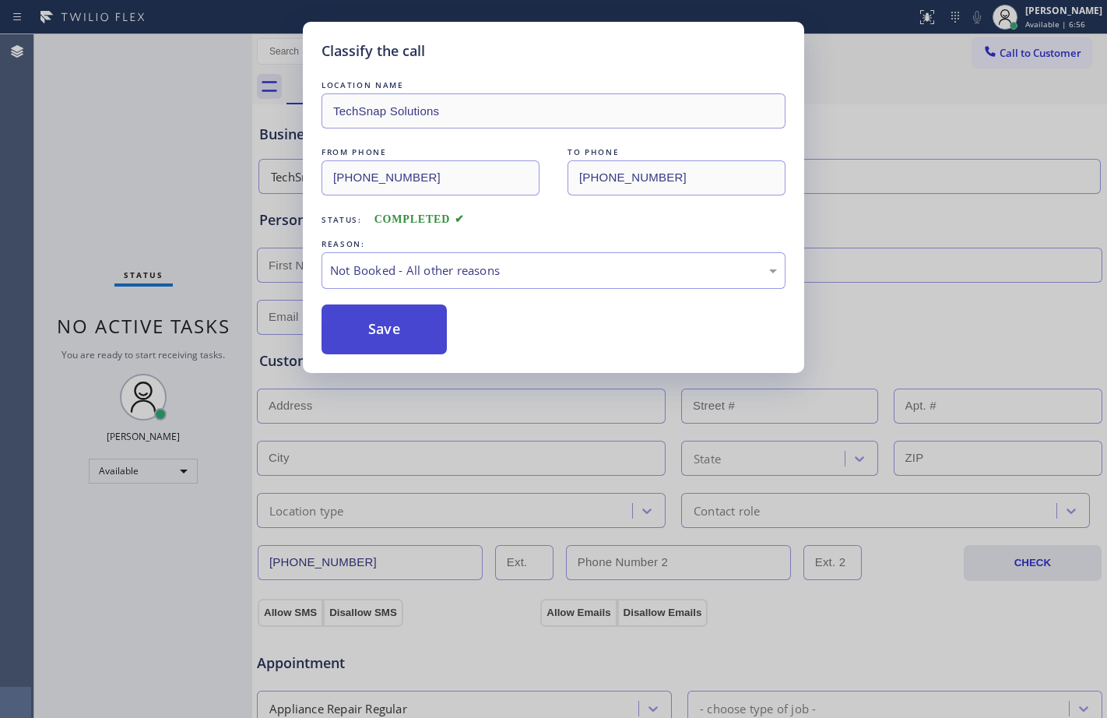
click at [413, 343] on button "Save" at bounding box center [384, 329] width 125 height 50
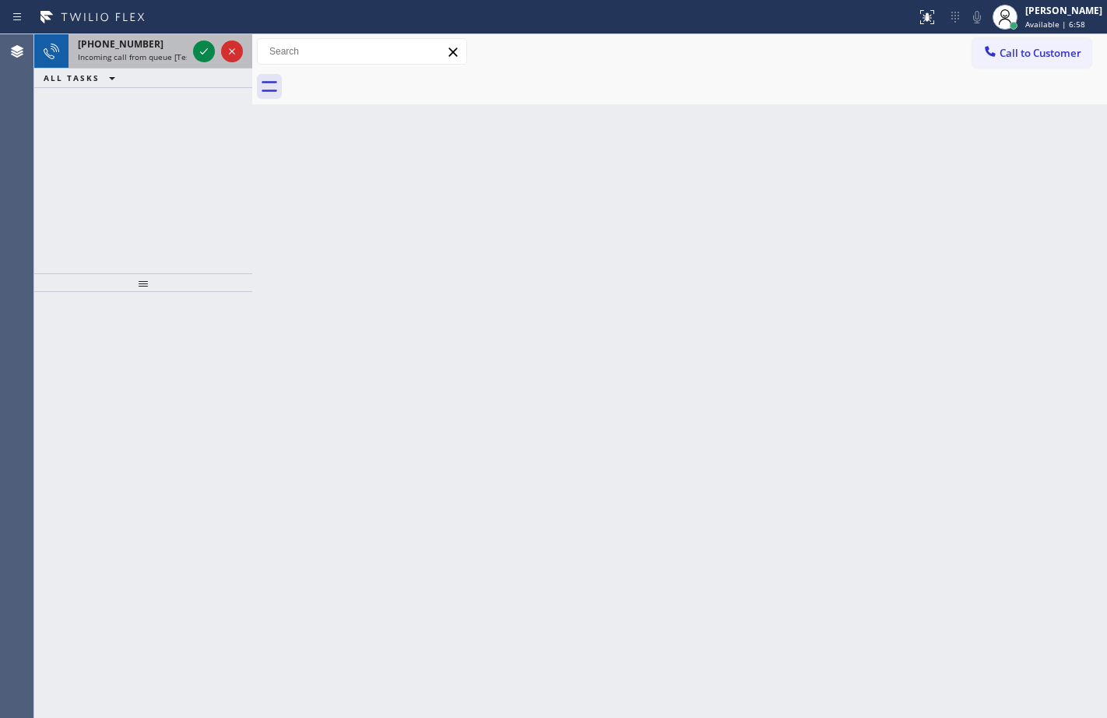
click at [211, 62] on div at bounding box center [218, 51] width 56 height 34
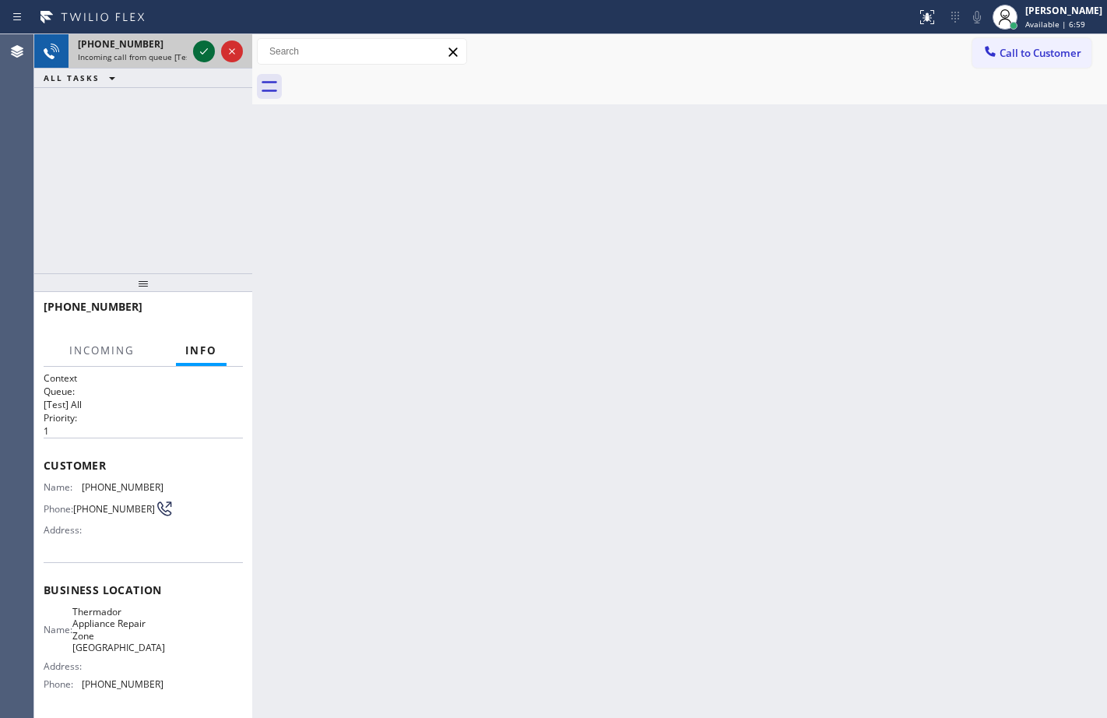
click at [210, 60] on icon at bounding box center [204, 51] width 19 height 19
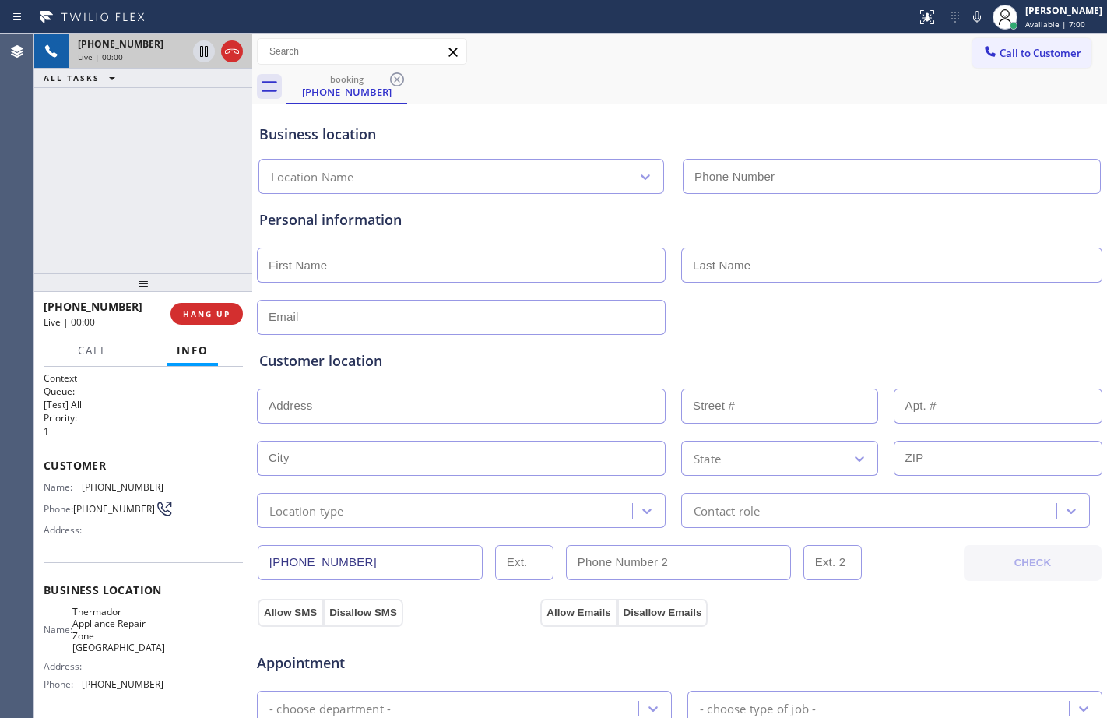
type input "(714) 410-5524"
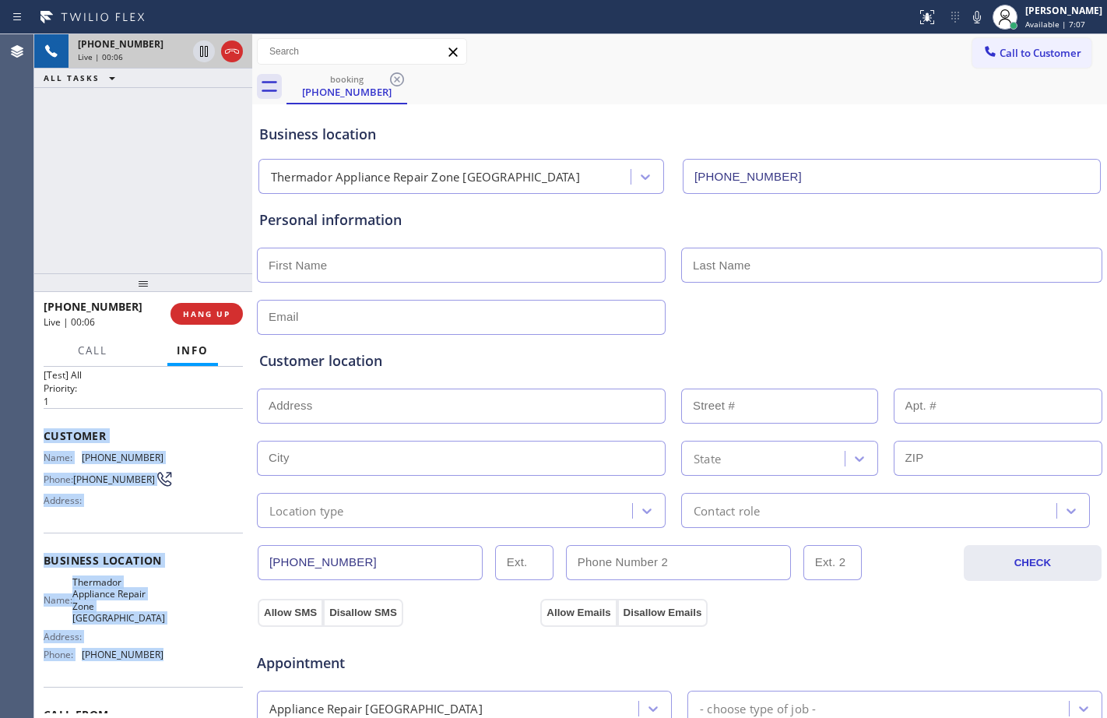
scroll to position [37, 0]
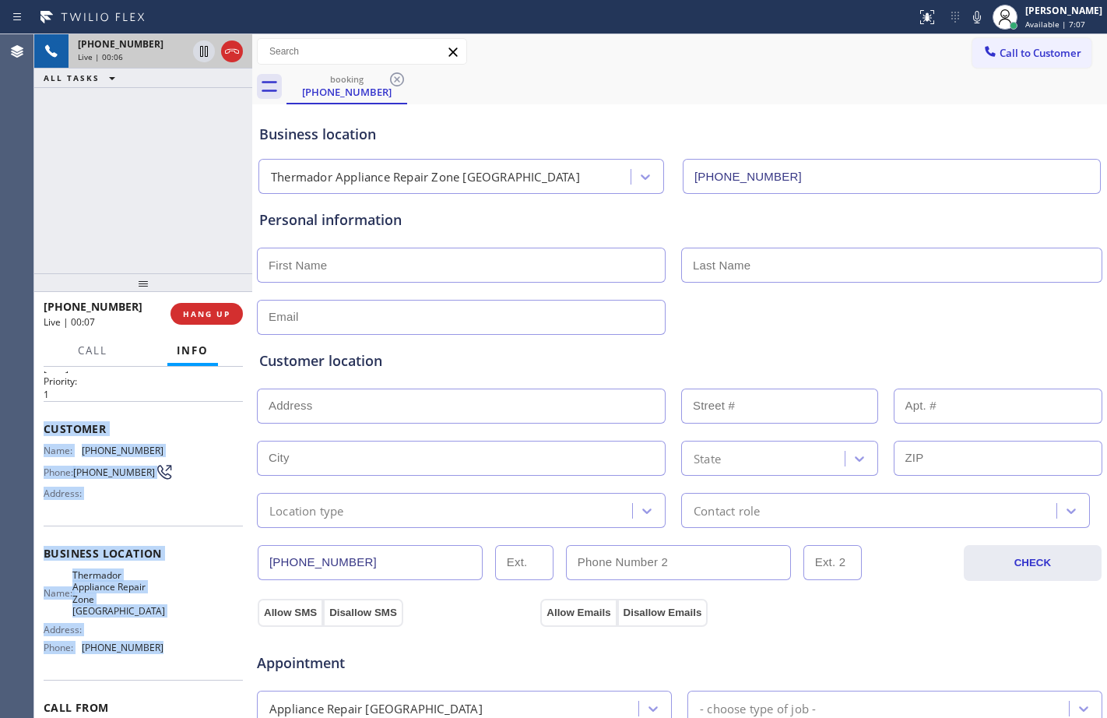
drag, startPoint x: 44, startPoint y: 467, endPoint x: 220, endPoint y: 677, distance: 273.6
click at [220, 677] on div "Context Queue: [Test] All Priority: 1 Customer Name: (801) 643-4571 Phone: (801…" at bounding box center [143, 566] width 199 height 463
copy div "Customer Name: (801) 643-4571 Phone: (801) 643-4571 Address: Business location …"
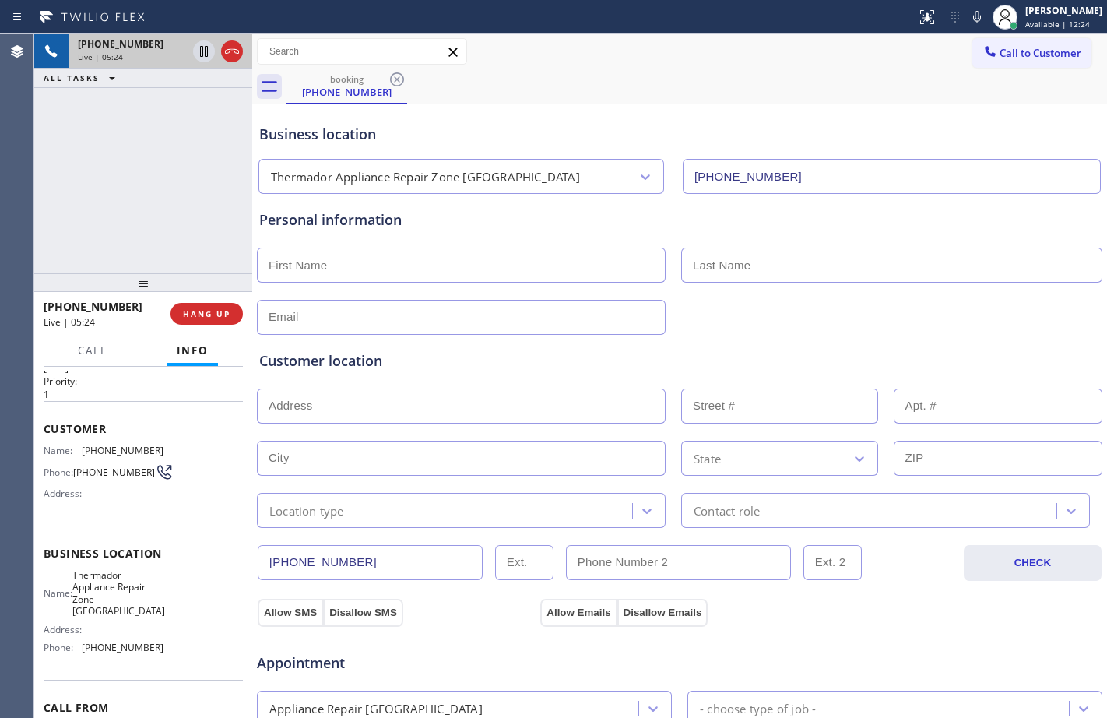
click at [593, 403] on input "text" at bounding box center [461, 406] width 409 height 35
paste input "211 Huntington St, Huntington Beach, CA 92648"
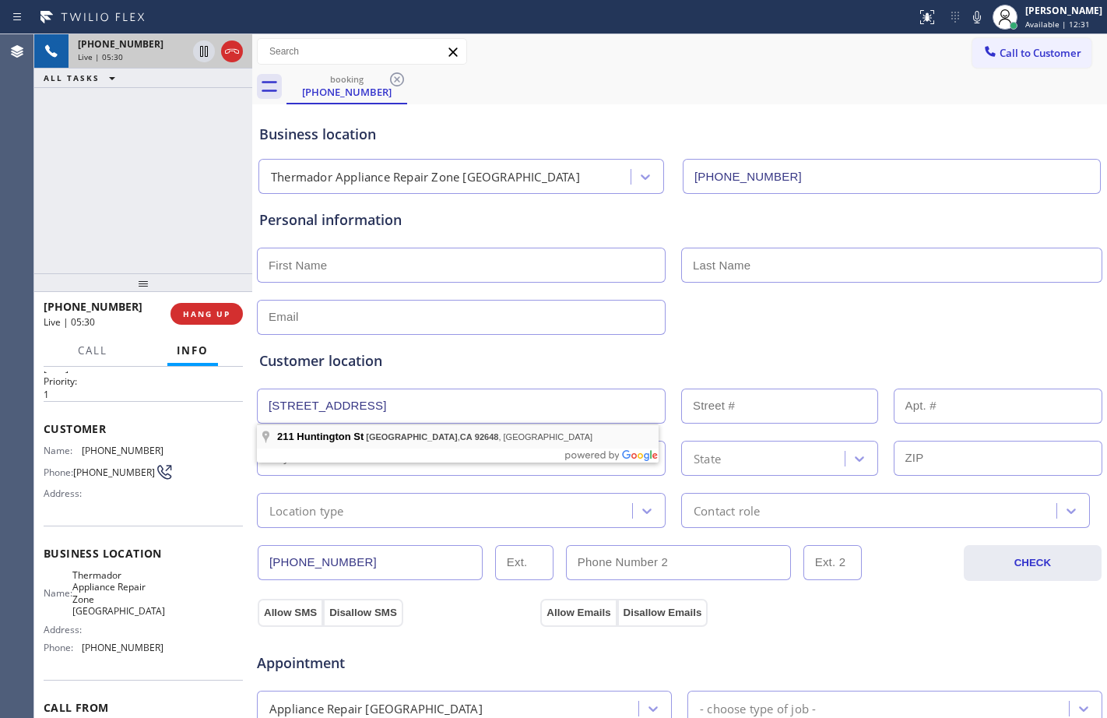
type input "211 Huntington St"
type input "211"
type input "Huntington Beach"
type input "92648"
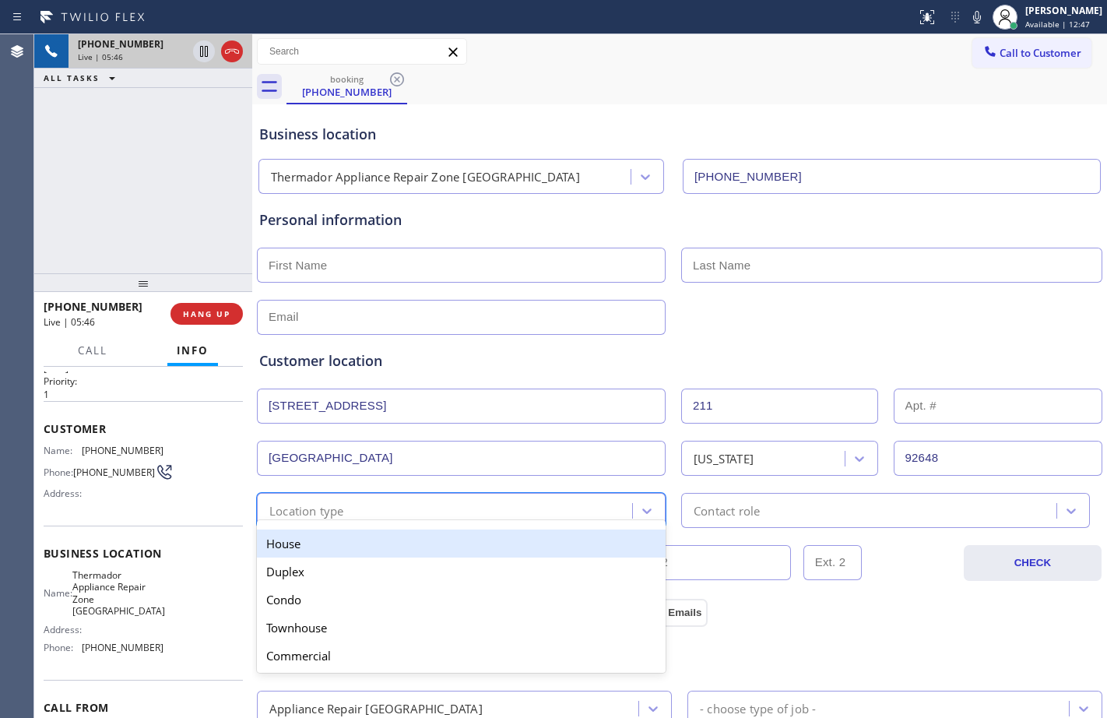
click at [568, 520] on div "option House focused, 1 of 5. 5 results available. Use Up and Down to choose op…" at bounding box center [461, 510] width 409 height 35
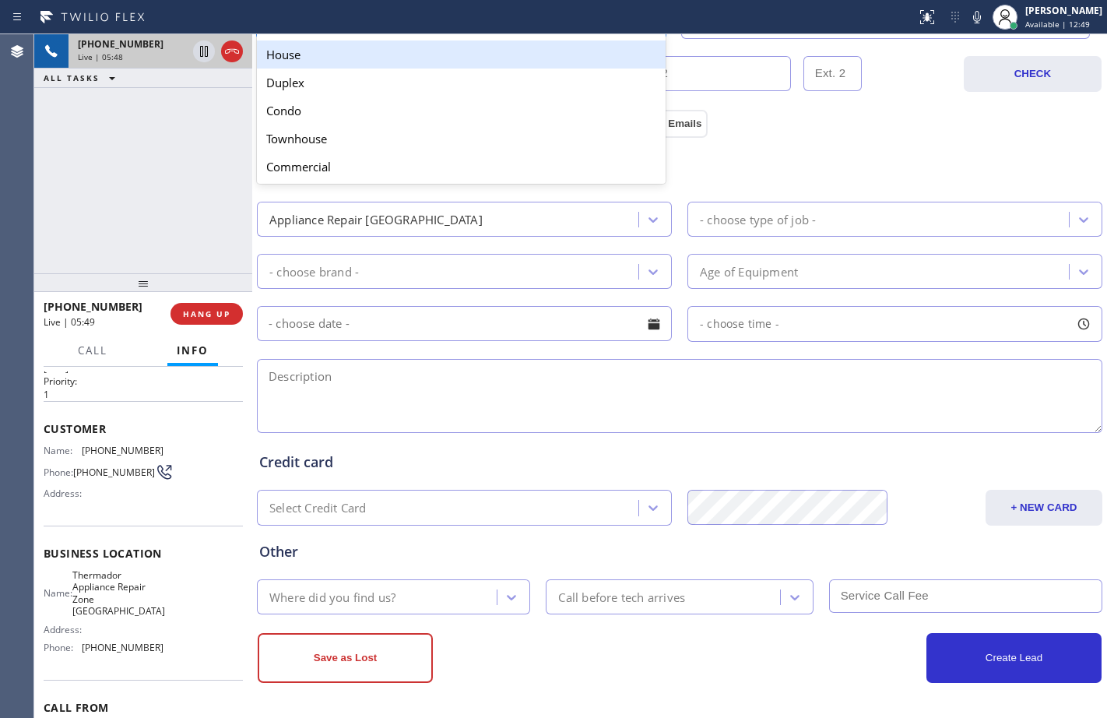
click at [352, 67] on div "House" at bounding box center [461, 54] width 409 height 28
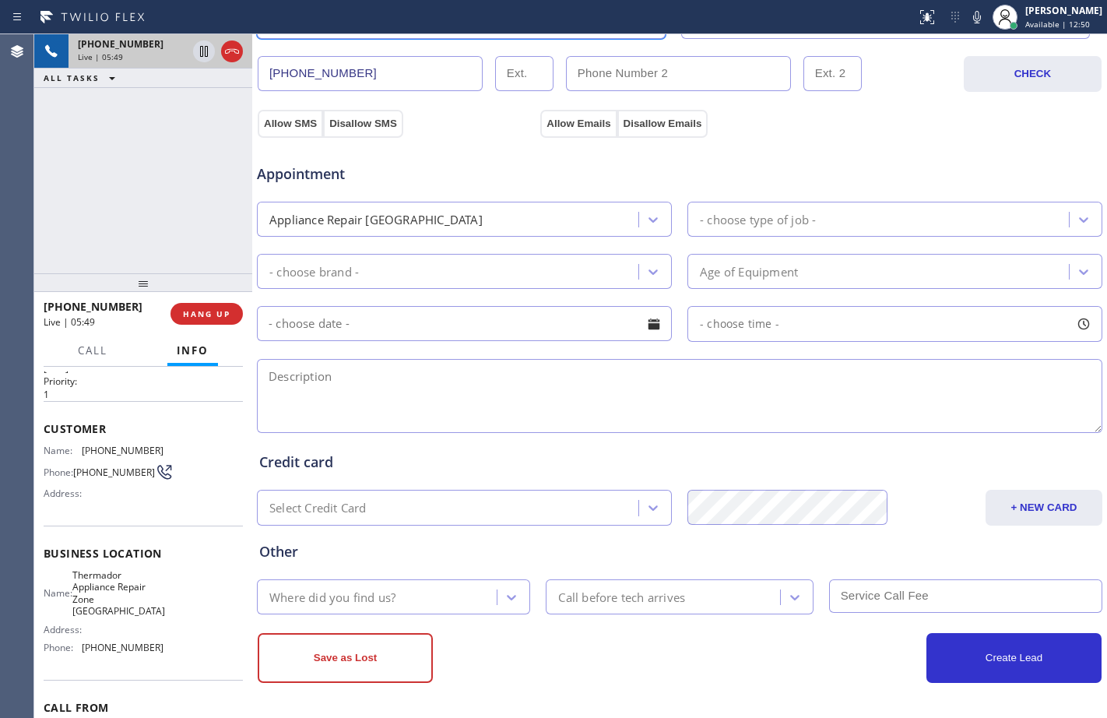
scroll to position [0, 0]
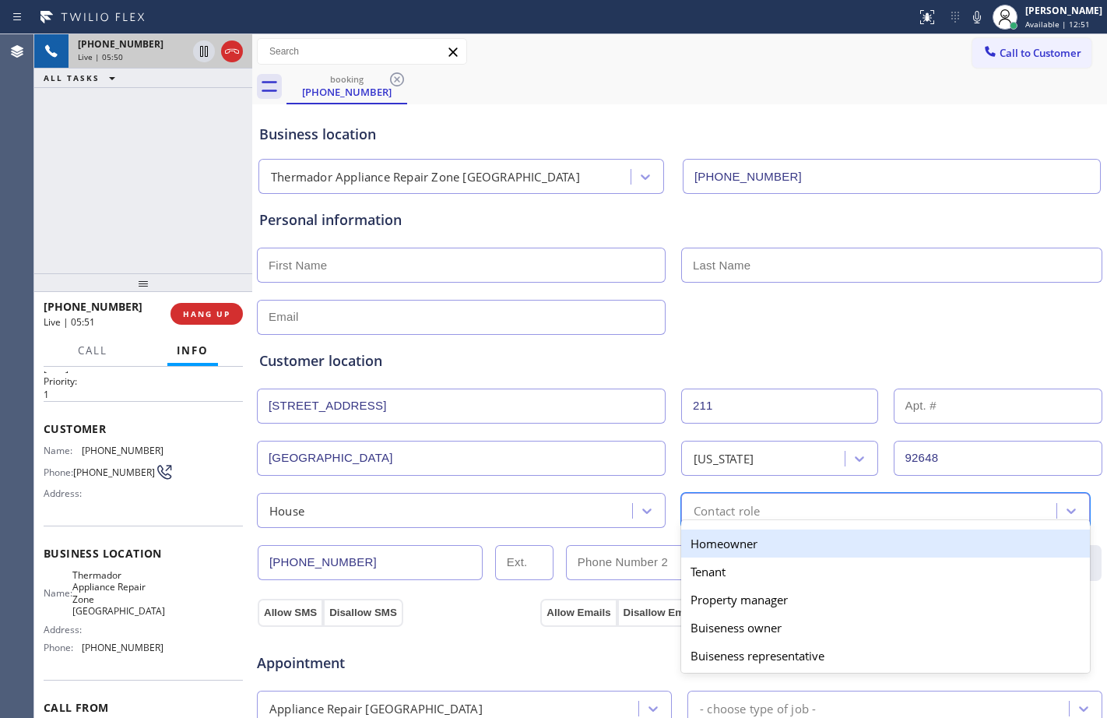
click at [819, 516] on div "Contact role" at bounding box center [871, 510] width 371 height 27
click at [787, 536] on div "Homeowner" at bounding box center [885, 544] width 409 height 28
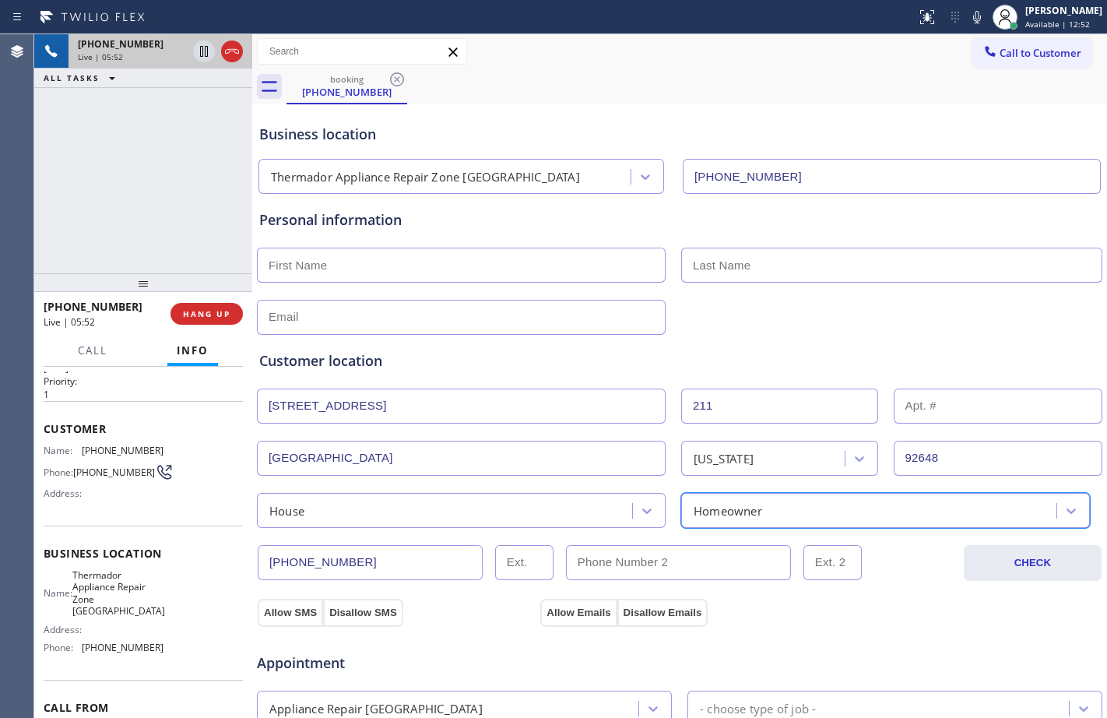
scroll to position [489, 0]
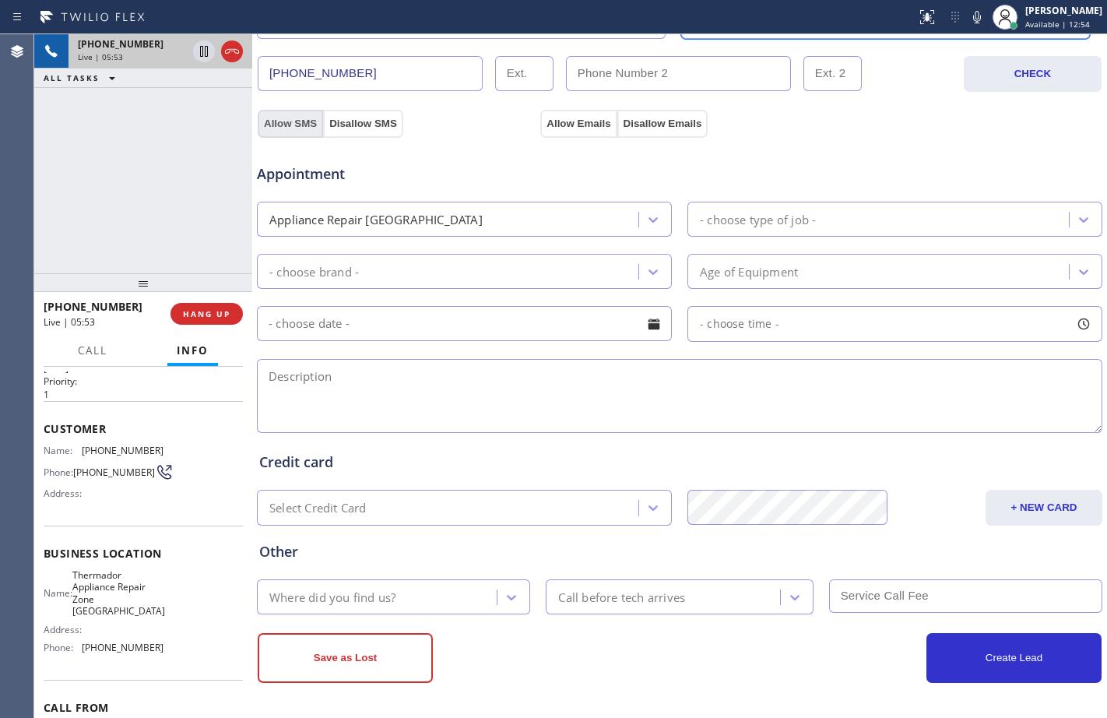
click at [304, 125] on button "Allow SMS" at bounding box center [290, 124] width 65 height 28
click at [586, 132] on div "Appointment Appliance Repair High End - choose type of job - - choose brand - A…" at bounding box center [679, 283] width 847 height 305
click at [586, 114] on button "Allow Emails" at bounding box center [578, 124] width 76 height 28
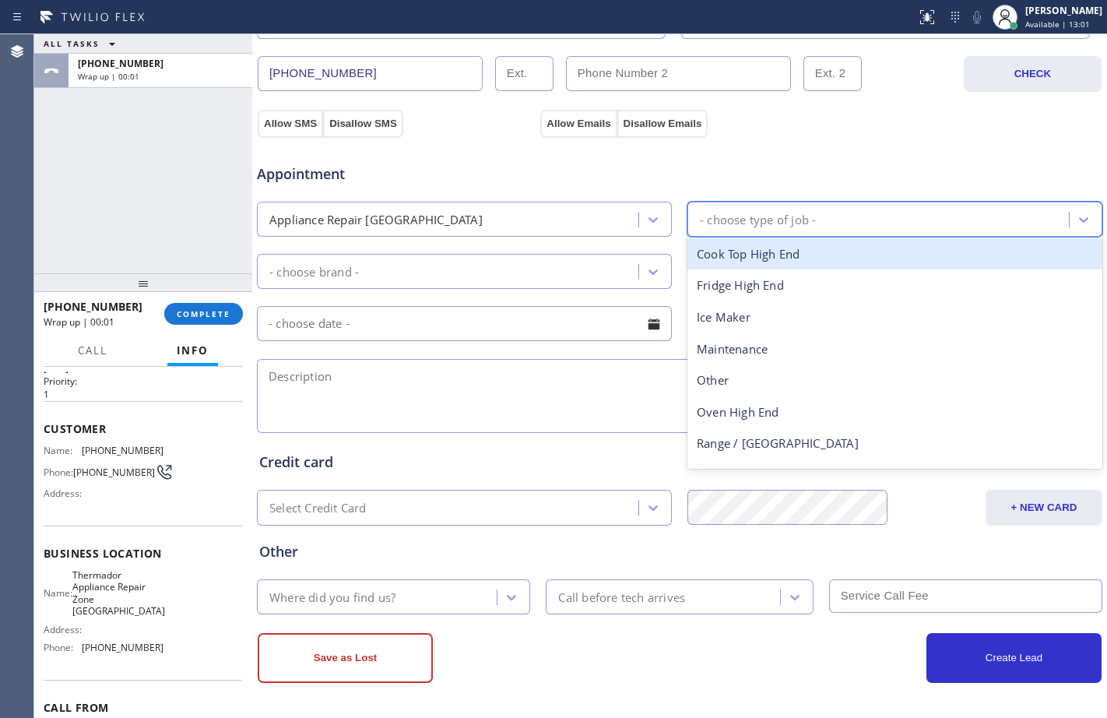
click at [738, 213] on div "- choose type of job -" at bounding box center [758, 219] width 116 height 18
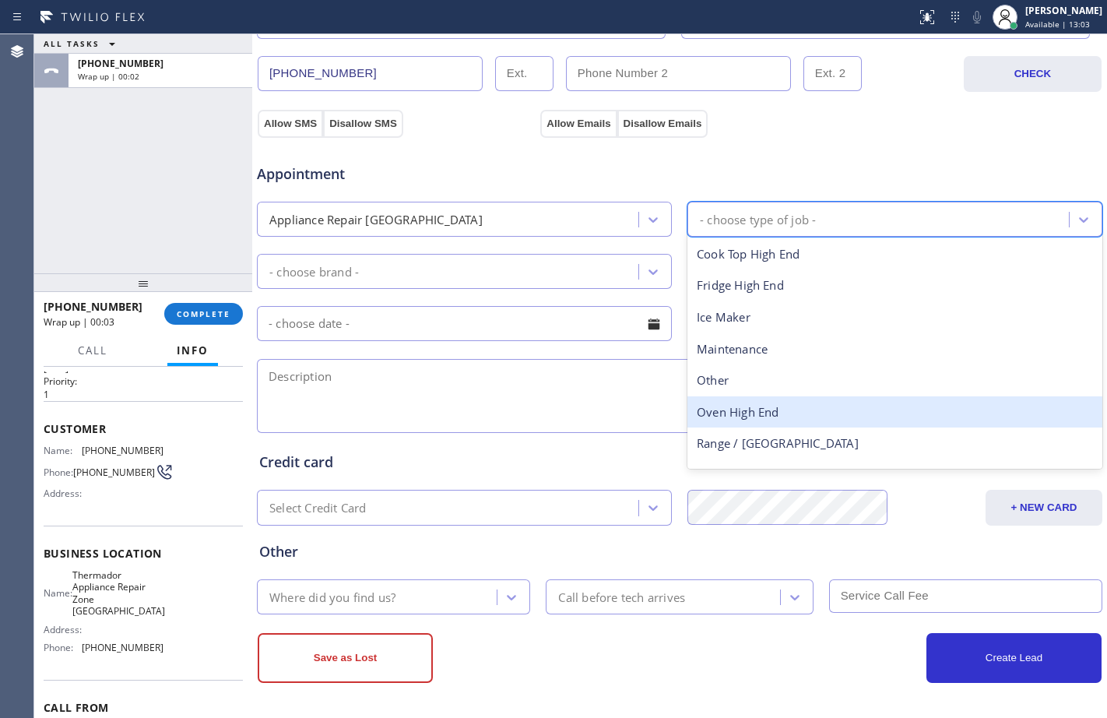
click at [774, 416] on div "Oven High End" at bounding box center [895, 412] width 415 height 32
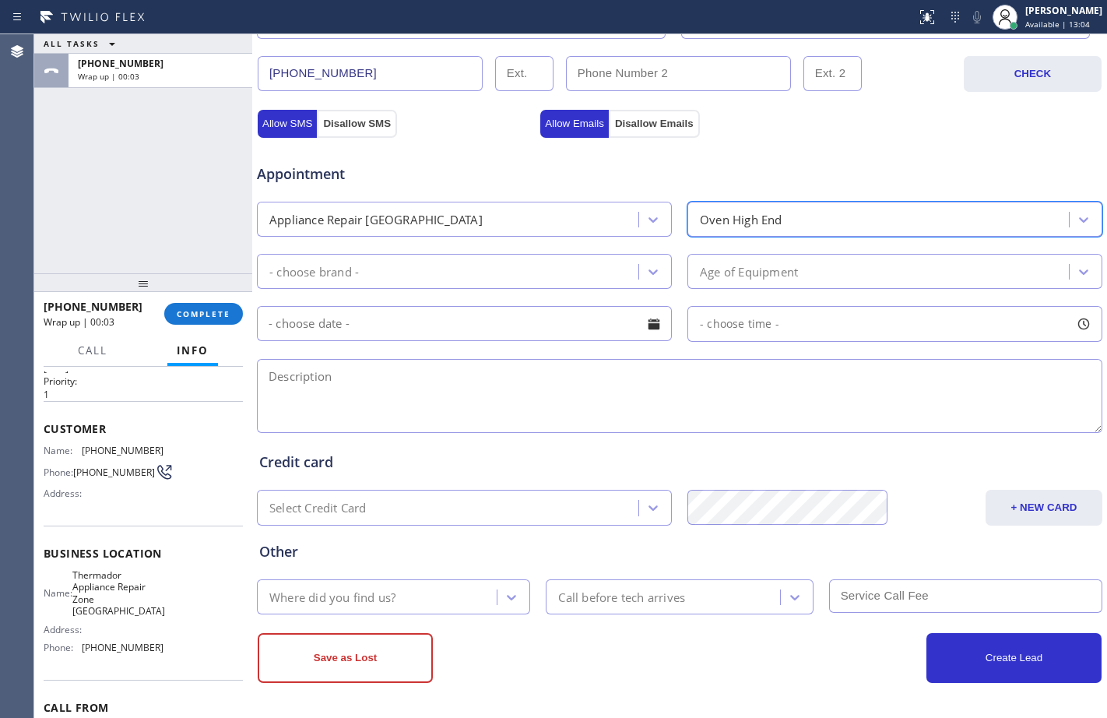
click at [392, 266] on div "- choose brand -" at bounding box center [450, 271] width 377 height 27
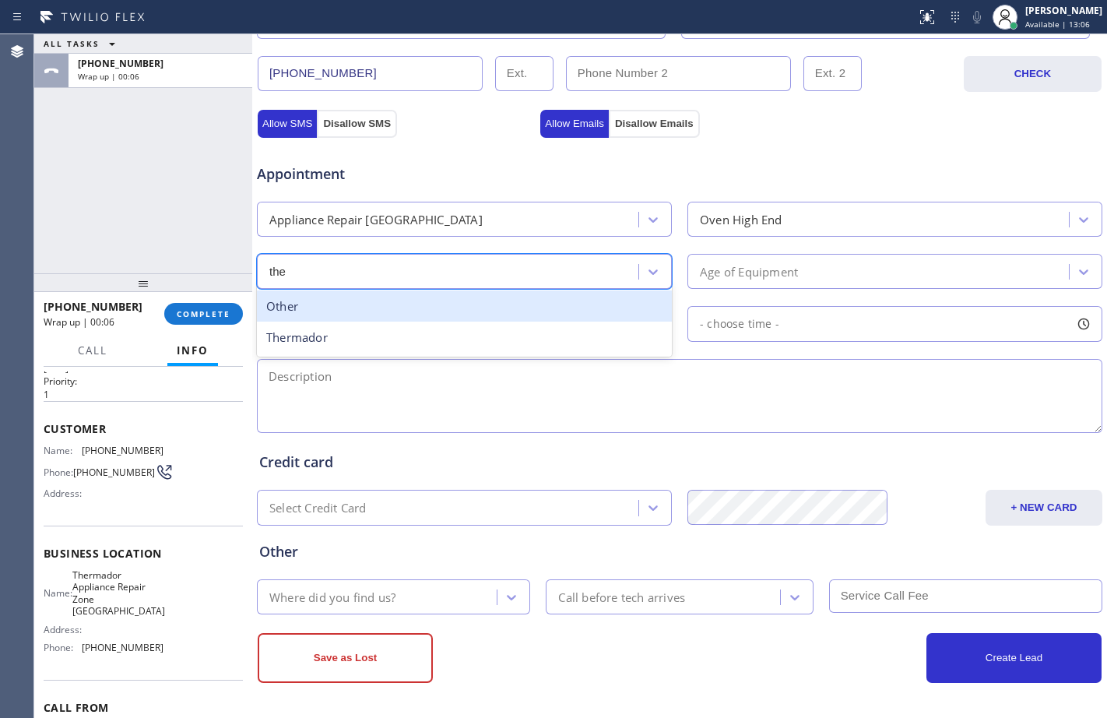
type input "ther"
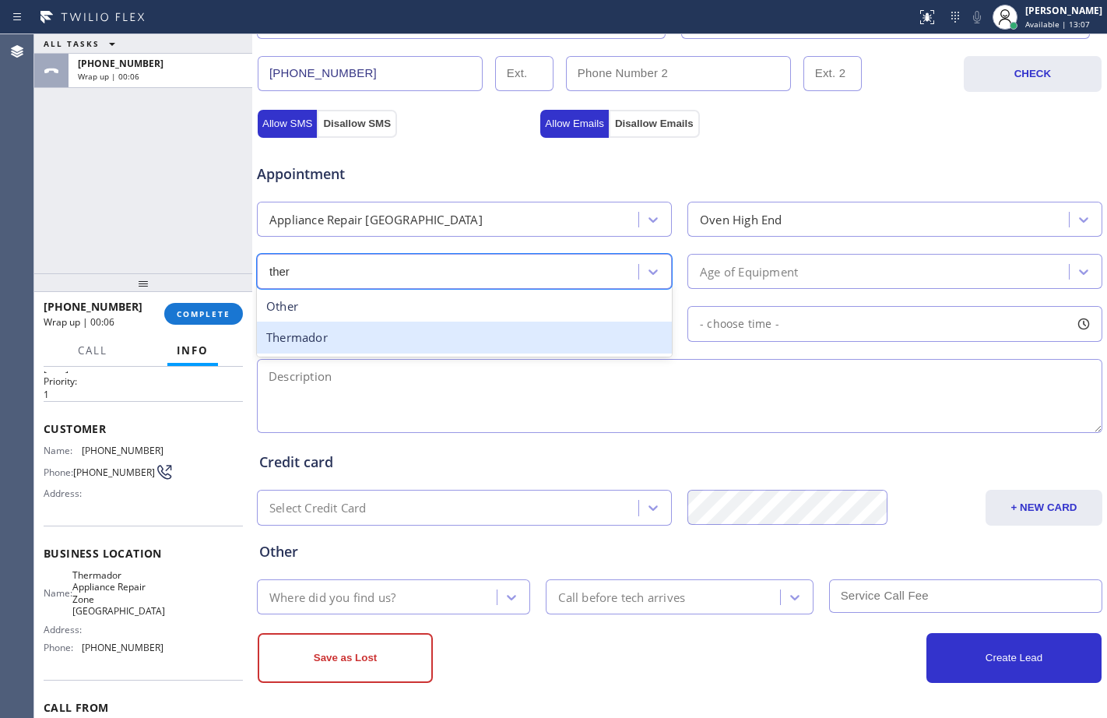
click at [432, 330] on div "Thermador" at bounding box center [464, 338] width 415 height 32
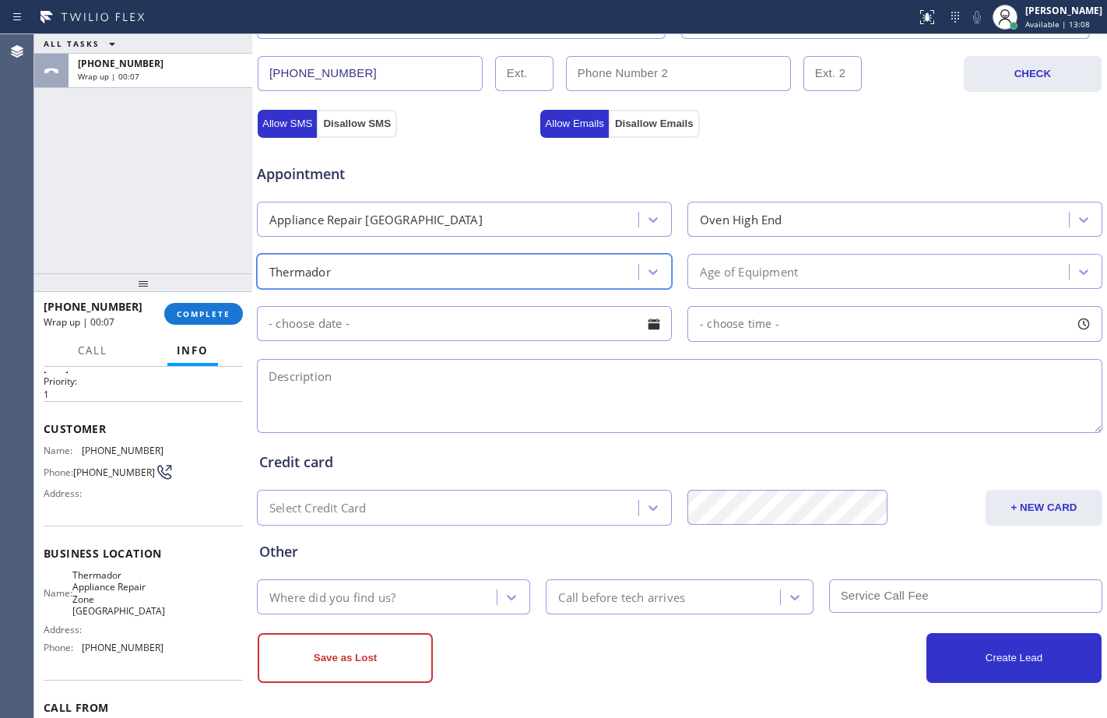
click at [863, 277] on div "Age of Equipment" at bounding box center [880, 271] width 377 height 27
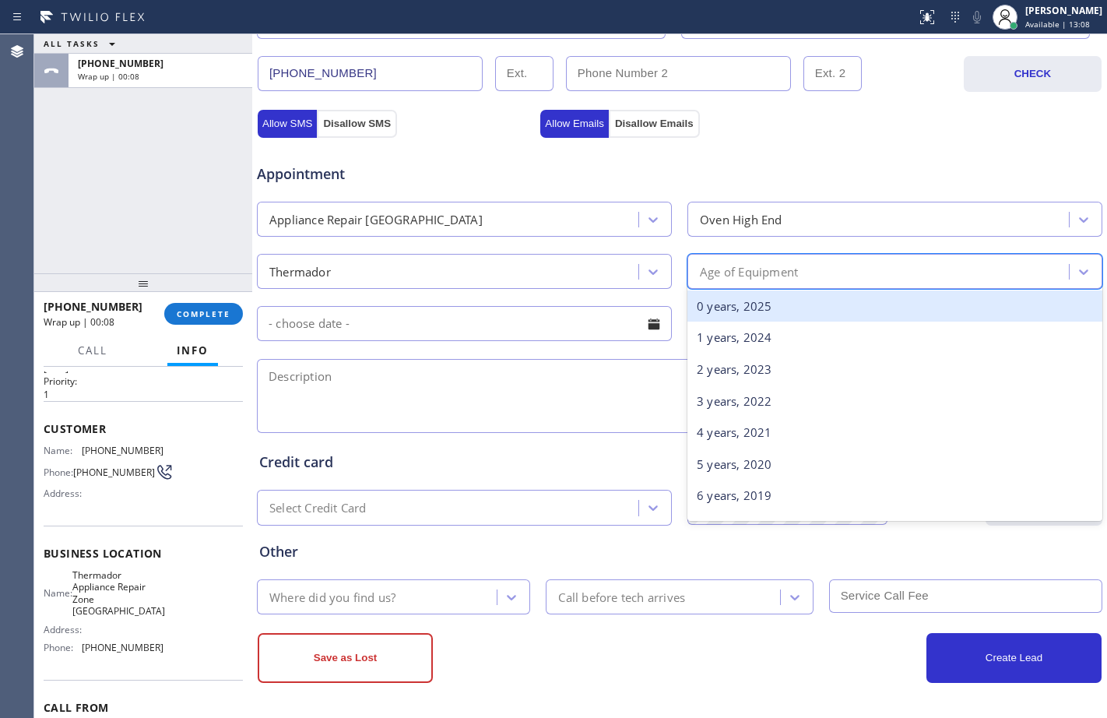
type input "4"
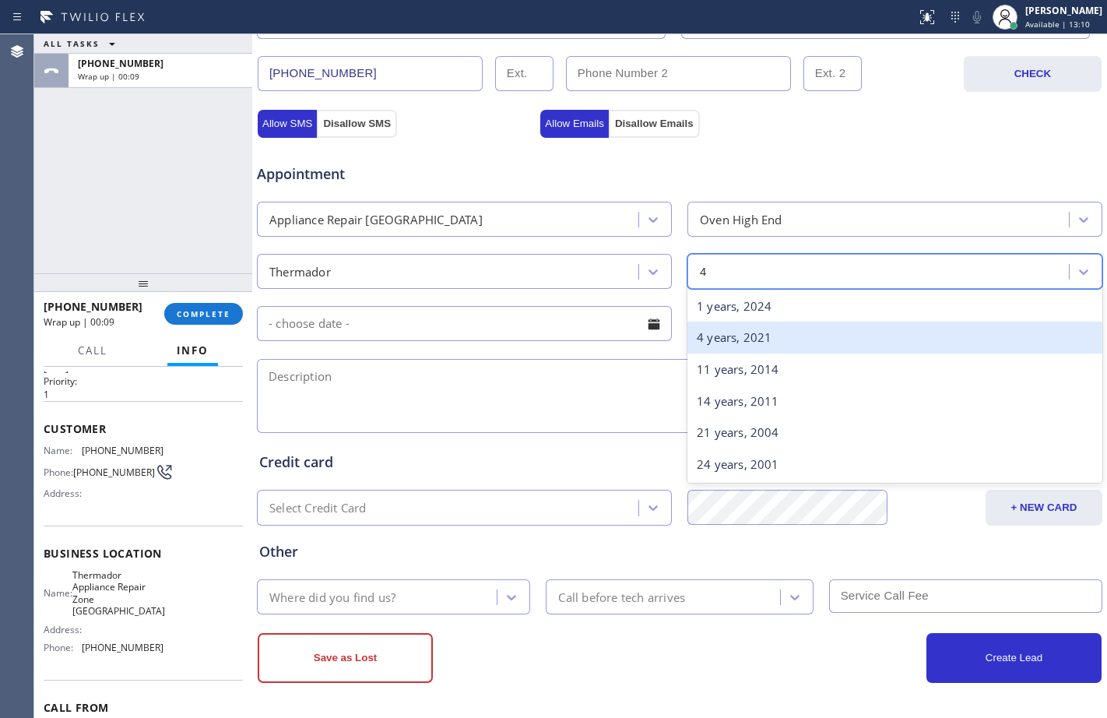
click at [839, 326] on div "4 years, 2021" at bounding box center [895, 338] width 415 height 32
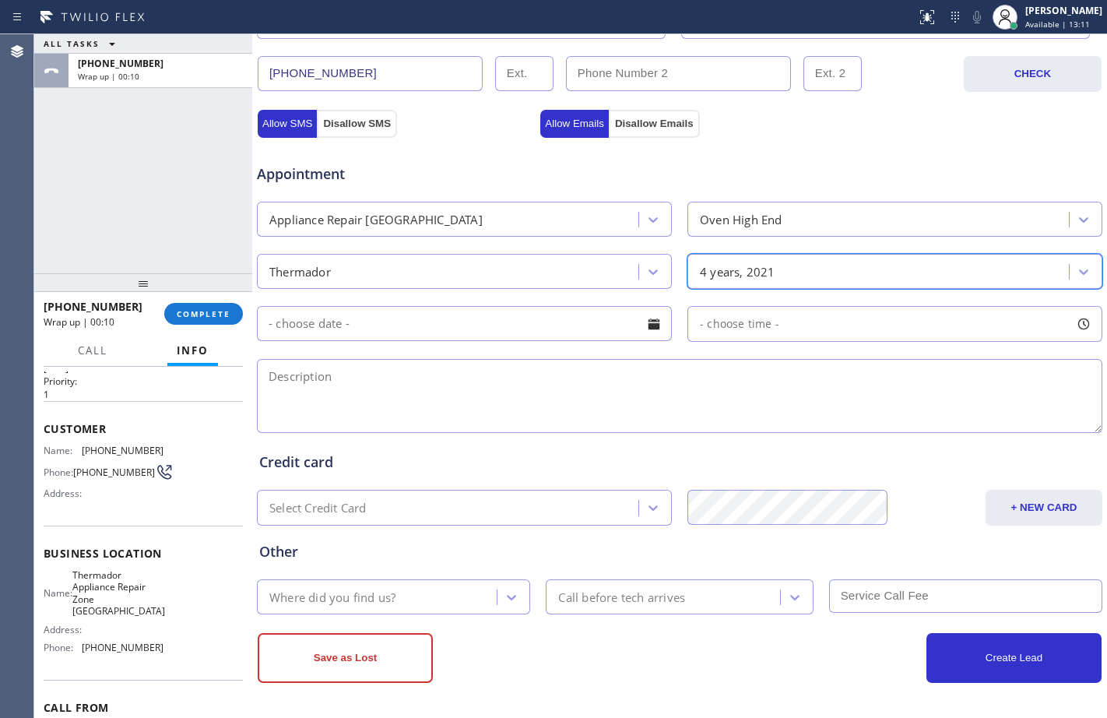
click at [362, 325] on input "text" at bounding box center [464, 323] width 415 height 35
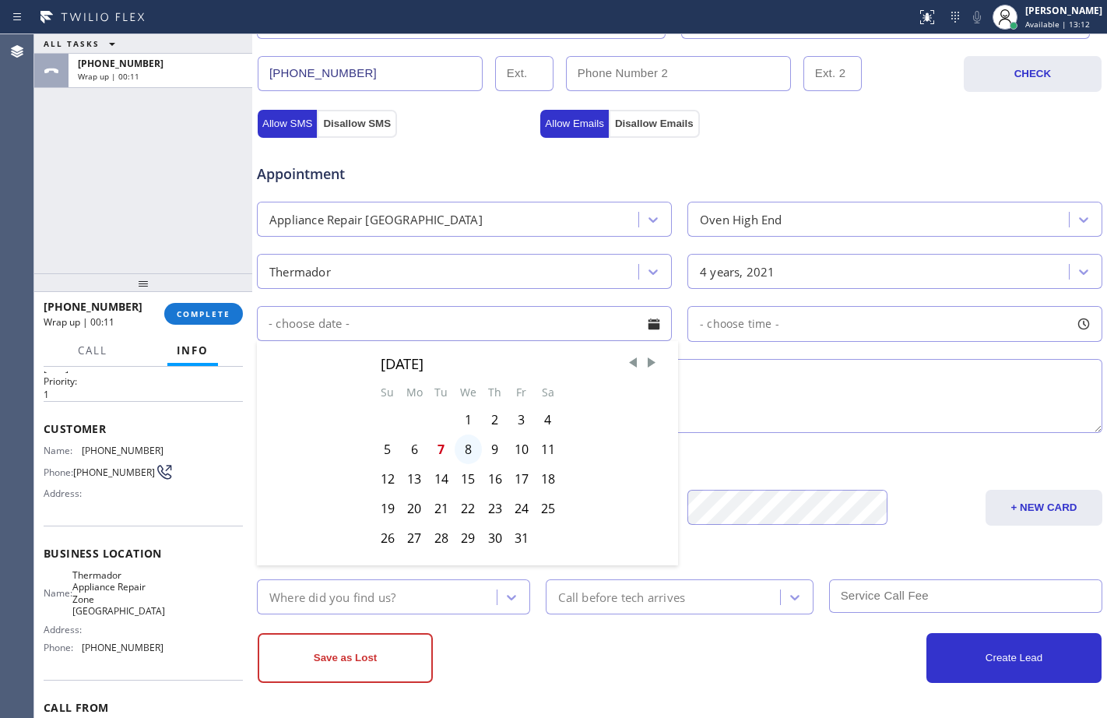
click at [472, 444] on div "8" at bounding box center [468, 450] width 27 height 30
type input "10/08/2025"
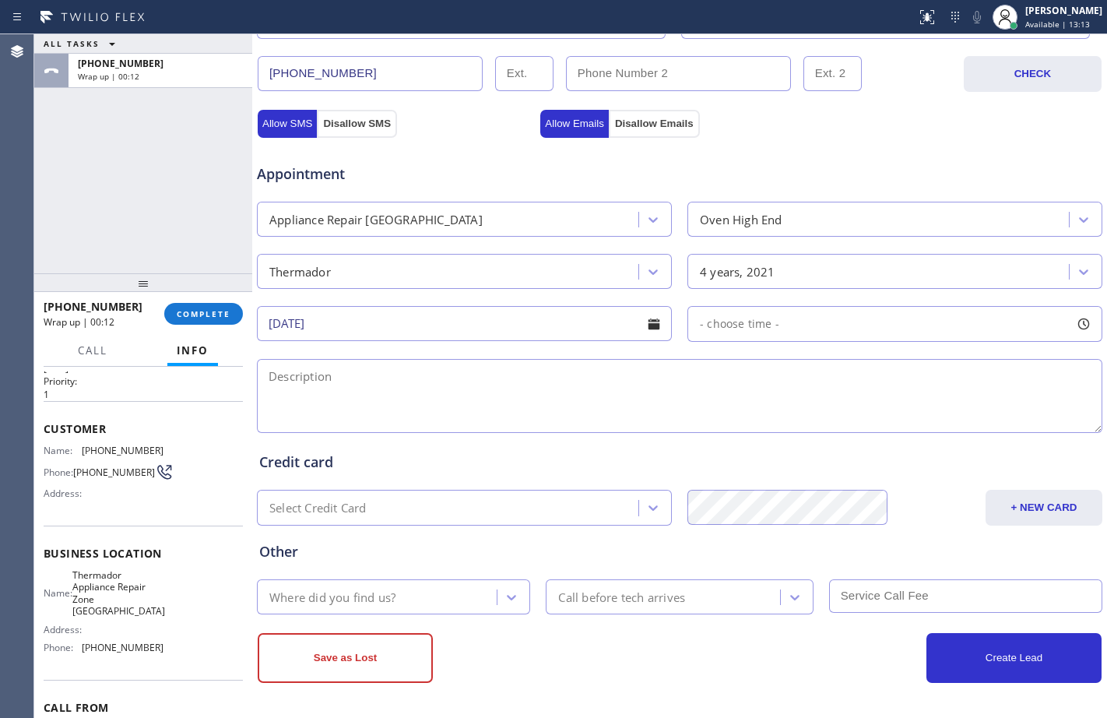
click at [737, 328] on span "- choose time -" at bounding box center [739, 323] width 79 height 15
drag, startPoint x: 695, startPoint y: 416, endPoint x: 819, endPoint y: 407, distance: 124.1
click at [819, 407] on div at bounding box center [822, 419] width 19 height 33
drag, startPoint x: 702, startPoint y: 415, endPoint x: 728, endPoint y: 418, distance: 26.7
click at [728, 418] on div at bounding box center [732, 419] width 19 height 33
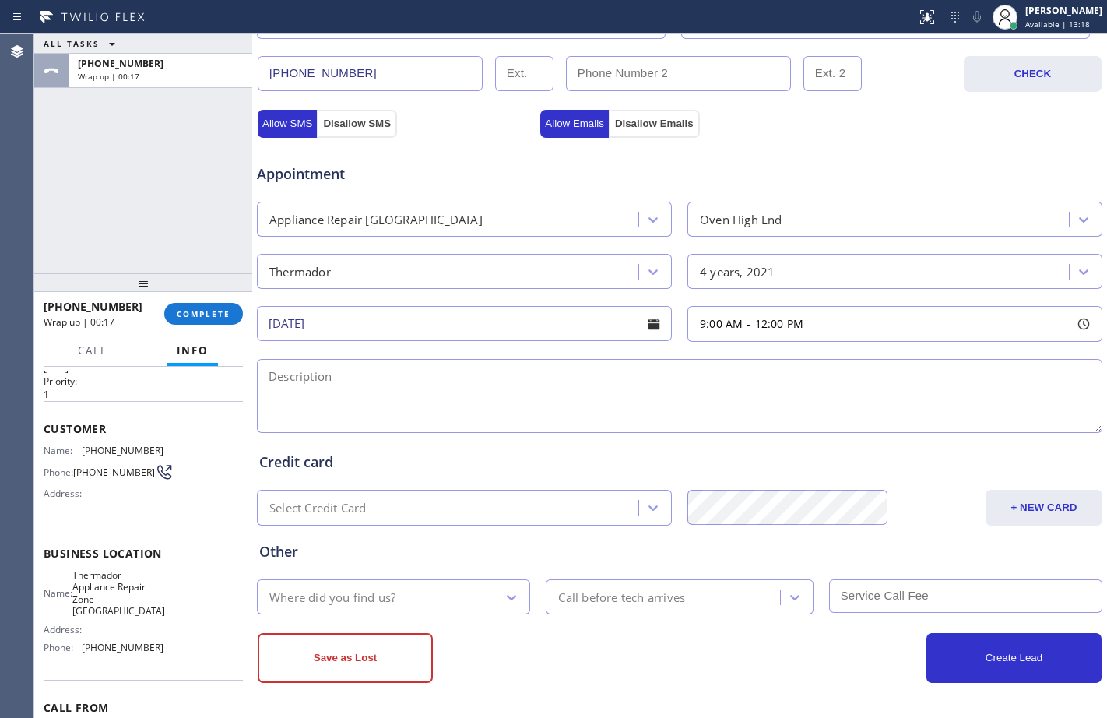
click at [516, 384] on textarea at bounding box center [680, 396] width 846 height 74
click at [421, 383] on textarea "9-12/free scf/" at bounding box center [680, 396] width 846 height 74
paste textarea "Thermador/oven/burner won't heat up/4yo/"
paste textarea "211 Huntington St, Huntington Beach, CA 92648"
click at [956, 373] on textarea "9-12/free scf/Thermador/oven/burner won't heat up/4yo/House-HO/211 Huntington S…" at bounding box center [680, 396] width 846 height 74
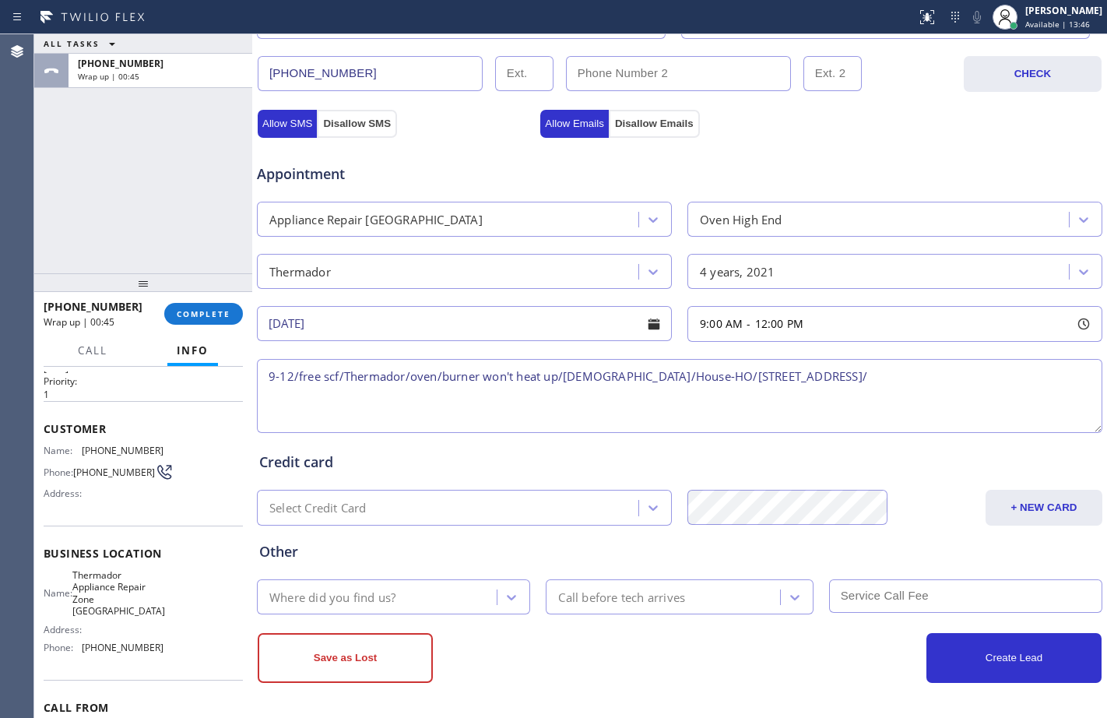
paste textarea "Thermador Appliance Repair Zone Huntington Beach"
click at [577, 399] on textarea "9-12/free scf/Thermador/oven/burner won't heat up/4yo/House-HO/211 Huntington S…" at bounding box center [680, 396] width 846 height 74
paste textarea "Please call customer 30 minutes prior to arrival"
type textarea "9-12/free scf/Thermador/oven/burner won't heat up/4yo/House-HO/211 Huntington S…"
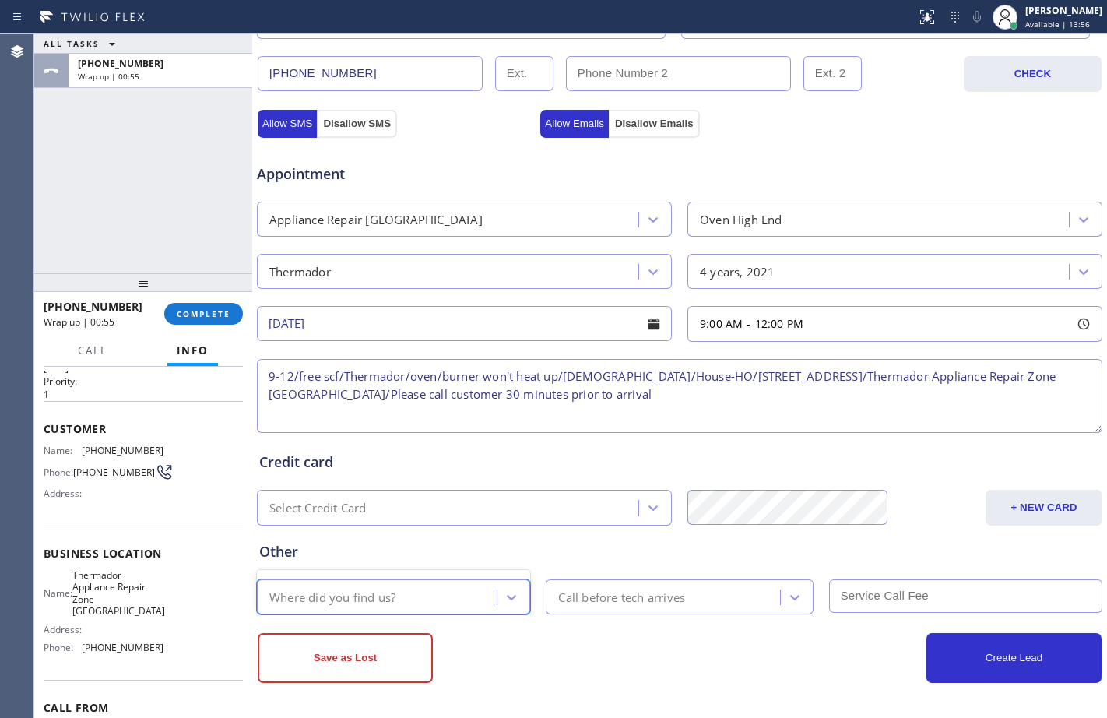
click at [400, 597] on div "Where did you find us?" at bounding box center [379, 596] width 235 height 27
type input "g"
click at [778, 397] on textarea "9-12/free scf/Thermador/oven/burner won't heat up/4yo/House-HO/211 Huntington S…" at bounding box center [680, 396] width 846 height 74
drag, startPoint x: 778, startPoint y: 397, endPoint x: 248, endPoint y: 343, distance: 533.1
click at [248, 343] on div "ALL TASKS ALL TASKS ACTIVE TASKS TASKS IN WRAP UP +18016434571 Wrap up | 01:01 …" at bounding box center [570, 376] width 1073 height 684
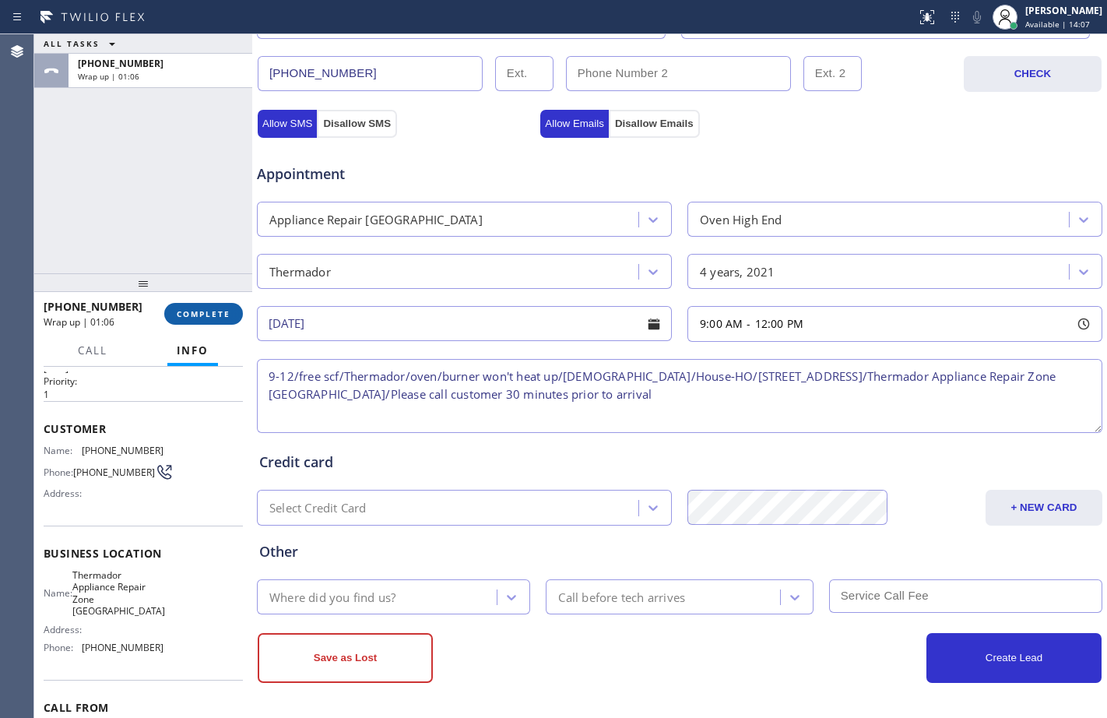
click at [194, 315] on span "COMPLETE" at bounding box center [204, 313] width 54 height 11
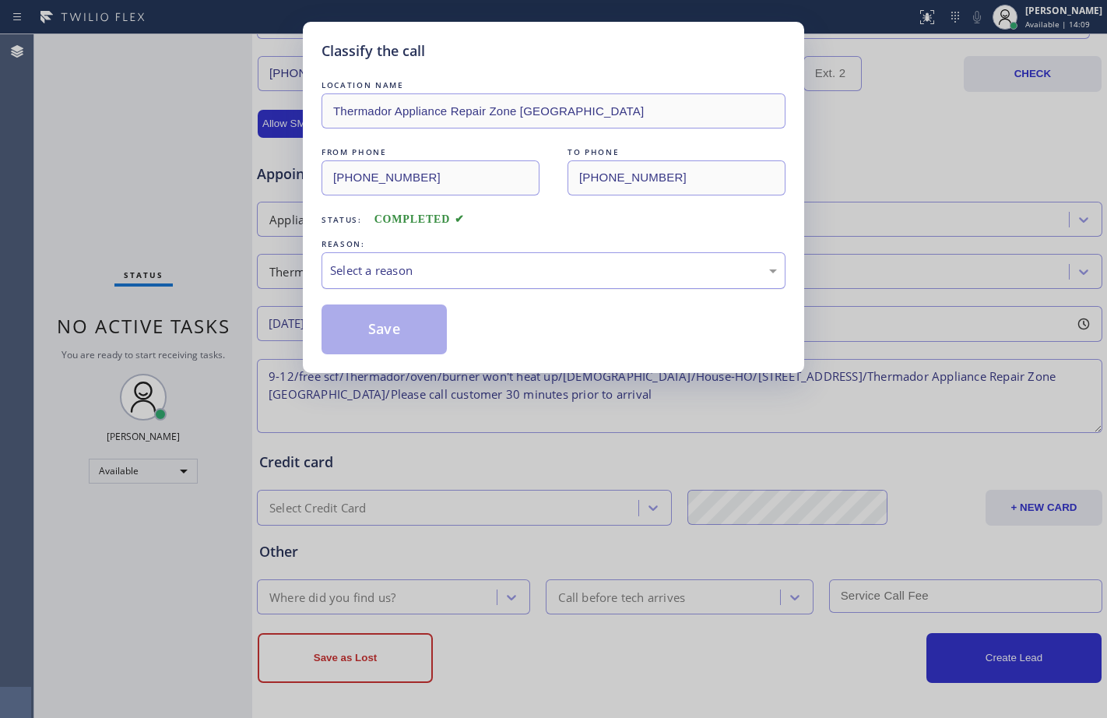
click at [518, 258] on div "Select a reason" at bounding box center [554, 270] width 464 height 37
click at [418, 338] on button "Save" at bounding box center [384, 329] width 125 height 50
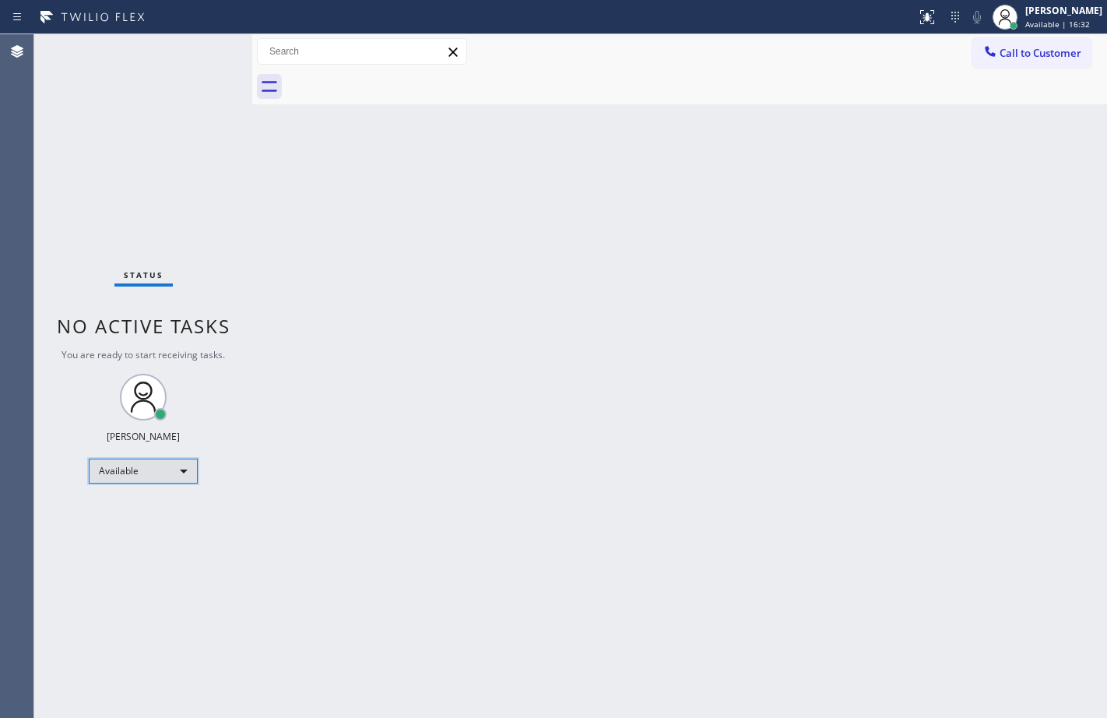
click at [161, 474] on div "Available" at bounding box center [143, 471] width 109 height 25
click at [125, 528] on li "Unavailable" at bounding box center [143, 532] width 106 height 19
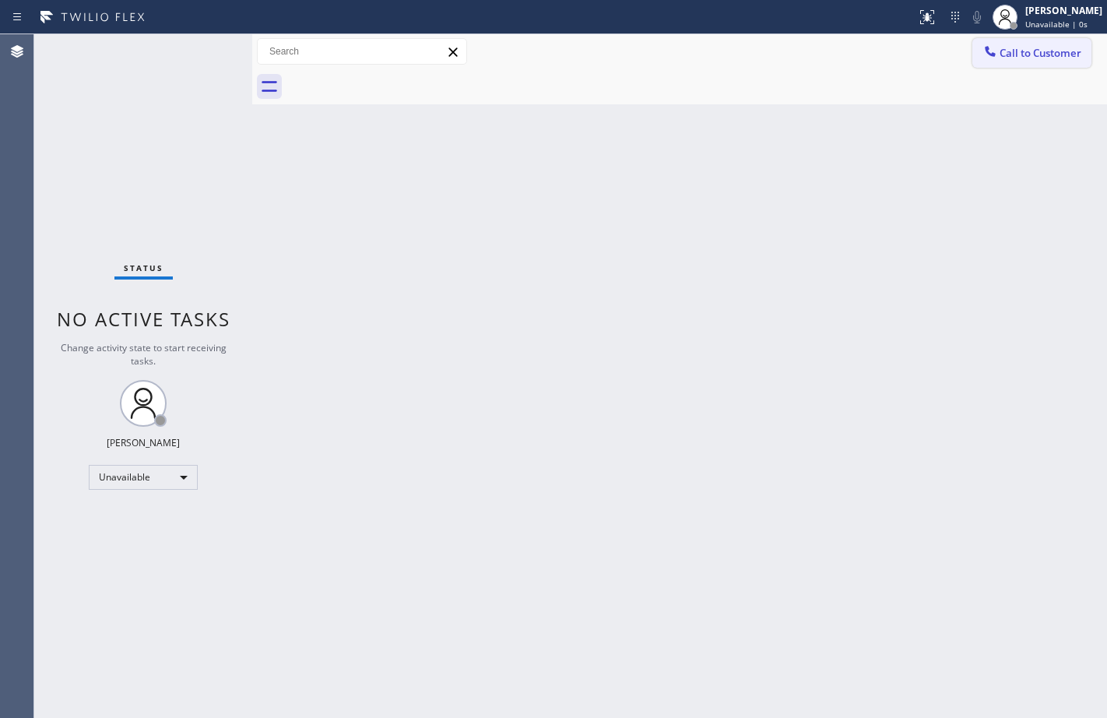
click at [1032, 46] on span "Call to Customer" at bounding box center [1041, 53] width 82 height 14
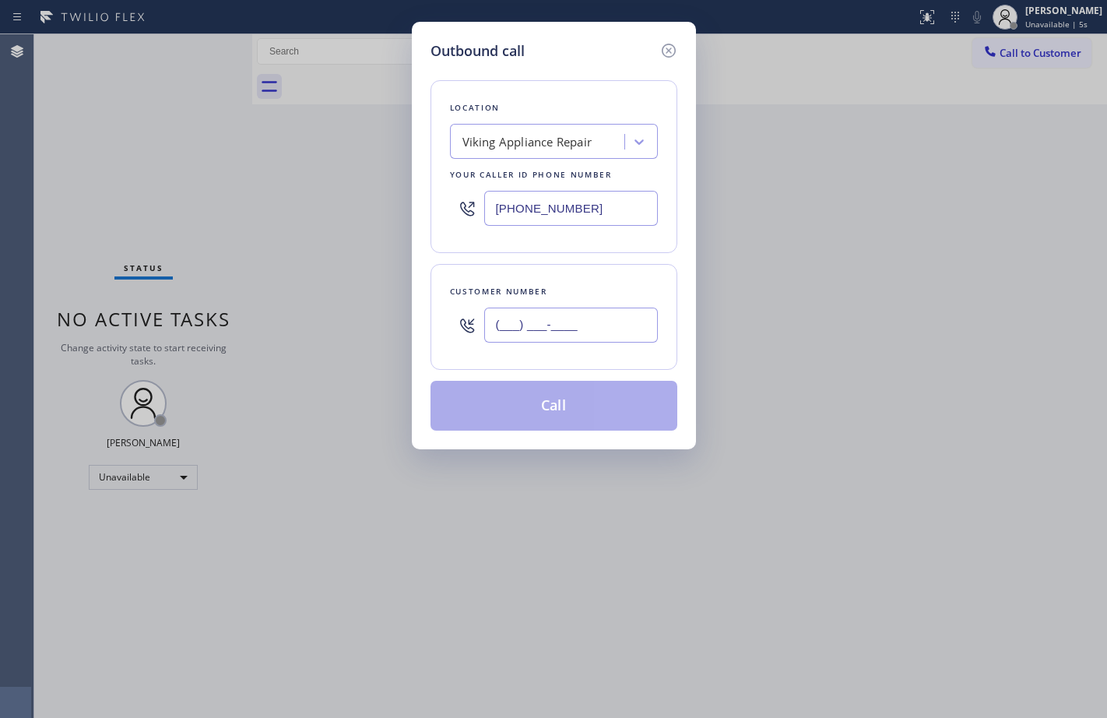
drag, startPoint x: 585, startPoint y: 321, endPoint x: 638, endPoint y: 361, distance: 66.2
click at [585, 321] on input "(___) ___-____" at bounding box center [571, 325] width 174 height 35
paste input "801) 643-4571"
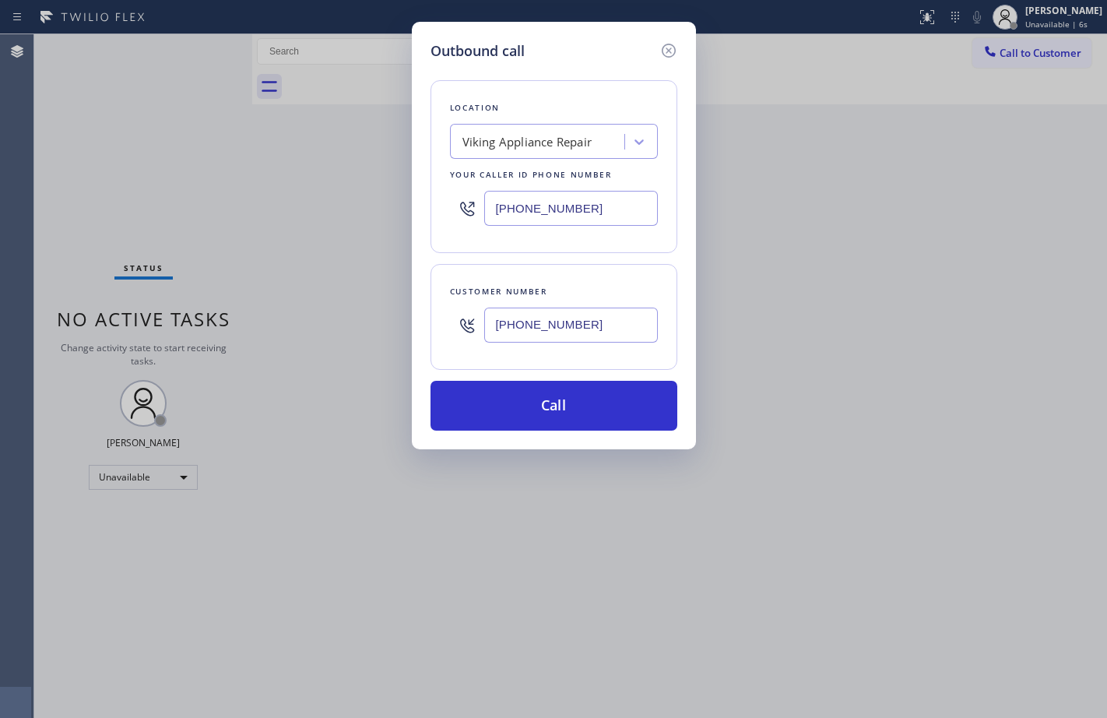
type input "(801) 643-4571"
drag, startPoint x: 610, startPoint y: 205, endPoint x: 43, endPoint y: 177, distance: 567.6
click at [43, 177] on div "Outbound call Location Viking Appliance Repair Your caller id phone number (855…" at bounding box center [553, 359] width 1107 height 718
paste input "714) 410-552"
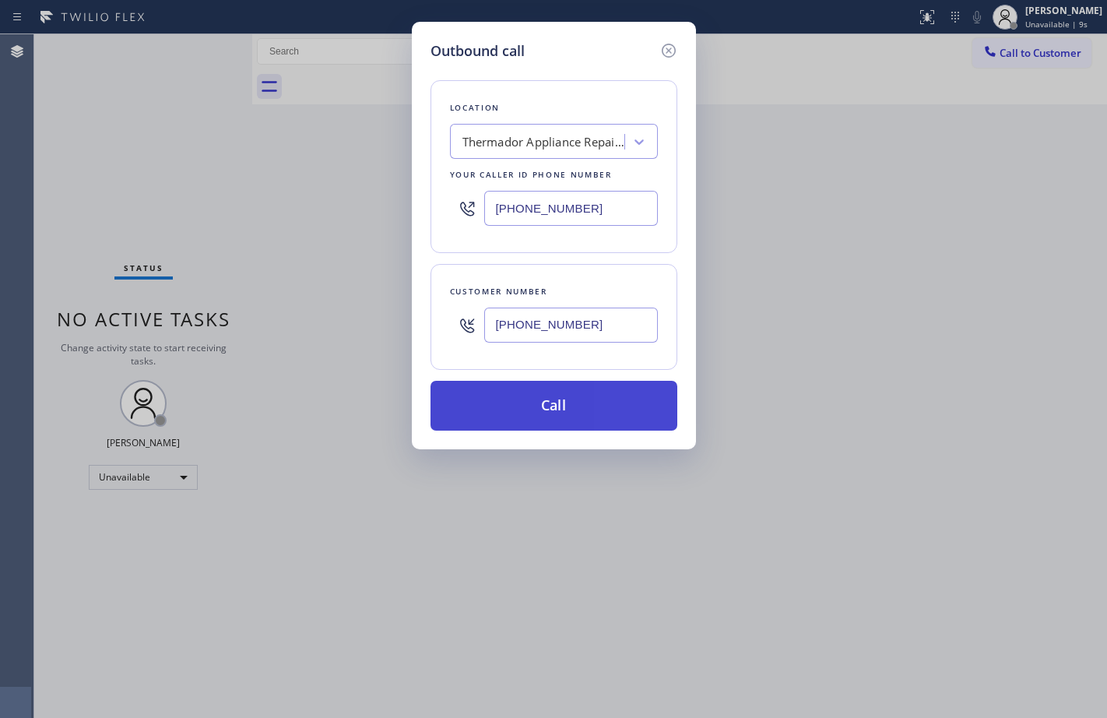
type input "(714) 410-5524"
click at [575, 408] on button "Call" at bounding box center [554, 406] width 247 height 50
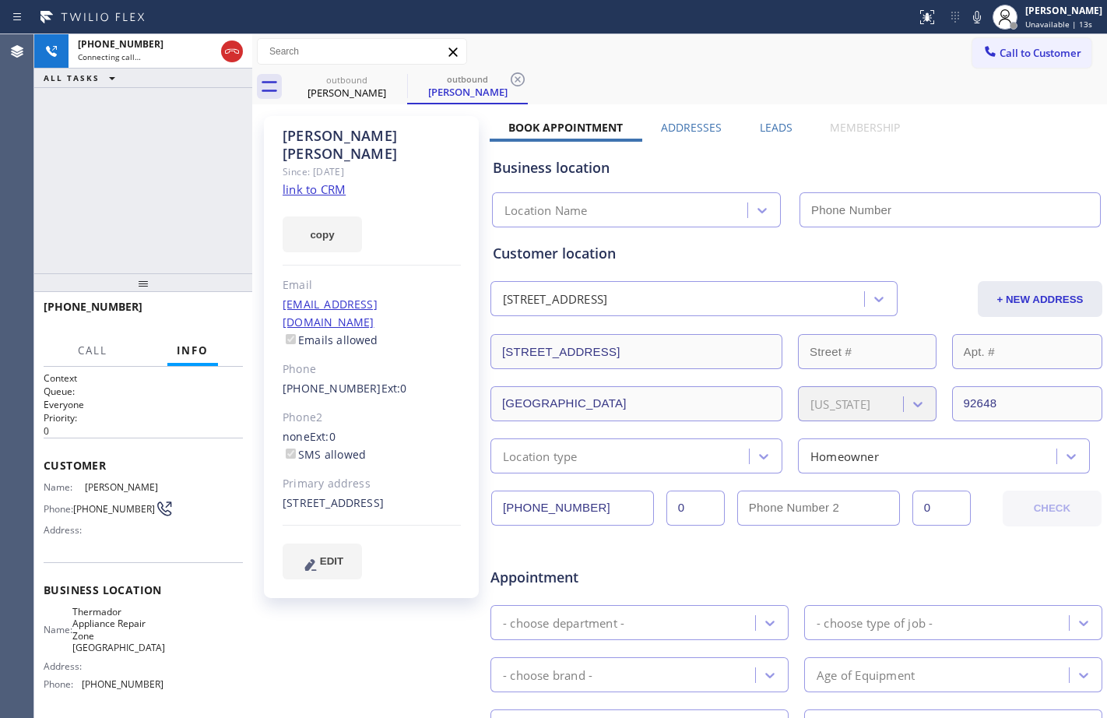
type input "(714) 410-5524"
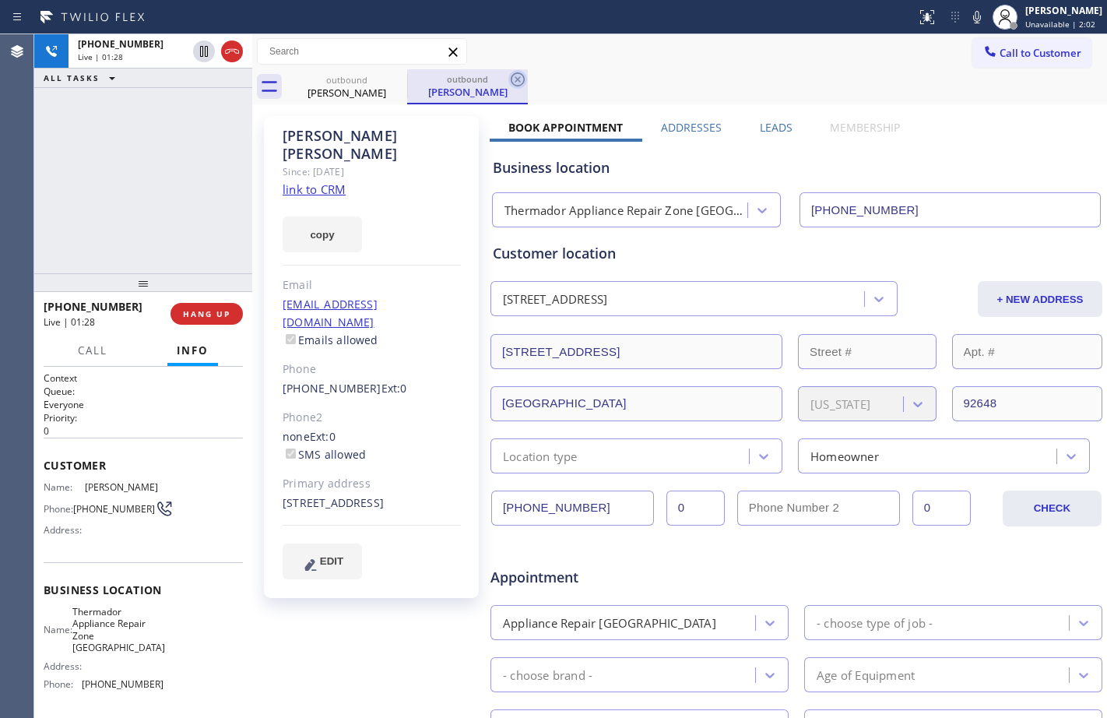
click at [516, 79] on icon at bounding box center [518, 79] width 19 height 19
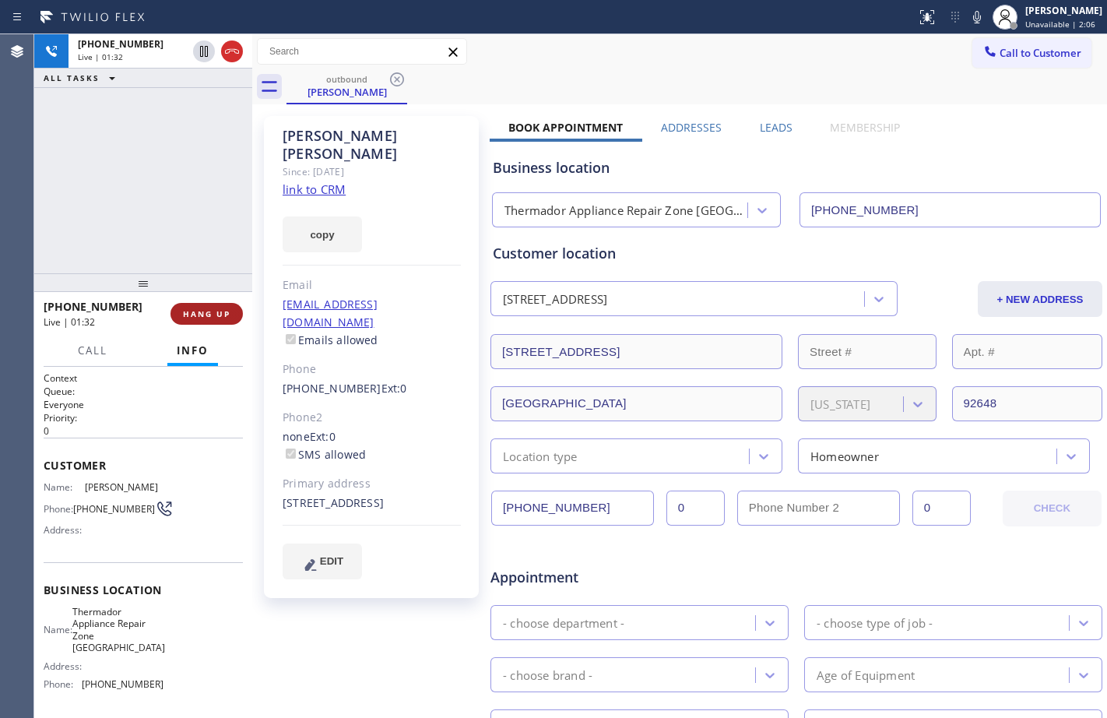
click at [220, 313] on span "HANG UP" at bounding box center [207, 313] width 48 height 11
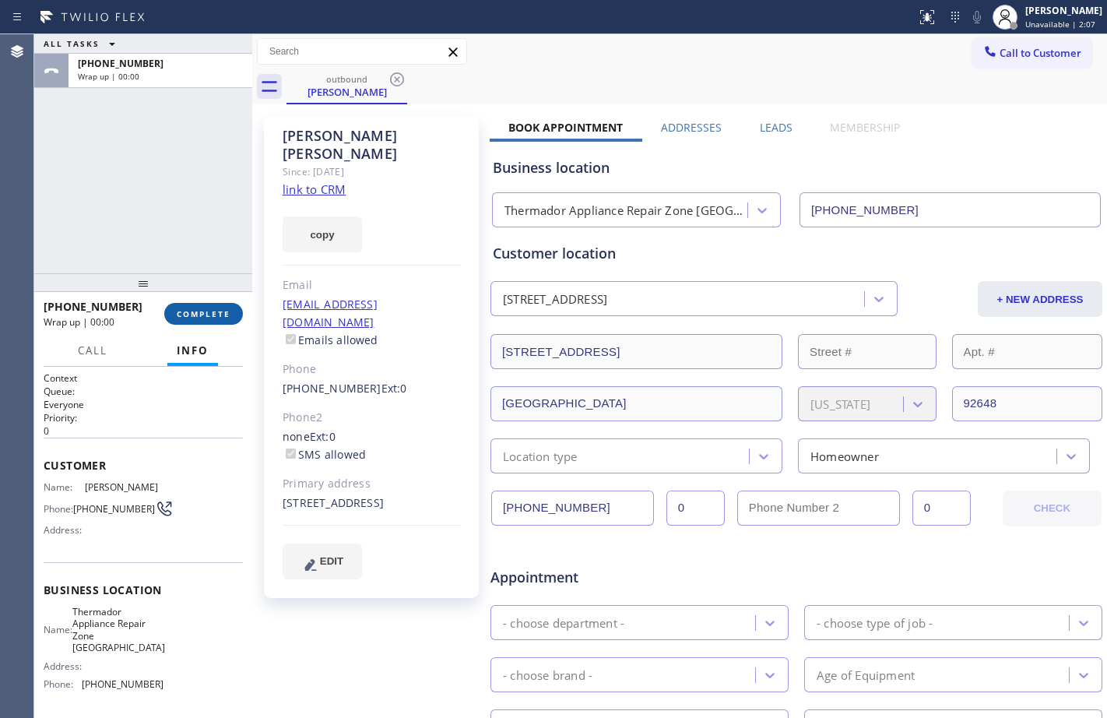
click at [220, 313] on span "COMPLETE" at bounding box center [204, 313] width 54 height 11
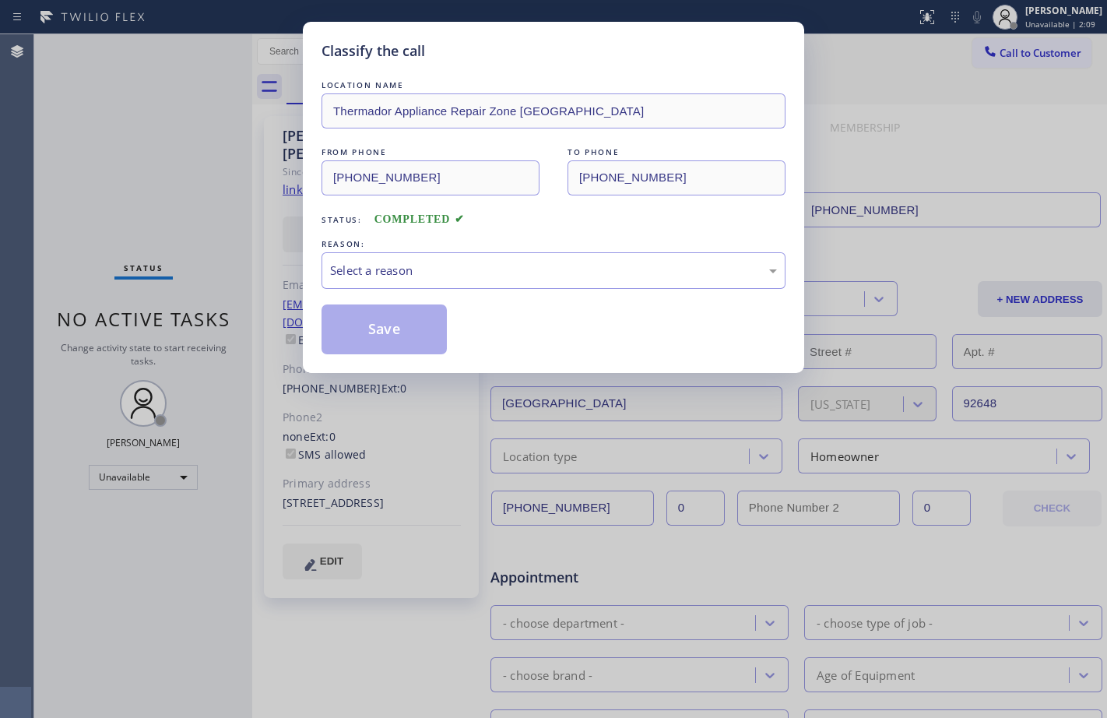
click at [579, 294] on div "LOCATION NAME Thermador Appliance Repair Zone Huntington Beach FROM PHONE (714)…" at bounding box center [554, 215] width 464 height 277
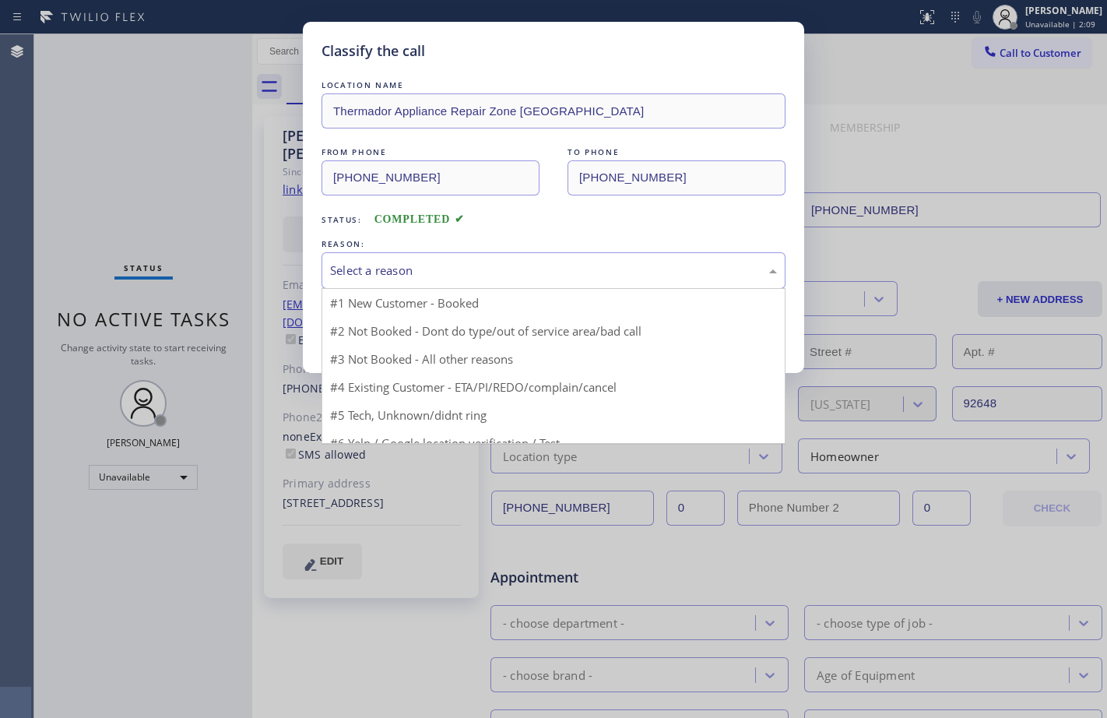
click at [582, 288] on div "Select a reason #1 New Customer - Booked #2 Not Booked - Dont do type/out of se…" at bounding box center [554, 270] width 464 height 37
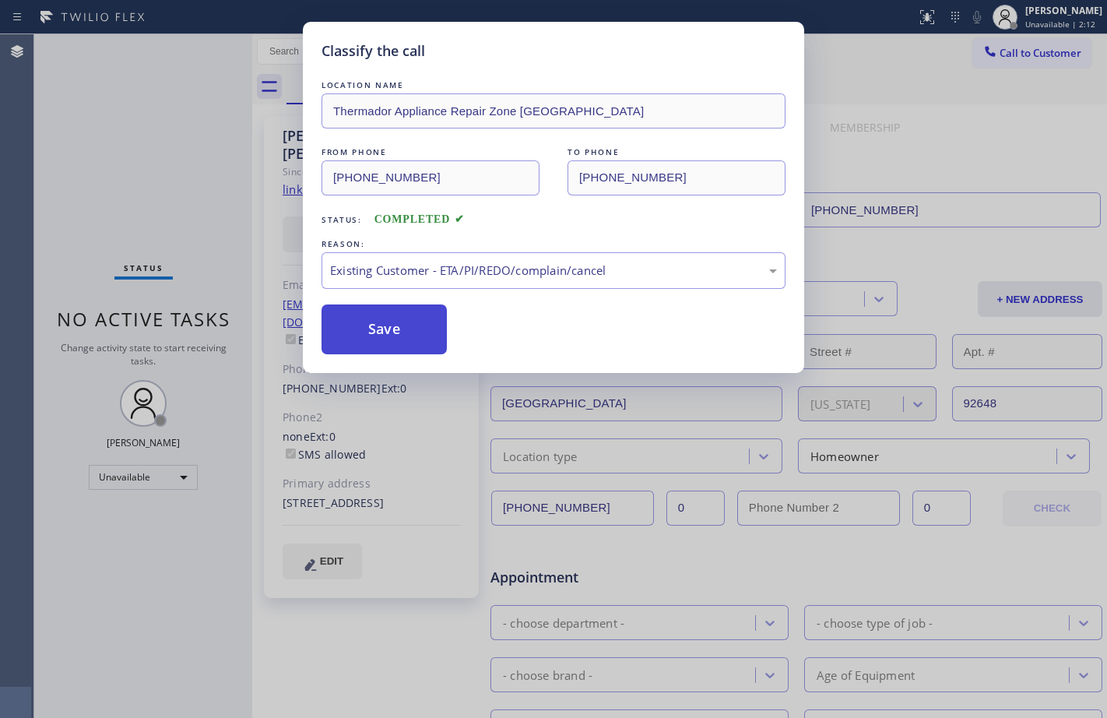
click at [385, 332] on button "Save" at bounding box center [384, 329] width 125 height 50
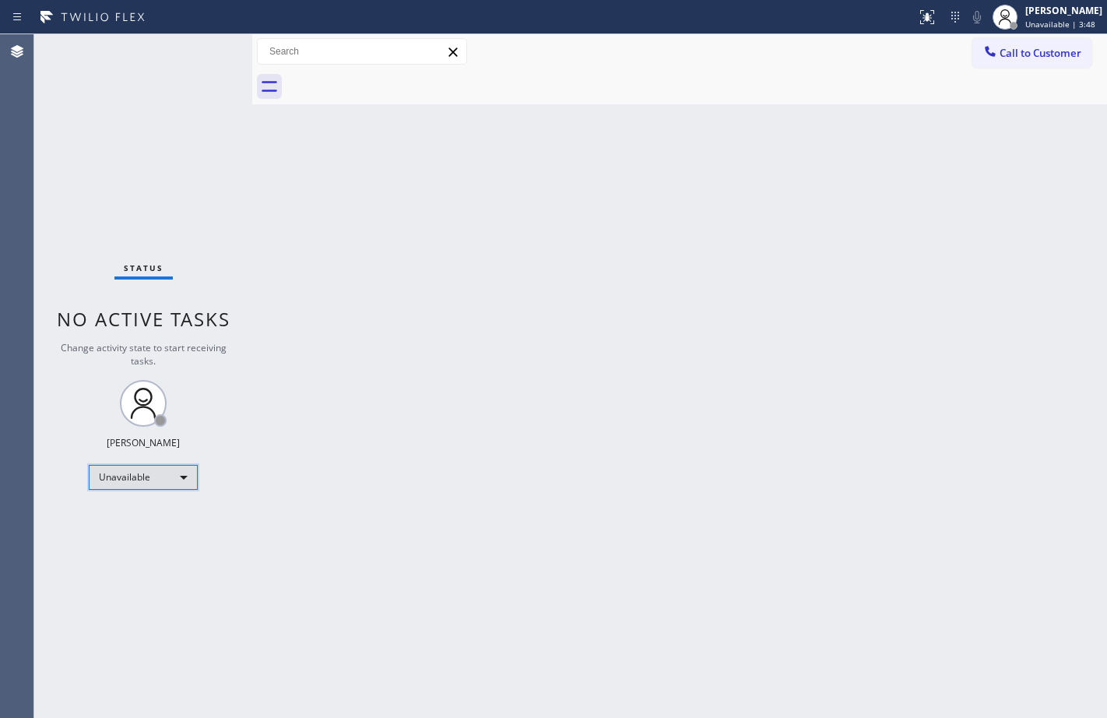
click at [154, 479] on div "Unavailable" at bounding box center [143, 477] width 109 height 25
click at [132, 523] on li "Available" at bounding box center [143, 518] width 106 height 19
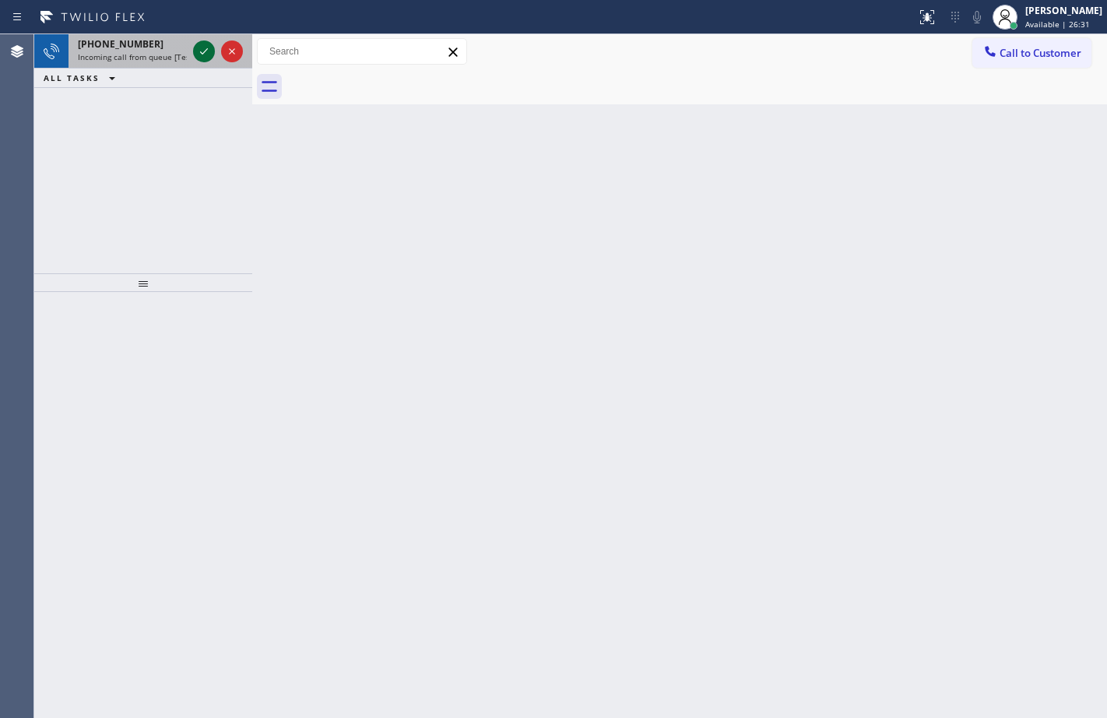
click at [209, 61] on button at bounding box center [204, 51] width 22 height 22
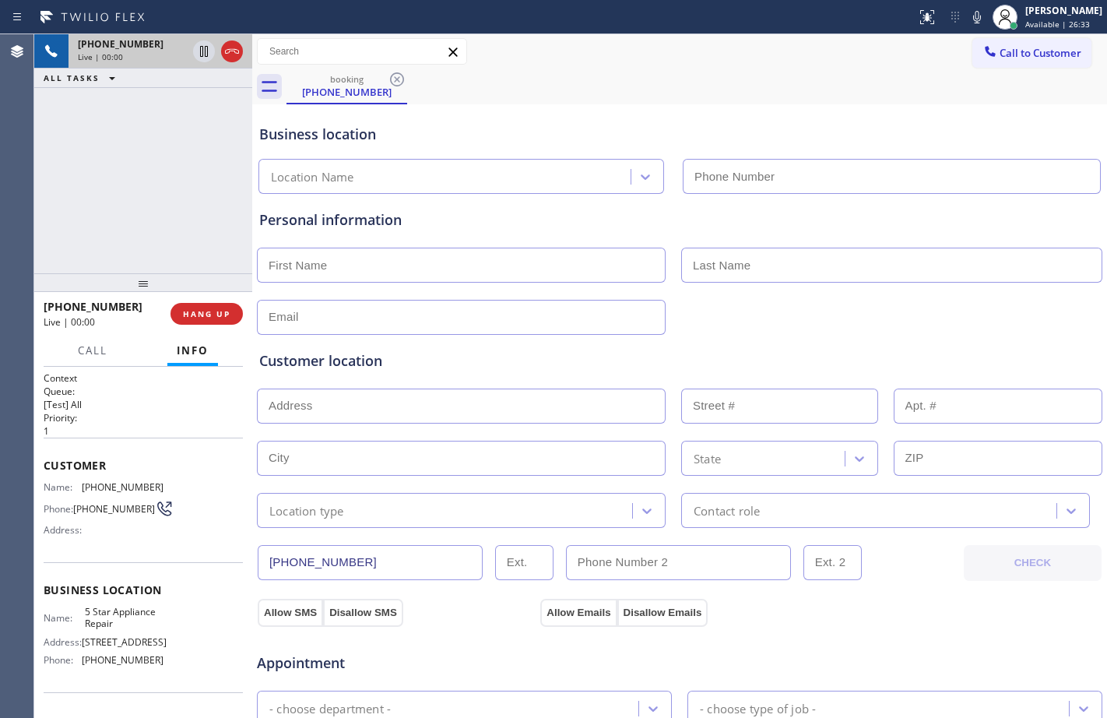
type input "(855) 731-4952"
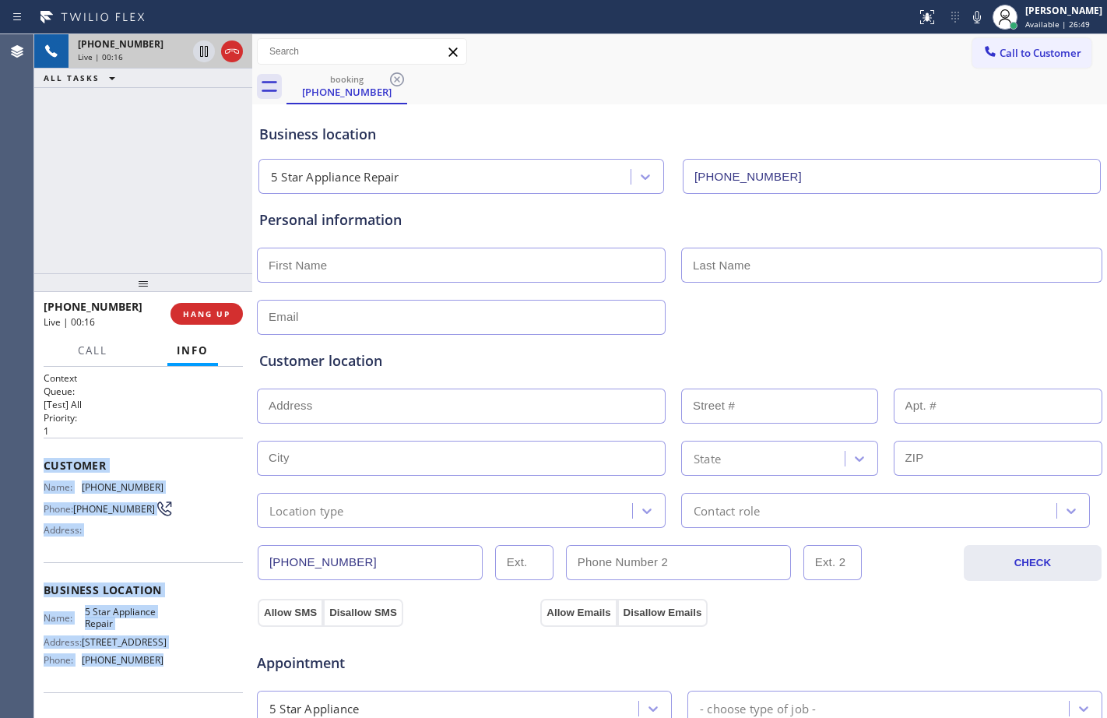
drag, startPoint x: 40, startPoint y: 461, endPoint x: 163, endPoint y: 667, distance: 239.6
click at [163, 667] on div "Context Queue: [Test] All Priority: 1 Customer Name: (647) 880-2128 Phone: (647…" at bounding box center [143, 542] width 218 height 351
copy div "Customer Name: (647) 880-2128 Phone: (647) 880-2128 Address: Business location …"
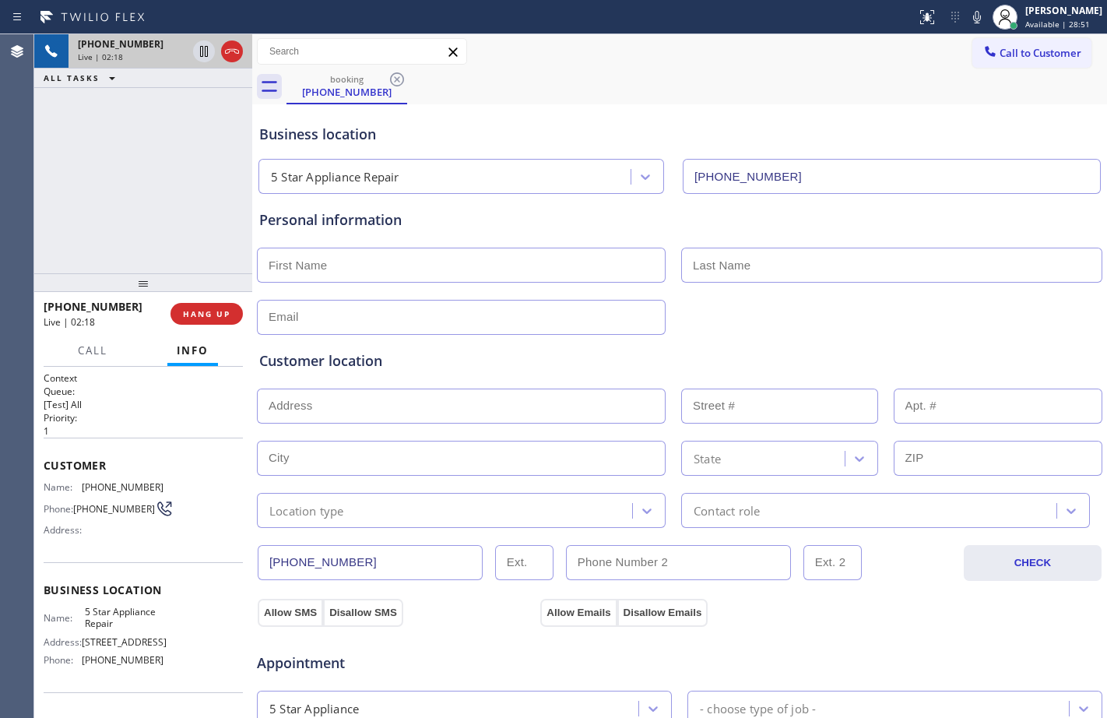
click at [174, 160] on div "+16478802128 Live | 02:18 ALL TASKS ALL TASKS ACTIVE TASKS TASKS IN WRAP UP" at bounding box center [143, 153] width 218 height 239
click at [225, 318] on span "HANG UP" at bounding box center [207, 313] width 48 height 11
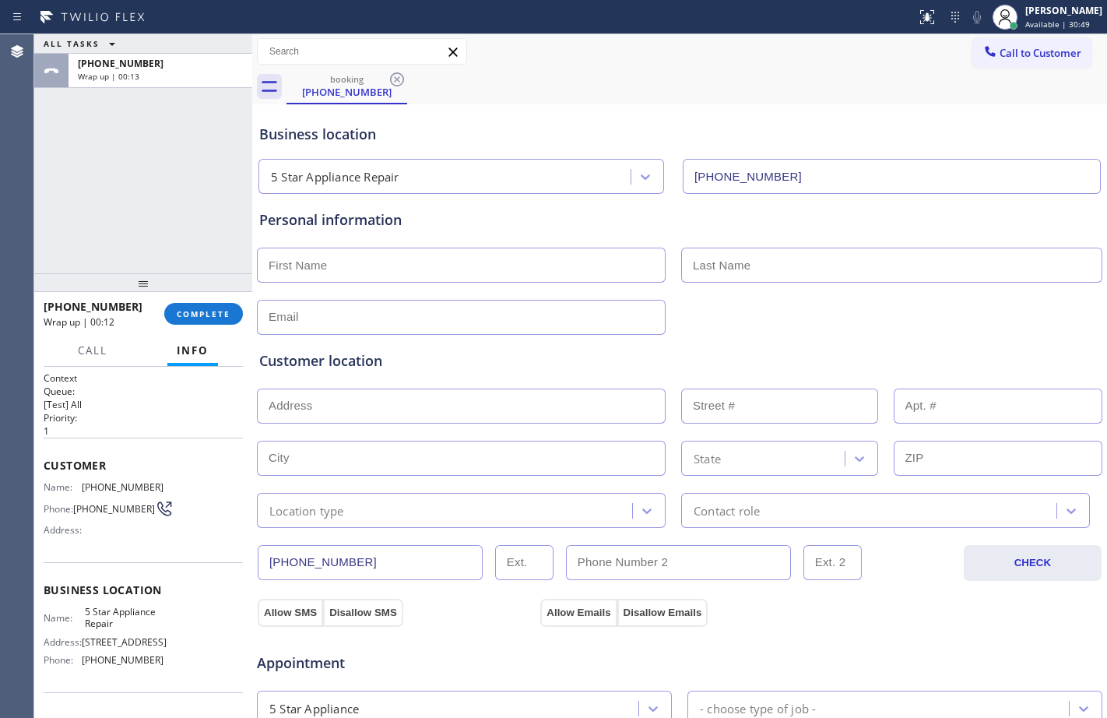
drag, startPoint x: 150, startPoint y: 184, endPoint x: 188, endPoint y: 223, distance: 55.1
click at [150, 184] on div "ALL TASKS ALL TASKS ACTIVE TASKS TASKS IN WRAP UP +16478802128 Wrap up | 00:13" at bounding box center [143, 153] width 218 height 239
click at [202, 319] on span "COMPLETE" at bounding box center [204, 313] width 54 height 11
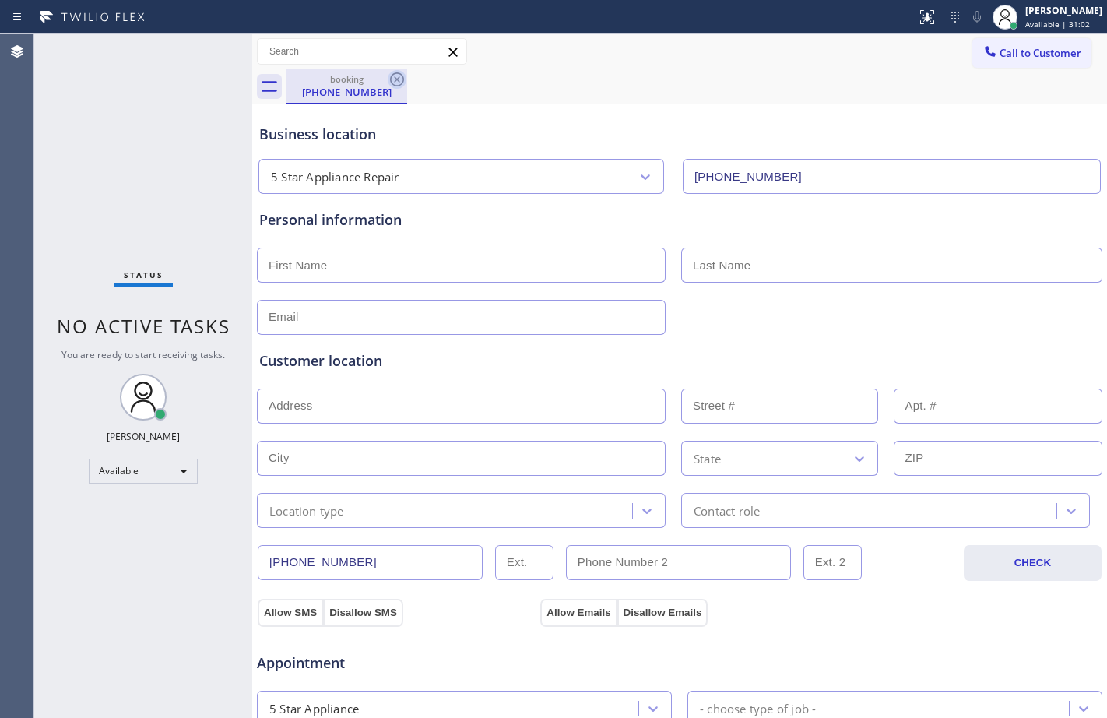
click at [393, 82] on icon at bounding box center [397, 79] width 19 height 19
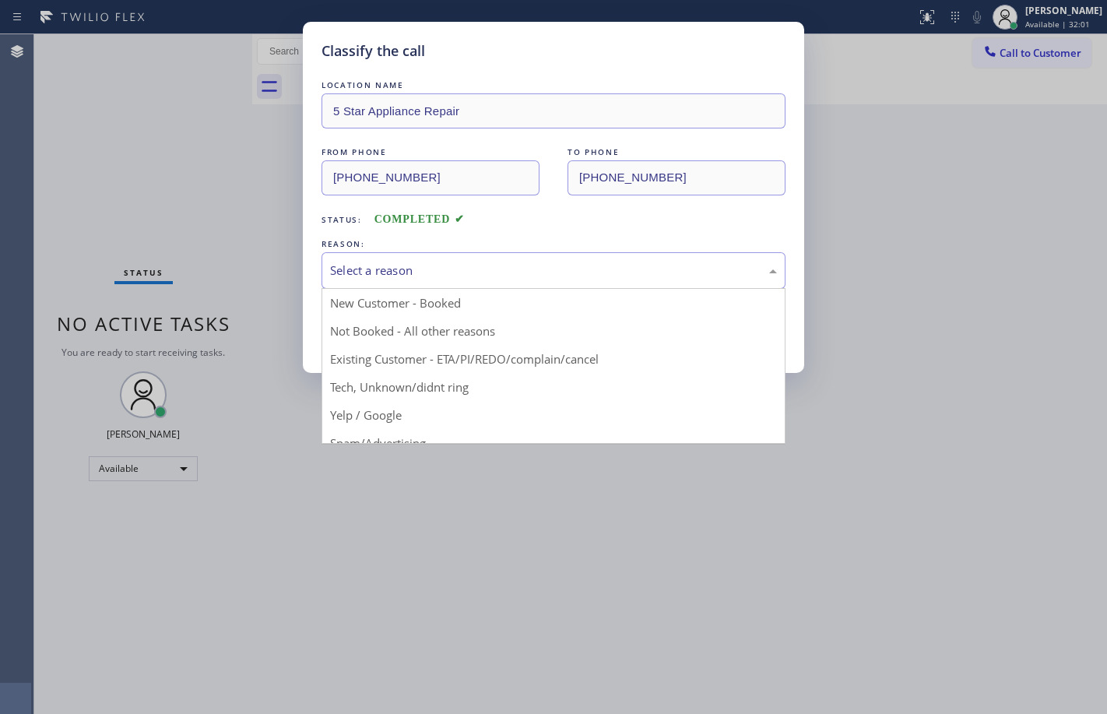
click at [463, 266] on div "Select a reason" at bounding box center [553, 271] width 447 height 18
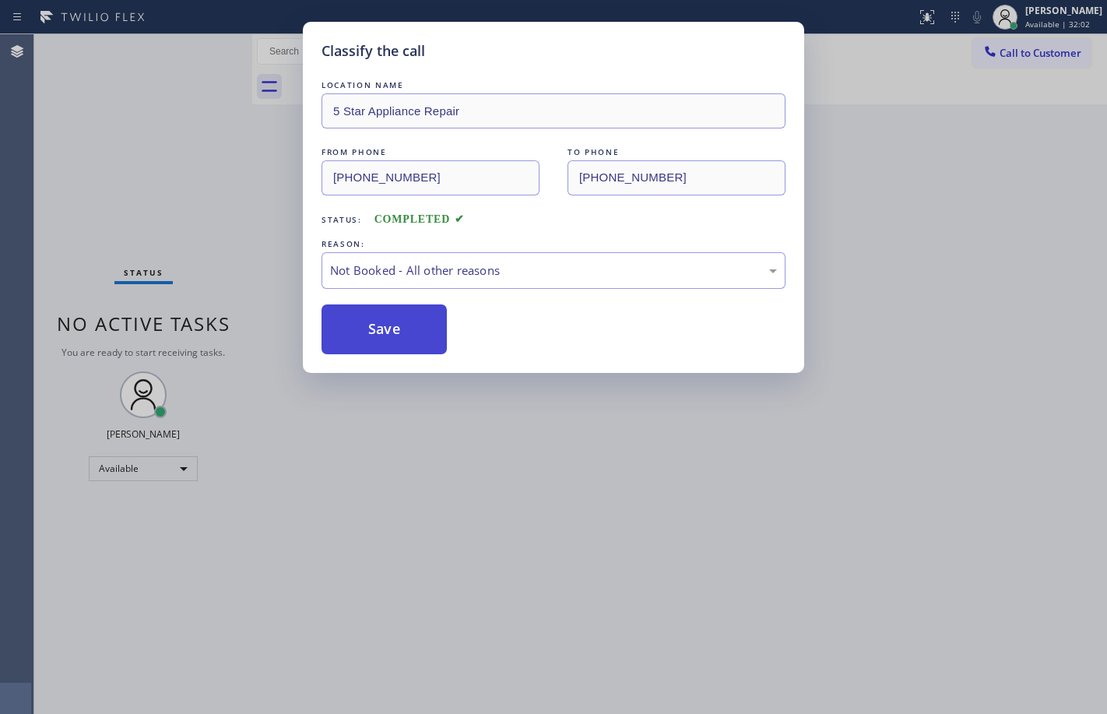
click at [414, 329] on button "Save" at bounding box center [384, 329] width 125 height 50
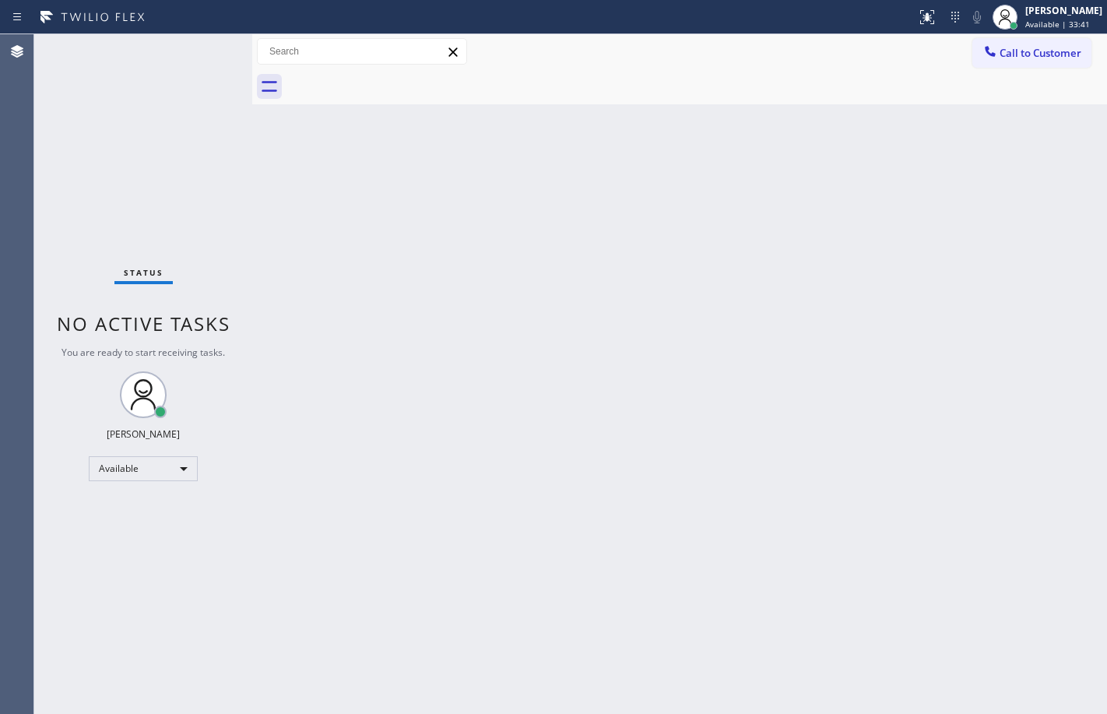
click at [258, 246] on div "Back to Dashboard Change Sender ID Customers Technicians Select a contact Outbo…" at bounding box center [679, 374] width 855 height 680
click at [171, 470] on div "Available" at bounding box center [143, 468] width 109 height 25
click at [139, 557] on li "Break" at bounding box center [143, 549] width 106 height 19
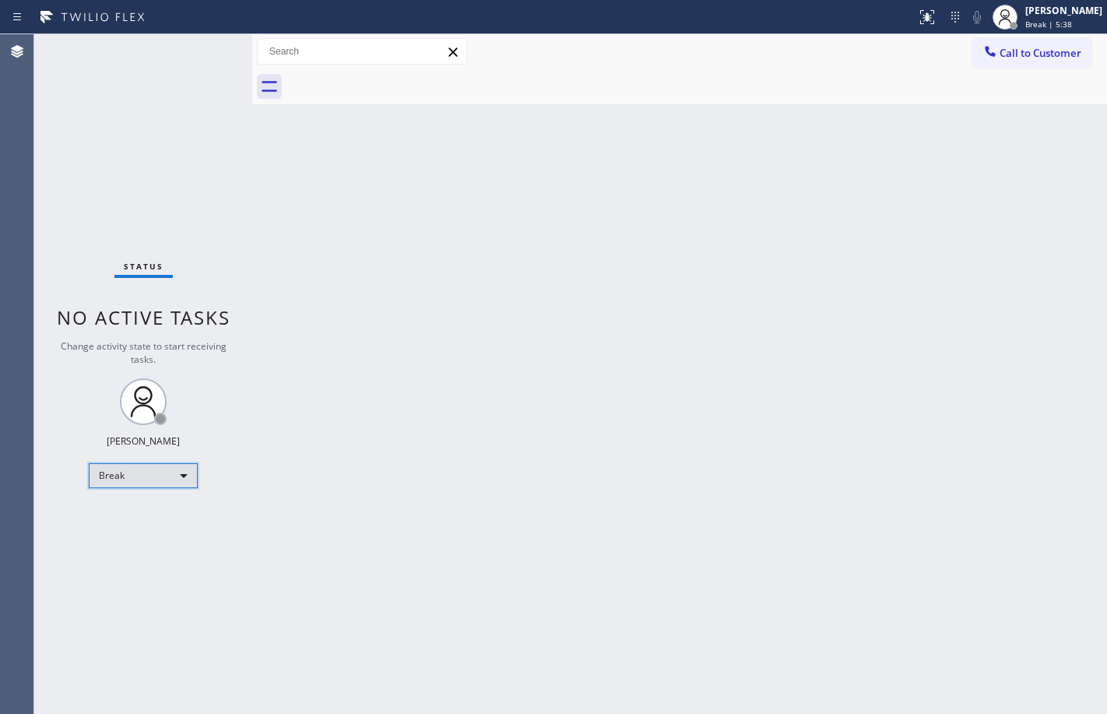
click at [153, 470] on div "Break" at bounding box center [143, 475] width 109 height 25
click at [175, 512] on li "Available" at bounding box center [143, 517] width 106 height 19
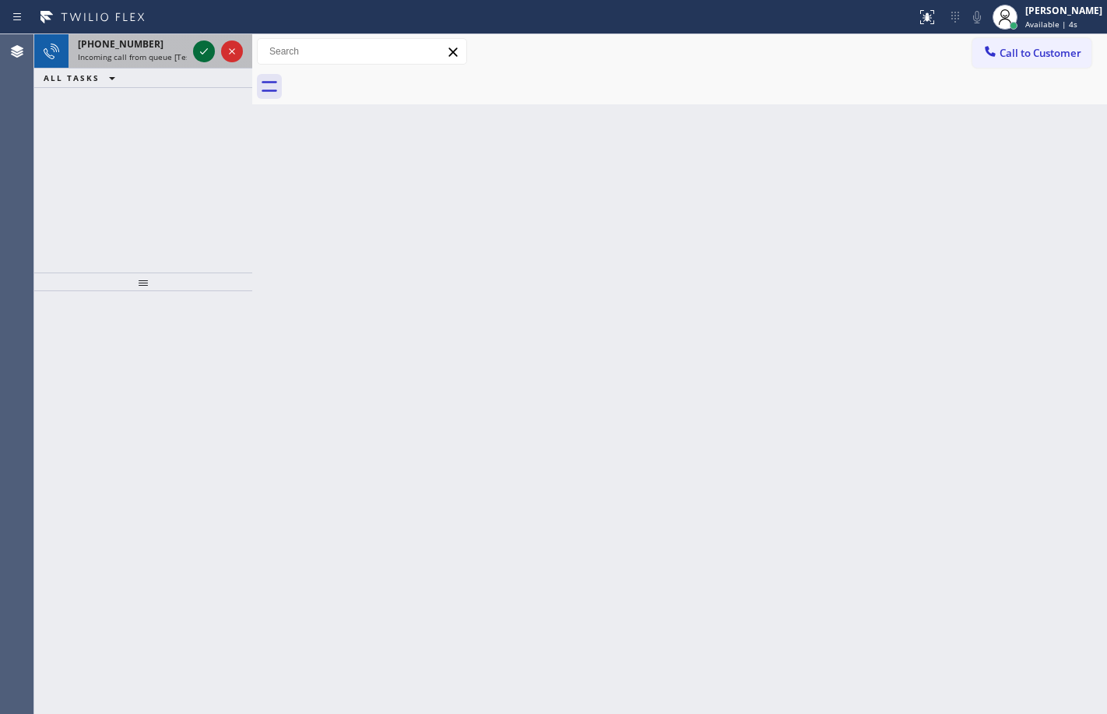
click at [207, 43] on icon at bounding box center [204, 51] width 19 height 19
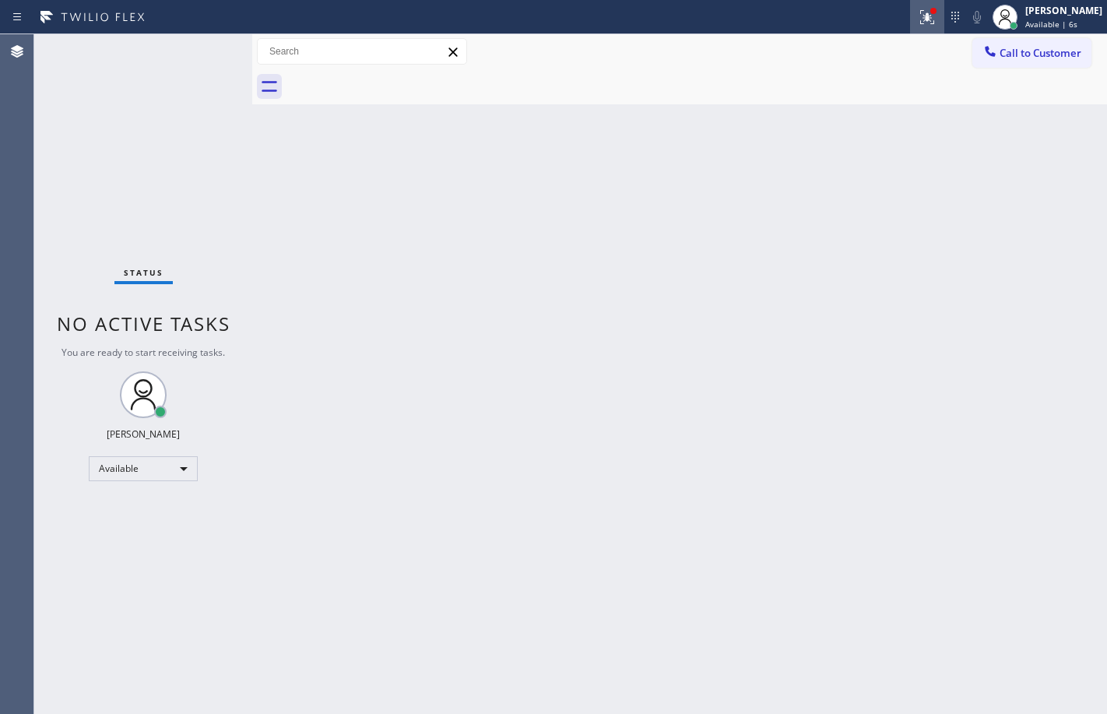
click at [910, 12] on div at bounding box center [927, 17] width 34 height 19
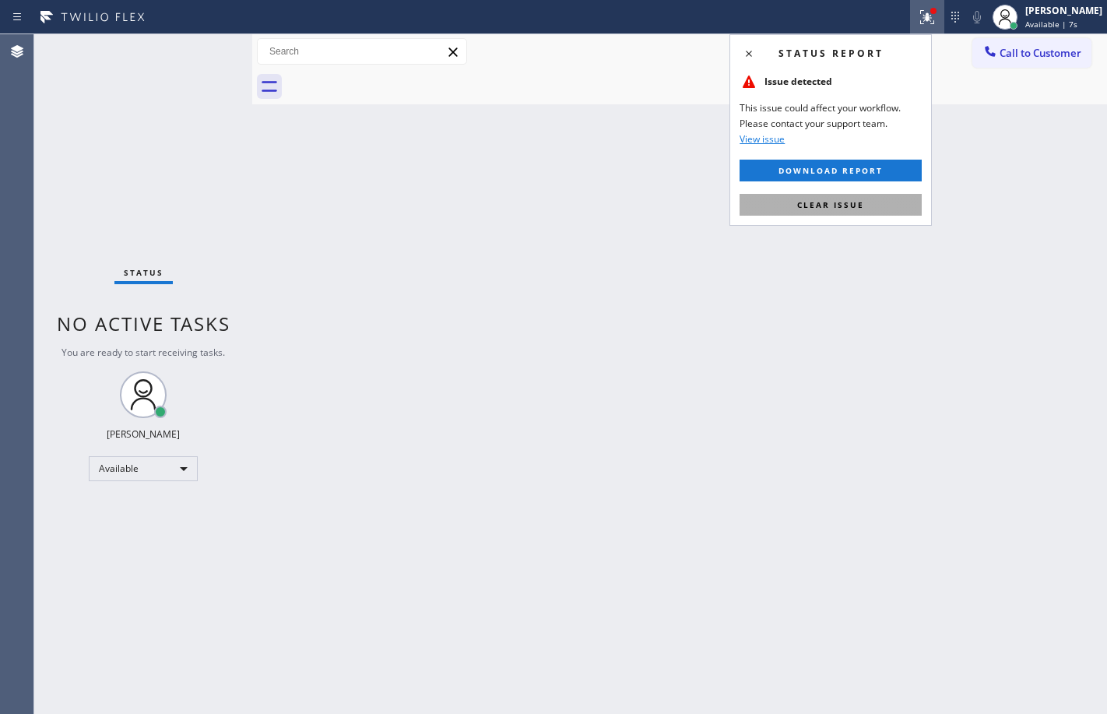
click at [870, 207] on button "Clear issue" at bounding box center [831, 205] width 182 height 22
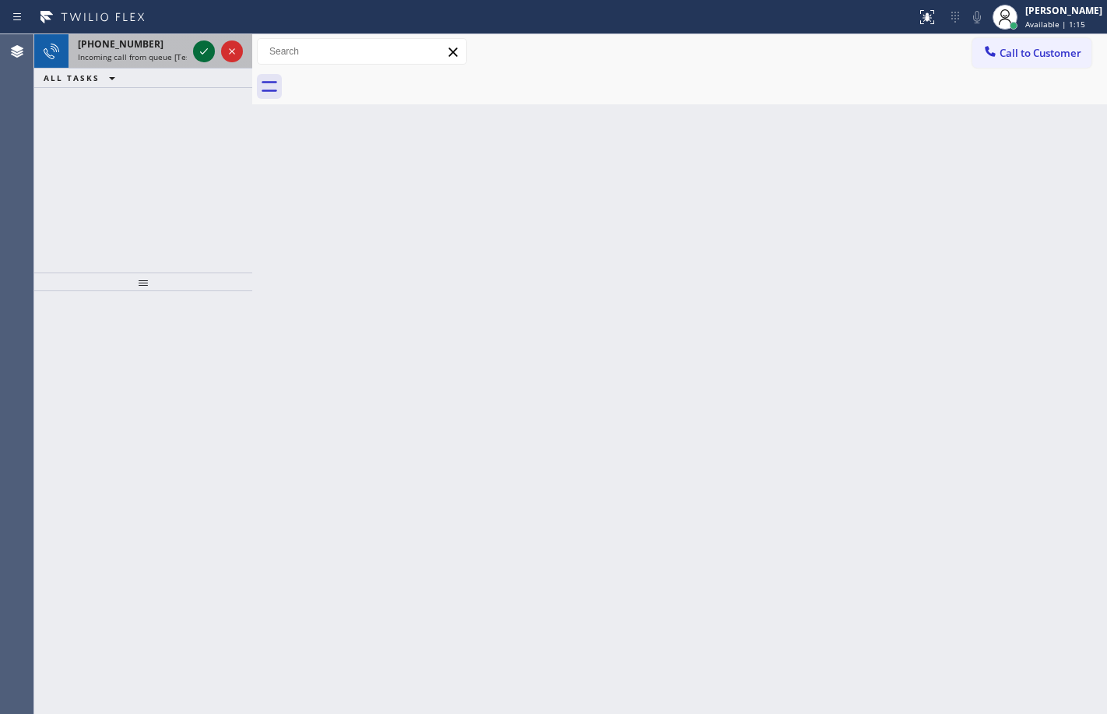
click at [200, 44] on icon at bounding box center [204, 51] width 19 height 19
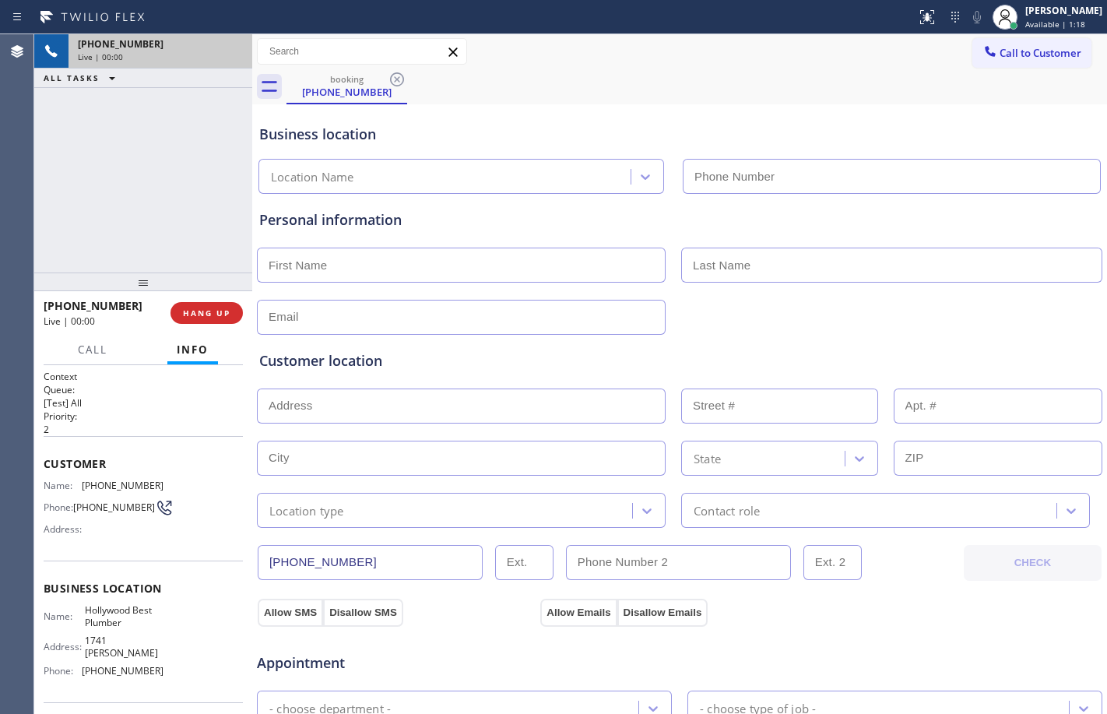
type input "(213) 279-2717"
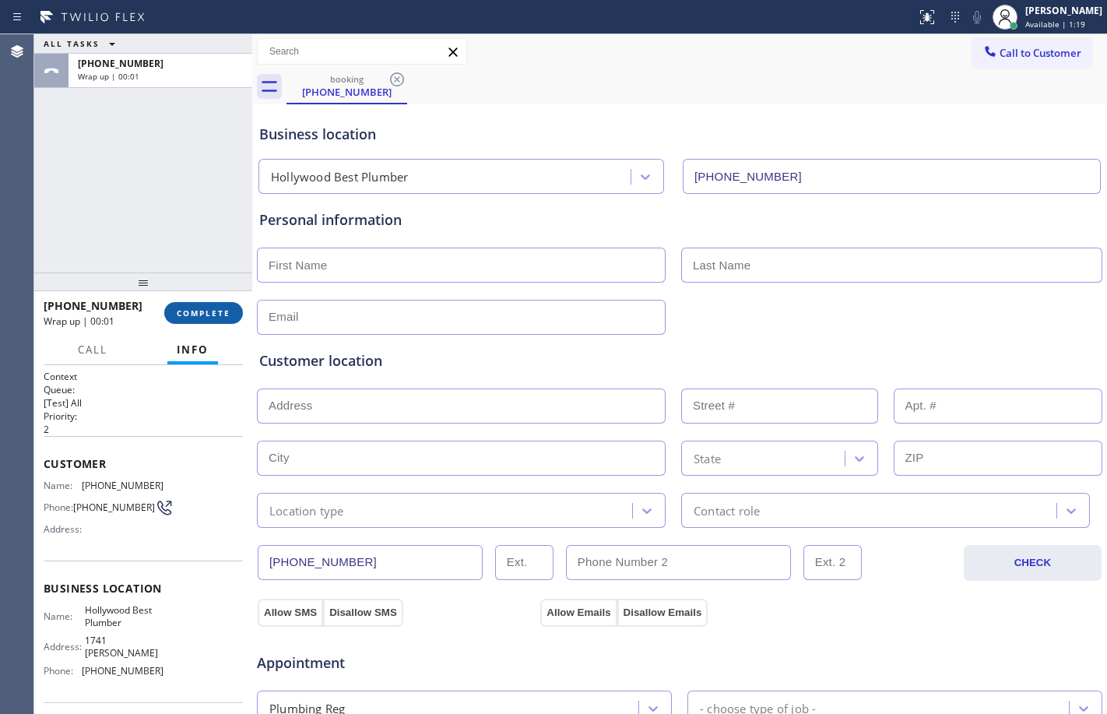
click at [198, 323] on button "COMPLETE" at bounding box center [203, 313] width 79 height 22
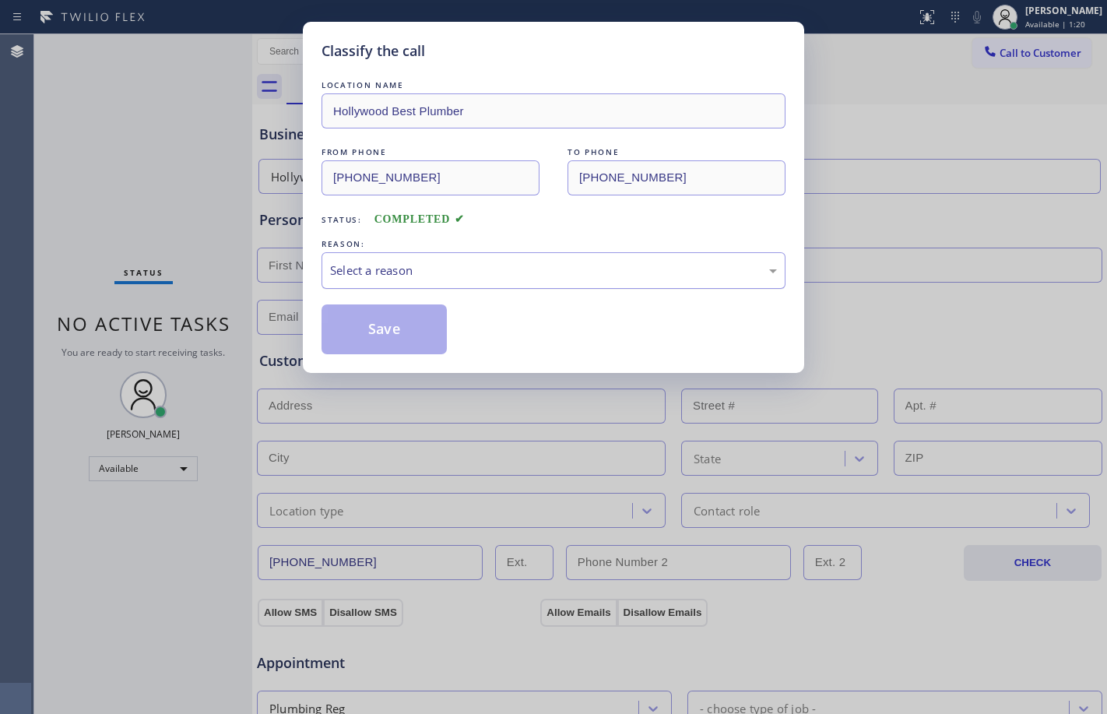
click at [508, 254] on div "Select a reason" at bounding box center [554, 270] width 464 height 37
click at [393, 312] on button "Save" at bounding box center [384, 329] width 125 height 50
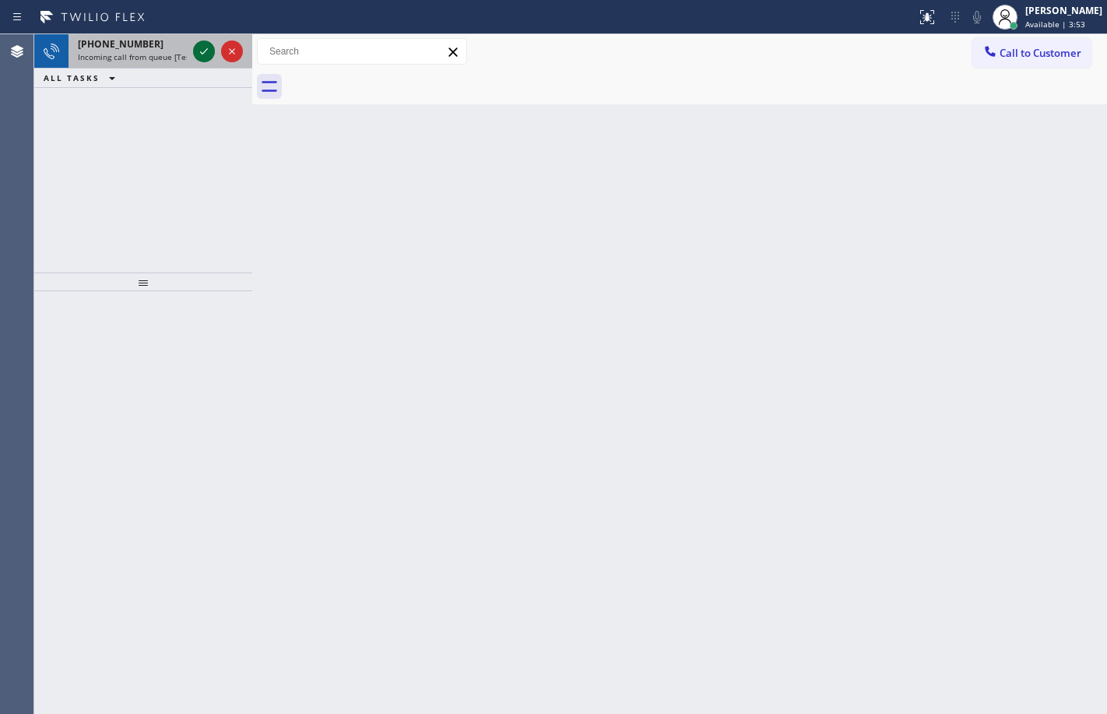
click at [207, 52] on icon at bounding box center [204, 51] width 19 height 19
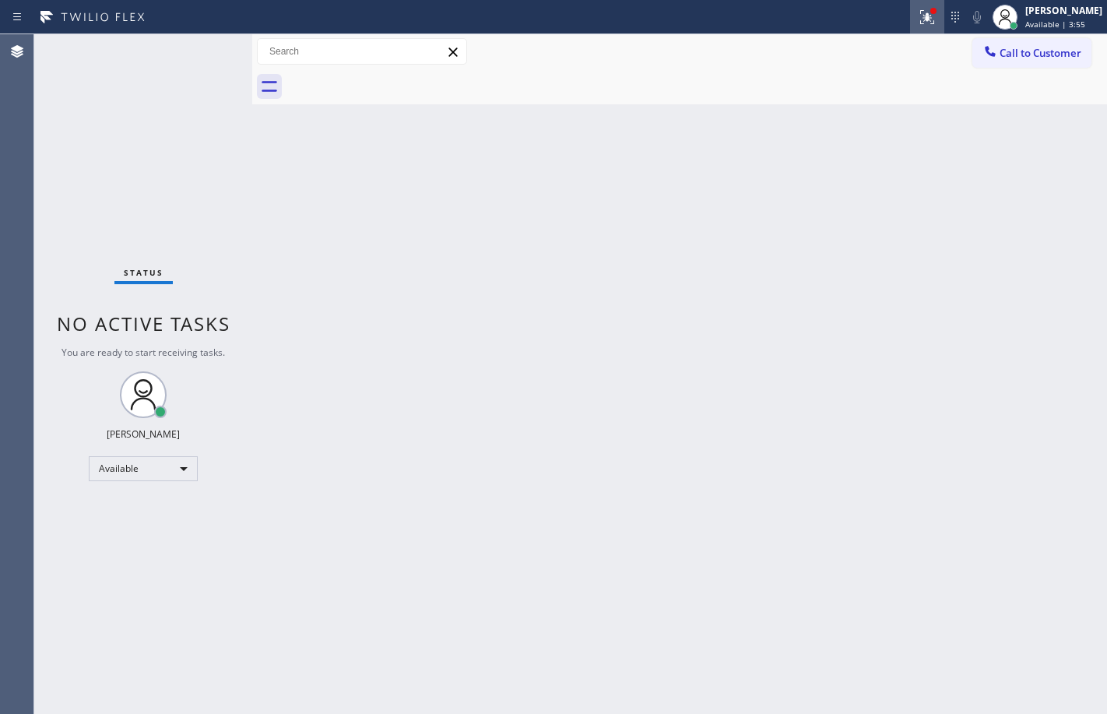
click at [913, 26] on button at bounding box center [927, 17] width 34 height 34
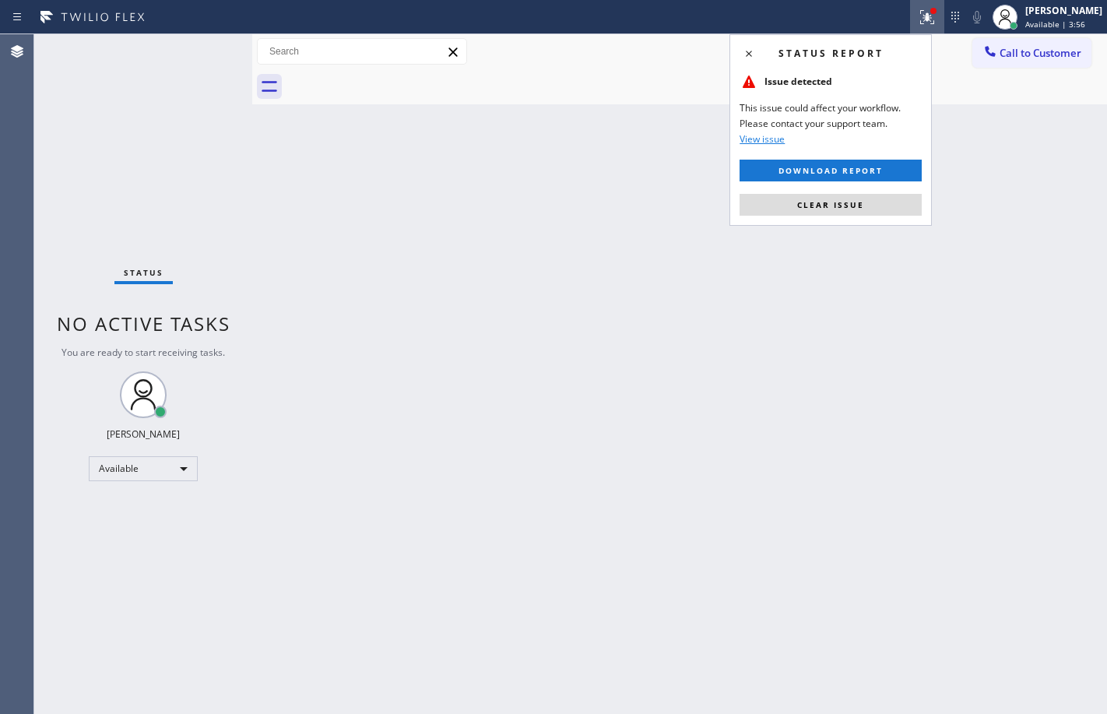
click at [844, 217] on div "Status report Issue detected This issue could affect your workflow. Please cont…" at bounding box center [831, 130] width 202 height 192
click at [847, 212] on button "Clear issue" at bounding box center [831, 205] width 182 height 22
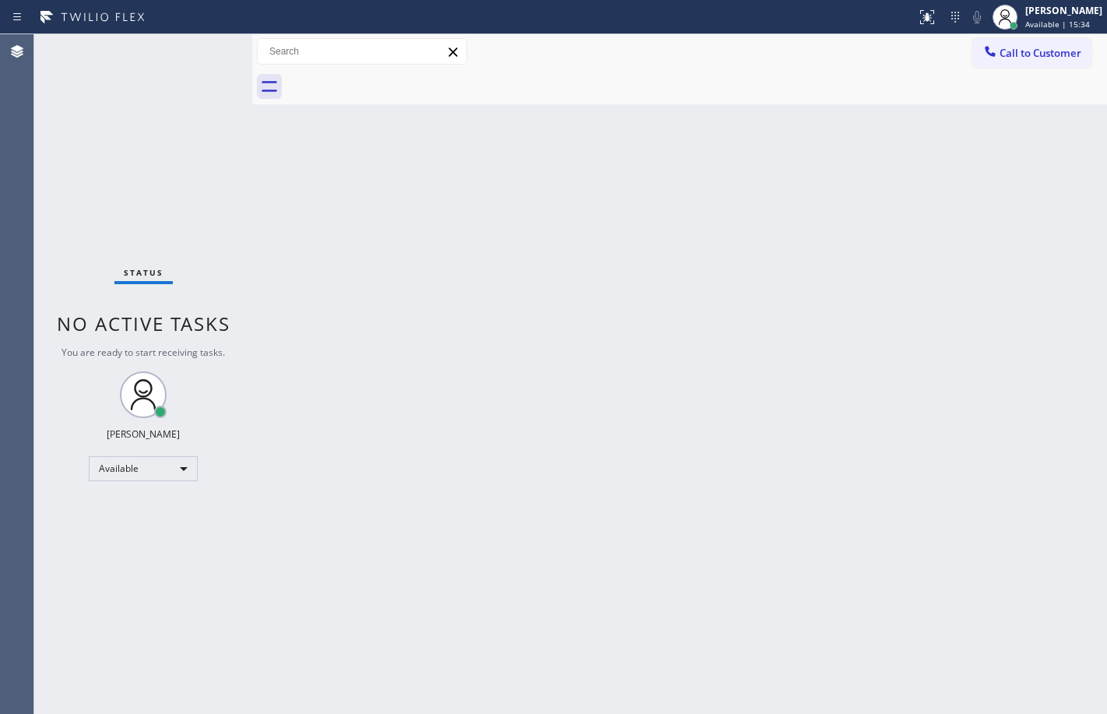
click at [210, 48] on div "Status No active tasks You are ready to start receiving tasks. Megan Rose Paluc…" at bounding box center [143, 374] width 218 height 680
click at [269, 223] on div "Back to Dashboard Change Sender ID Customers Technicians Select a contact Outbo…" at bounding box center [679, 374] width 855 height 680
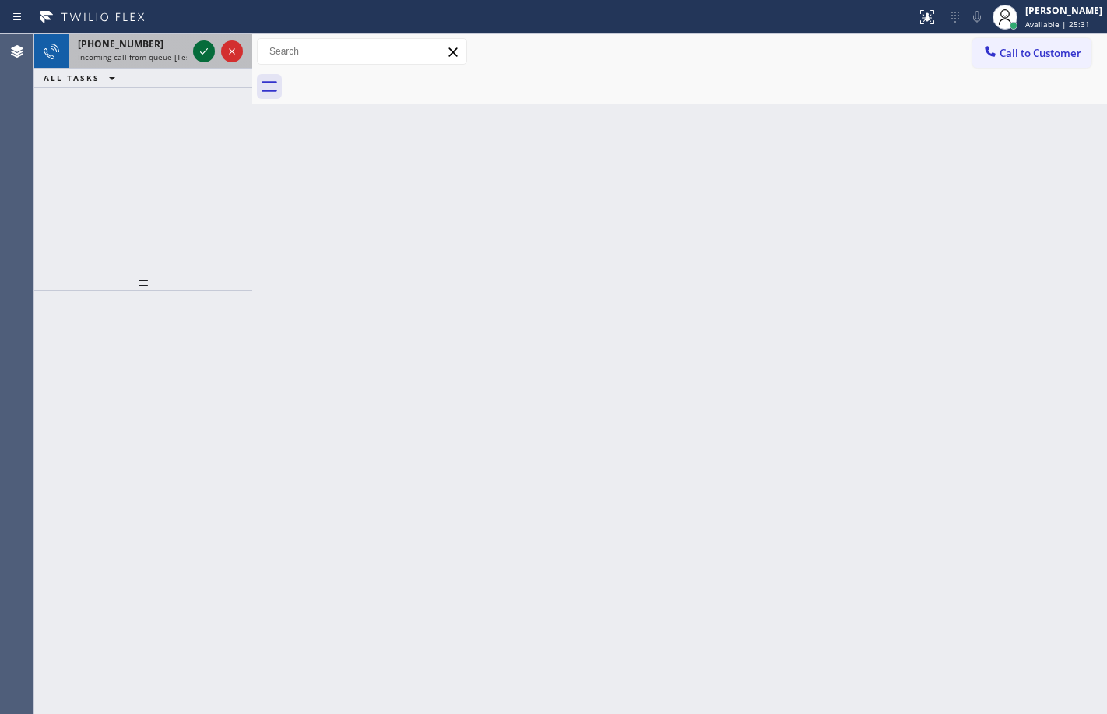
click at [207, 46] on icon at bounding box center [204, 51] width 19 height 19
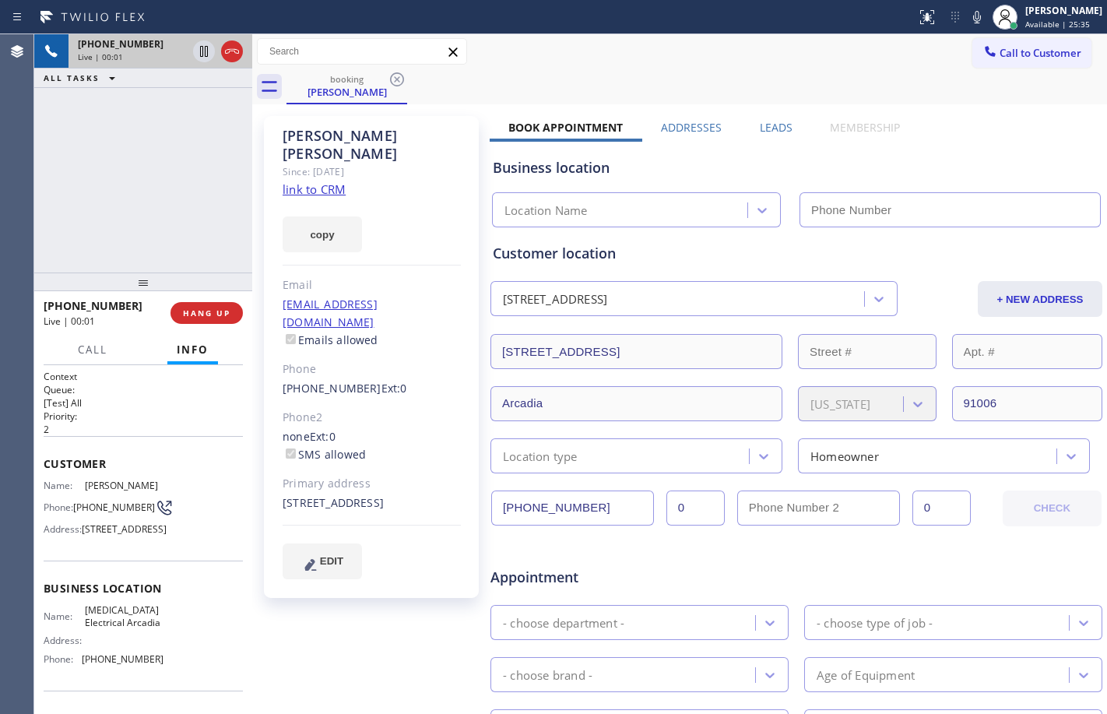
type input "(626) 714-2452"
click at [311, 181] on link "link to CRM" at bounding box center [314, 189] width 63 height 16
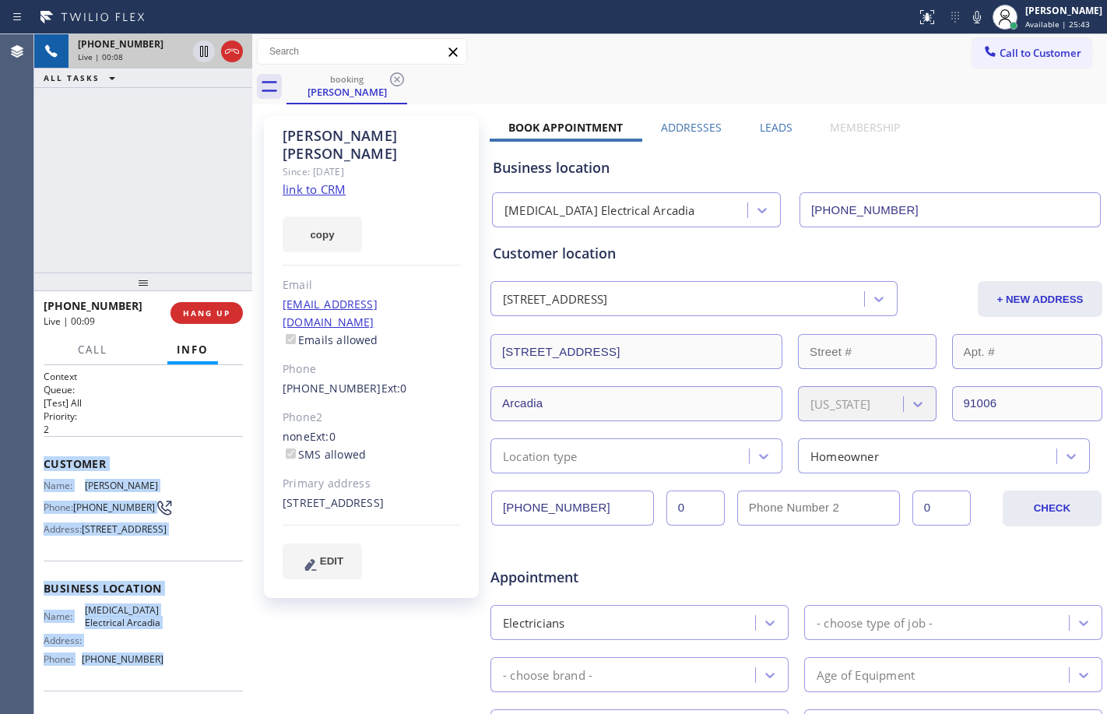
scroll to position [49, 0]
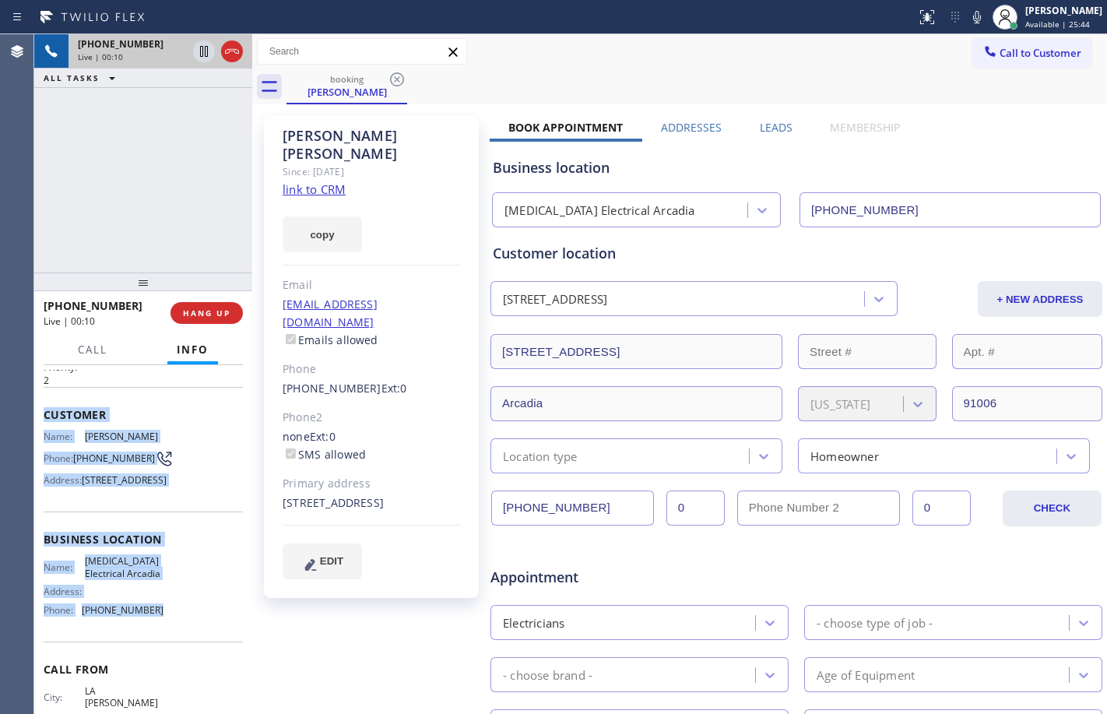
drag, startPoint x: 41, startPoint y: 463, endPoint x: 164, endPoint y: 654, distance: 227.3
click at [164, 654] on div "Context Queue: [Test] All Priority: 2 Customer Name: Jimmy Chang Phone: (626) 7…" at bounding box center [143, 539] width 218 height 349
copy div "Customer Name: Jimmy Chang Phone: (626) 715-6776 Address: 1033 Mayflower Ave, A…"
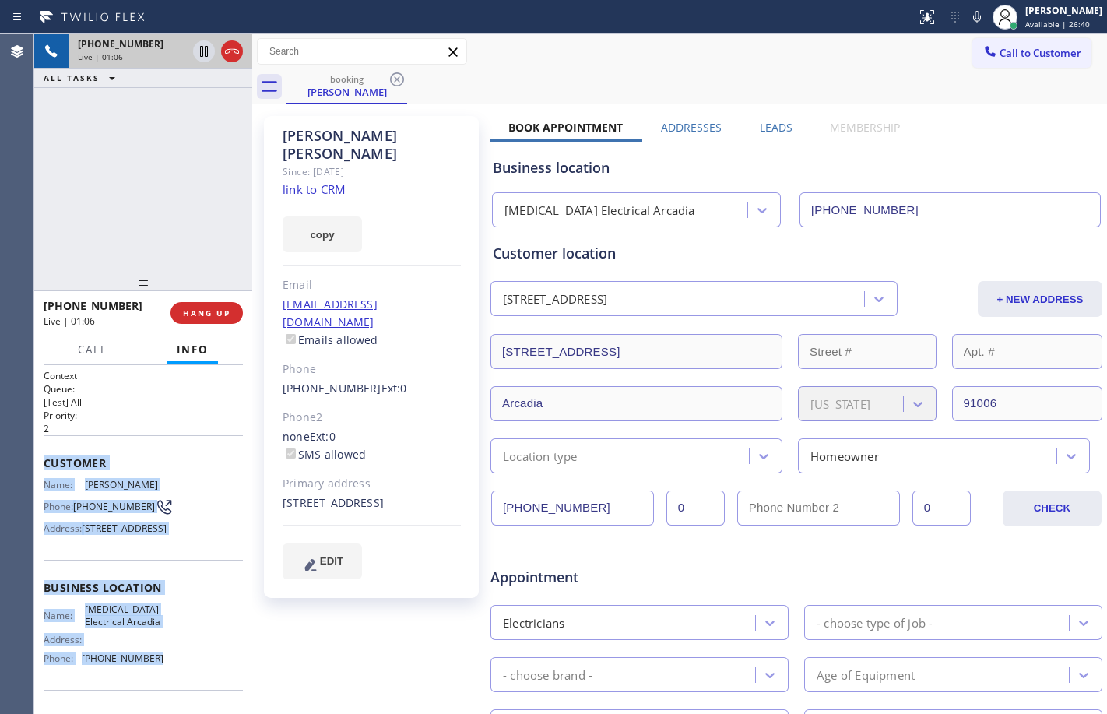
scroll to position [0, 0]
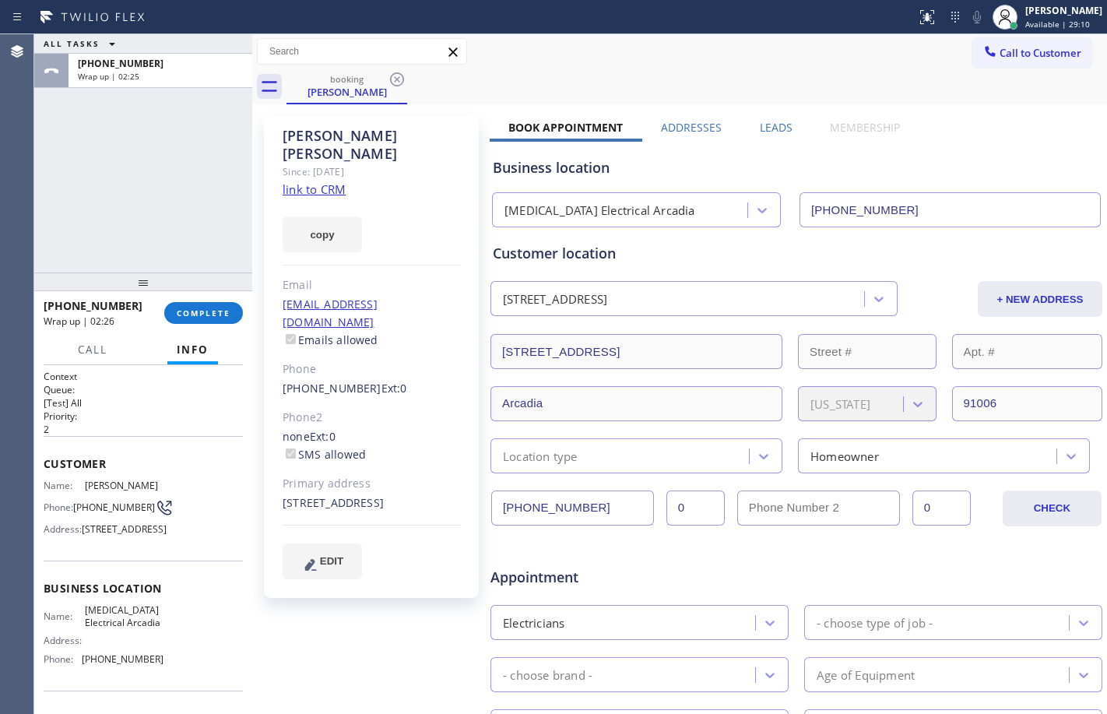
click at [218, 329] on div "+16267156776 Wrap up | 02:26 COMPLETE" at bounding box center [143, 313] width 199 height 40
click at [220, 317] on span "COMPLETE" at bounding box center [204, 313] width 54 height 11
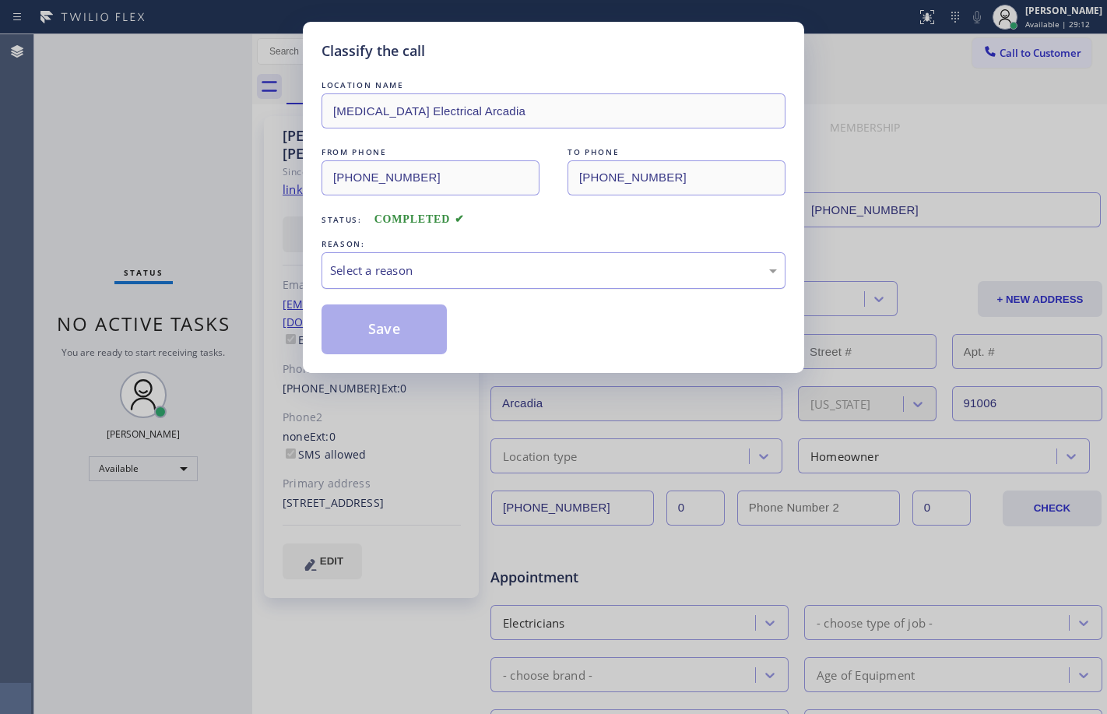
click at [638, 281] on div "Select a reason" at bounding box center [554, 270] width 464 height 37
click at [374, 319] on button "Save" at bounding box center [384, 329] width 125 height 50
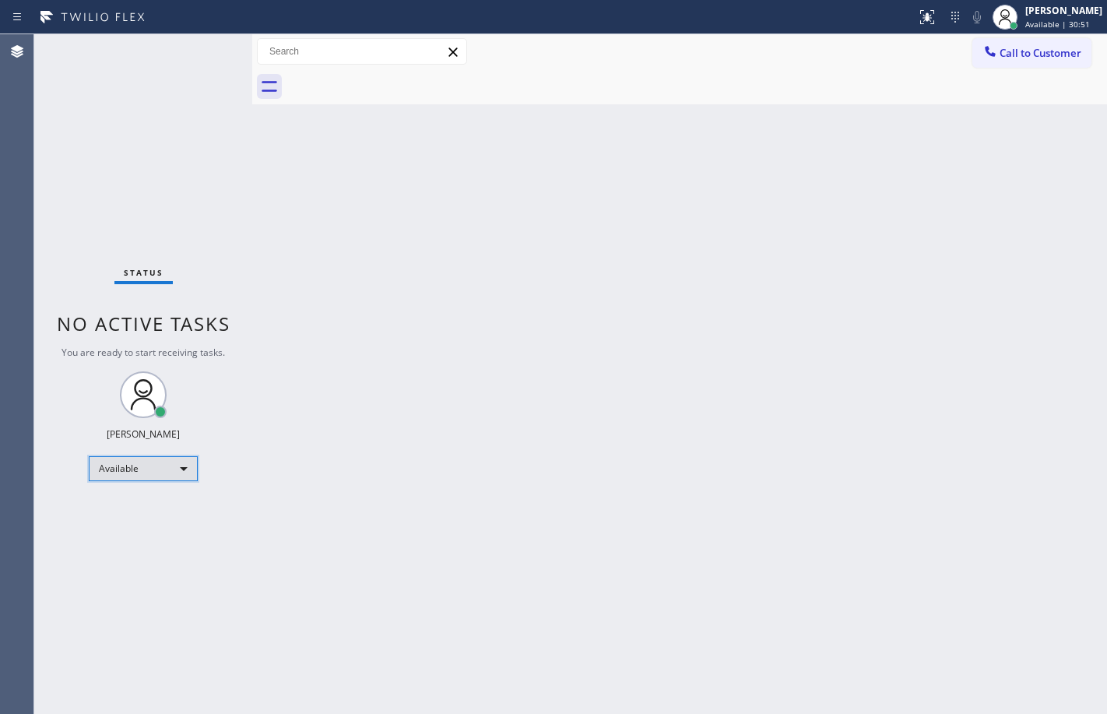
click at [178, 456] on div "Available" at bounding box center [143, 468] width 109 height 25
click at [127, 487] on li "Offline" at bounding box center [143, 490] width 106 height 19
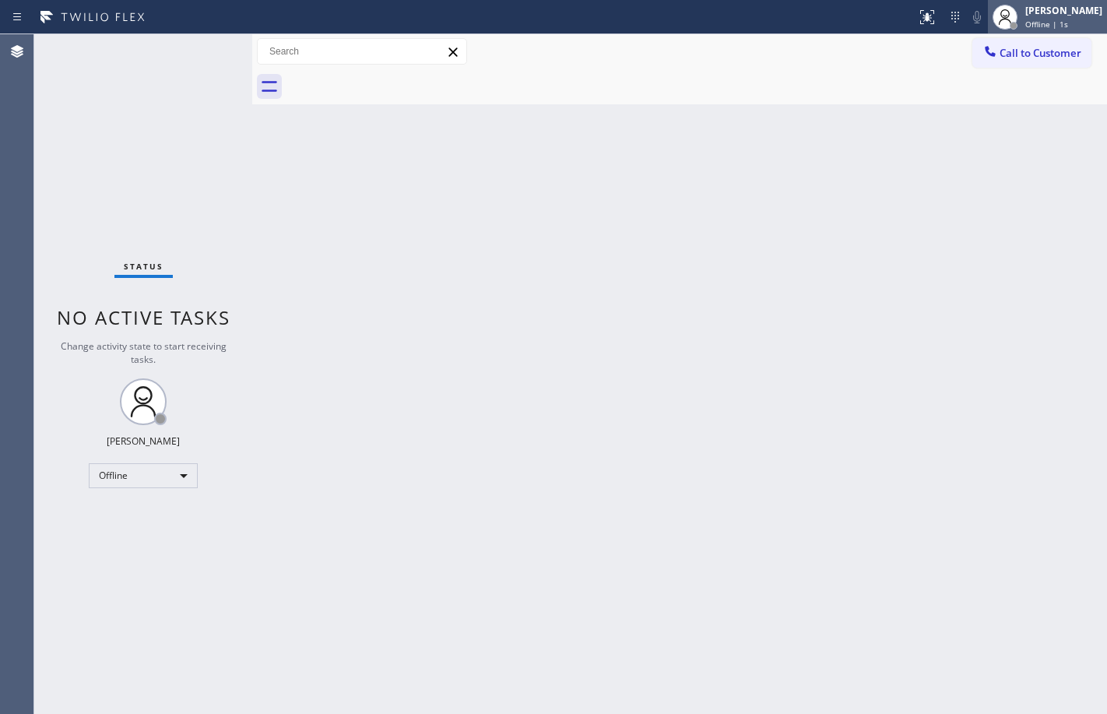
click at [1043, 19] on span "Offline | 1s" at bounding box center [1047, 24] width 43 height 11
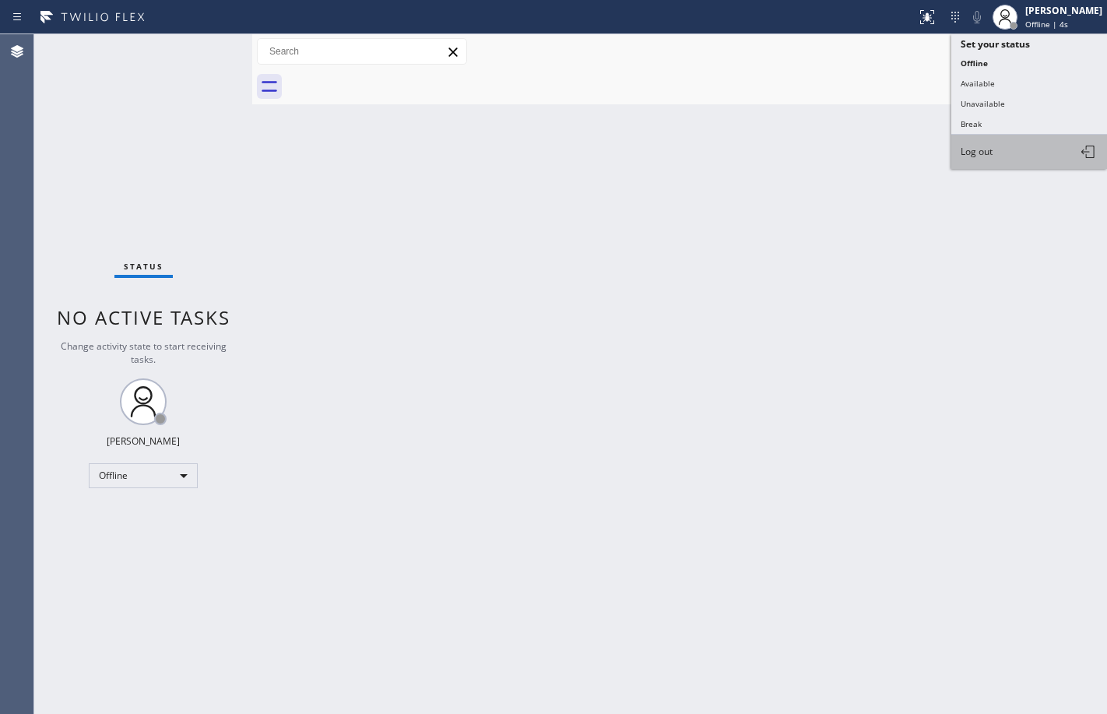
click at [1008, 157] on button "Log out" at bounding box center [1030, 152] width 156 height 34
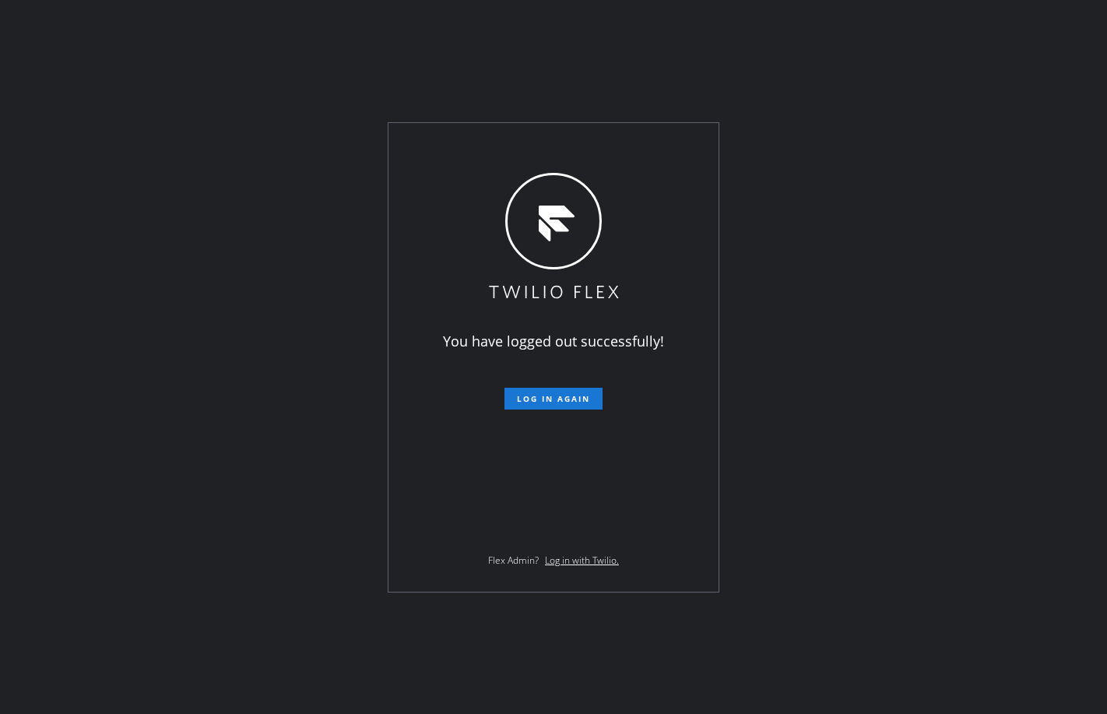
click at [175, 113] on div "You have logged out successfully! Log in again Flex Admin? Log in with Twilio." at bounding box center [553, 357] width 1107 height 714
